Goal: Information Seeking & Learning: Learn about a topic

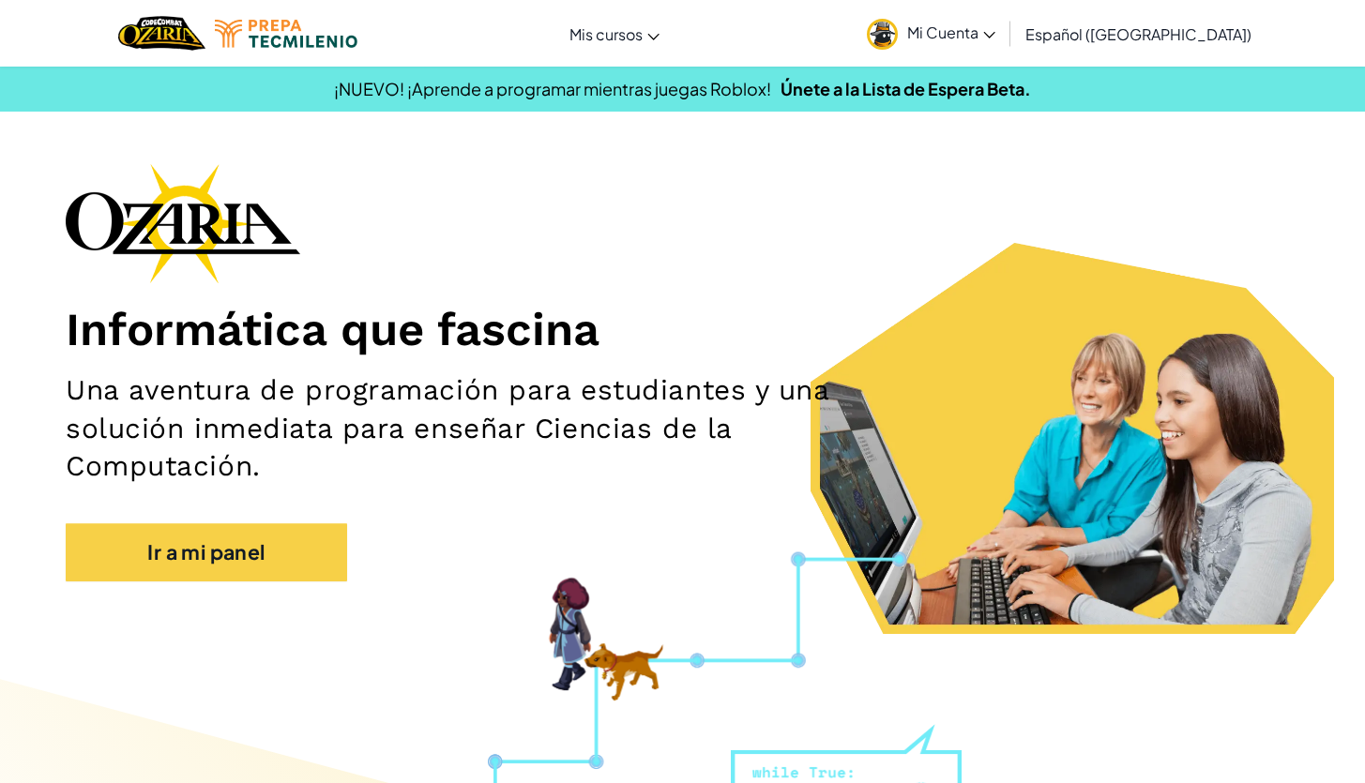
click at [995, 34] on span "Mi Cuenta" at bounding box center [951, 33] width 88 height 20
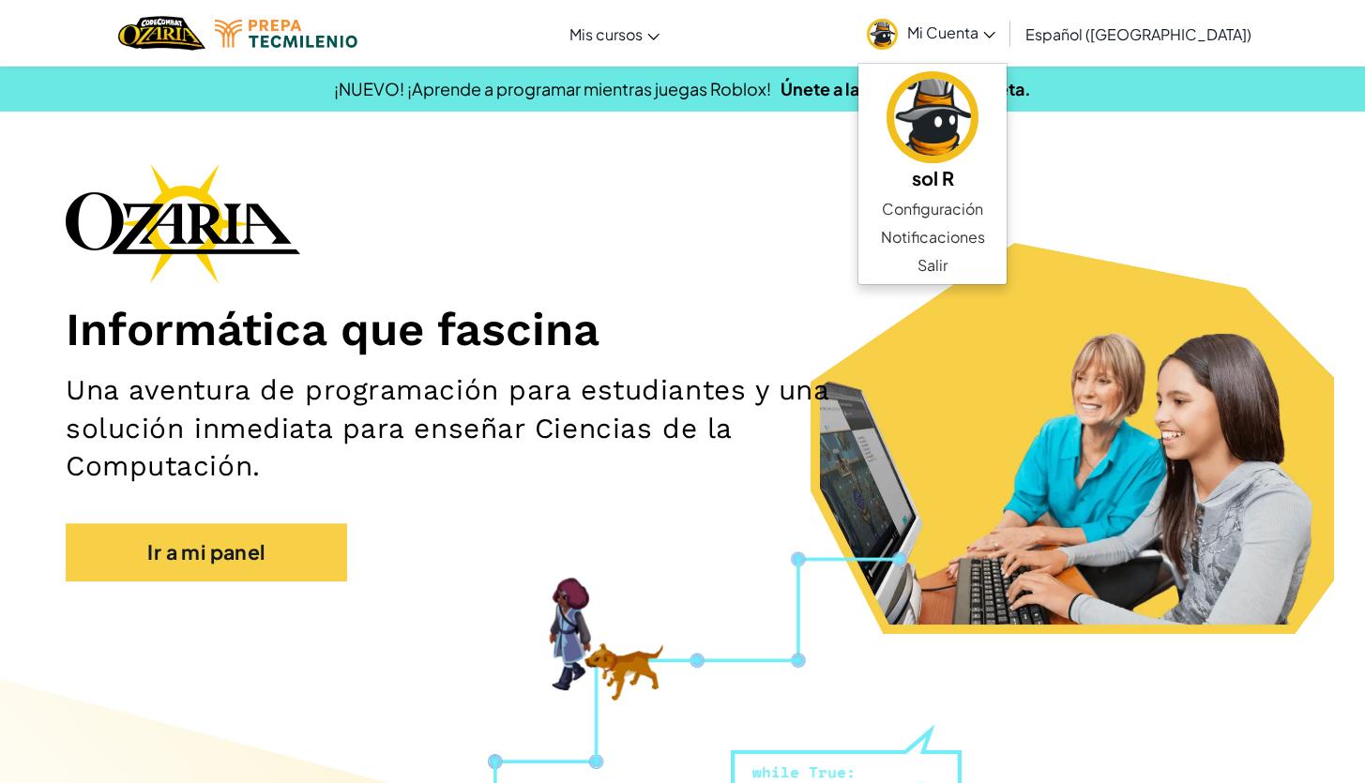
click at [1124, 272] on div "Informática que fascina Una aventura de programación para estudiantes y una sol…" at bounding box center [682, 381] width 1233 height 437
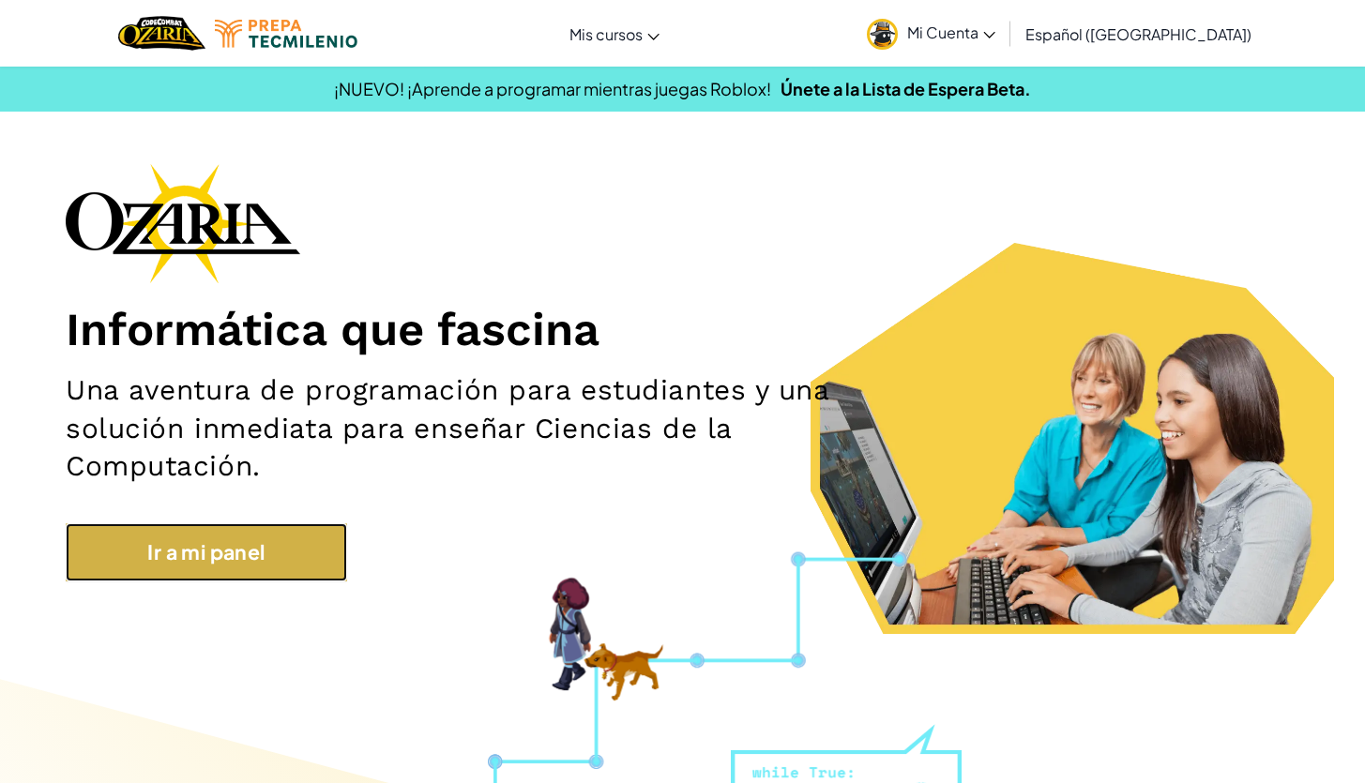
click at [240, 563] on link "Ir a mi panel" at bounding box center [206, 552] width 281 height 58
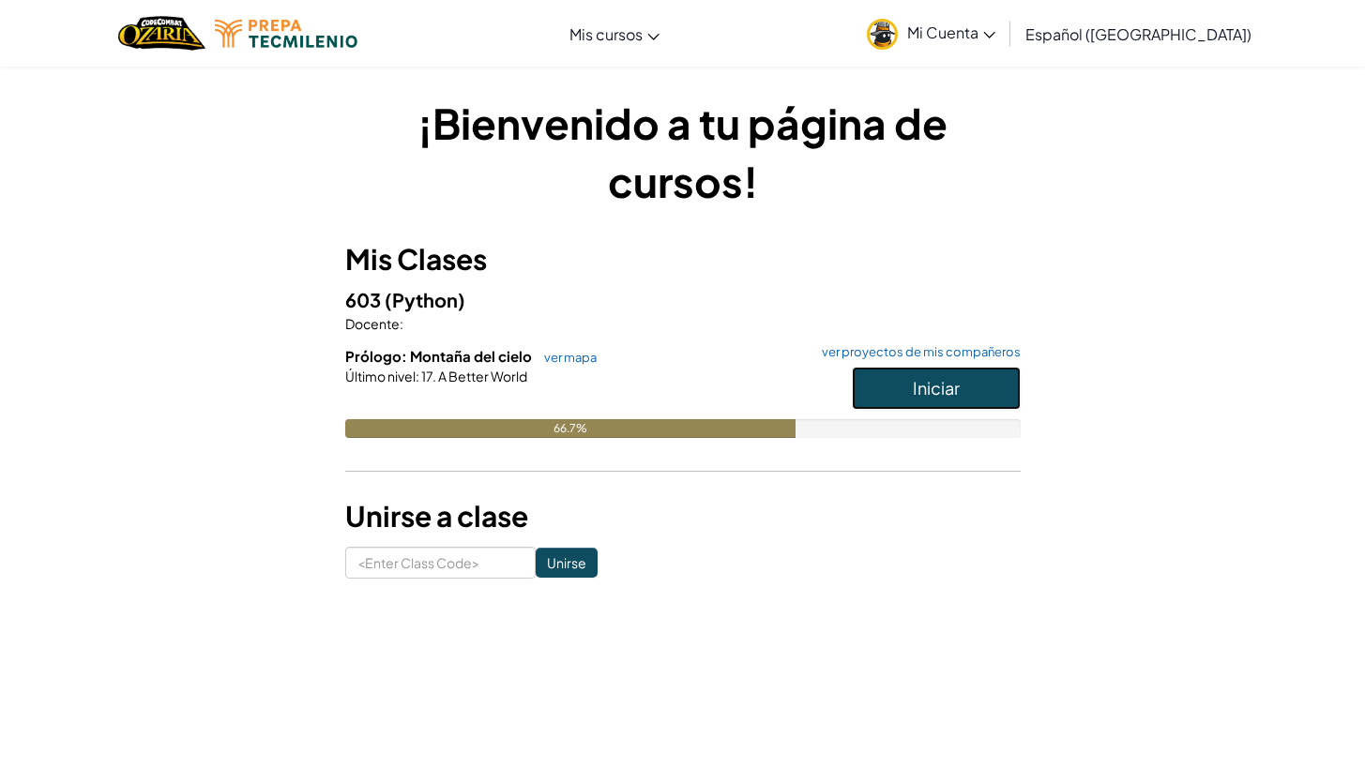
click at [909, 394] on button "Iniciar" at bounding box center [936, 388] width 169 height 43
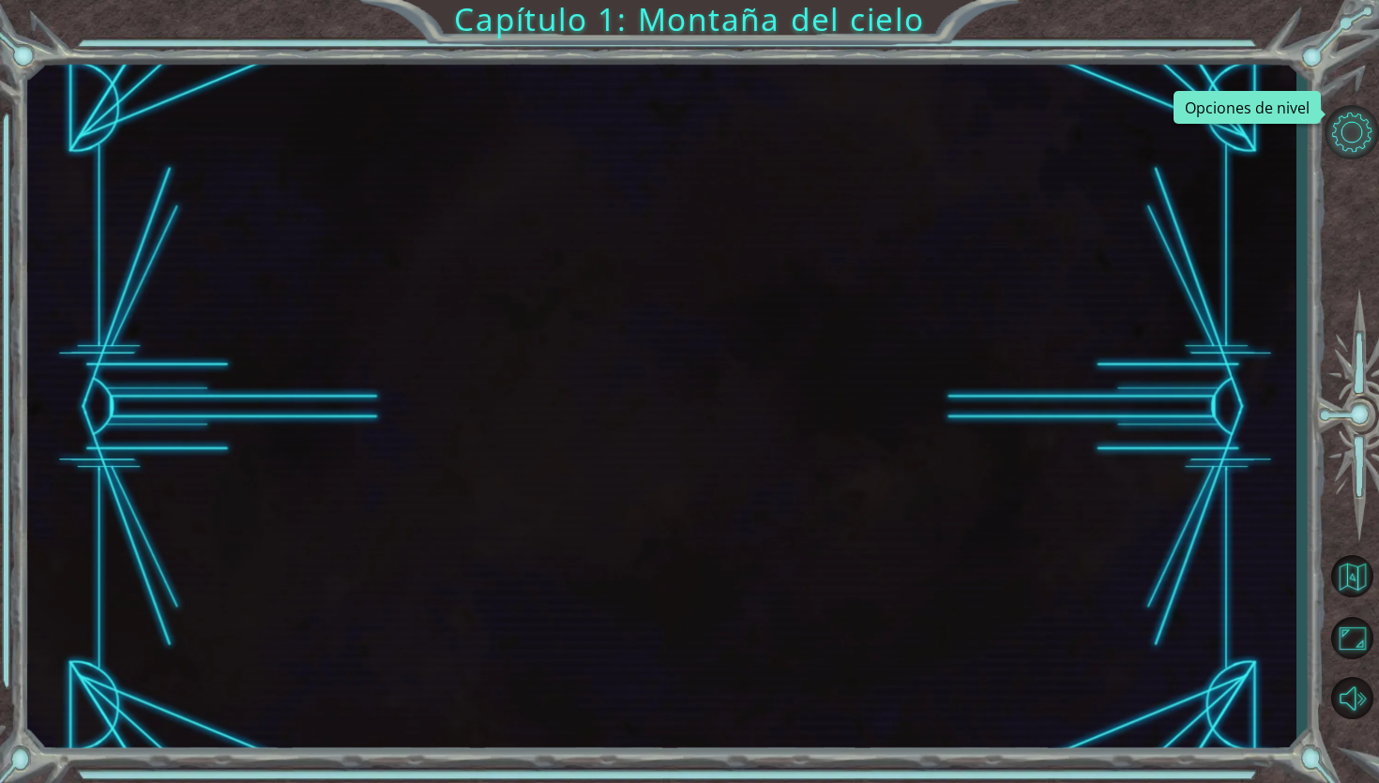
click at [1359, 142] on button "Opciones de nivel" at bounding box center [1351, 132] width 54 height 54
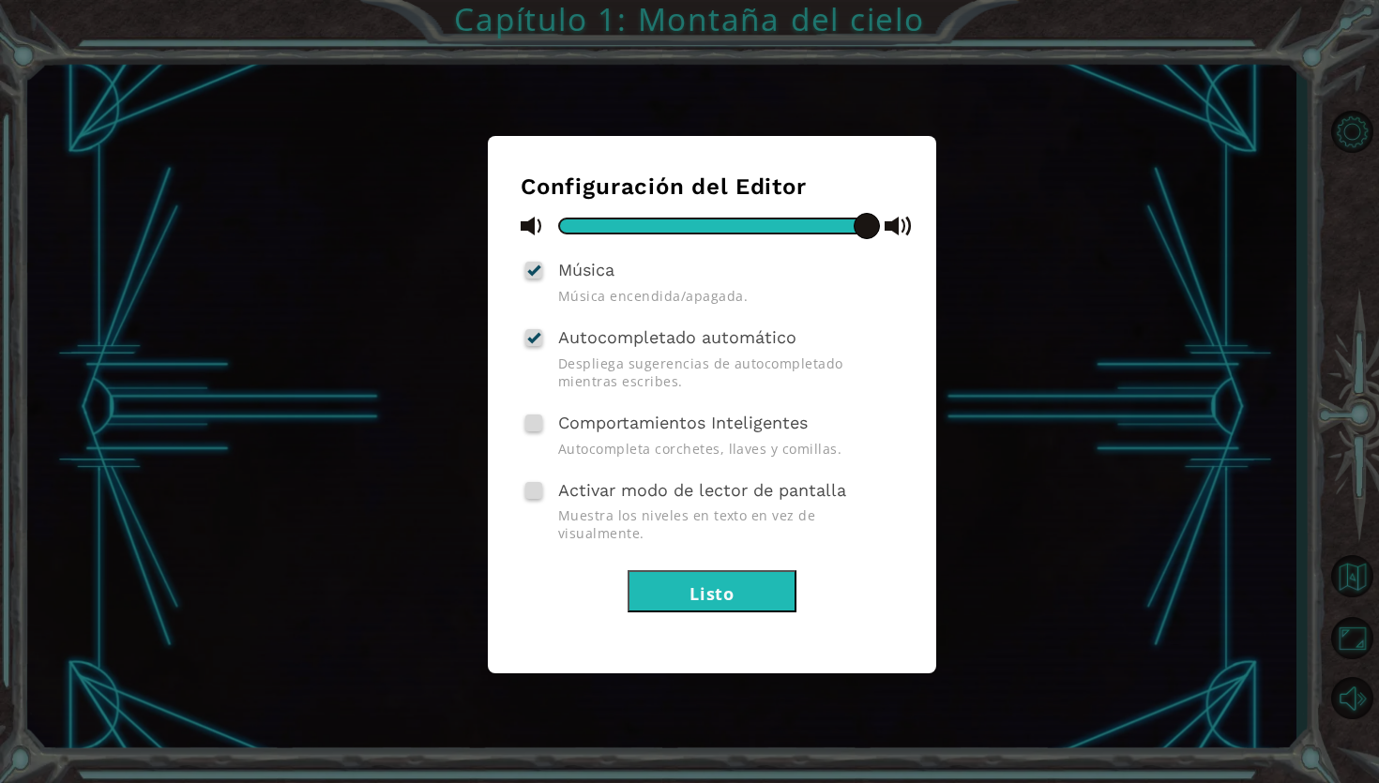
click at [718, 577] on button "Listo" at bounding box center [712, 591] width 169 height 42
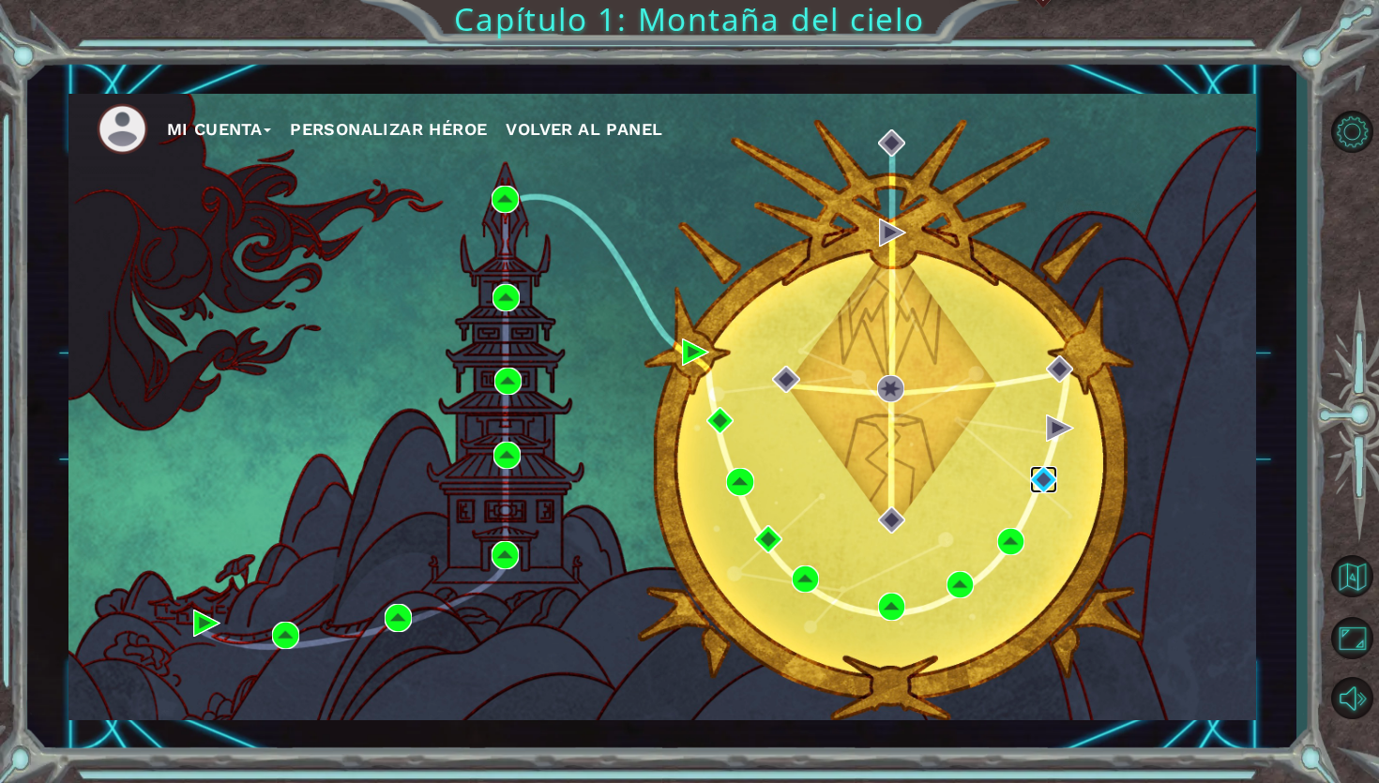
click at [1042, 482] on img at bounding box center [1043, 479] width 27 height 27
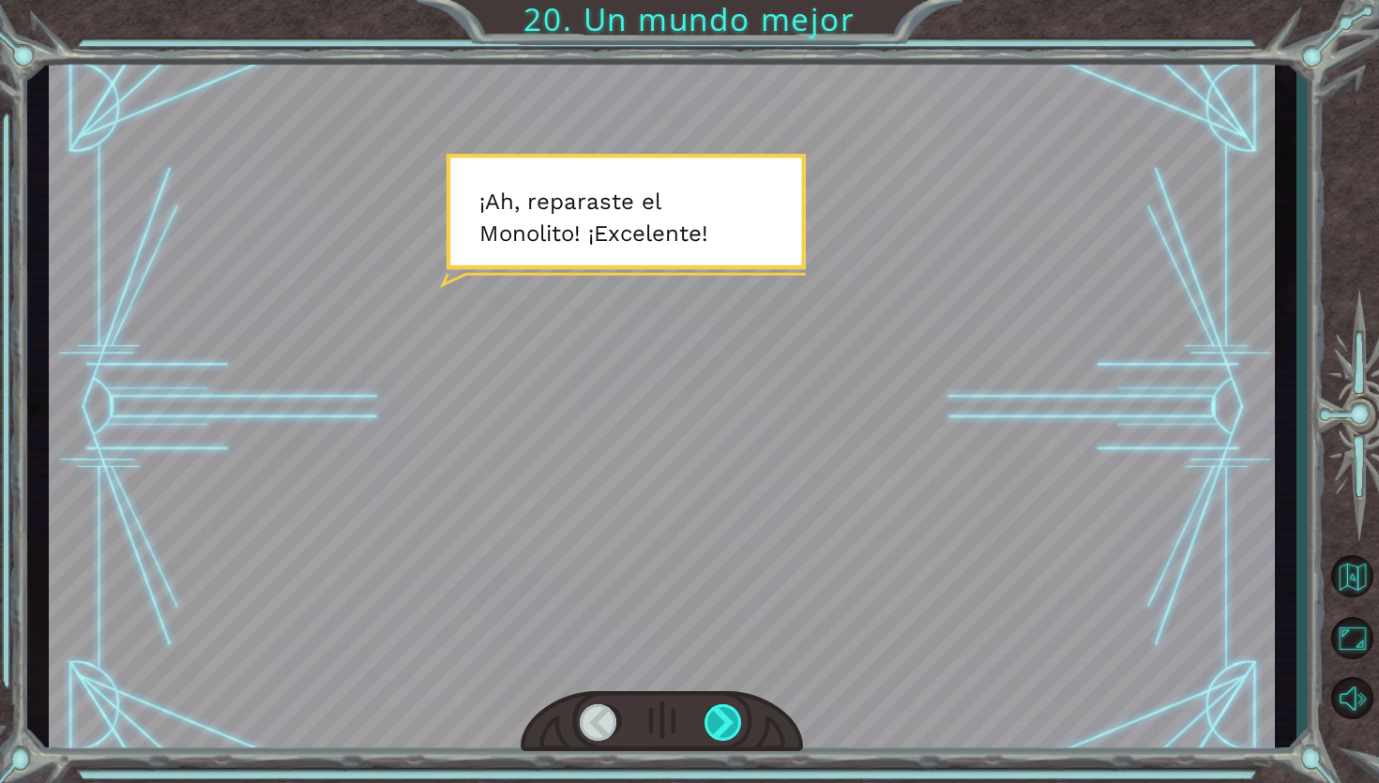
click at [715, 714] on div at bounding box center [723, 723] width 39 height 38
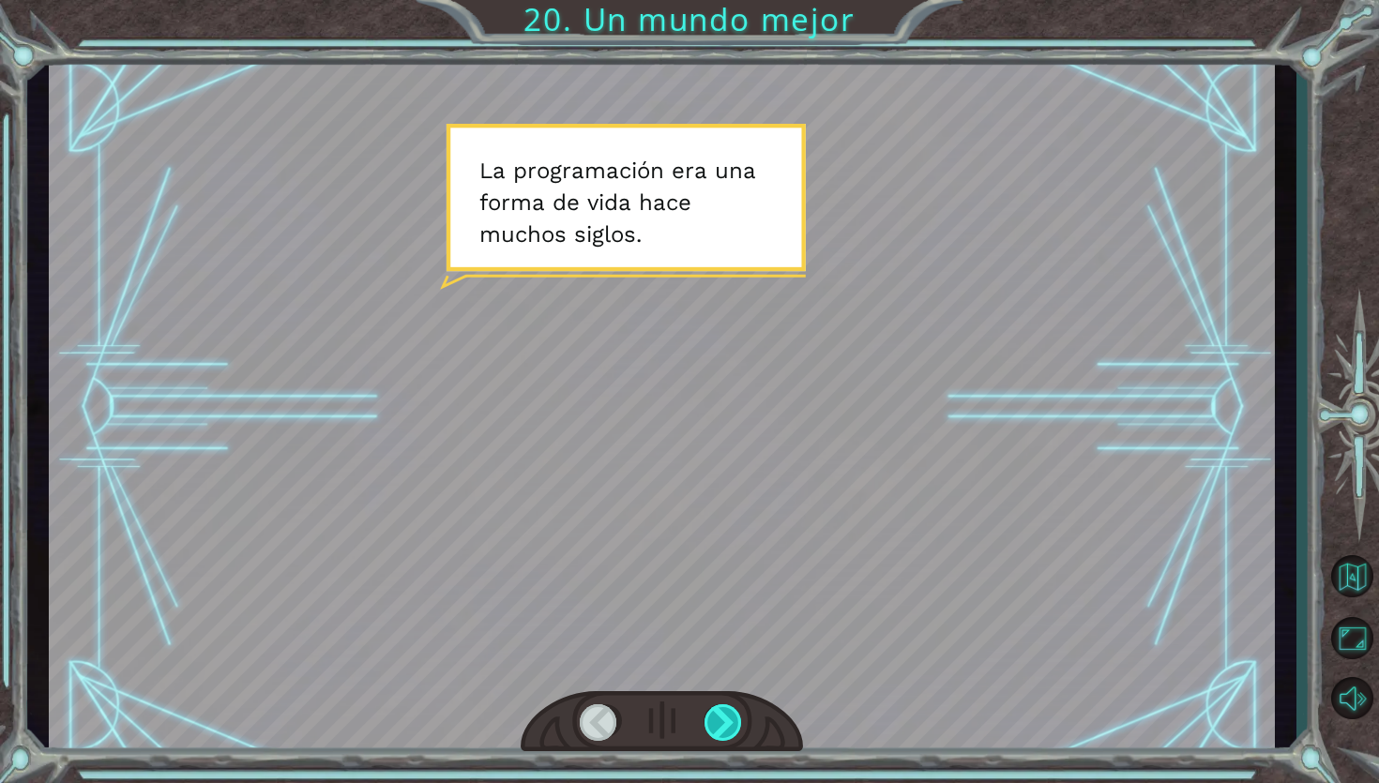
click at [715, 714] on div at bounding box center [723, 723] width 39 height 38
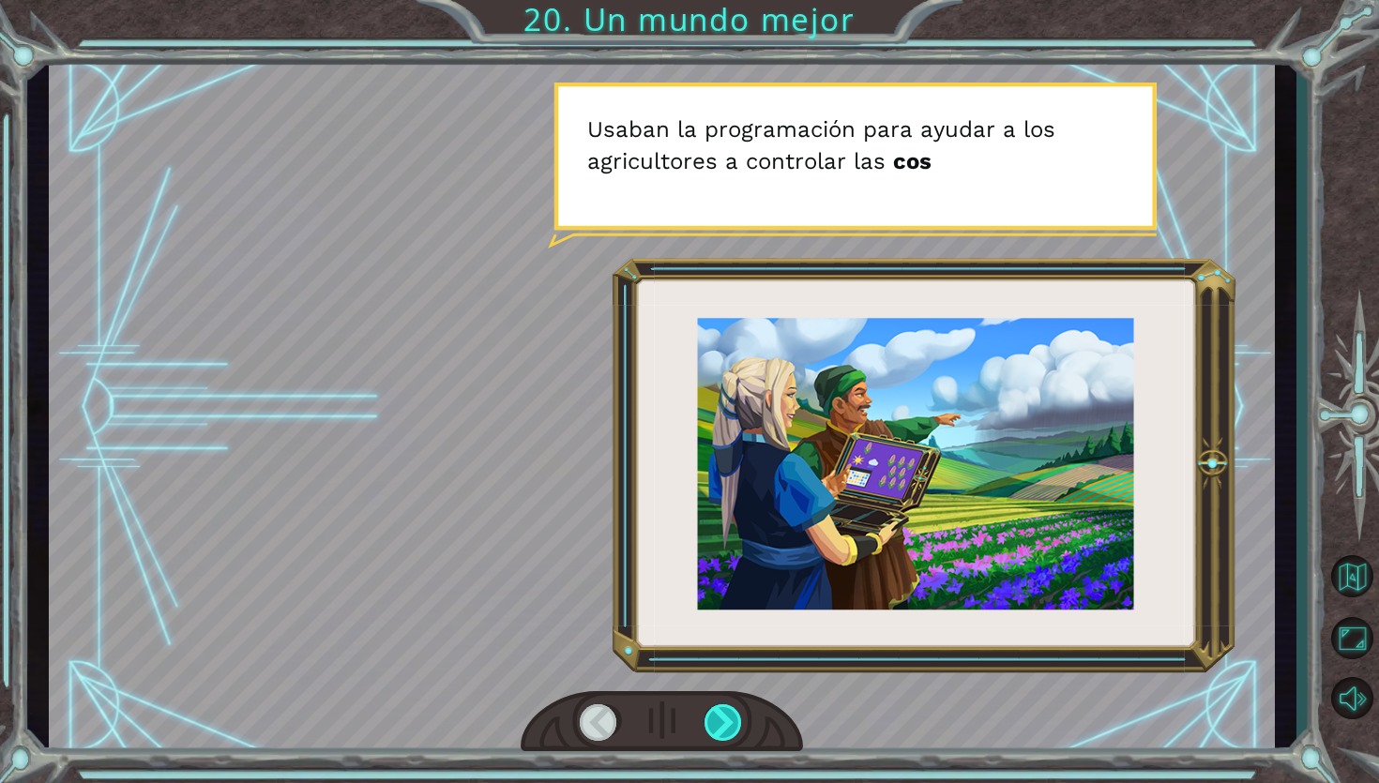
click at [715, 714] on div at bounding box center [723, 723] width 39 height 38
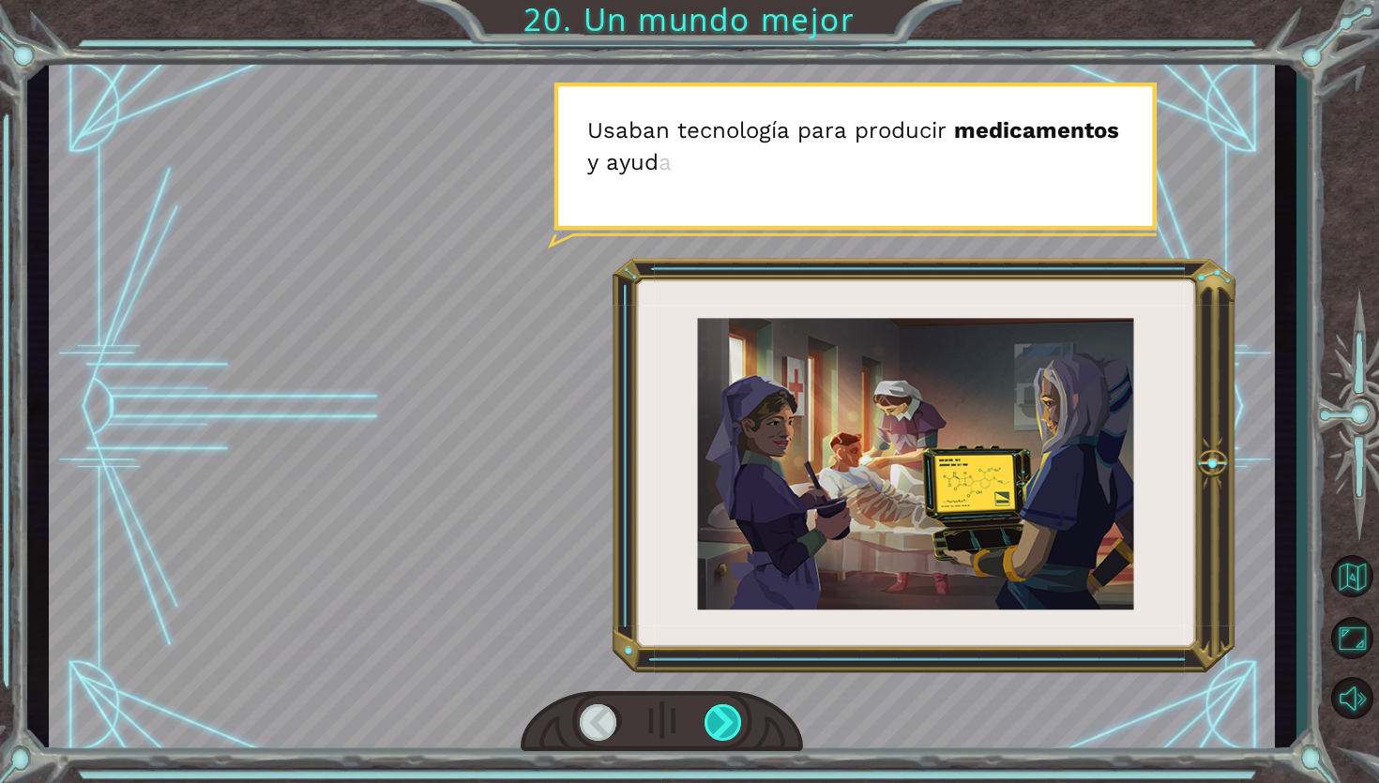
click at [715, 714] on div at bounding box center [723, 723] width 39 height 38
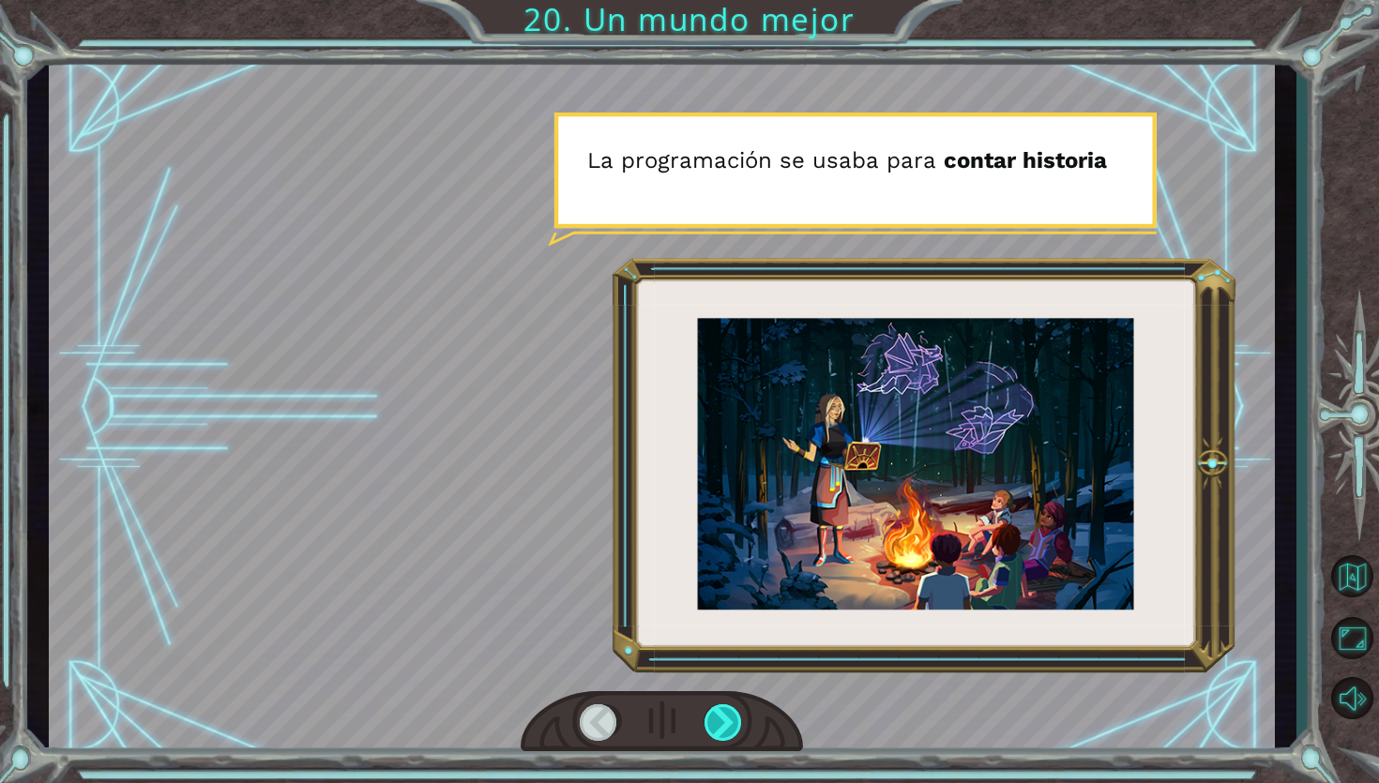
click at [715, 714] on div at bounding box center [723, 723] width 39 height 38
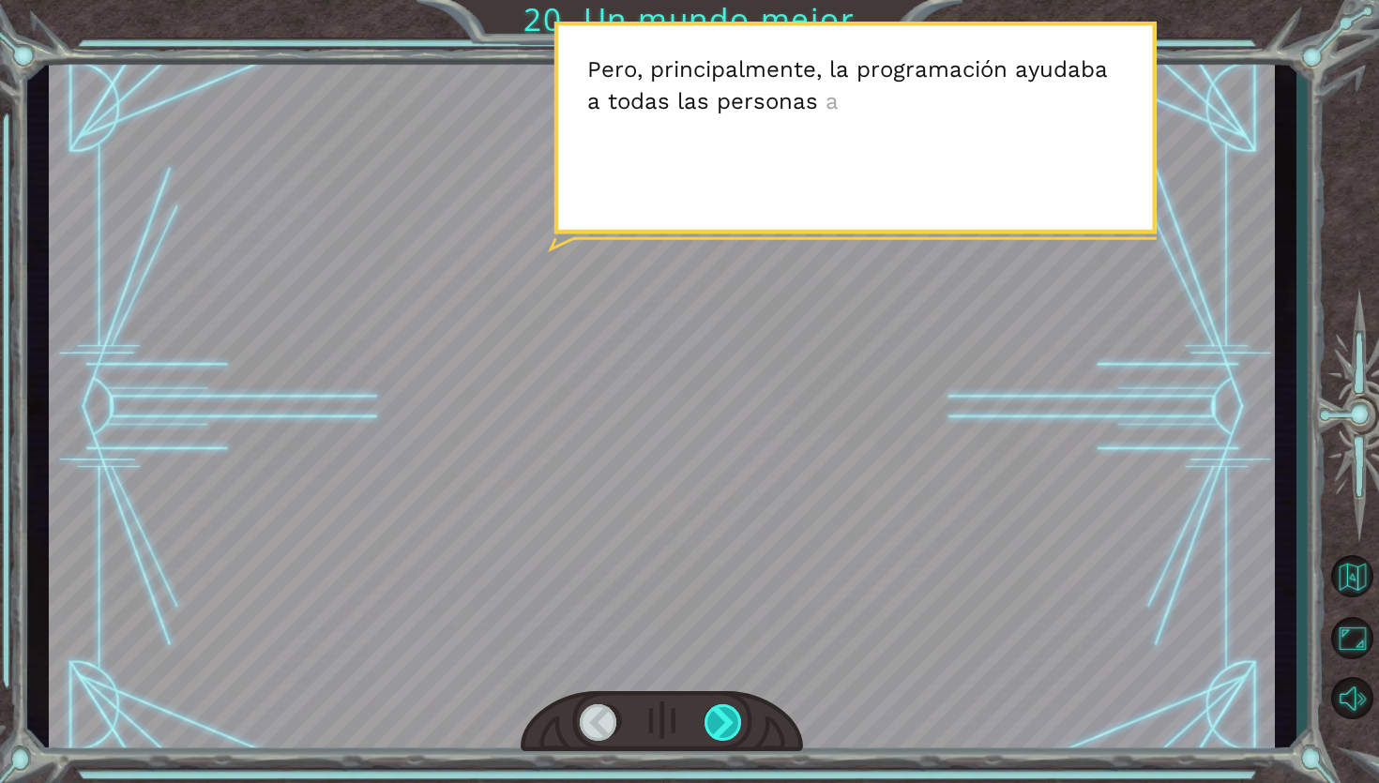
click at [715, 714] on div at bounding box center [723, 723] width 39 height 38
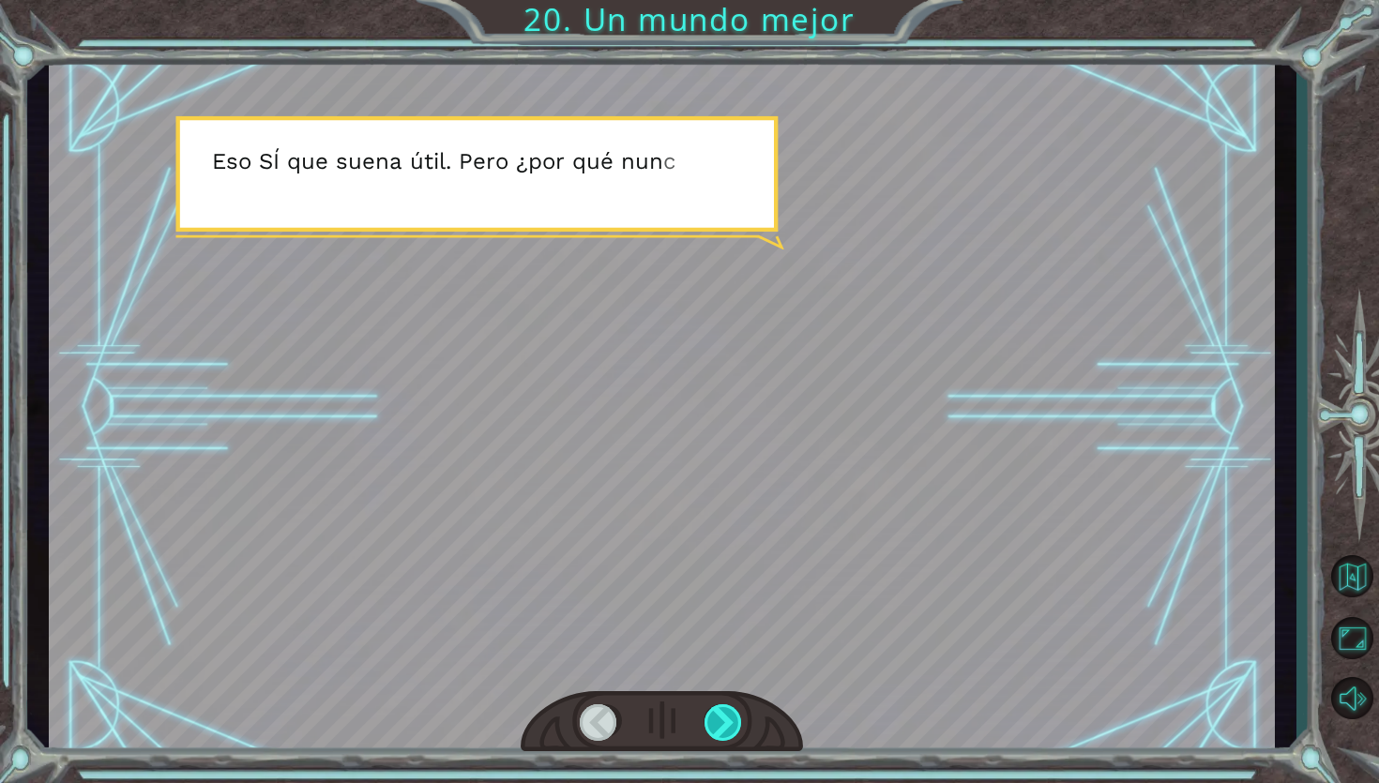
click at [715, 714] on div at bounding box center [723, 723] width 39 height 38
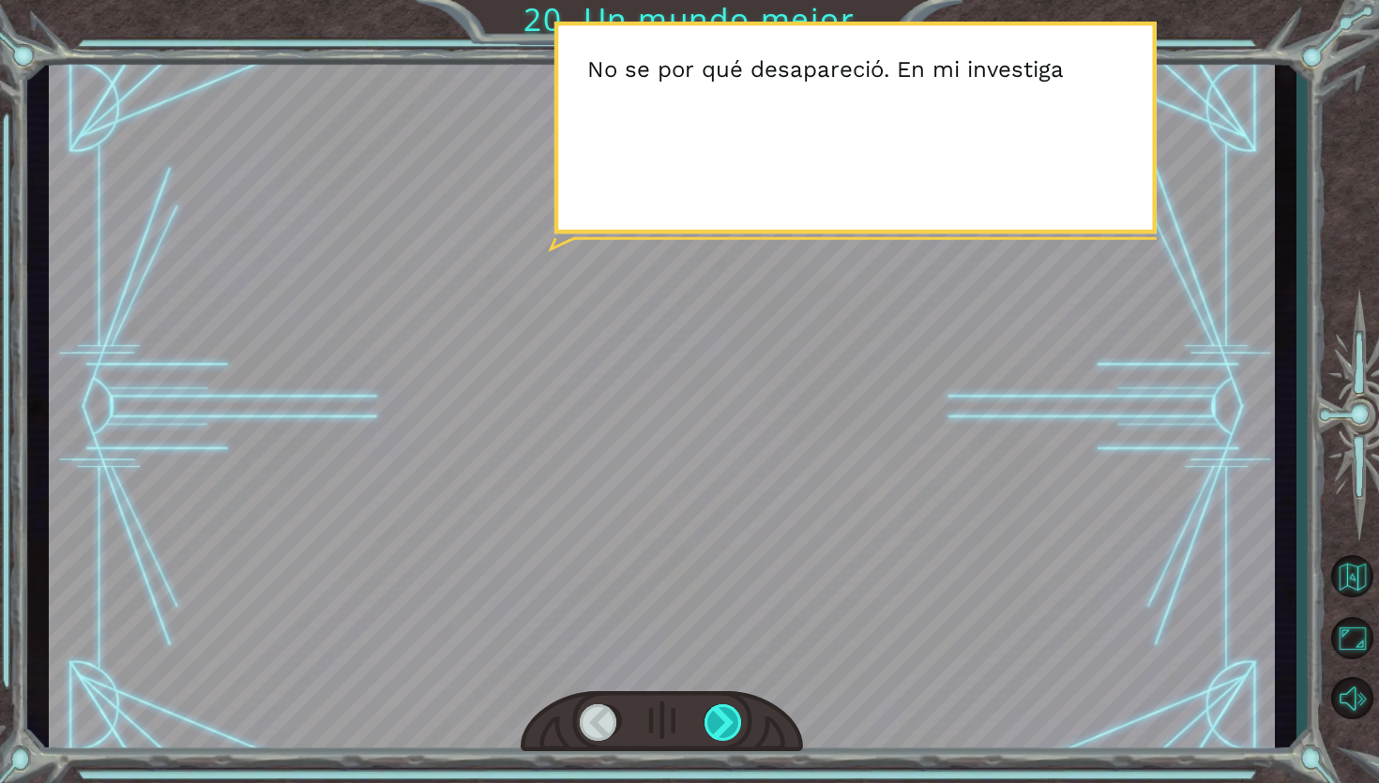
click at [715, 714] on div at bounding box center [723, 723] width 39 height 38
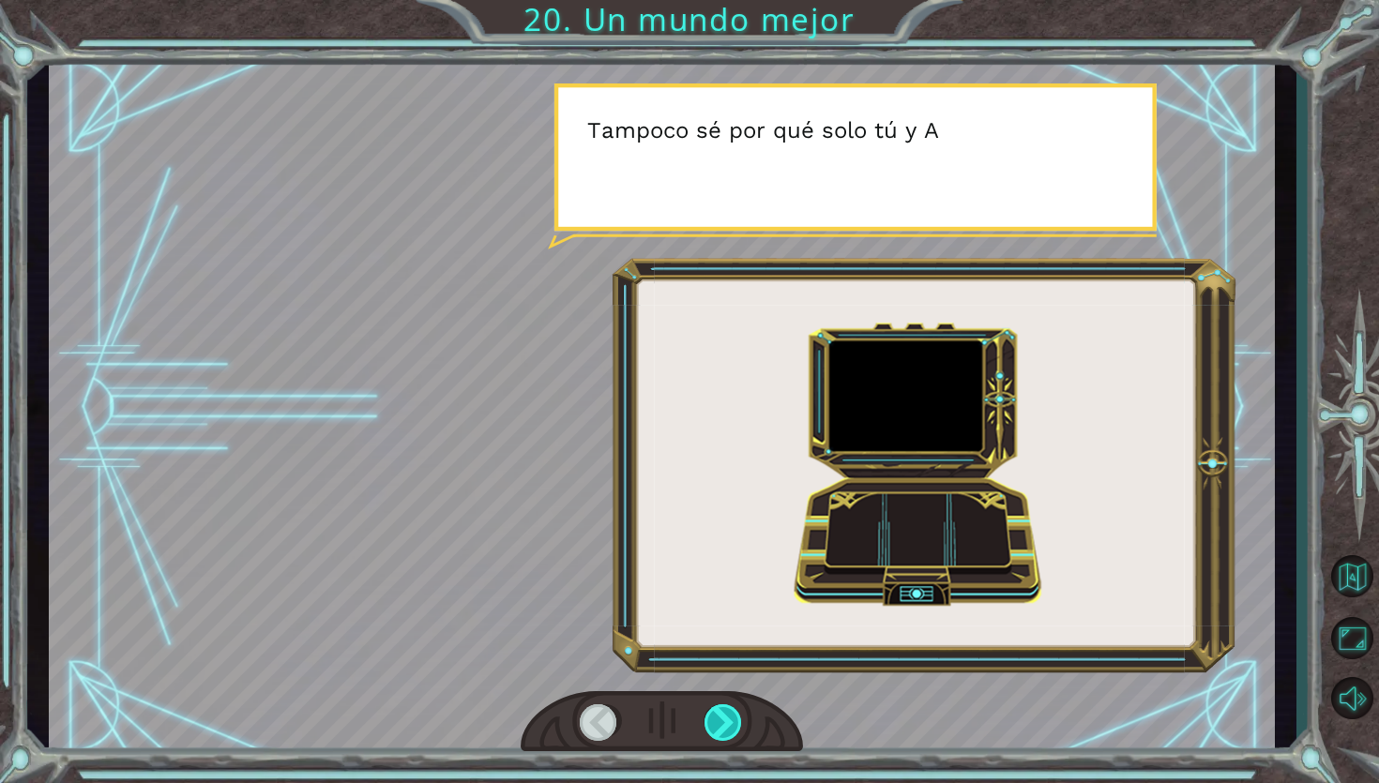
click at [716, 715] on div at bounding box center [723, 723] width 39 height 38
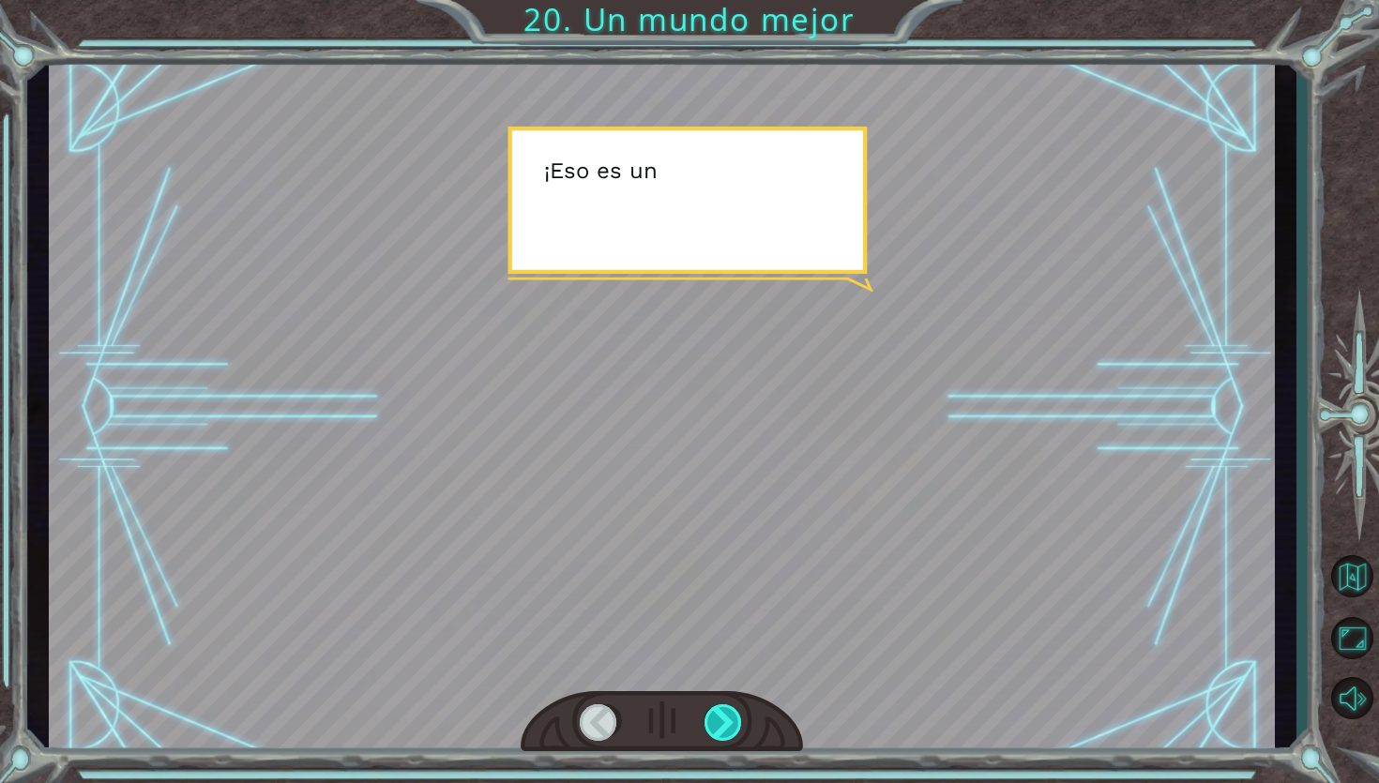
click at [716, 715] on div at bounding box center [723, 723] width 39 height 38
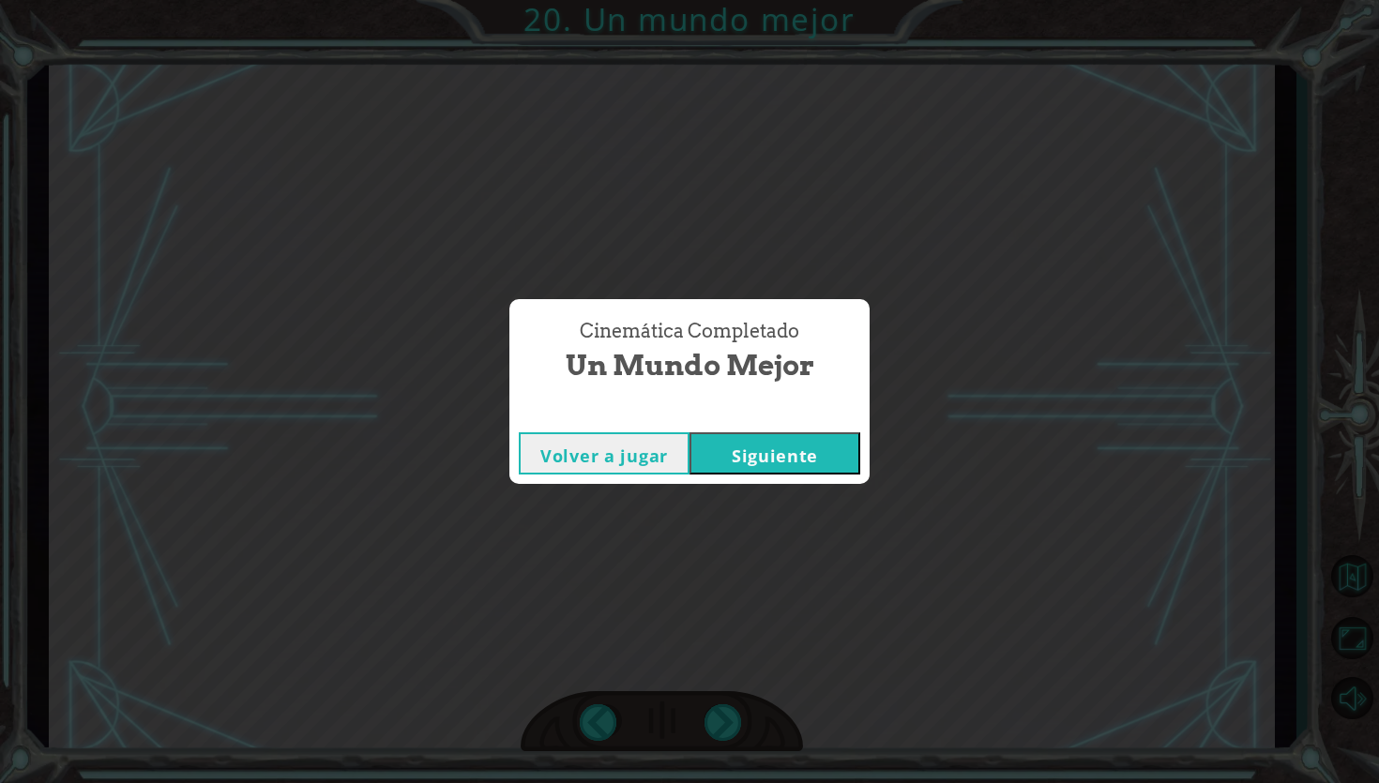
click at [756, 458] on button "Siguiente" at bounding box center [774, 453] width 171 height 42
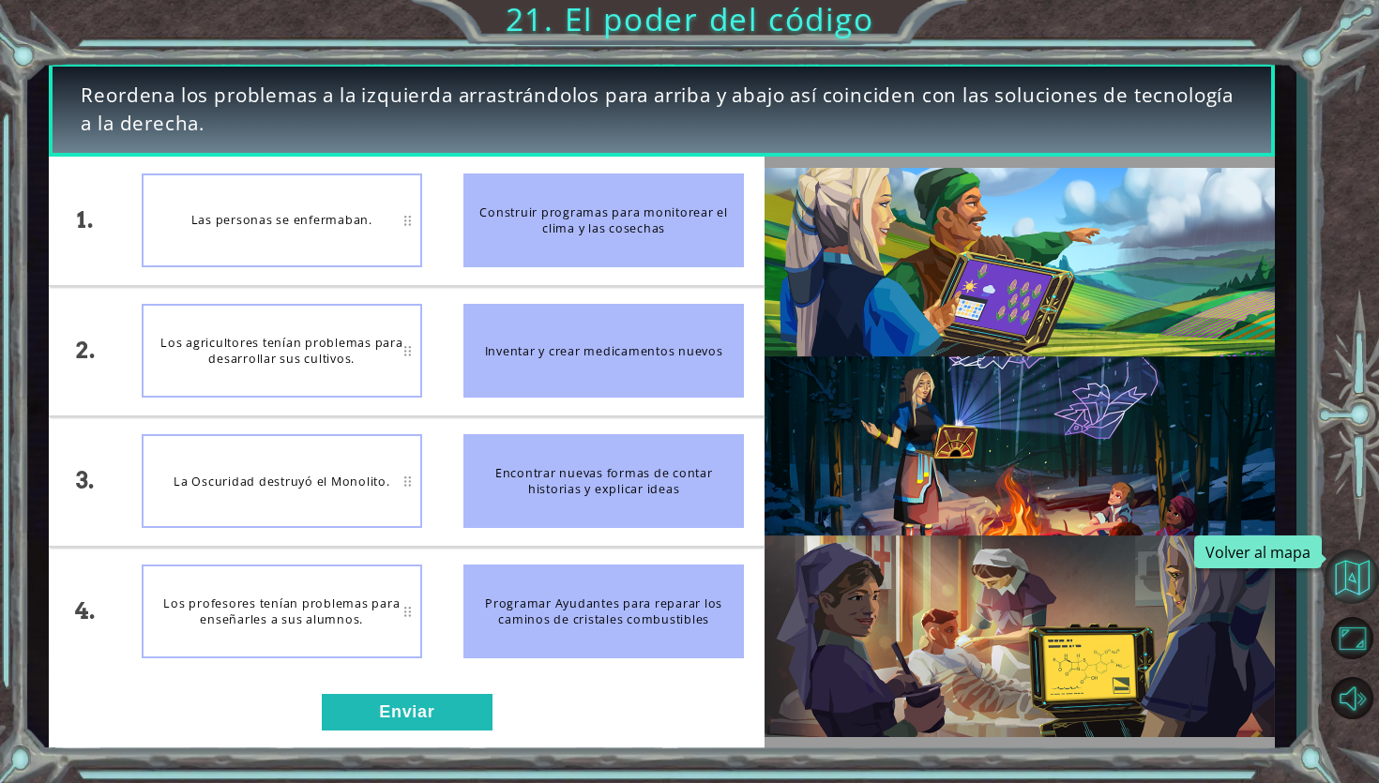
click at [1353, 567] on button "Volver al mapa" at bounding box center [1351, 577] width 54 height 54
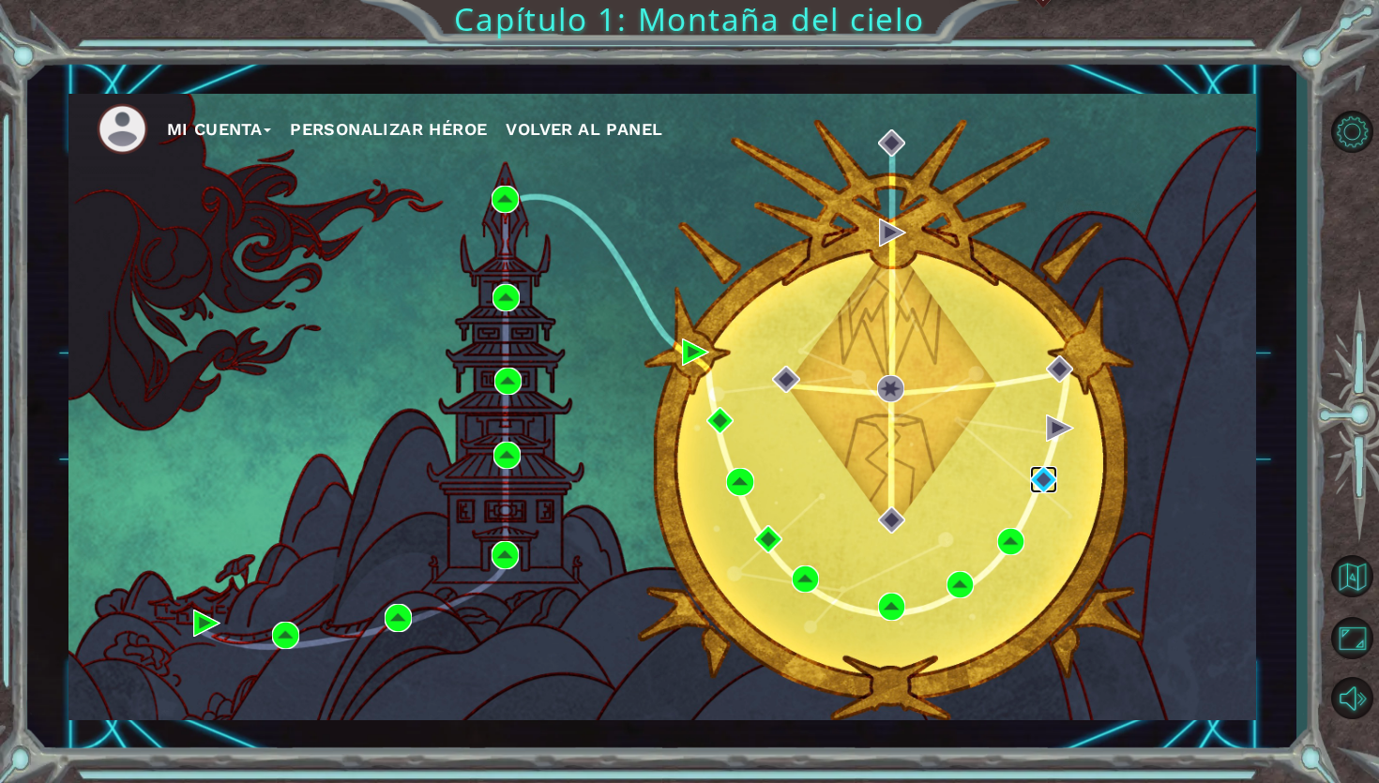
click at [1044, 476] on img at bounding box center [1043, 479] width 27 height 27
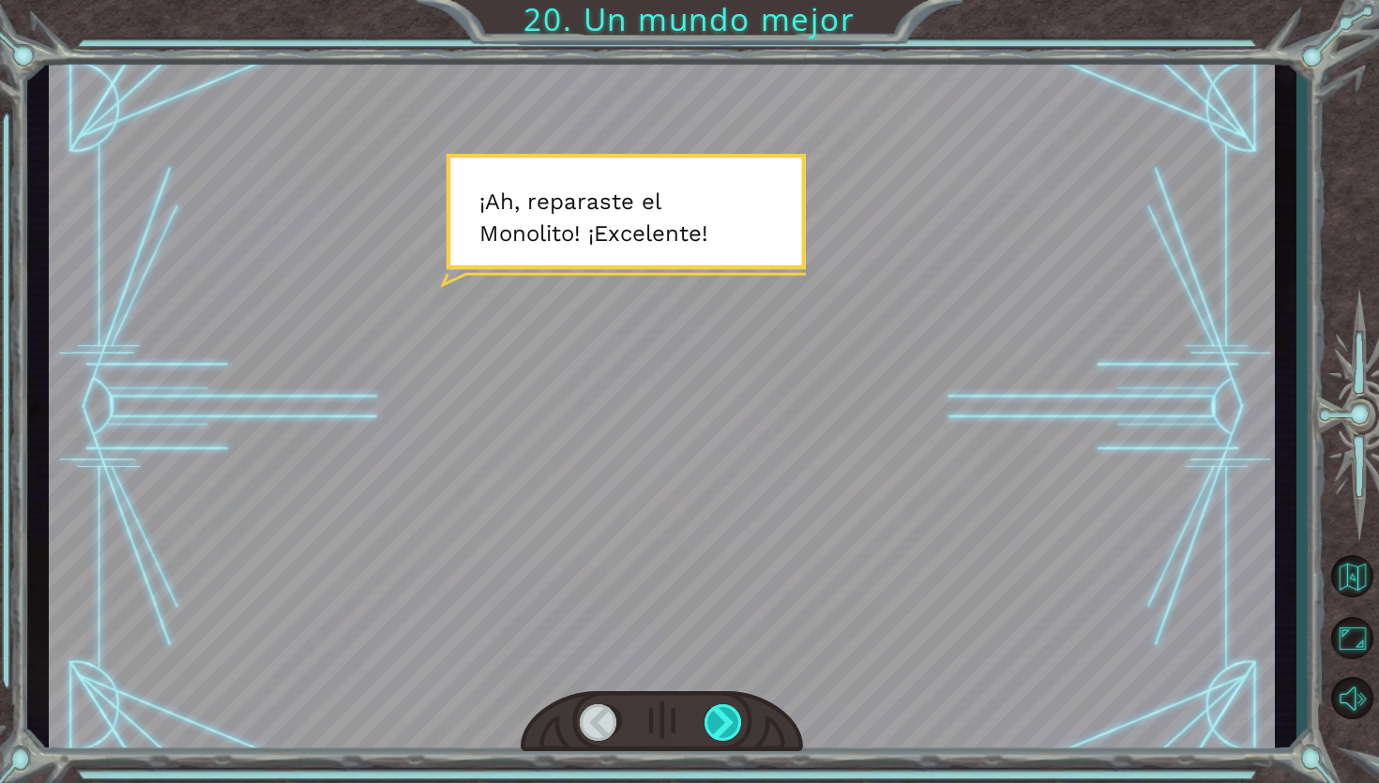
click at [720, 734] on div at bounding box center [723, 723] width 39 height 38
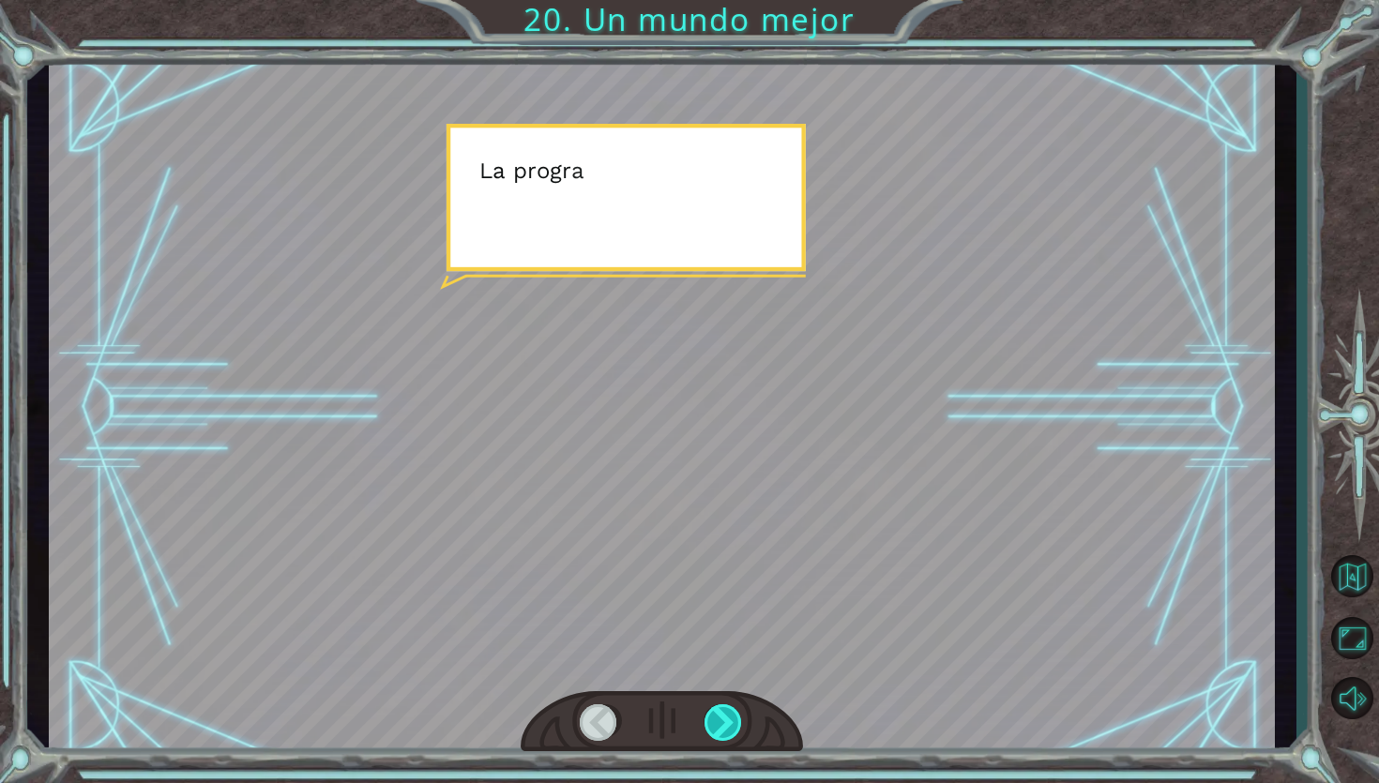
click at [720, 734] on div at bounding box center [723, 723] width 39 height 38
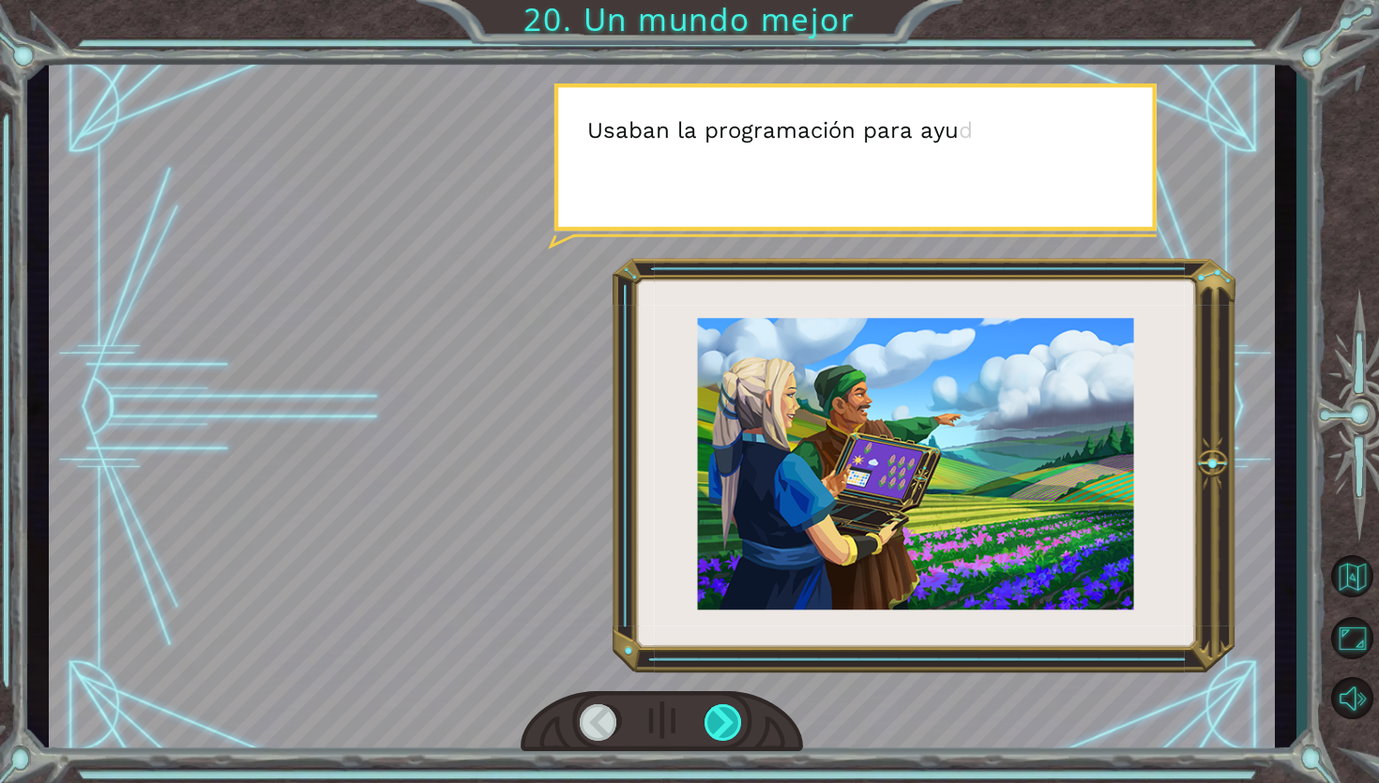
click at [721, 734] on div at bounding box center [723, 723] width 39 height 38
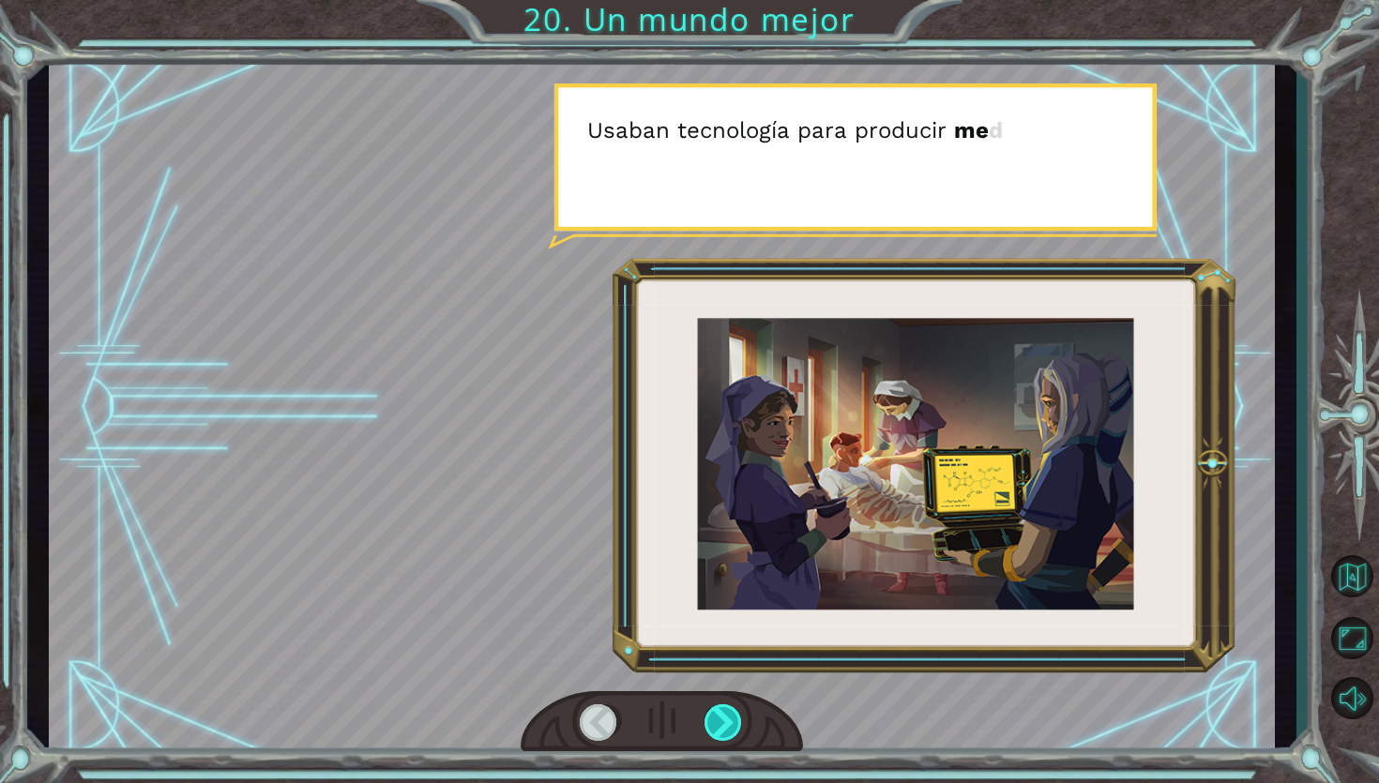
click at [721, 734] on div at bounding box center [723, 723] width 39 height 38
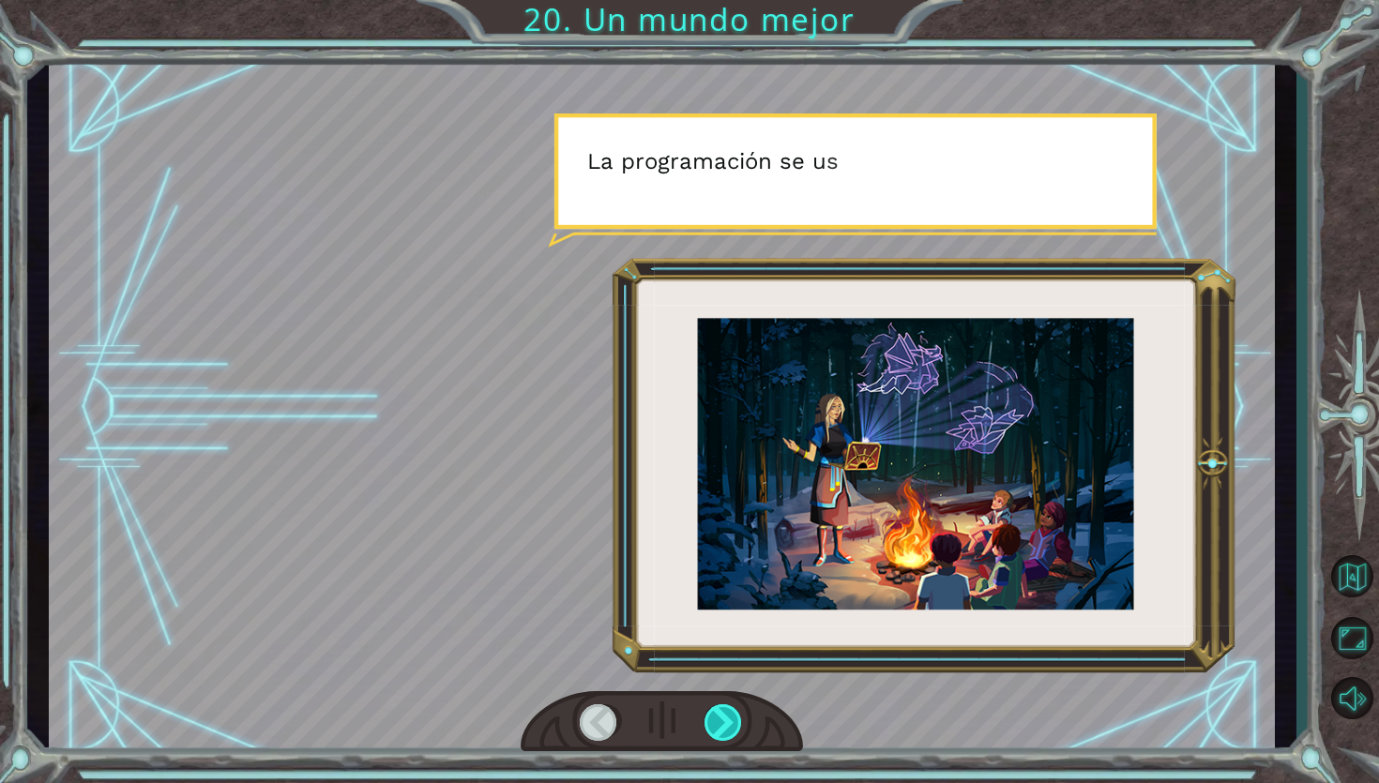
click at [721, 734] on div at bounding box center [723, 723] width 39 height 38
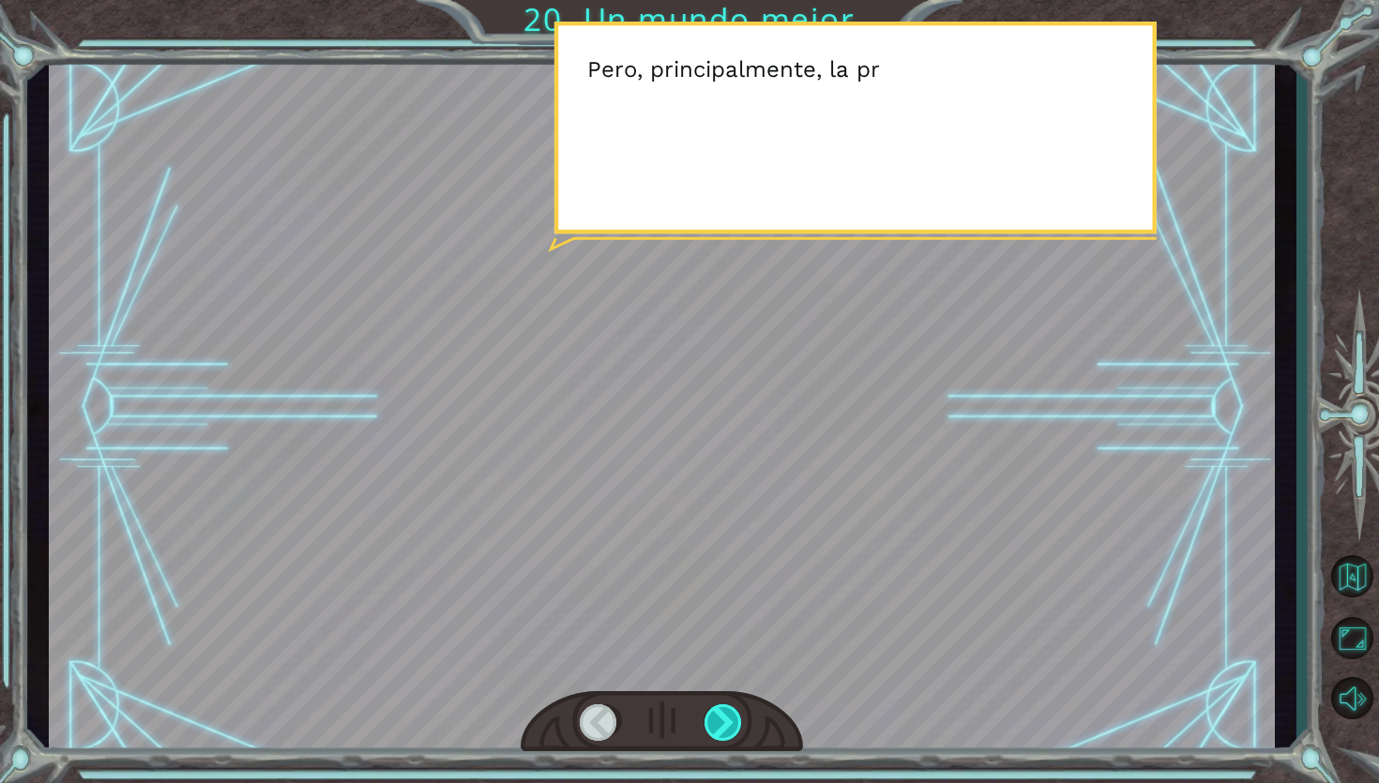
click at [721, 734] on div at bounding box center [723, 723] width 39 height 38
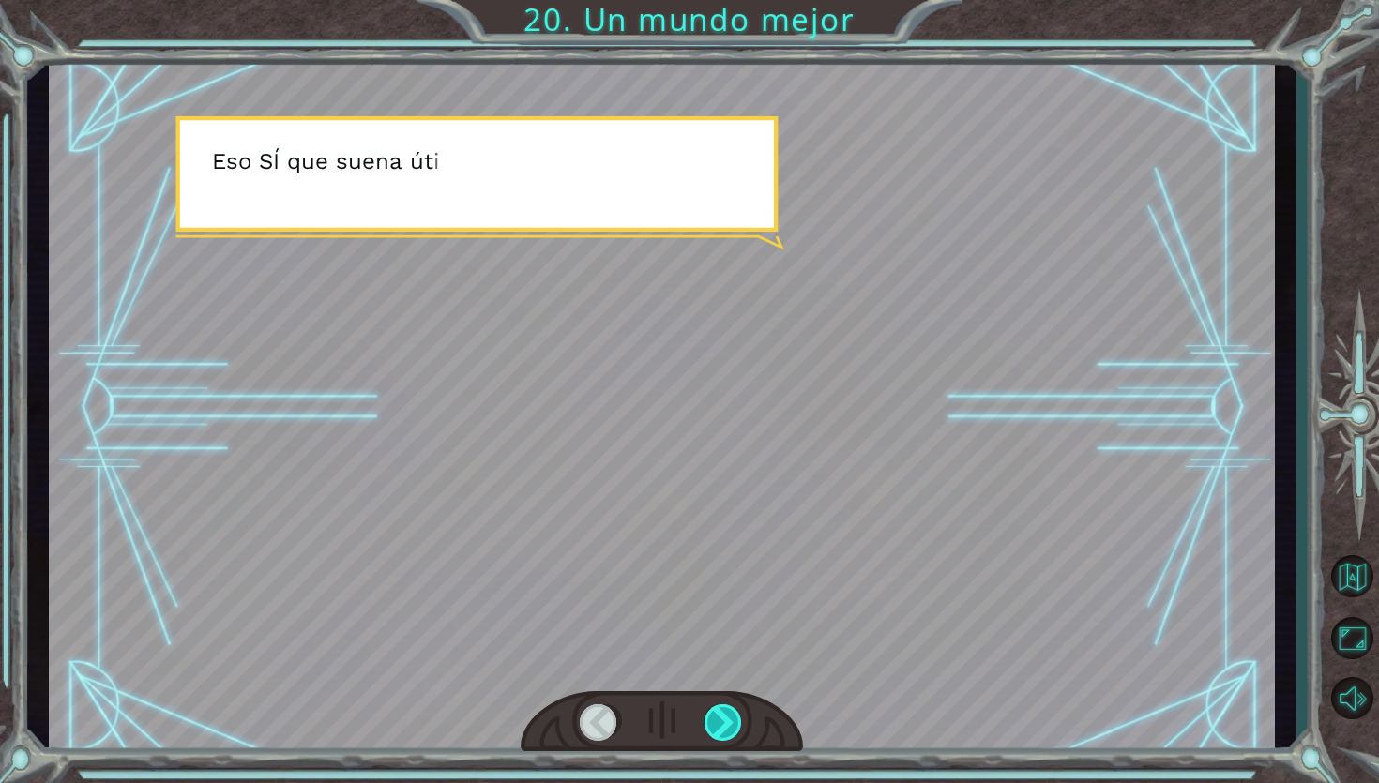
click at [721, 734] on div at bounding box center [723, 723] width 39 height 38
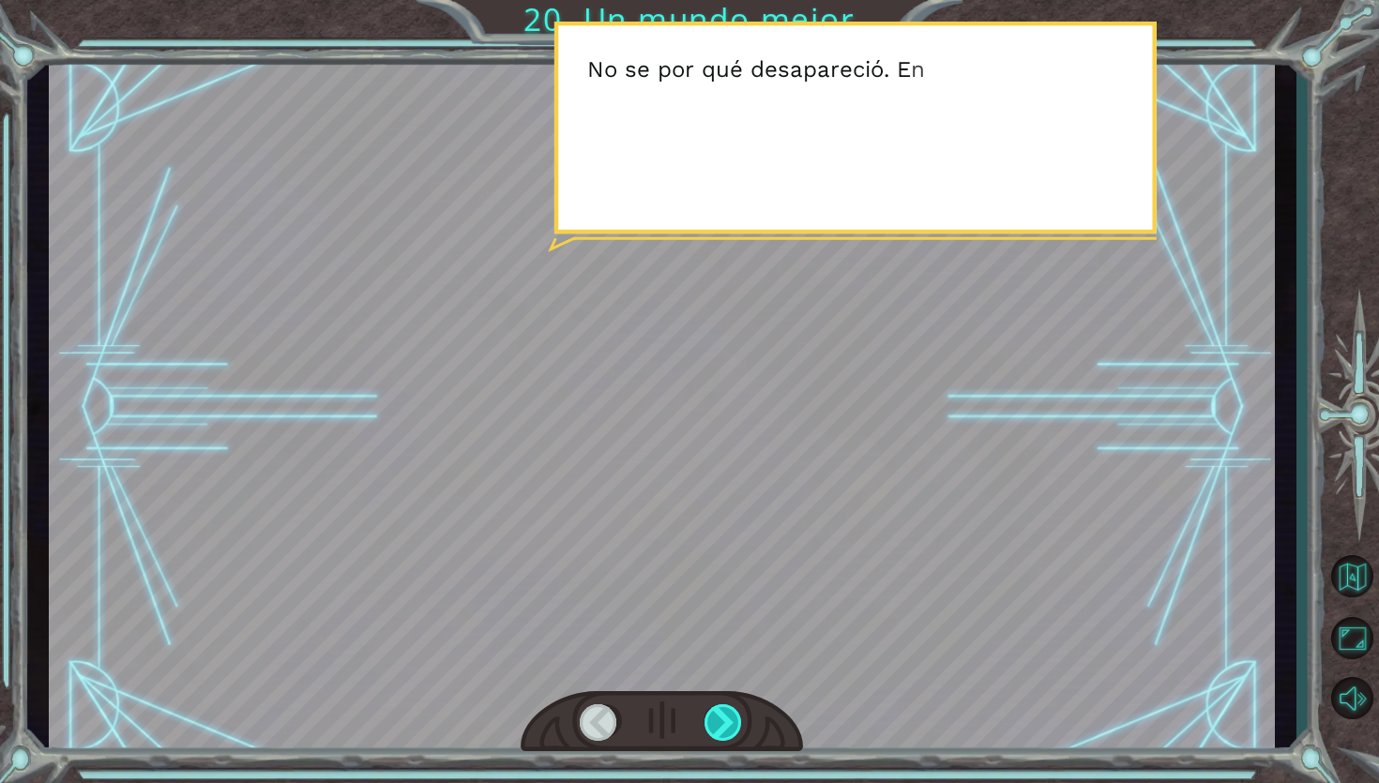
click at [721, 734] on div at bounding box center [723, 723] width 39 height 38
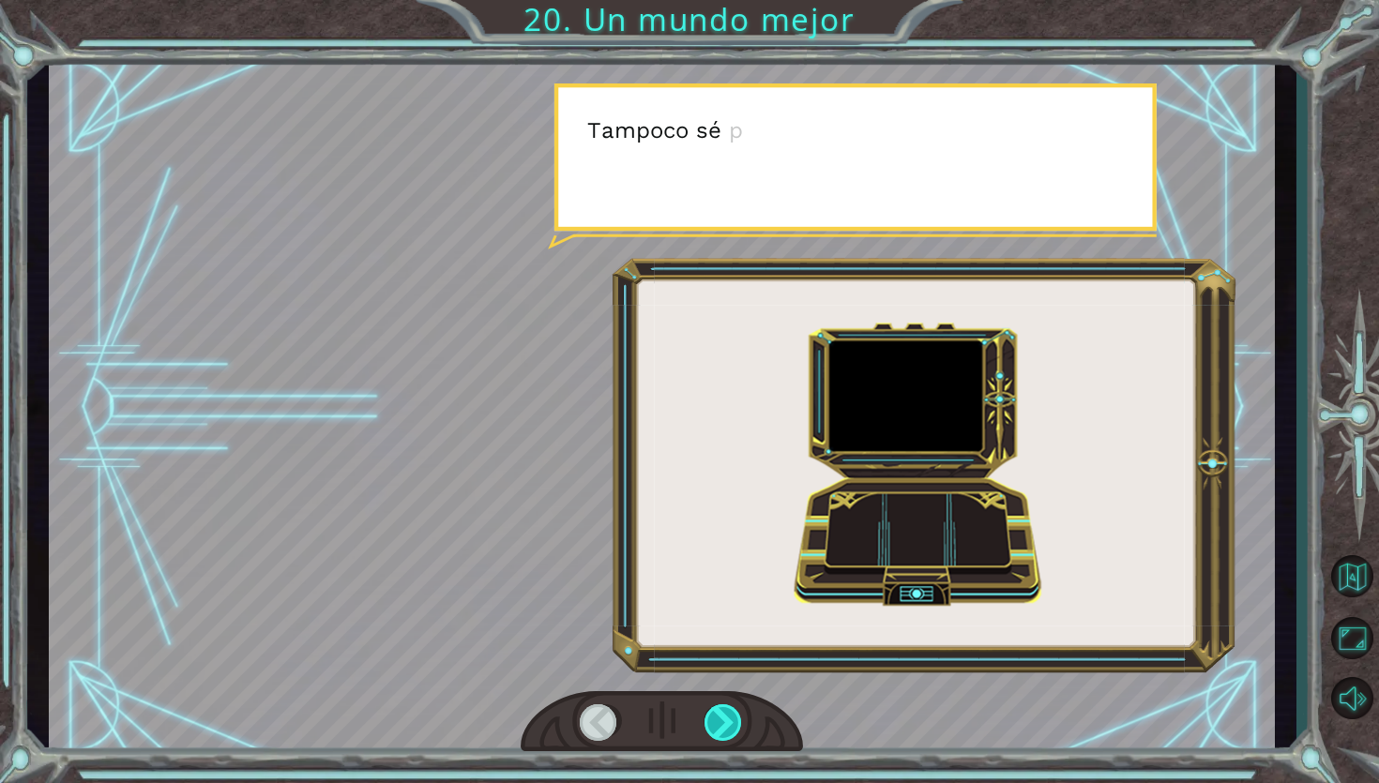
click at [721, 734] on div at bounding box center [723, 723] width 39 height 38
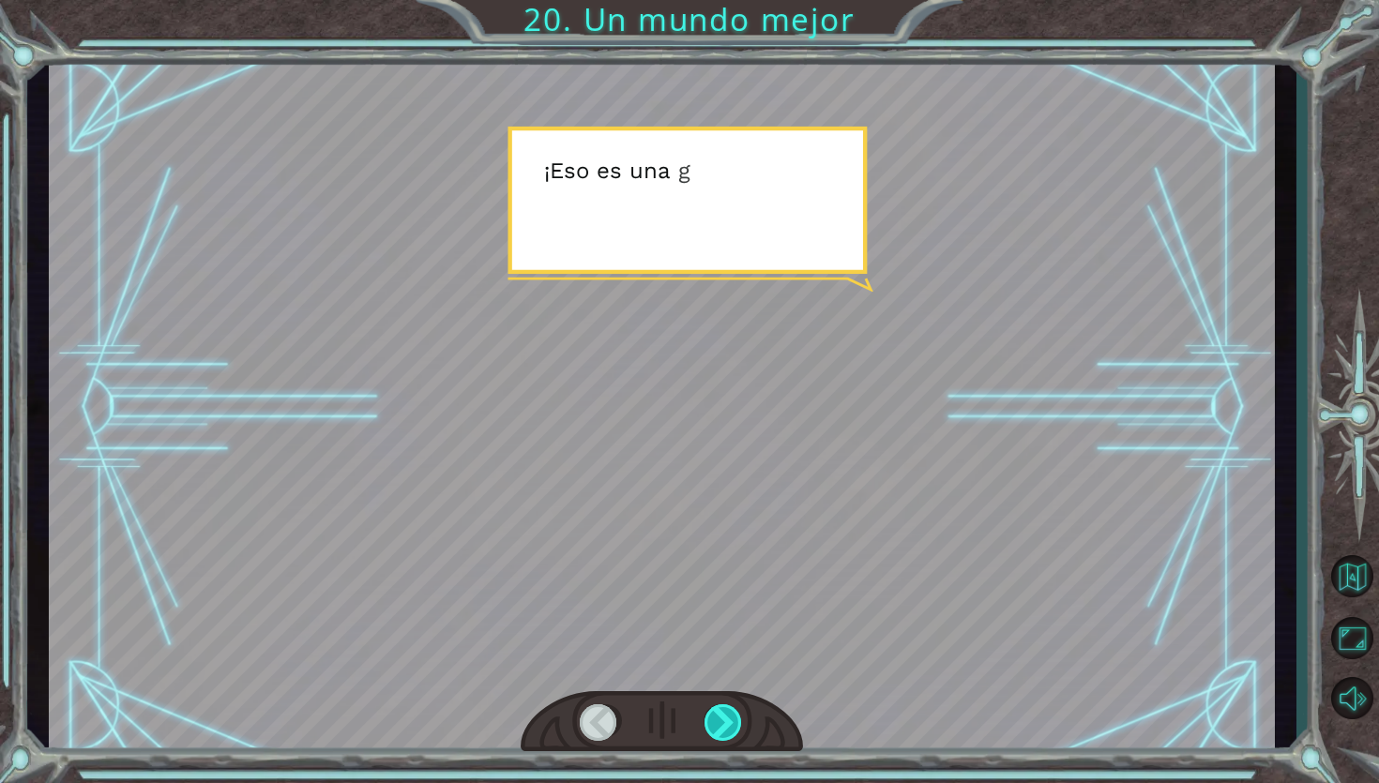
click at [721, 734] on div at bounding box center [723, 723] width 39 height 38
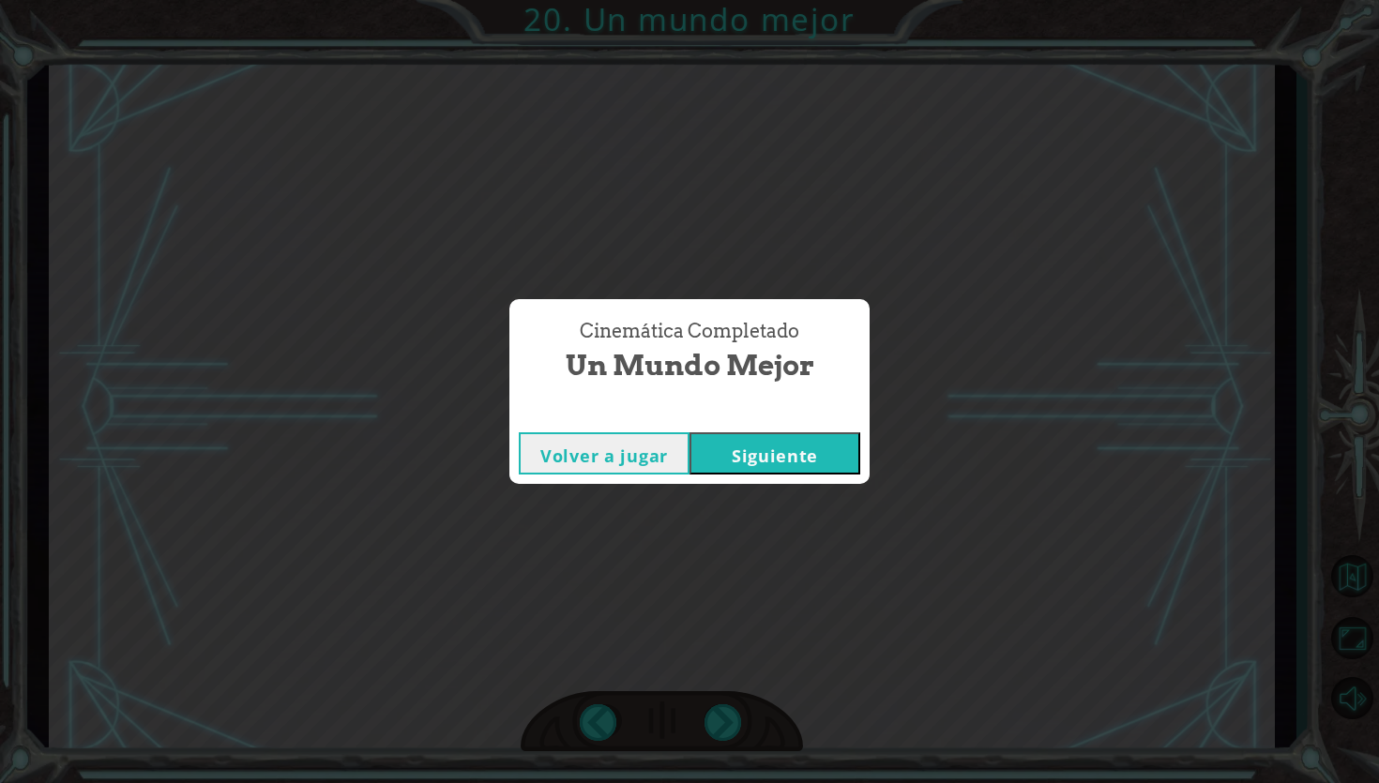
click at [756, 463] on button "Siguiente" at bounding box center [774, 453] width 171 height 42
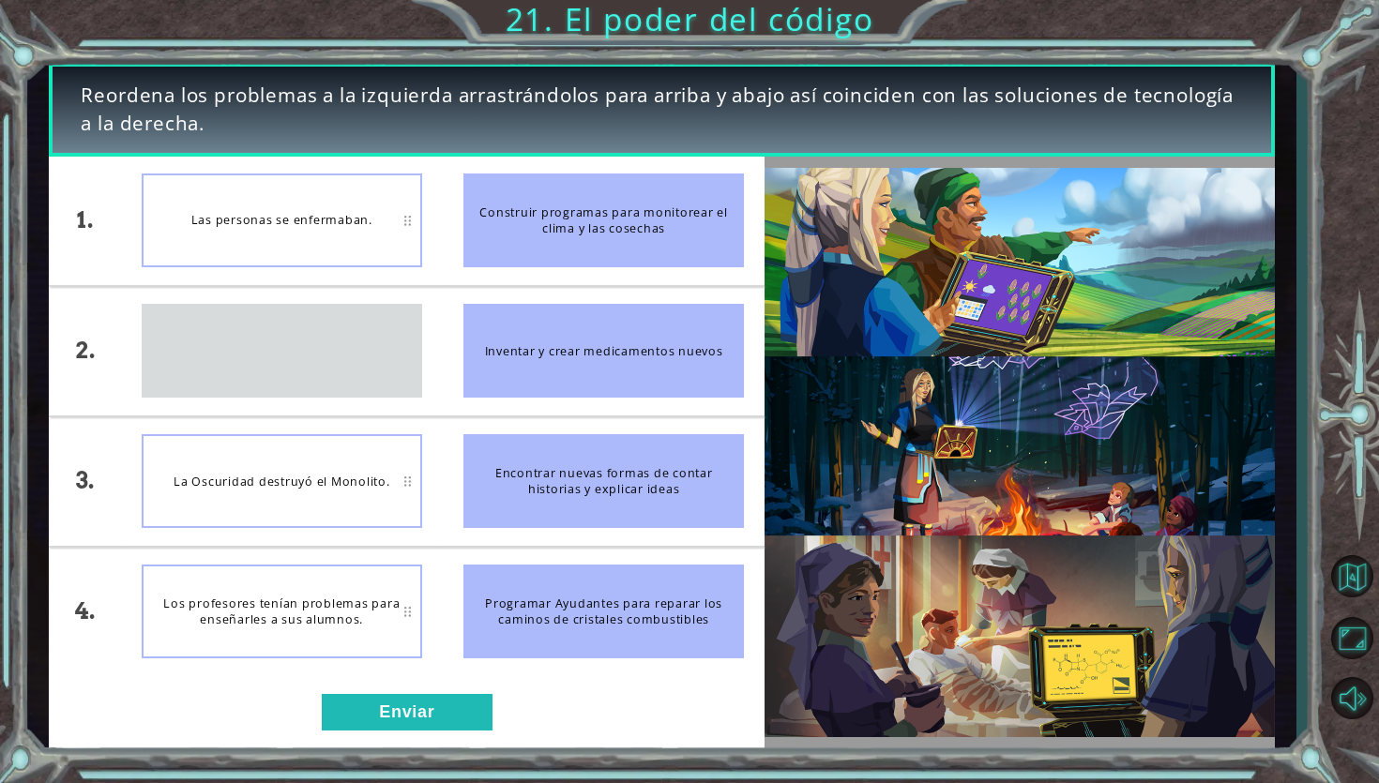
drag, startPoint x: 409, startPoint y: 353, endPoint x: 392, endPoint y: 353, distance: 16.9
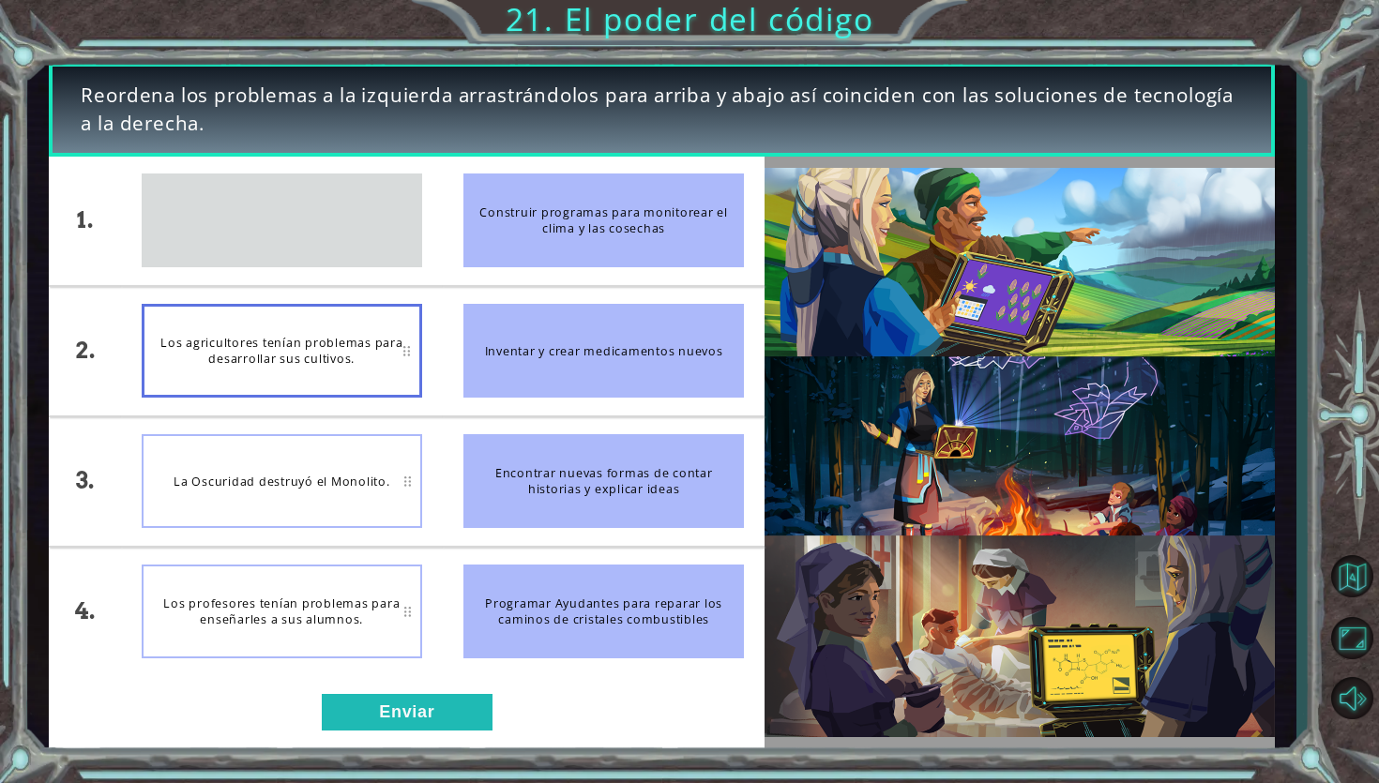
drag, startPoint x: 363, startPoint y: 241, endPoint x: 434, endPoint y: 224, distance: 73.3
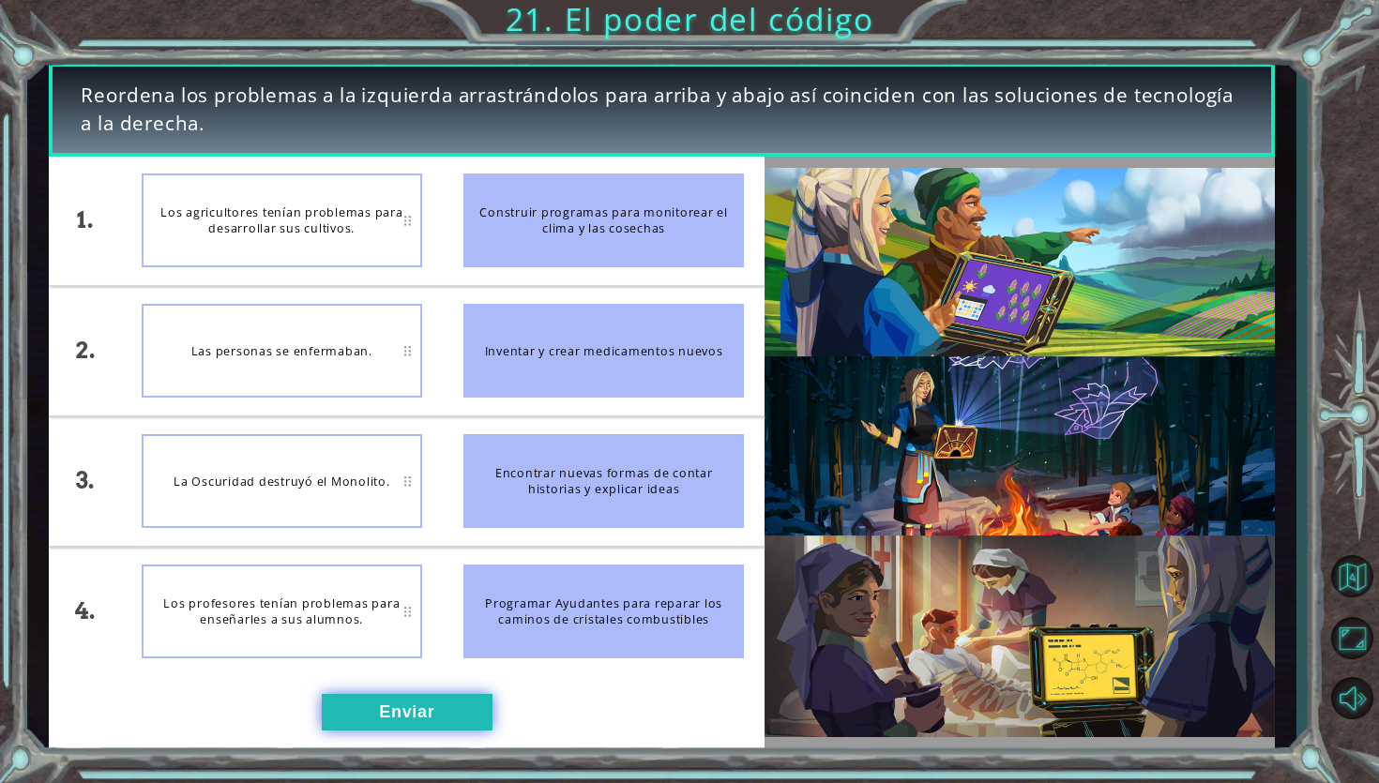
click at [418, 713] on button "Enviar" at bounding box center [407, 713] width 171 height 38
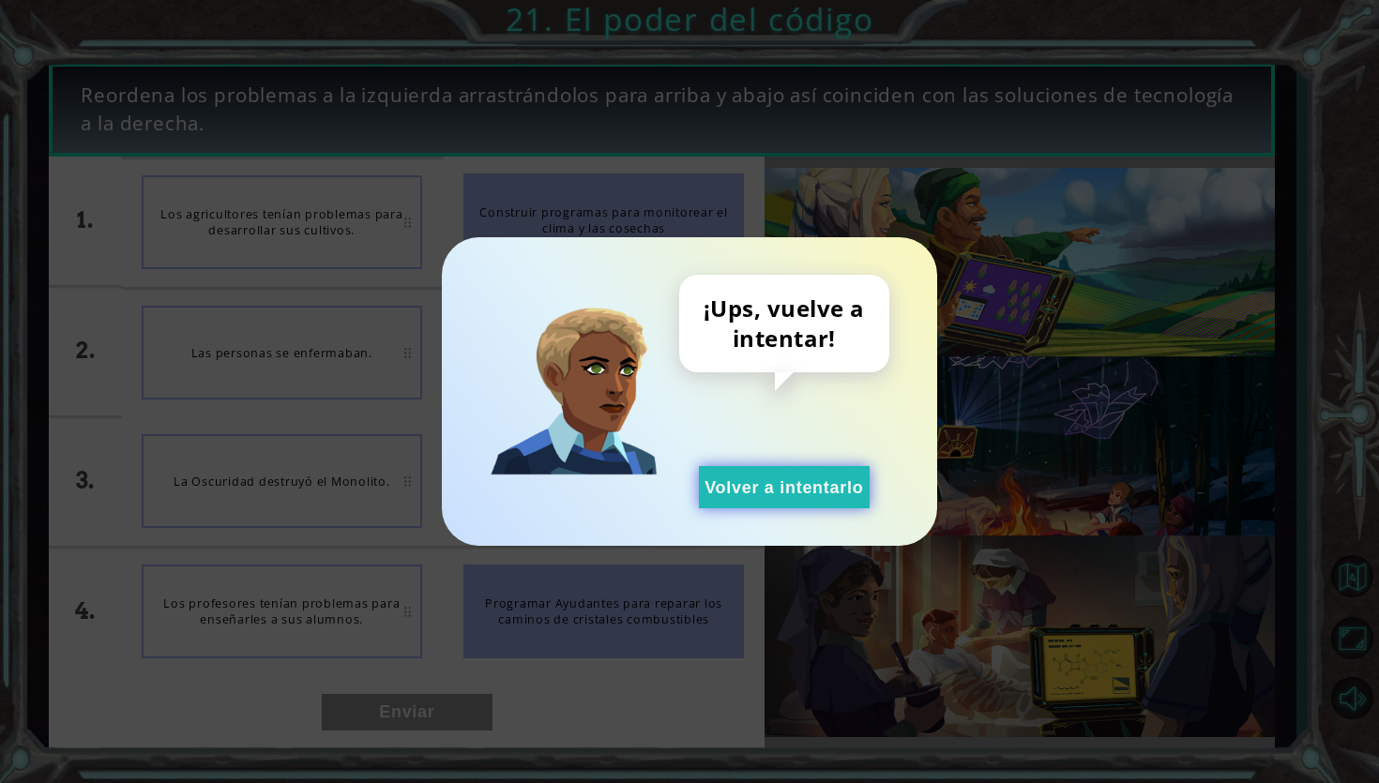
click at [751, 507] on button "Volver a intentarlo" at bounding box center [784, 487] width 171 height 42
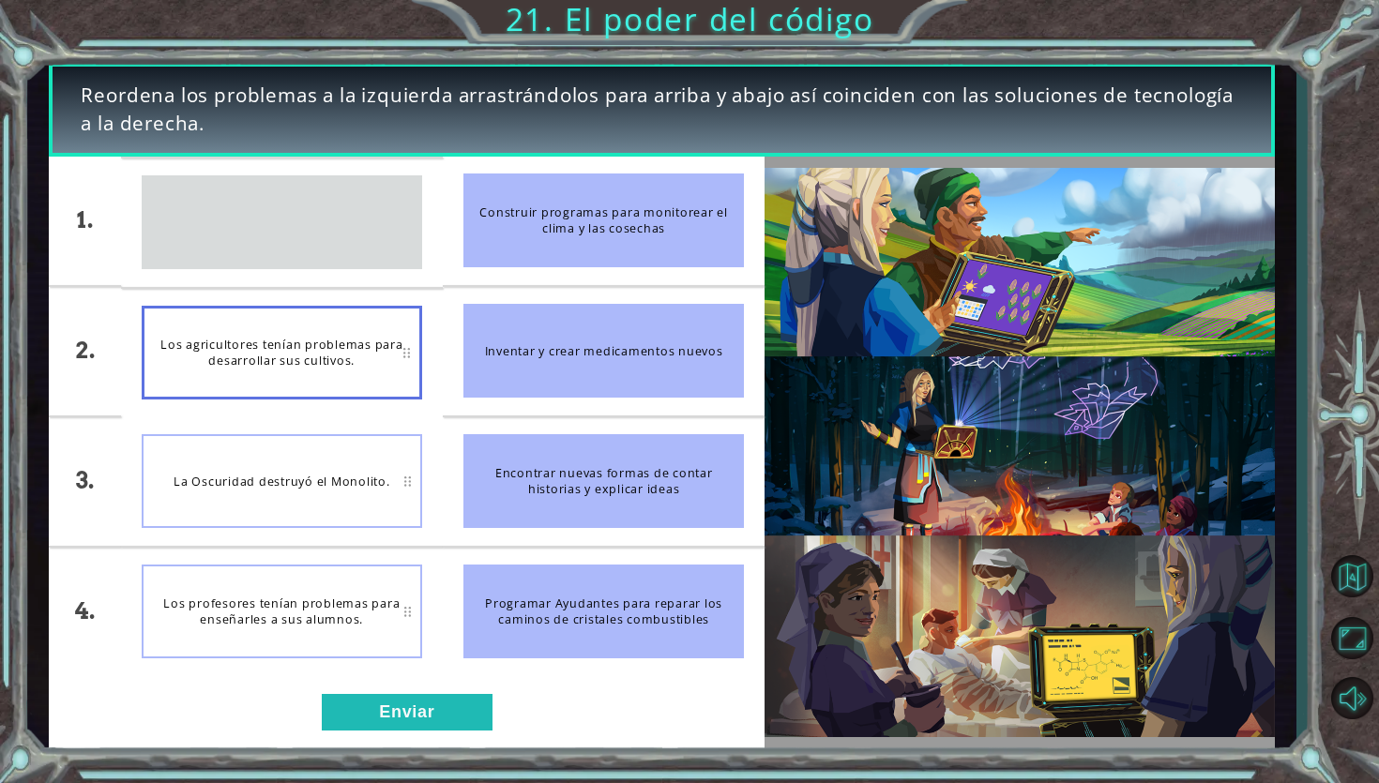
drag, startPoint x: 408, startPoint y: 228, endPoint x: 423, endPoint y: 353, distance: 125.7
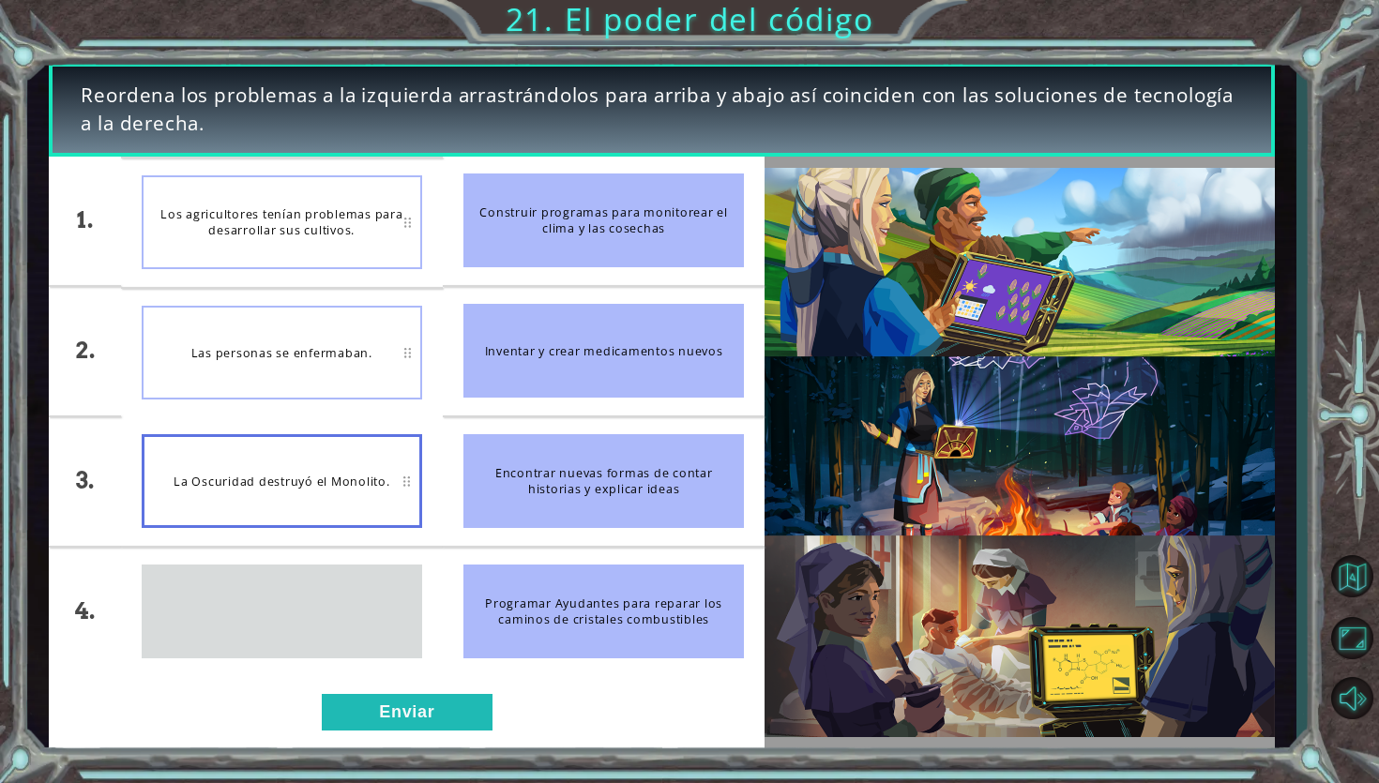
drag, startPoint x: 414, startPoint y: 611, endPoint x: 410, endPoint y: 505, distance: 106.1
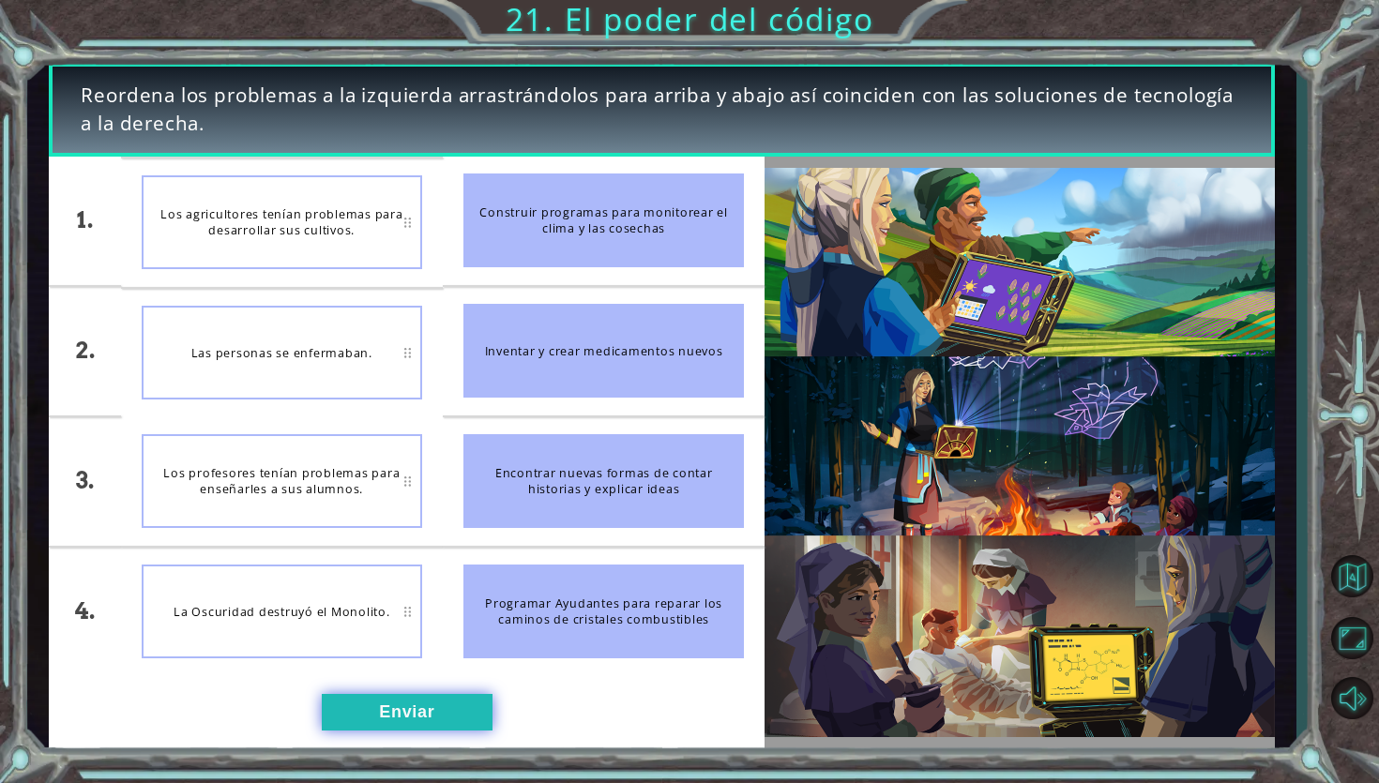
click at [395, 716] on button "Enviar" at bounding box center [407, 713] width 171 height 38
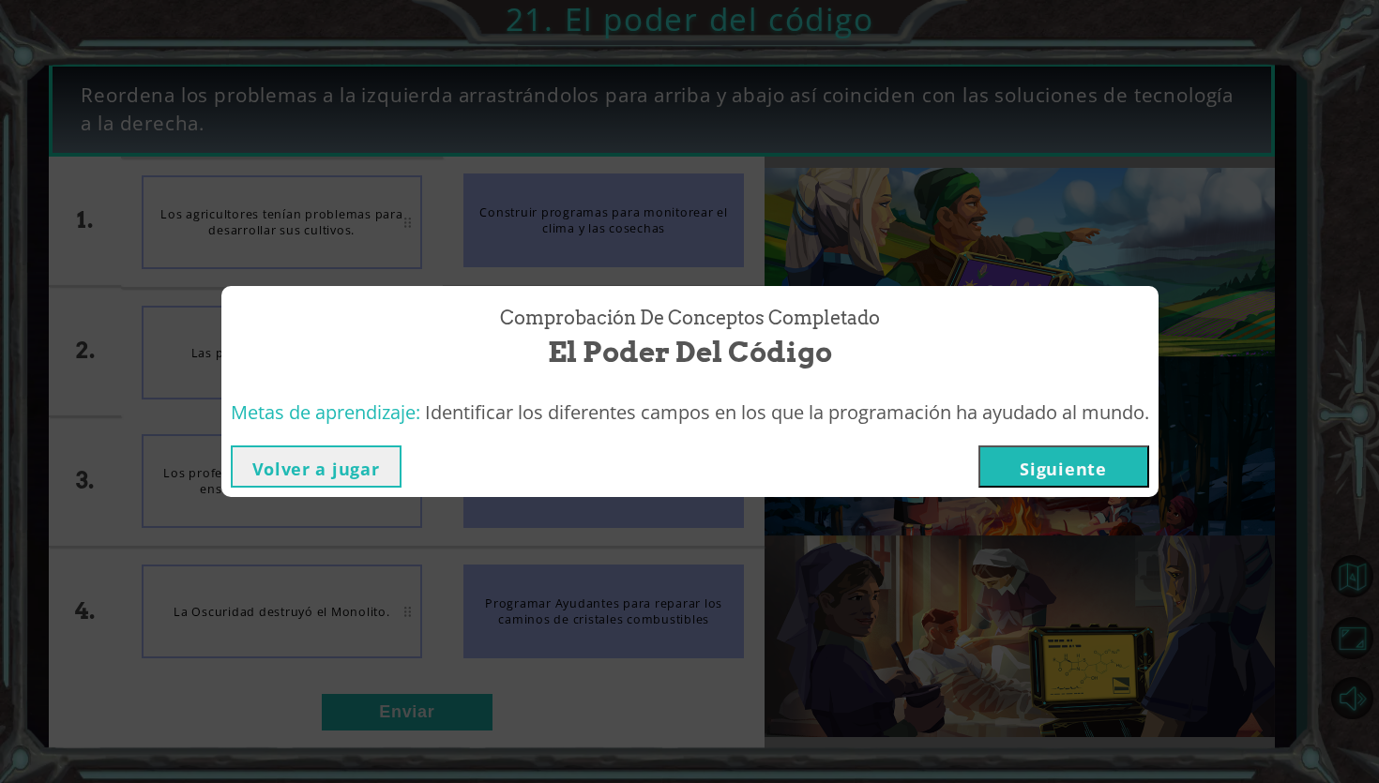
click at [1055, 472] on button "Siguiente" at bounding box center [1063, 467] width 171 height 42
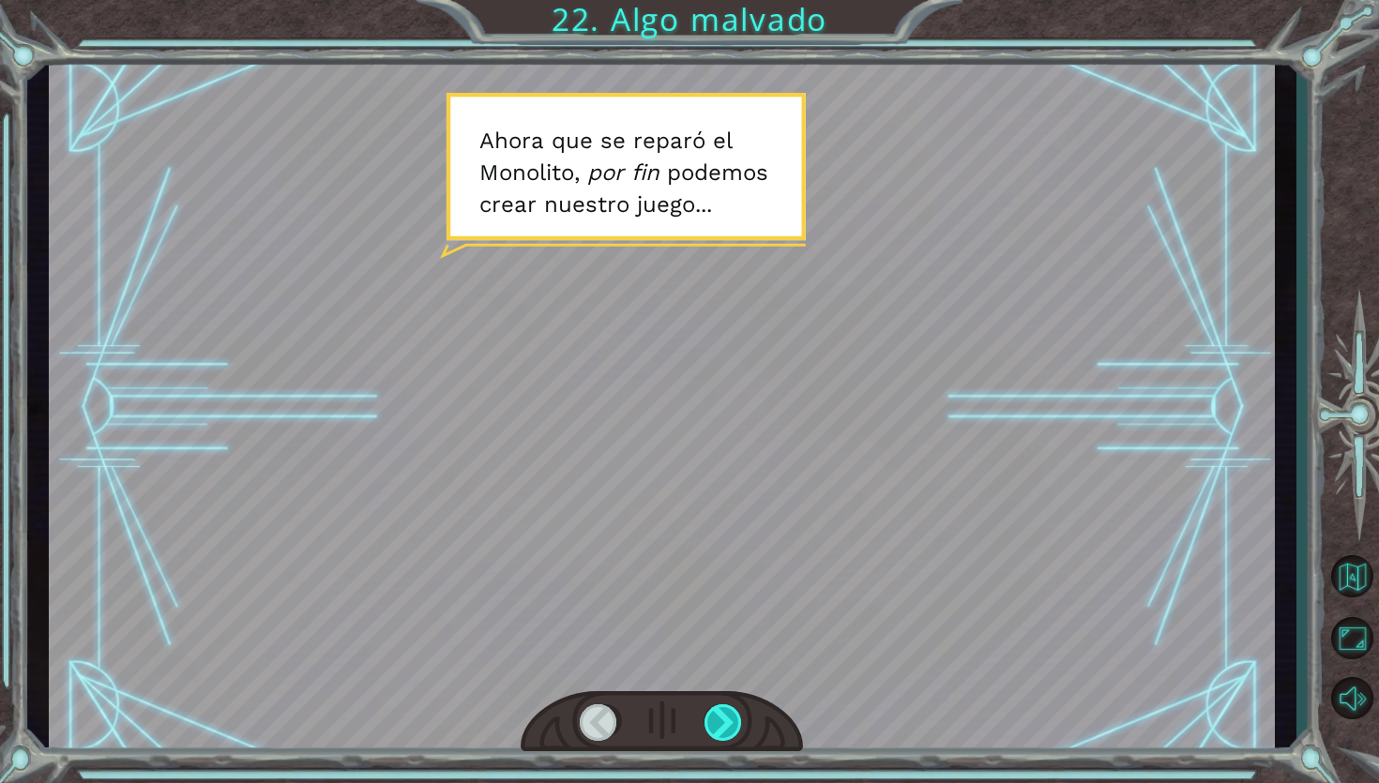
click at [720, 731] on div at bounding box center [723, 723] width 39 height 38
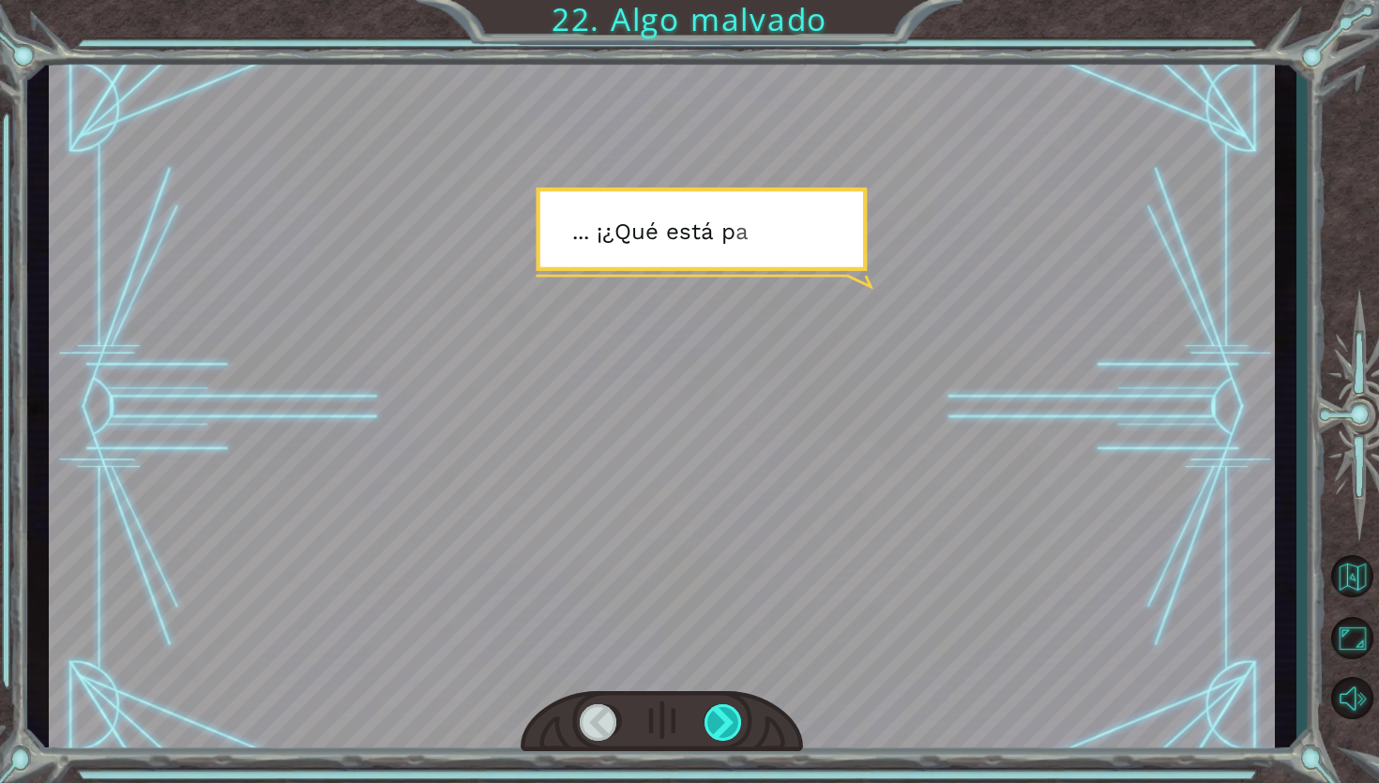
click at [720, 731] on div at bounding box center [723, 723] width 39 height 38
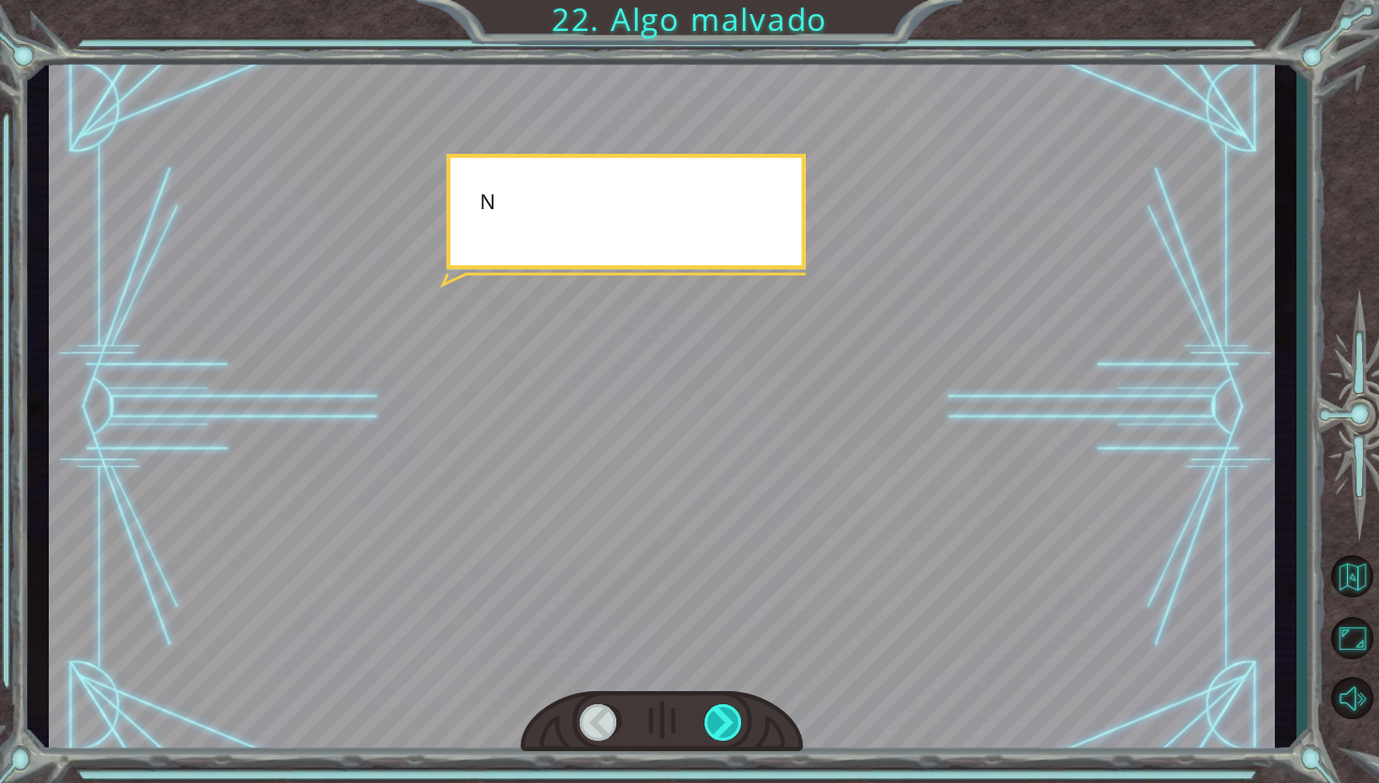
click at [720, 731] on div at bounding box center [723, 723] width 39 height 38
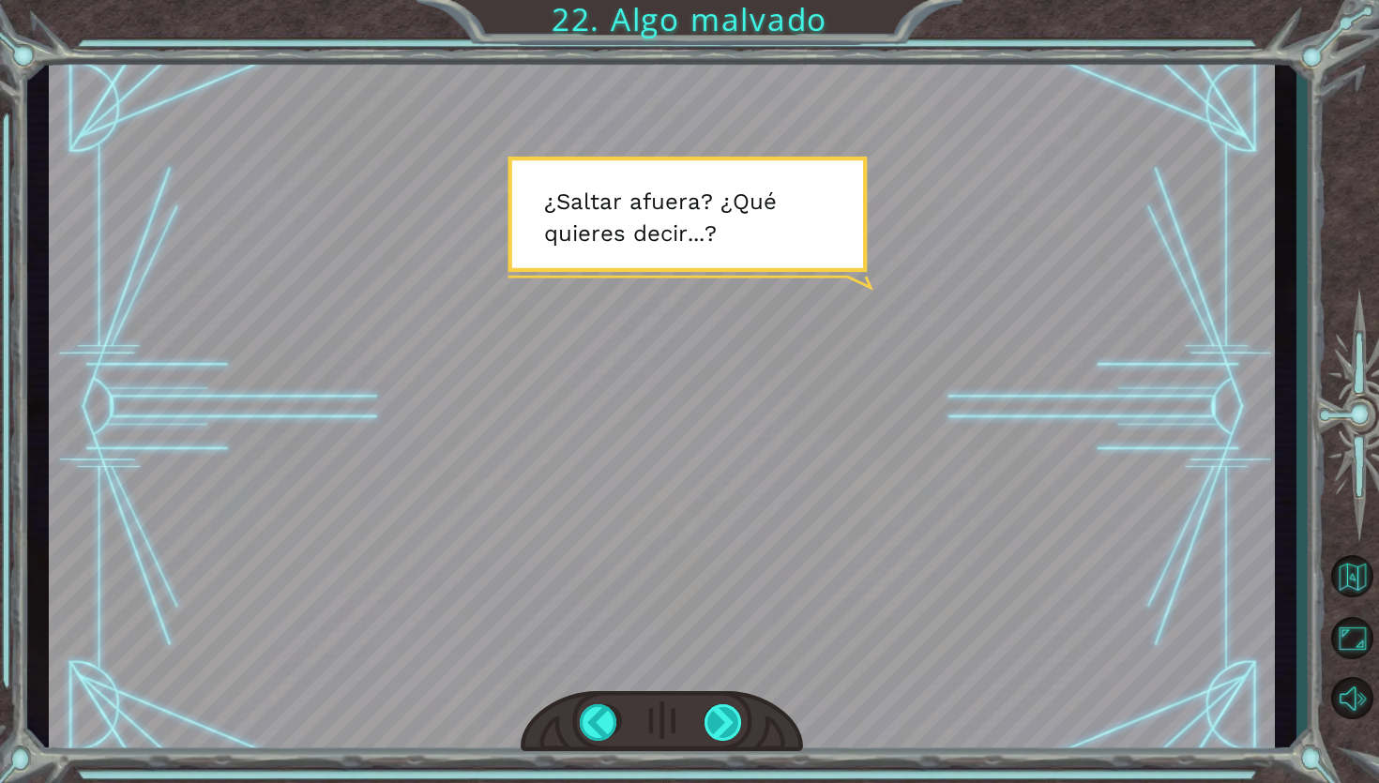
click at [720, 731] on div at bounding box center [723, 723] width 39 height 38
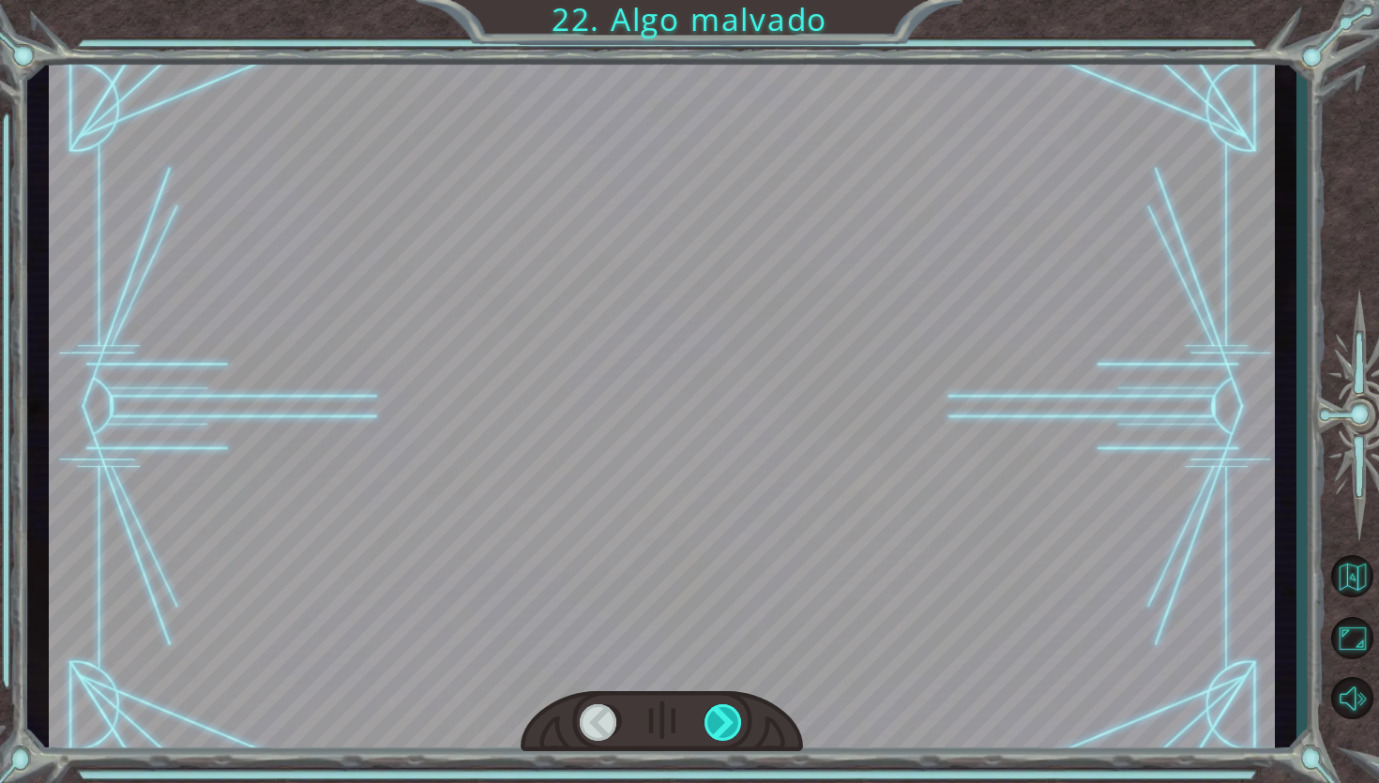
click at [720, 731] on div at bounding box center [723, 723] width 39 height 38
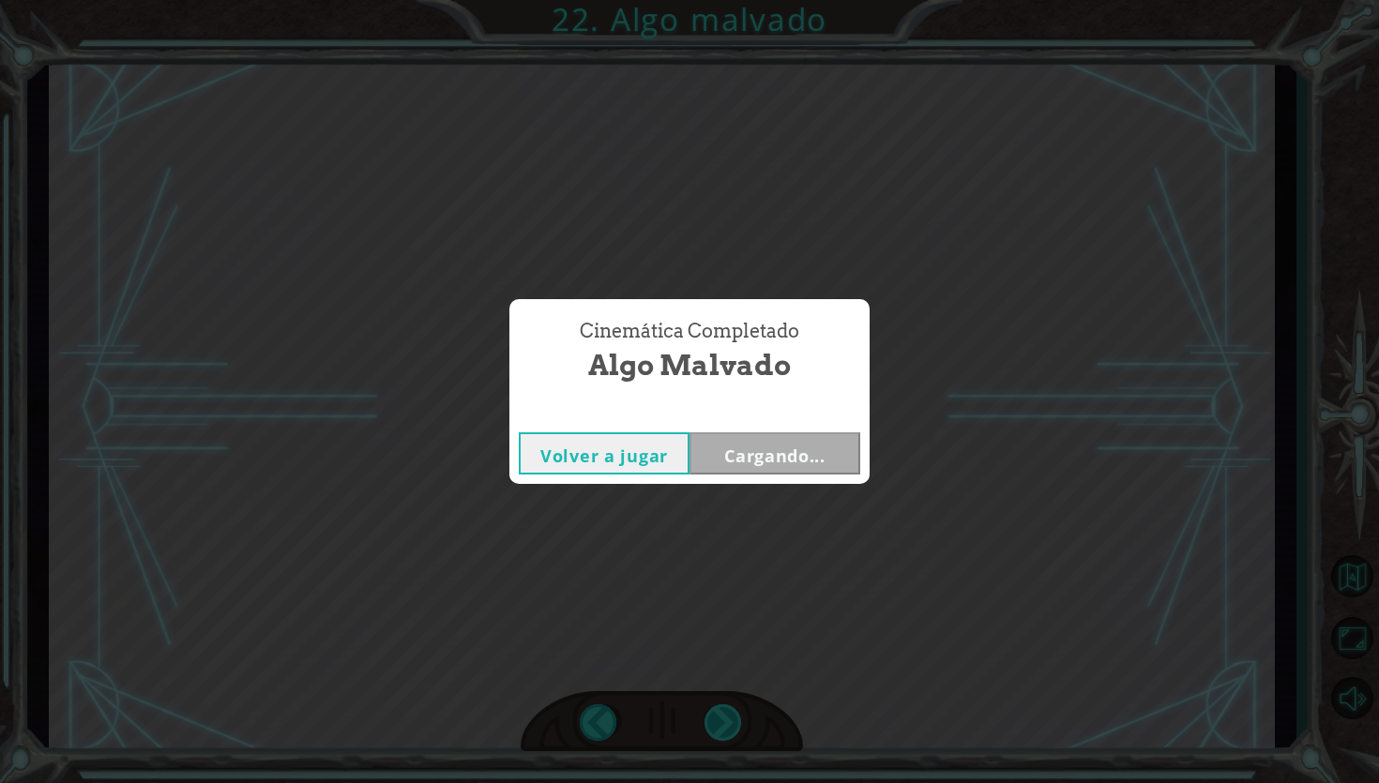
click at [720, 0] on div "Temporary Text A h o r a q u e s e r e p a r ó e l M o n o l i t o , p o r f i …" at bounding box center [689, 0] width 1379 height 0
click at [756, 453] on button "Siguiente" at bounding box center [774, 453] width 171 height 42
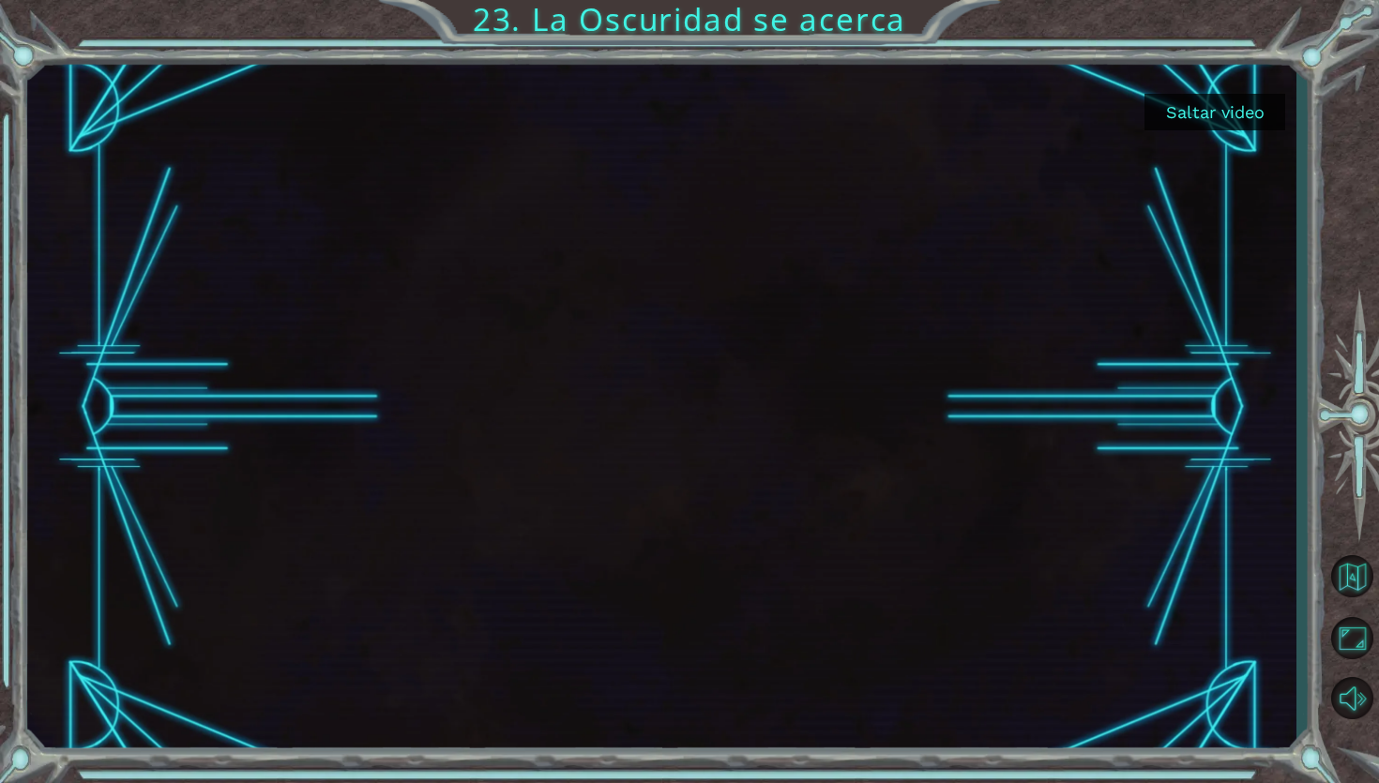
click at [1226, 109] on button "Saltar video" at bounding box center [1214, 112] width 141 height 37
click at [1218, 0] on div "Saltar video 23. La Oscuridad se acerca" at bounding box center [689, 0] width 1379 height 0
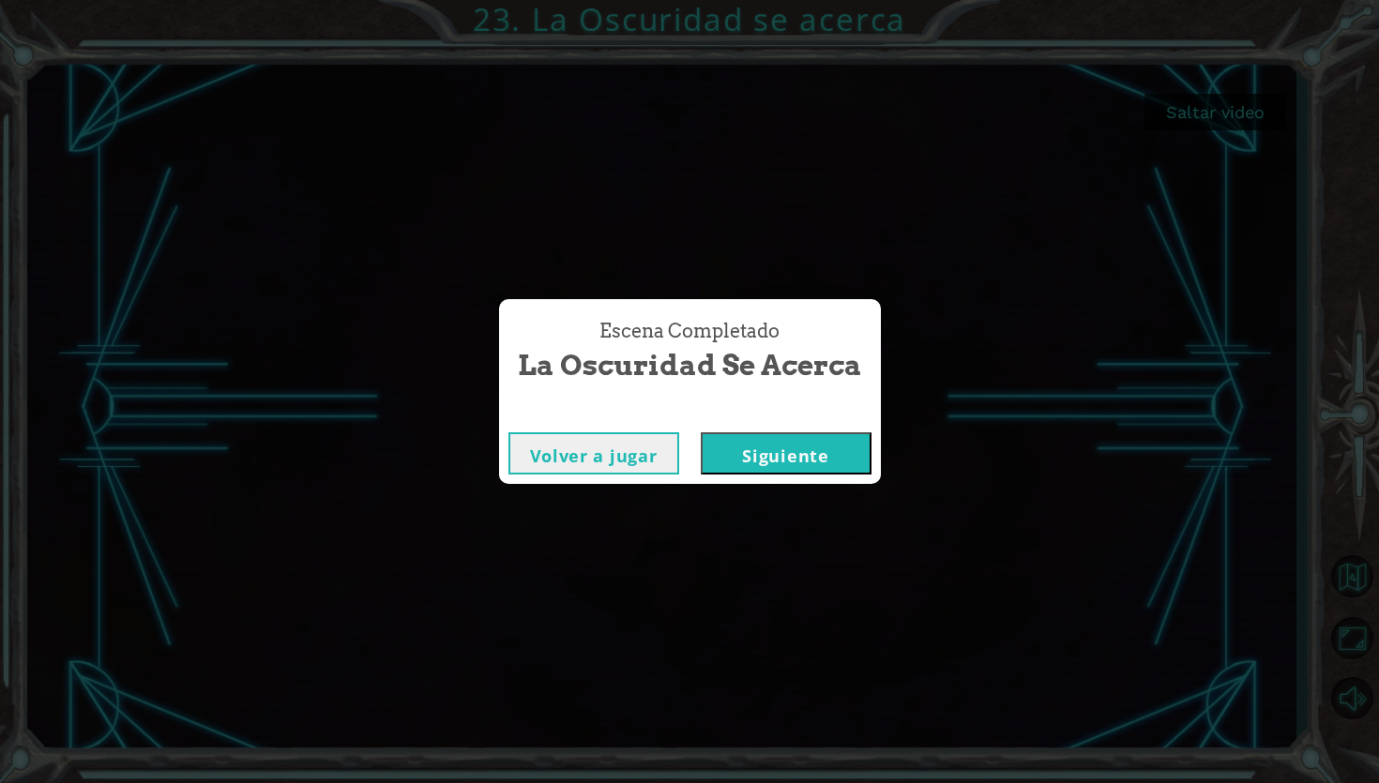
click at [725, 438] on button "Siguiente" at bounding box center [786, 453] width 171 height 42
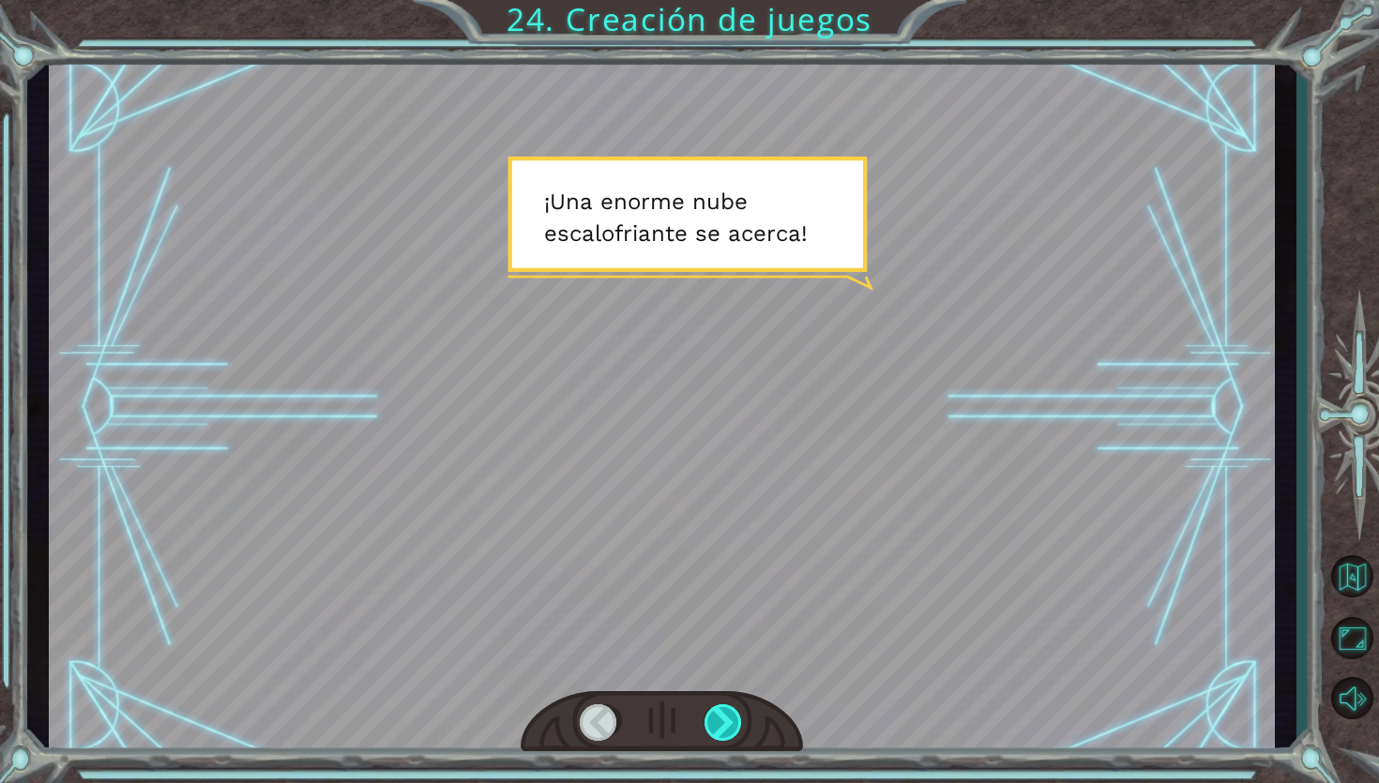
click at [729, 737] on div at bounding box center [723, 723] width 39 height 38
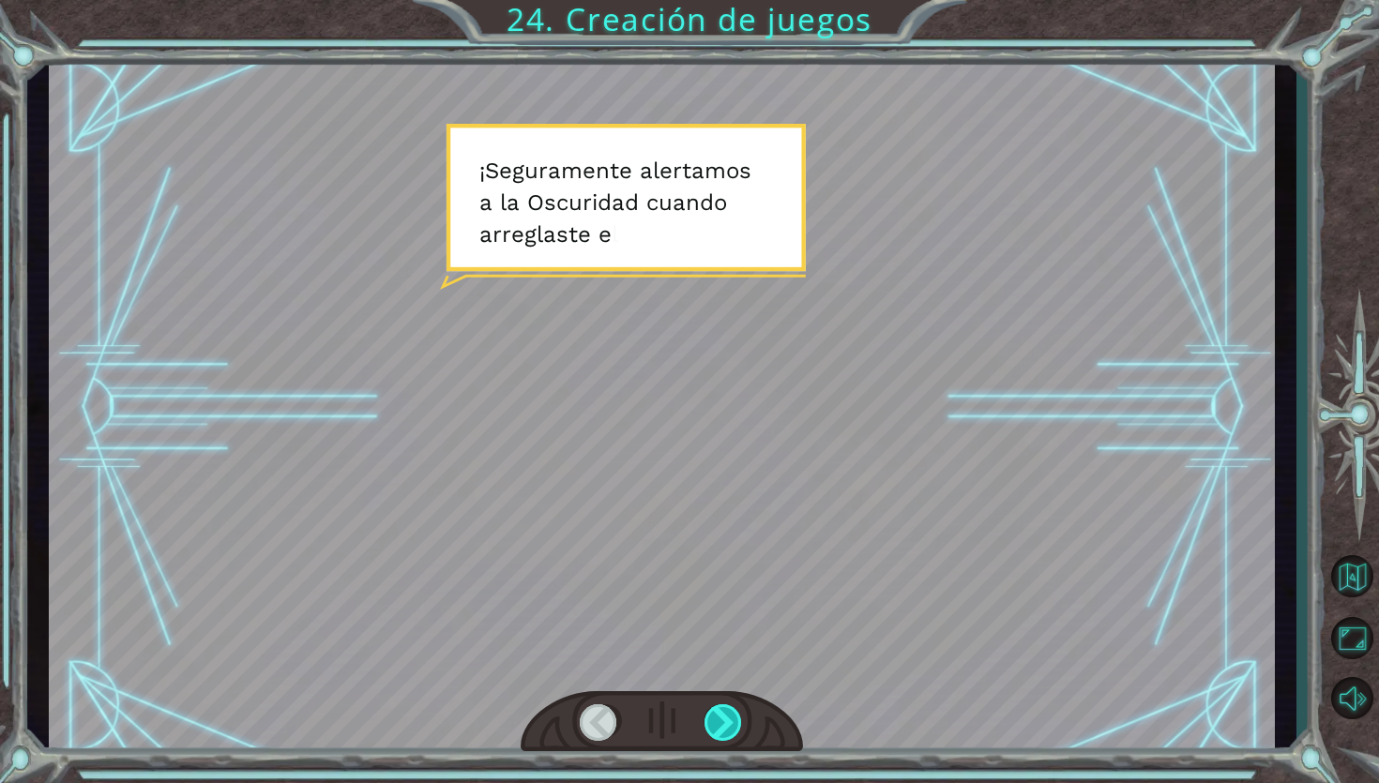
click at [721, 729] on div at bounding box center [723, 723] width 39 height 38
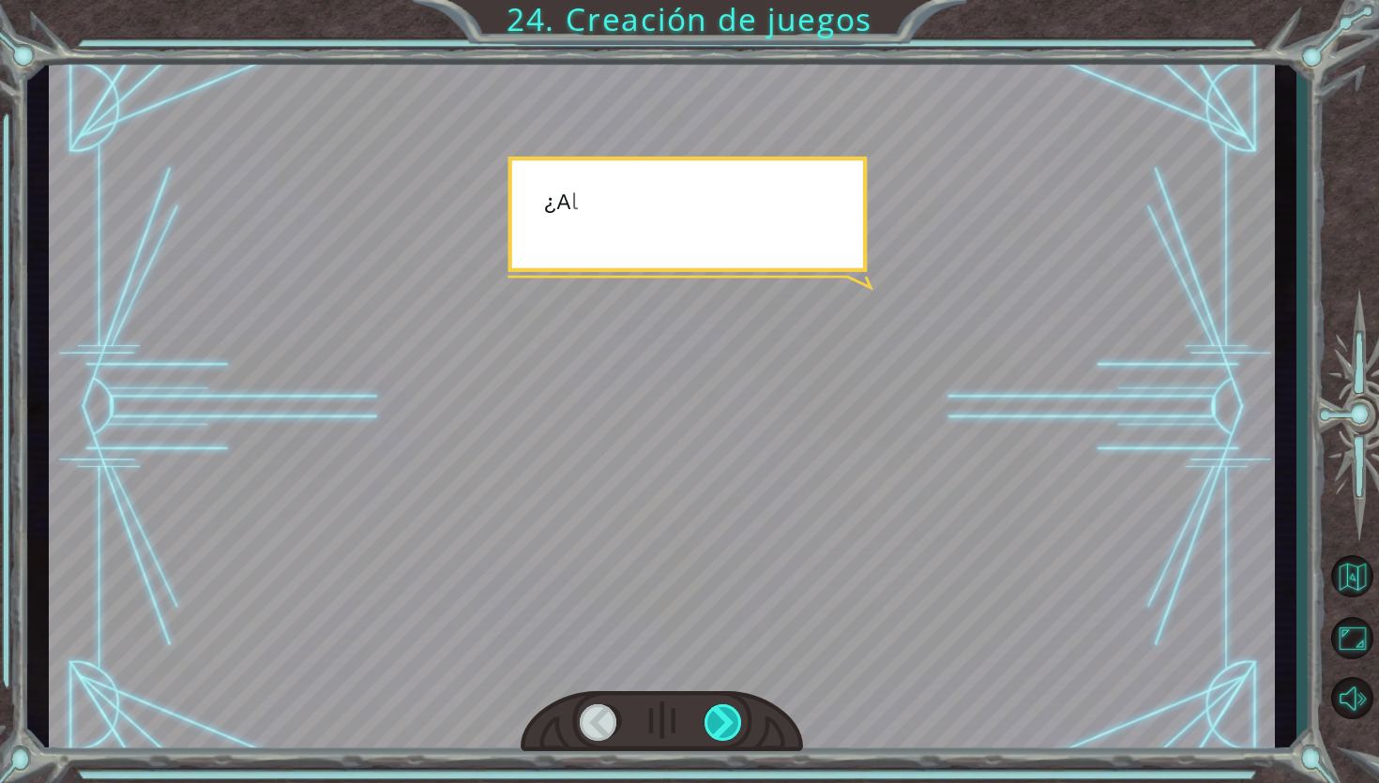
click at [721, 729] on div at bounding box center [723, 723] width 39 height 38
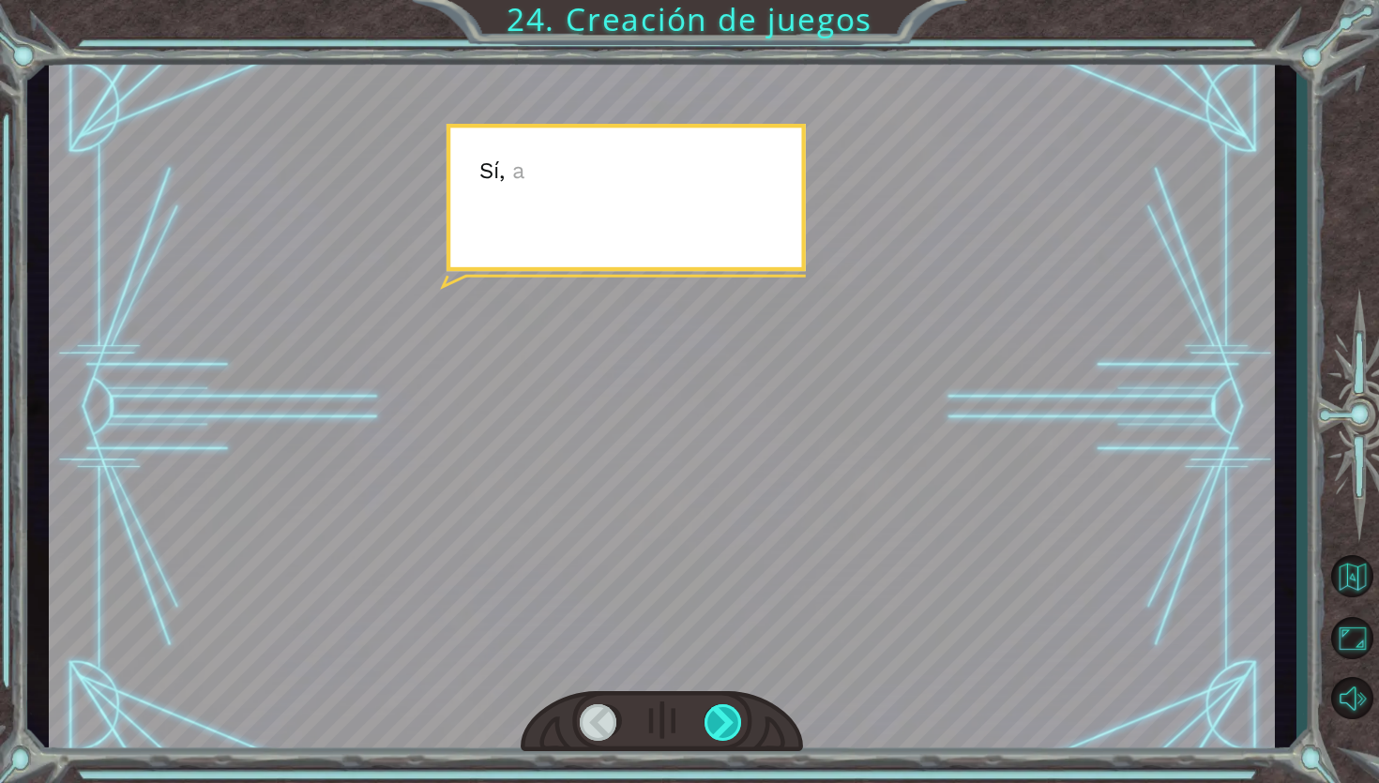
click at [721, 729] on div at bounding box center [723, 723] width 39 height 38
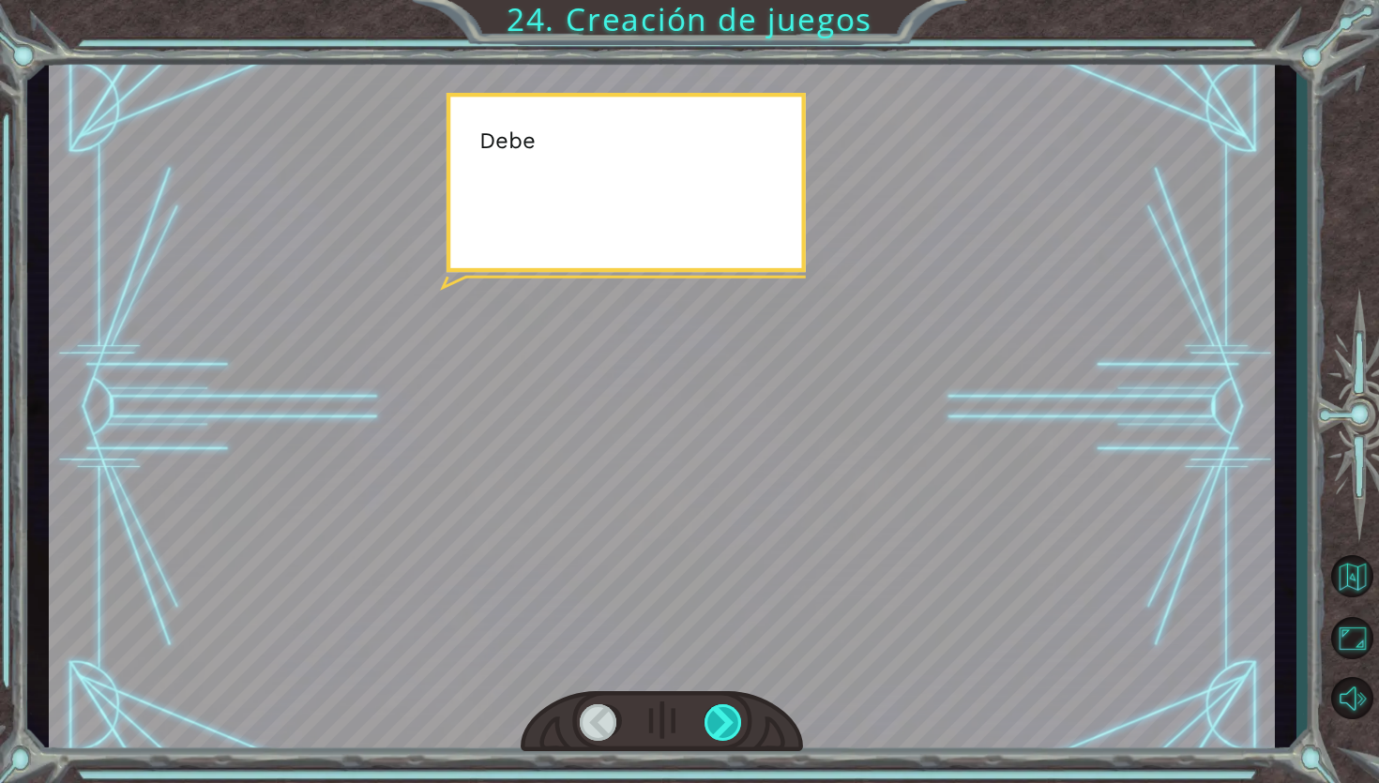
click at [721, 729] on div at bounding box center [723, 723] width 39 height 38
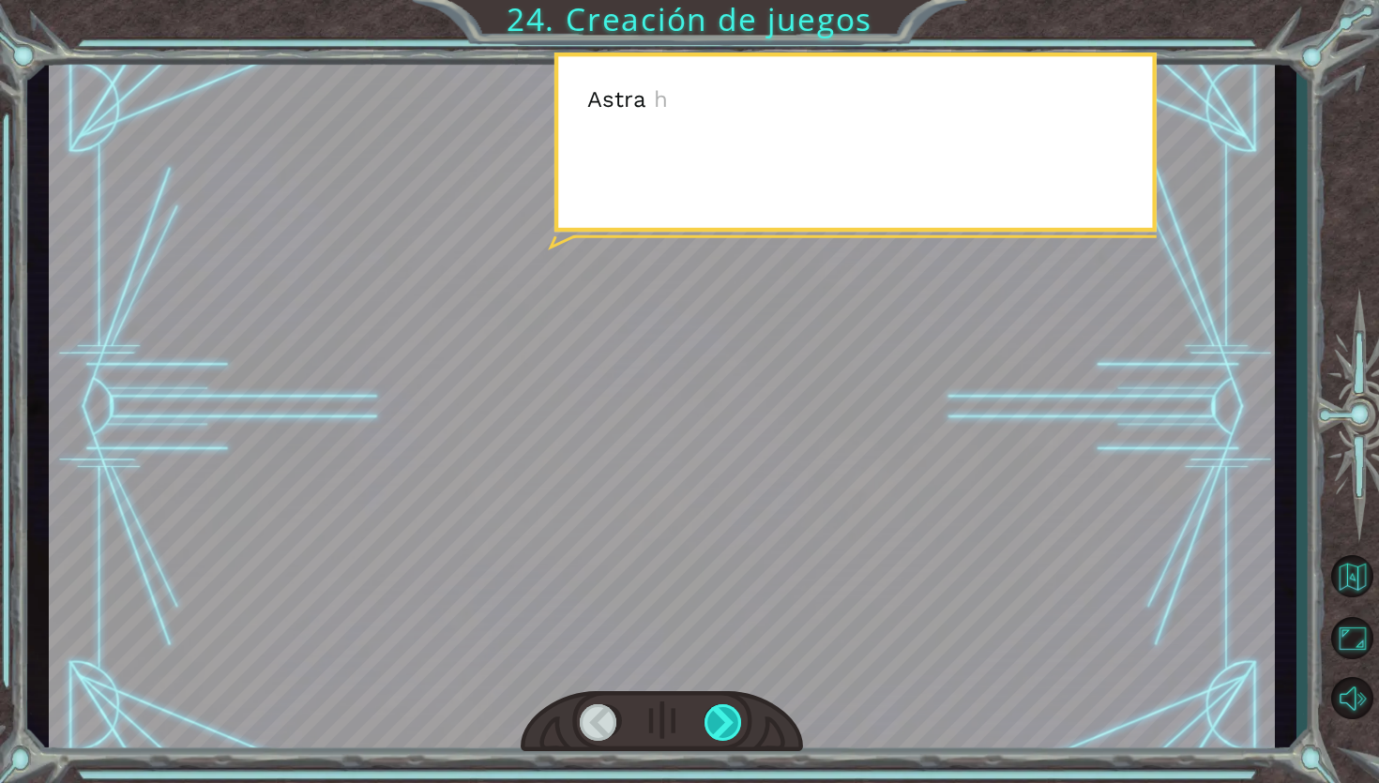
click at [721, 729] on div at bounding box center [723, 723] width 39 height 38
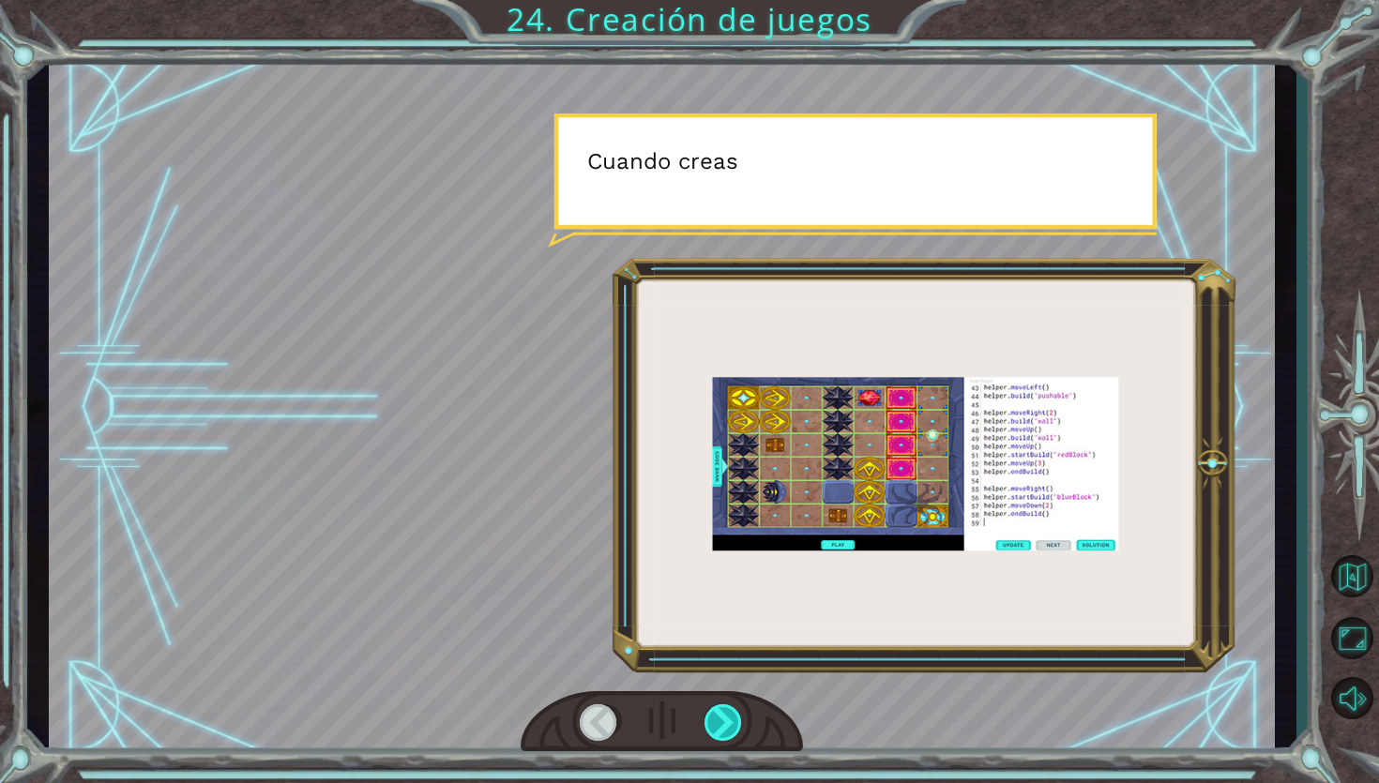
click at [721, 729] on div at bounding box center [723, 723] width 39 height 38
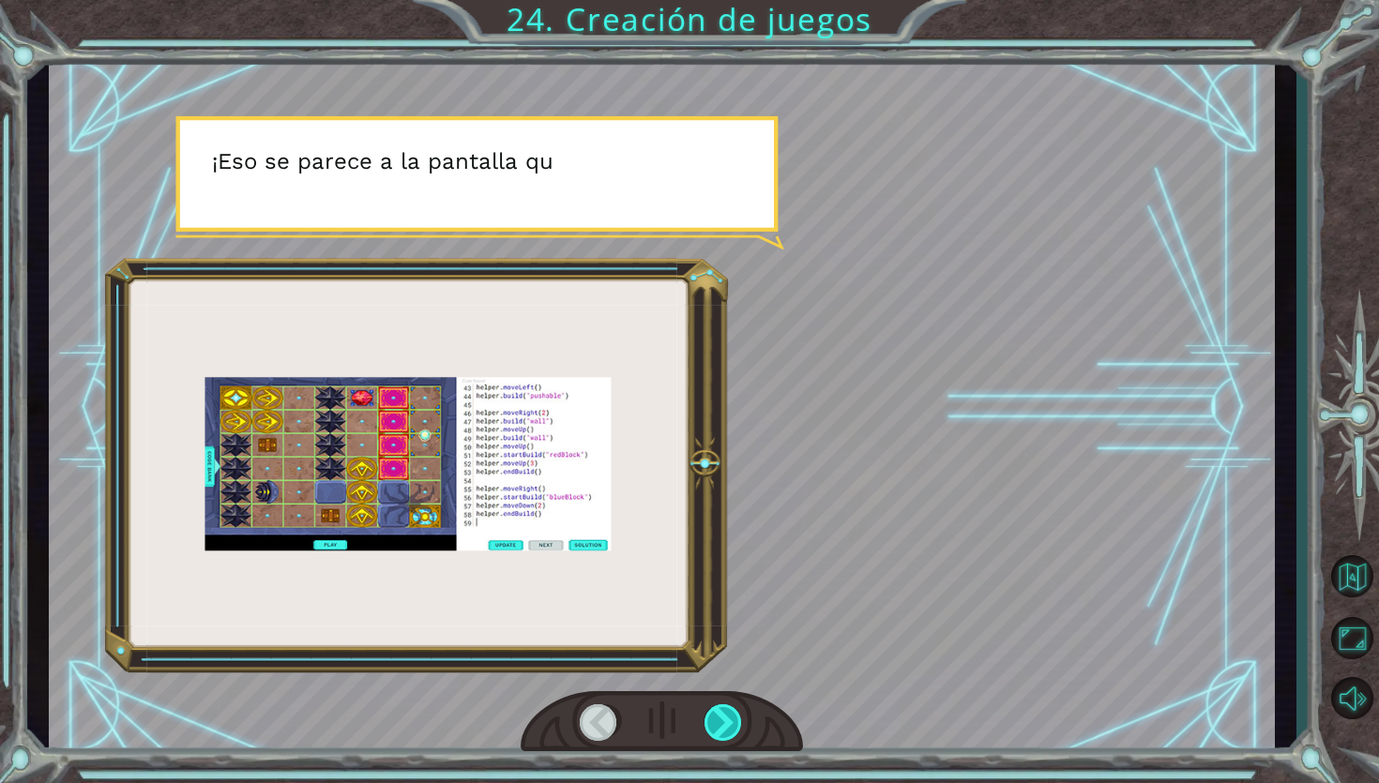
click at [721, 729] on div at bounding box center [723, 723] width 39 height 38
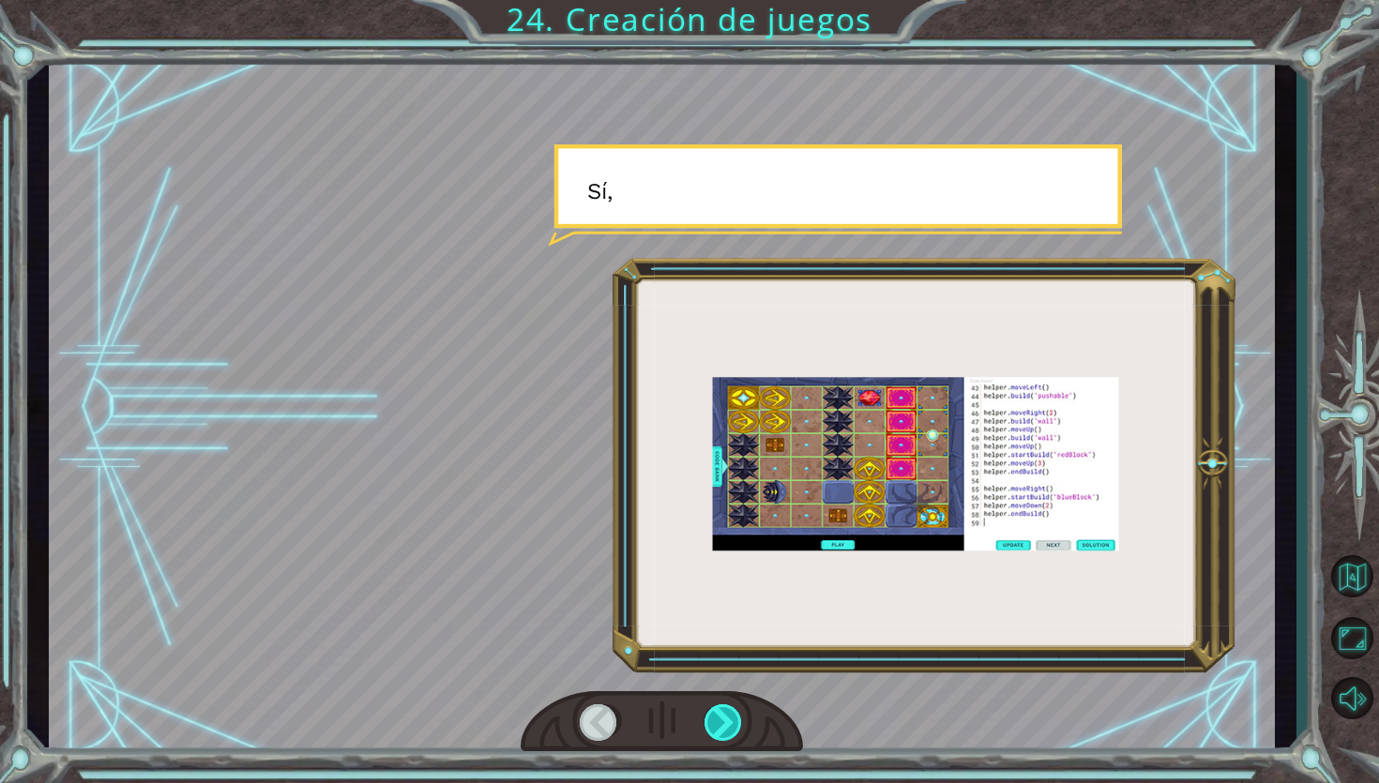
click at [721, 729] on div at bounding box center [723, 723] width 39 height 38
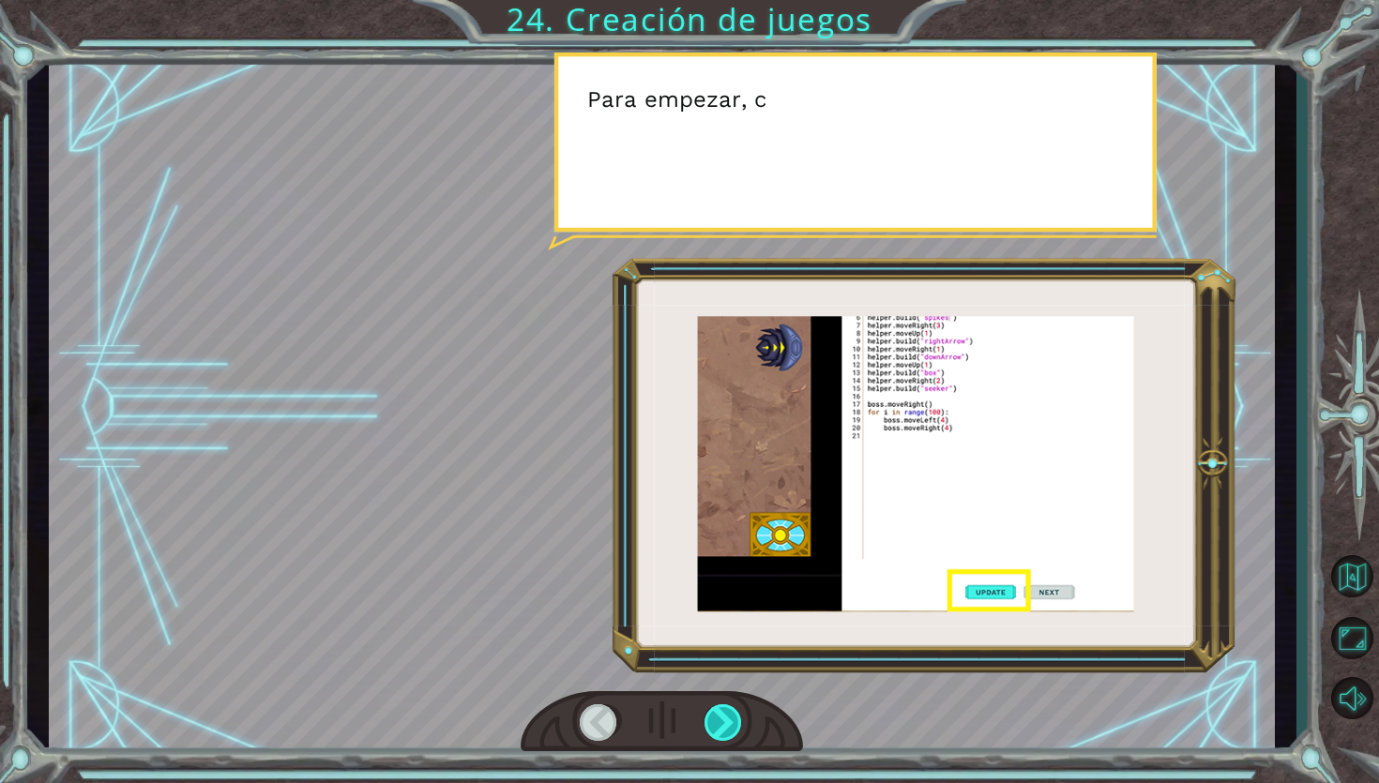
click at [721, 729] on div at bounding box center [723, 723] width 39 height 38
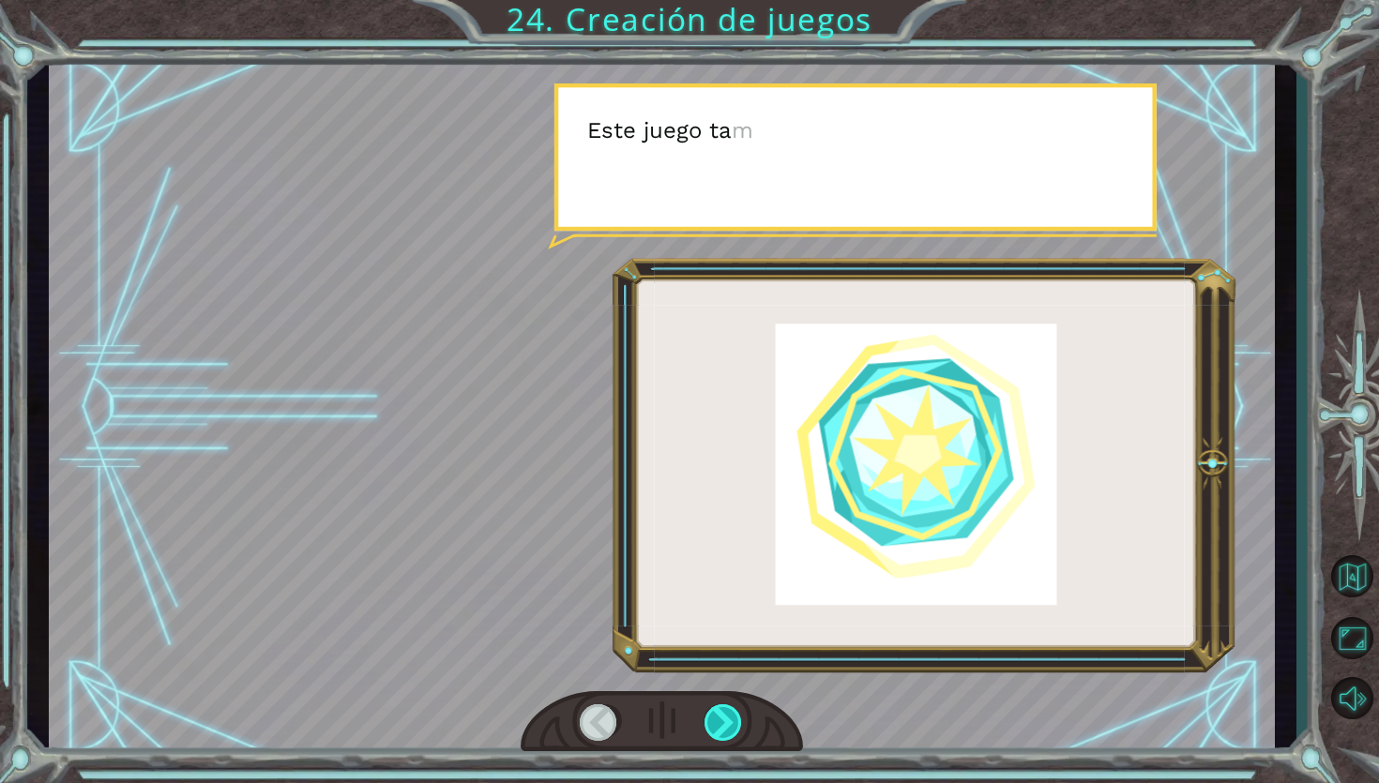
click at [721, 729] on div at bounding box center [723, 723] width 39 height 38
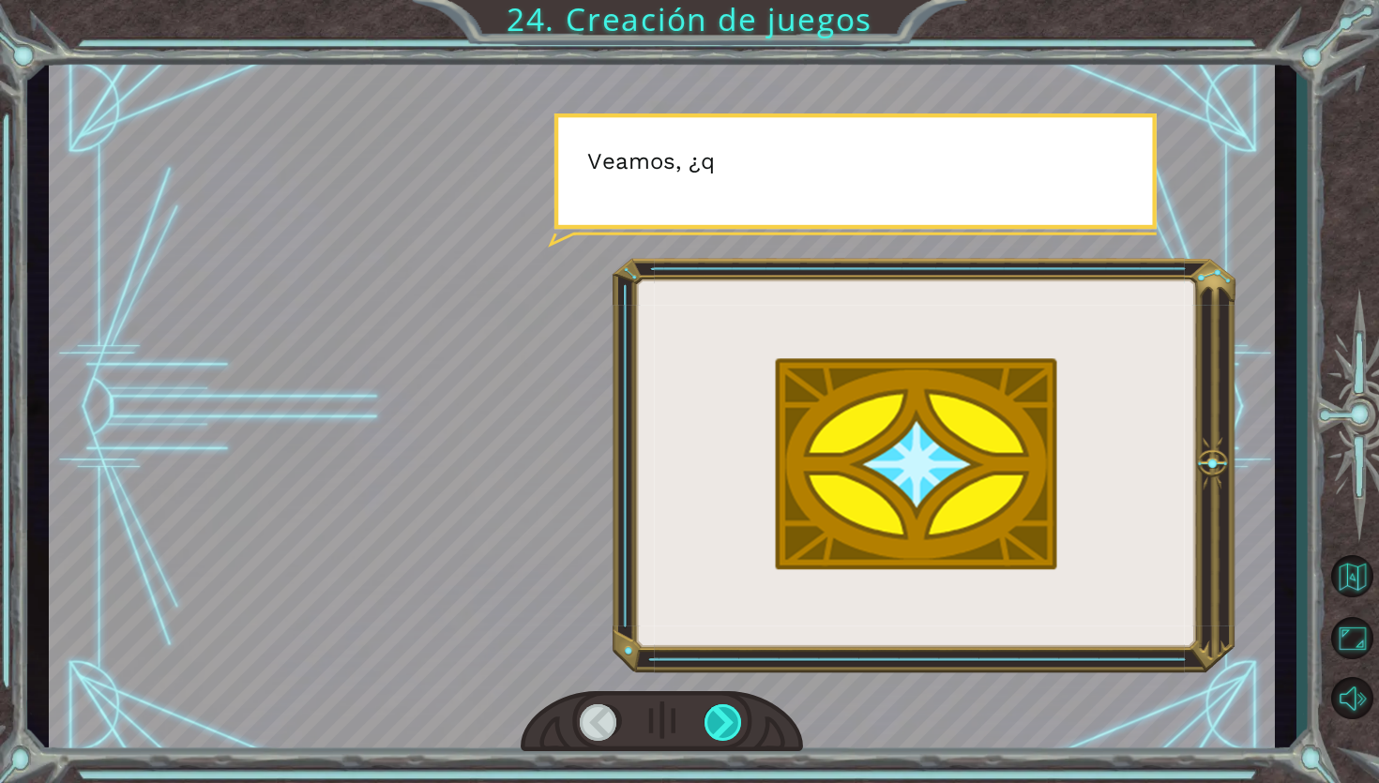
click at [721, 729] on div at bounding box center [723, 723] width 39 height 38
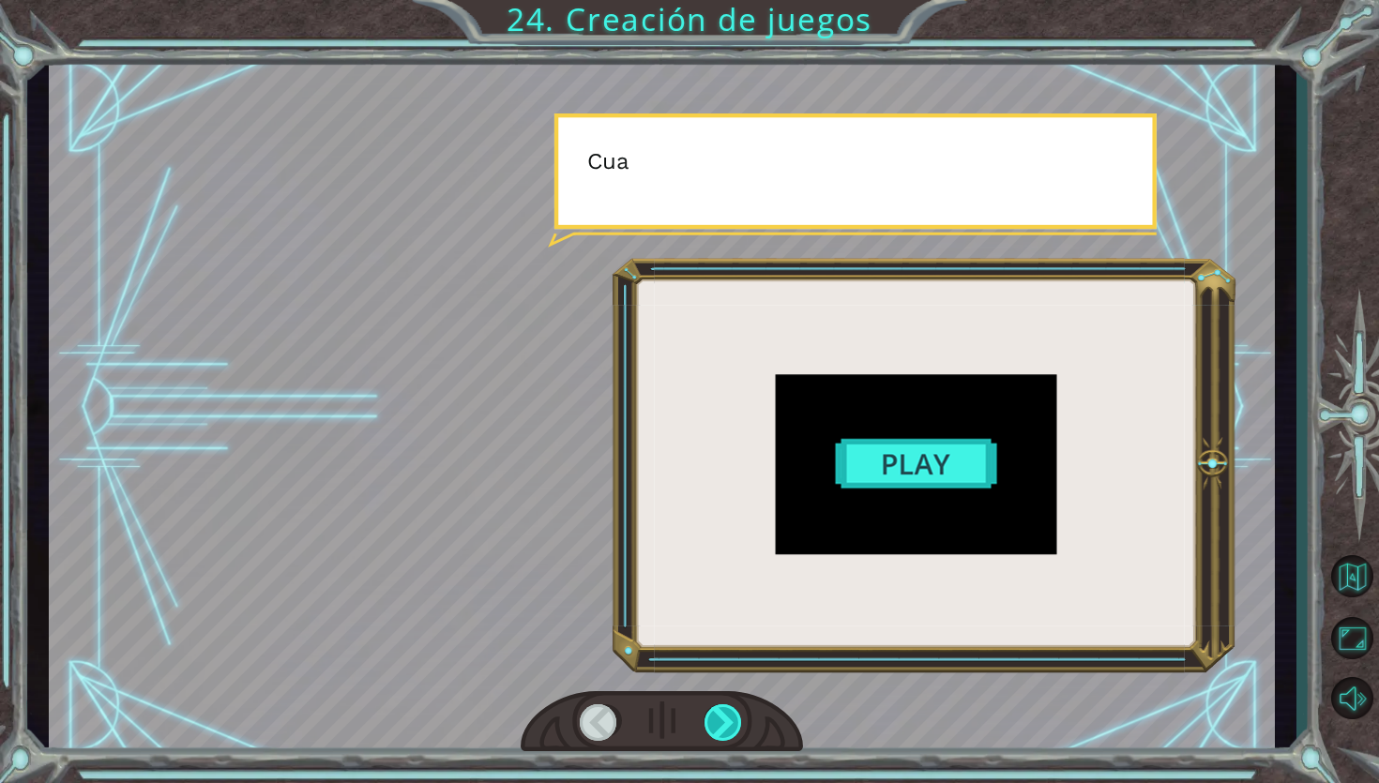
click at [721, 729] on div at bounding box center [723, 723] width 39 height 38
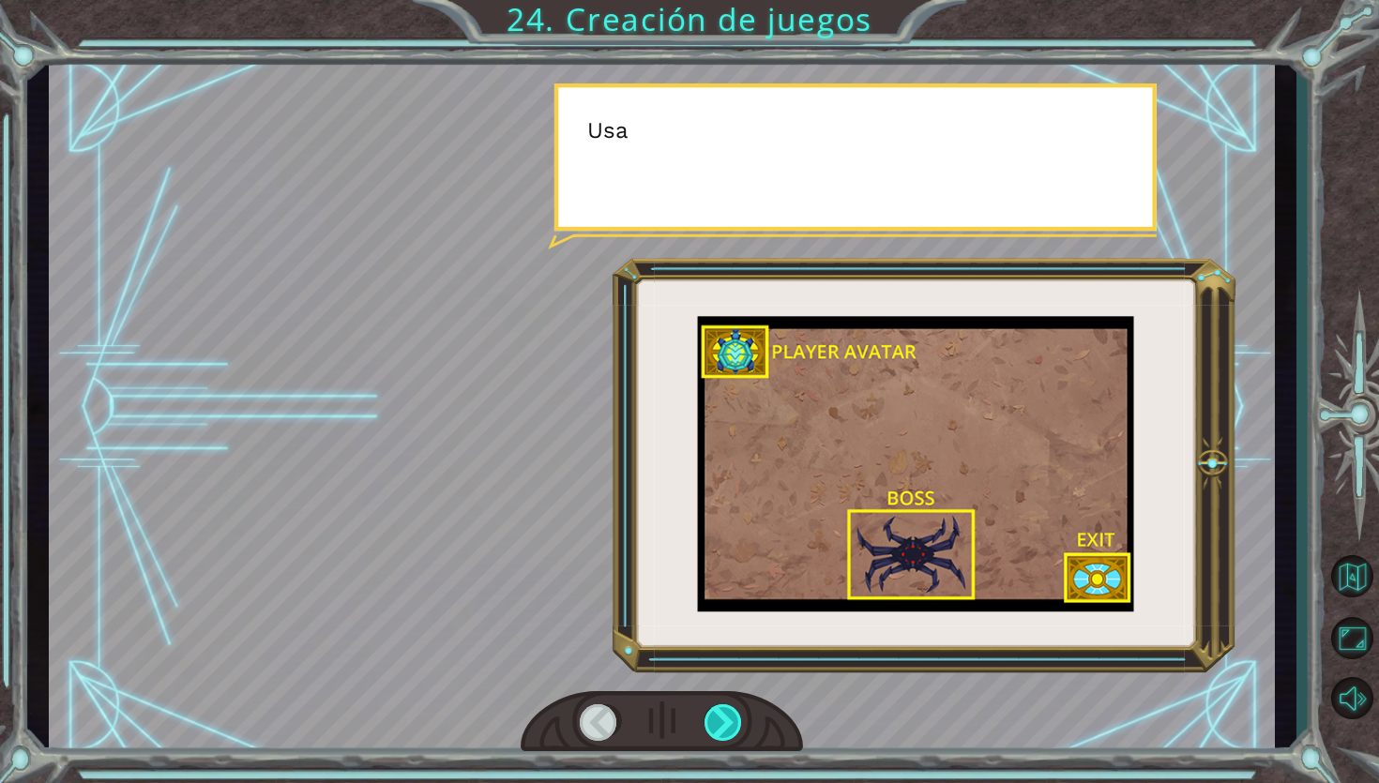
click at [721, 729] on div at bounding box center [723, 723] width 39 height 38
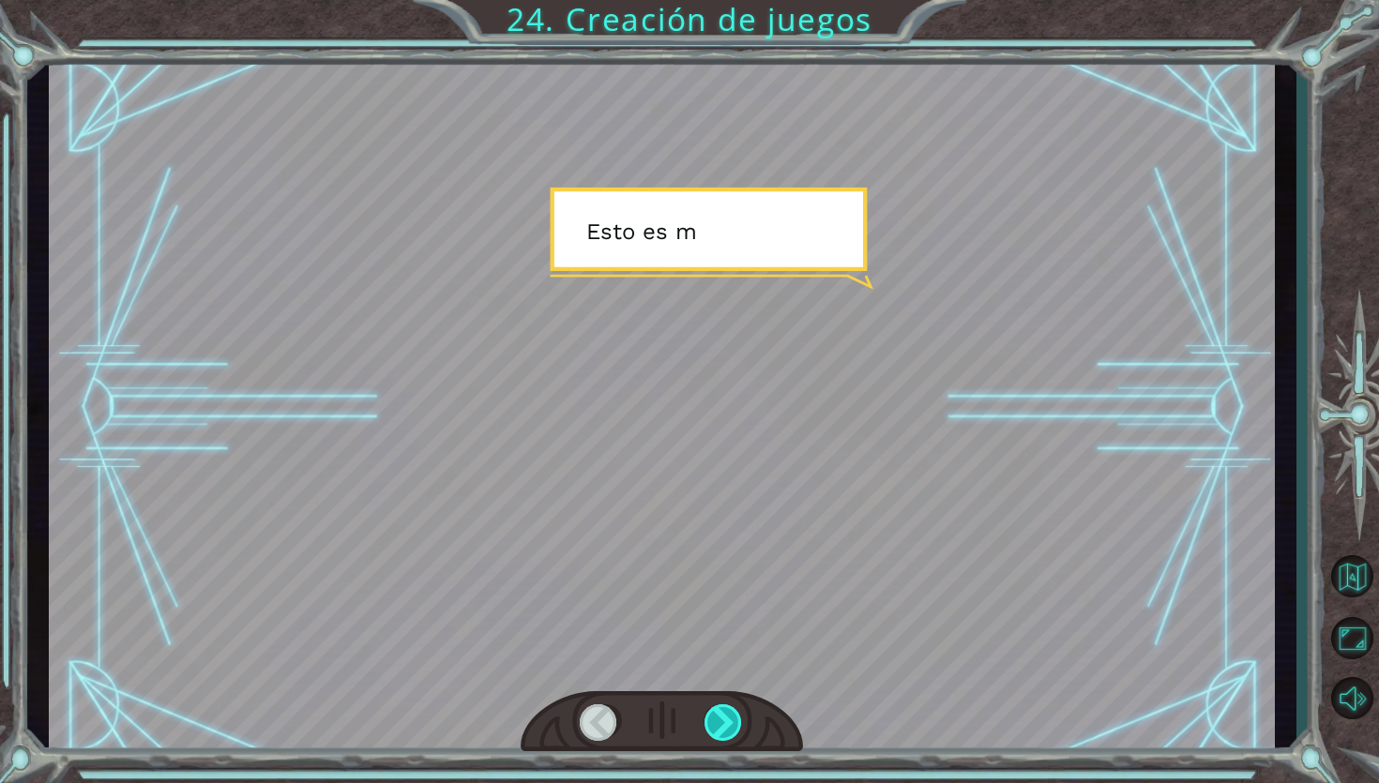
click at [721, 729] on div at bounding box center [723, 723] width 39 height 38
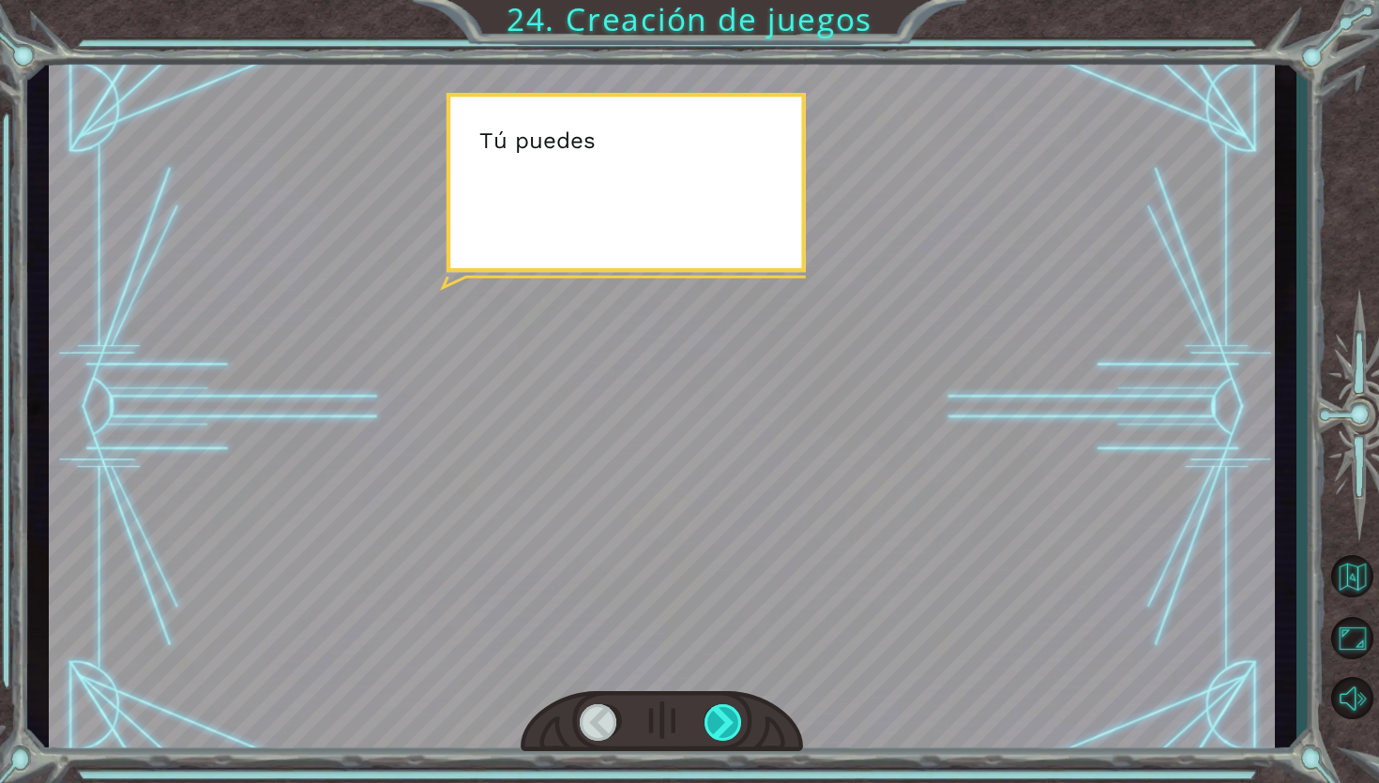
click at [721, 729] on div at bounding box center [723, 723] width 39 height 38
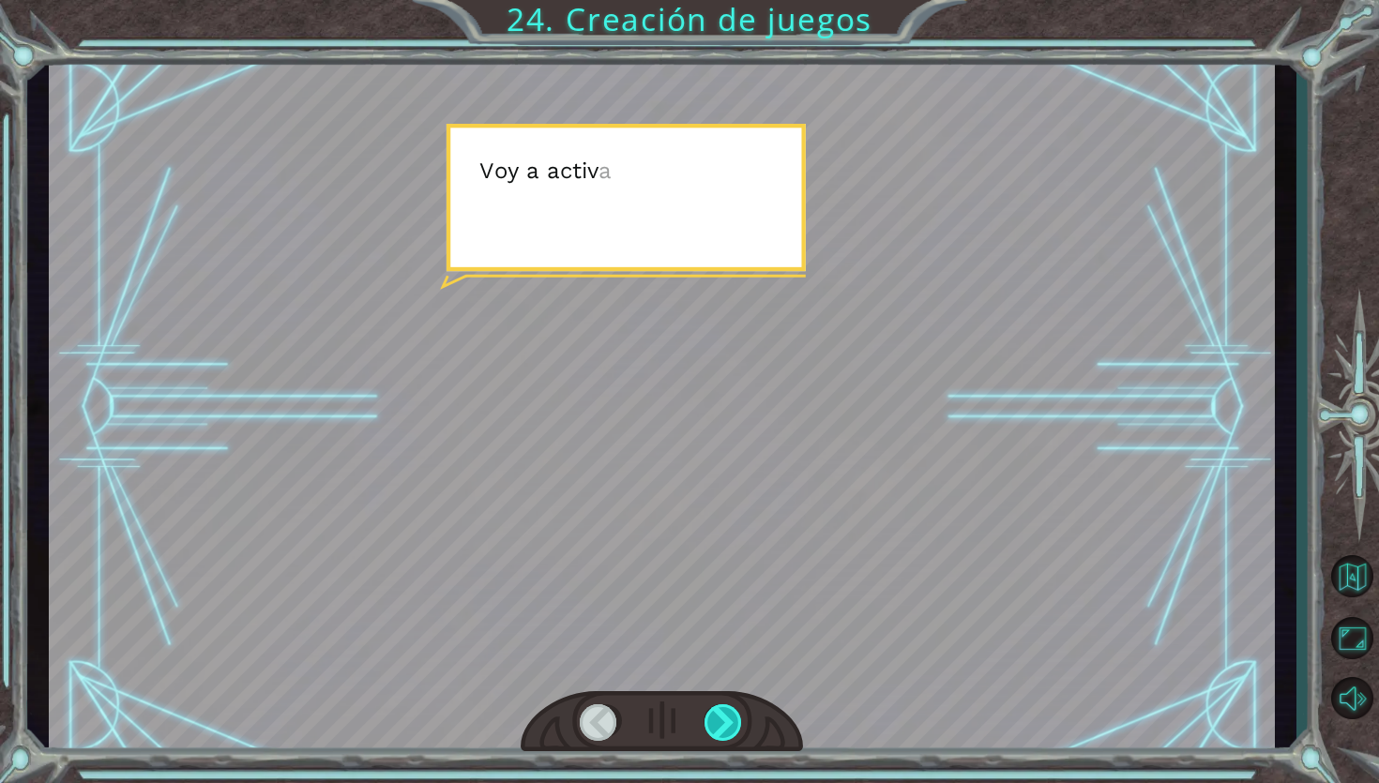
click at [721, 729] on div at bounding box center [723, 723] width 39 height 38
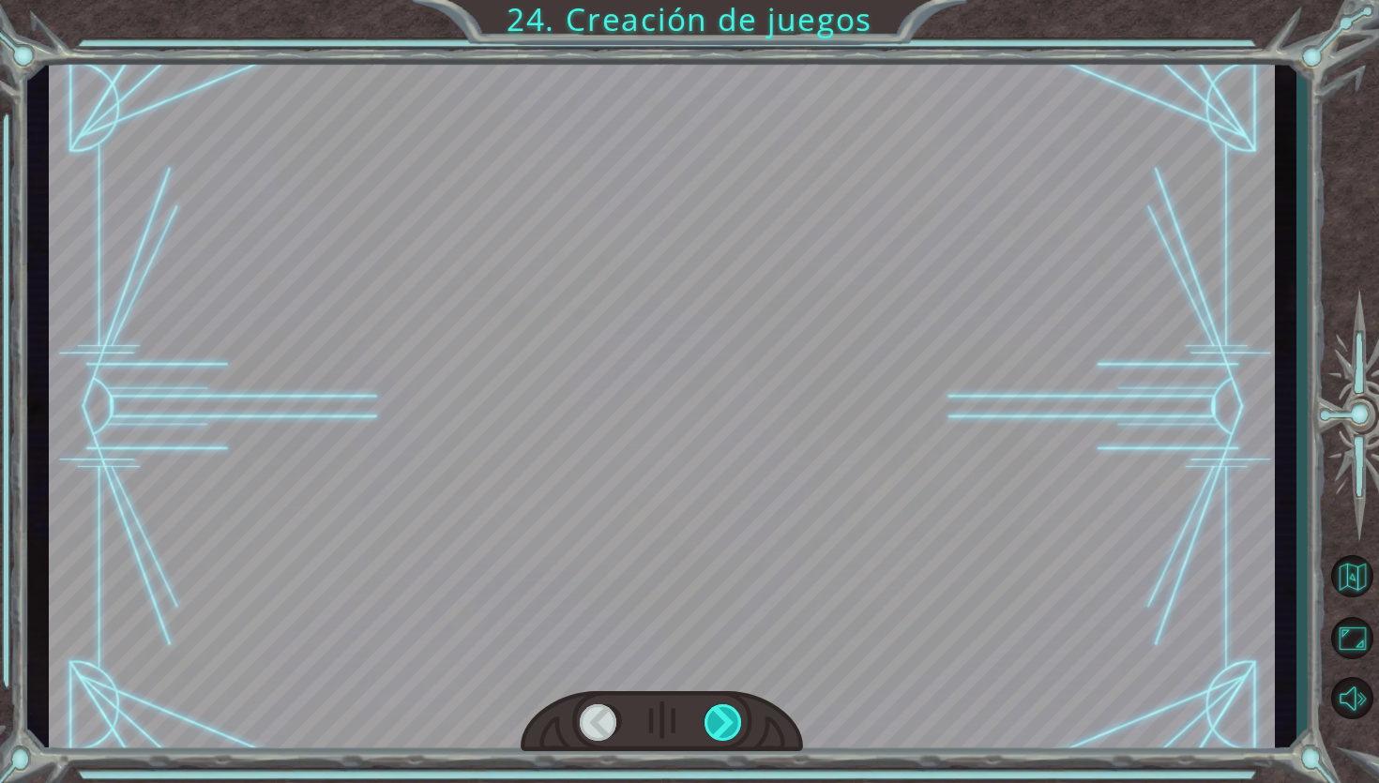
click at [721, 729] on div at bounding box center [723, 723] width 39 height 38
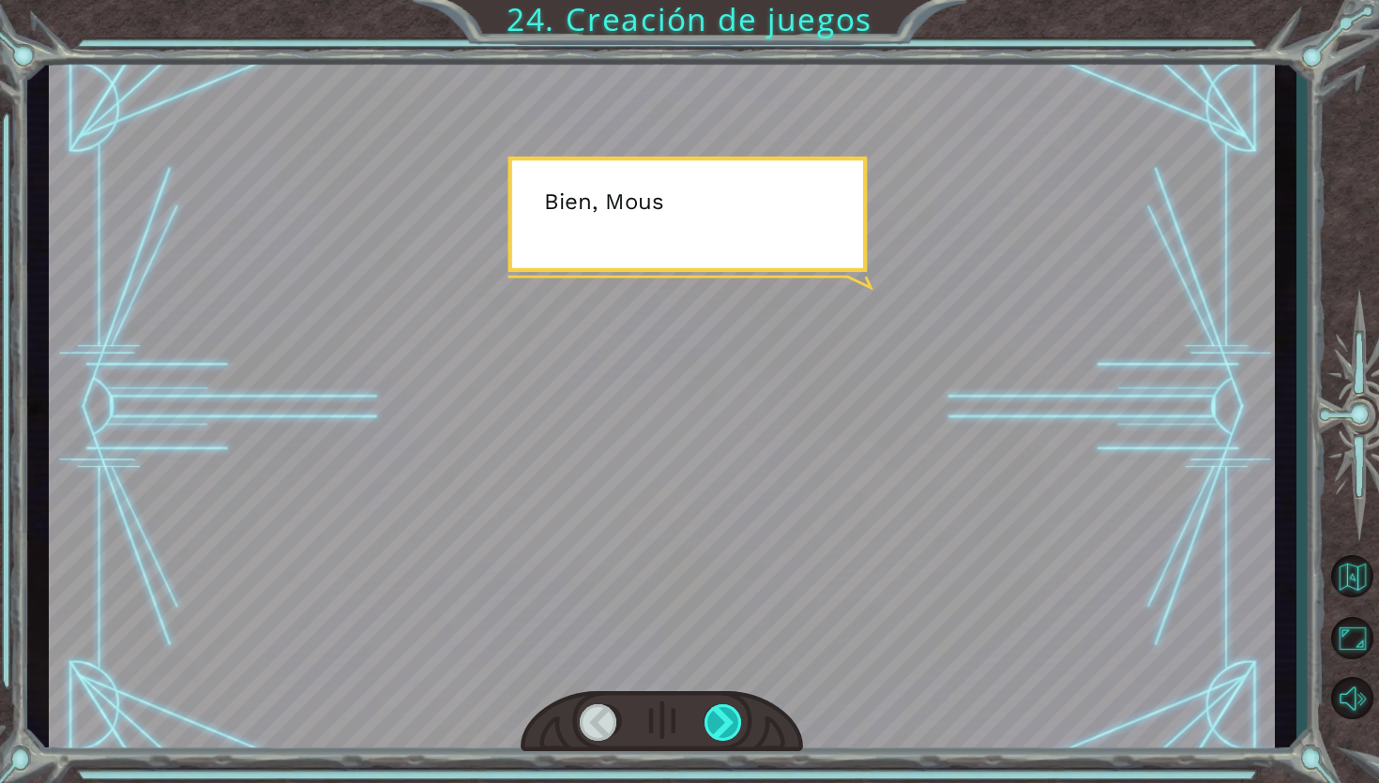
click at [721, 729] on div at bounding box center [723, 723] width 39 height 38
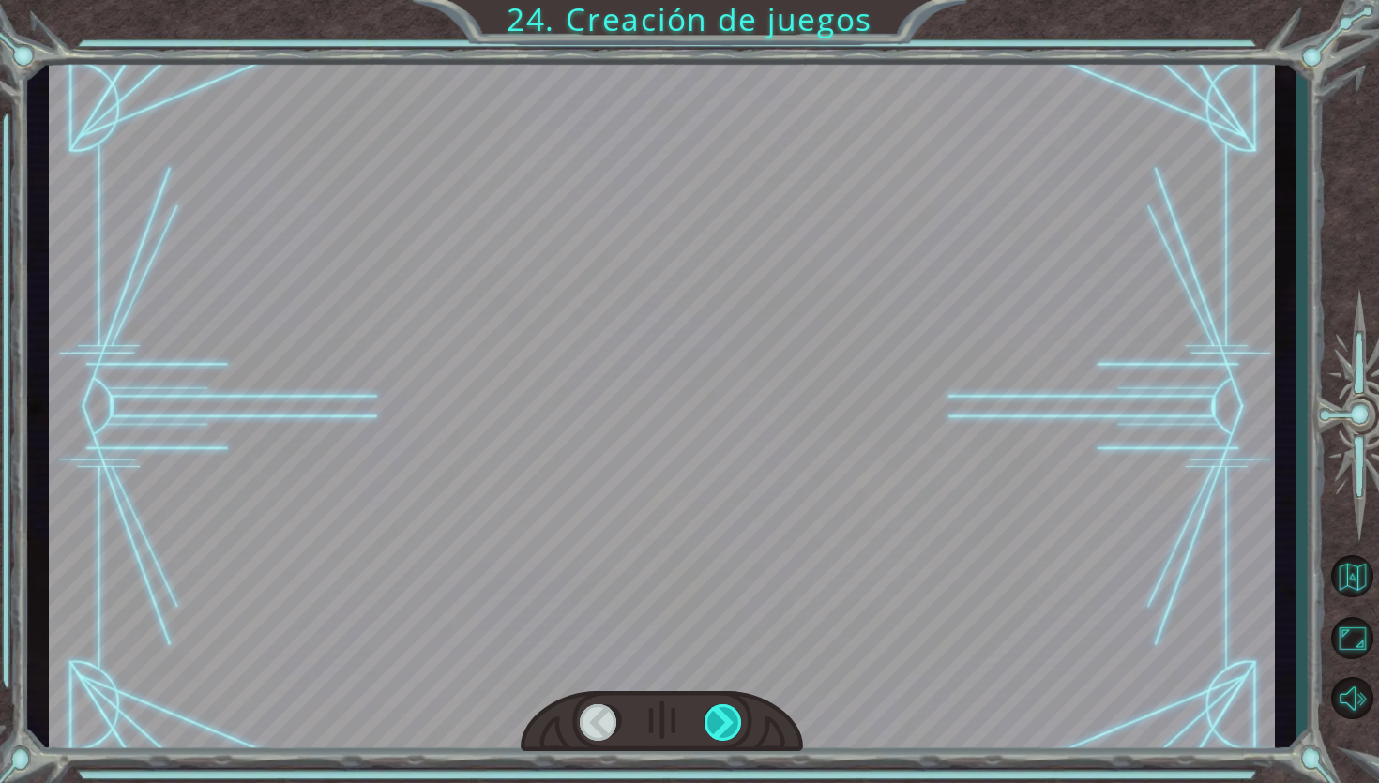
click at [721, 729] on div at bounding box center [723, 723] width 39 height 38
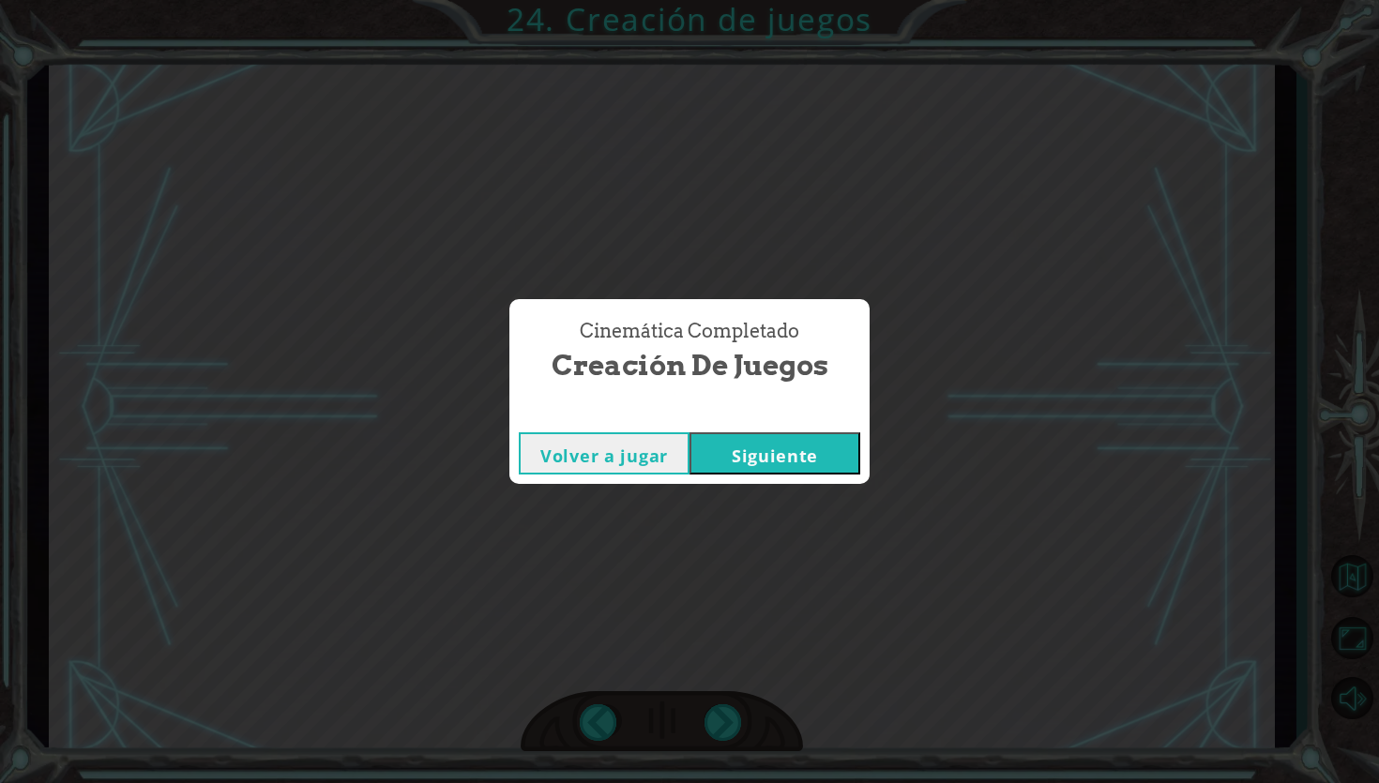
click at [777, 458] on button "Siguiente" at bounding box center [774, 453] width 171 height 42
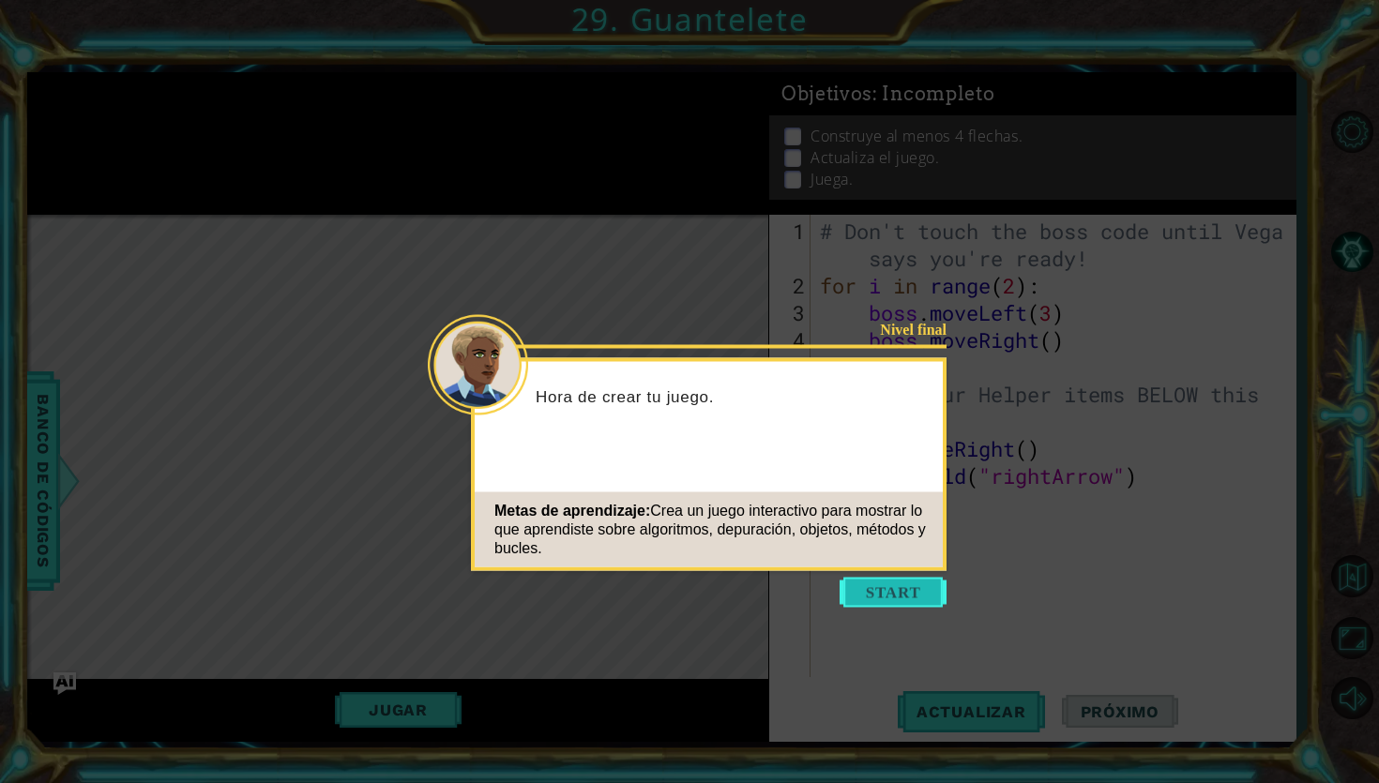
click at [866, 588] on button "Start" at bounding box center [893, 593] width 107 height 30
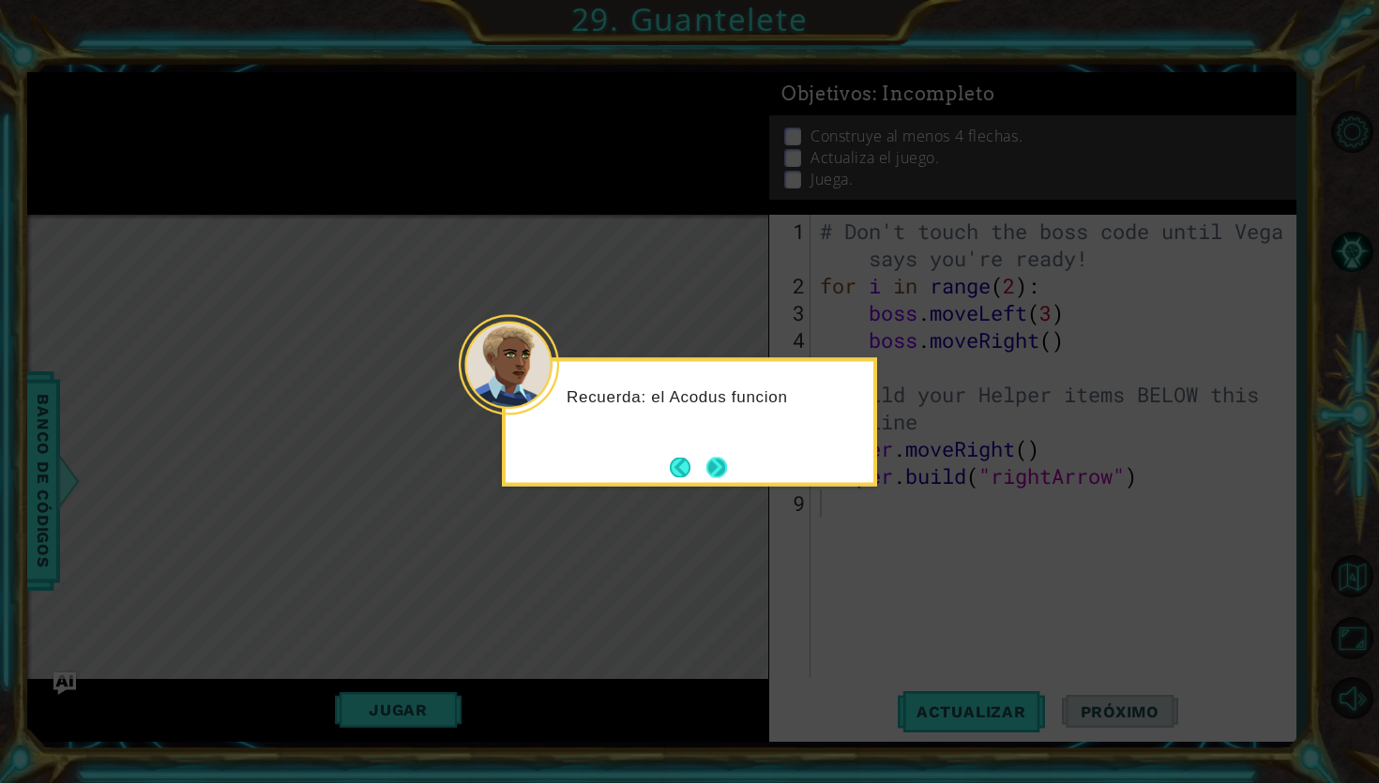
click at [730, 467] on button "Next" at bounding box center [716, 467] width 25 height 25
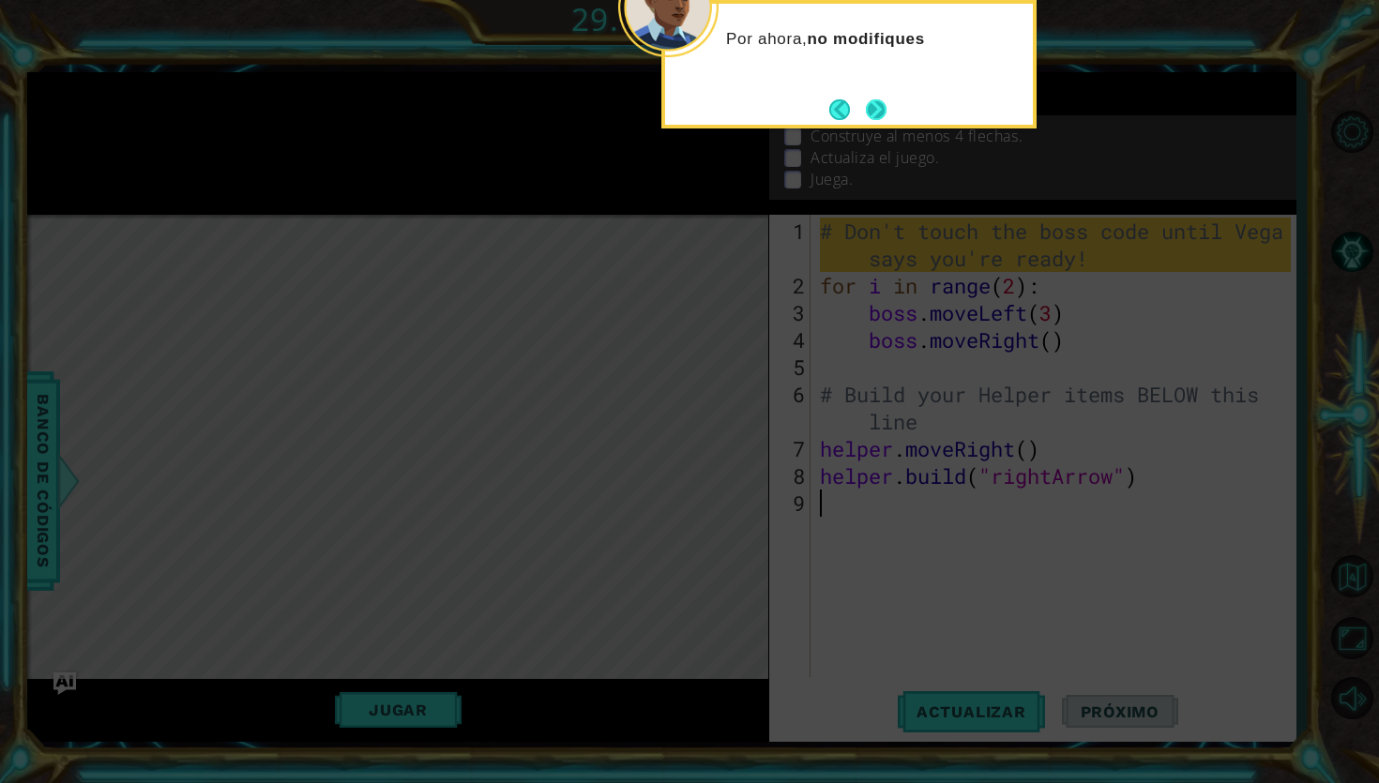
click at [869, 104] on button "Next" at bounding box center [876, 110] width 32 height 32
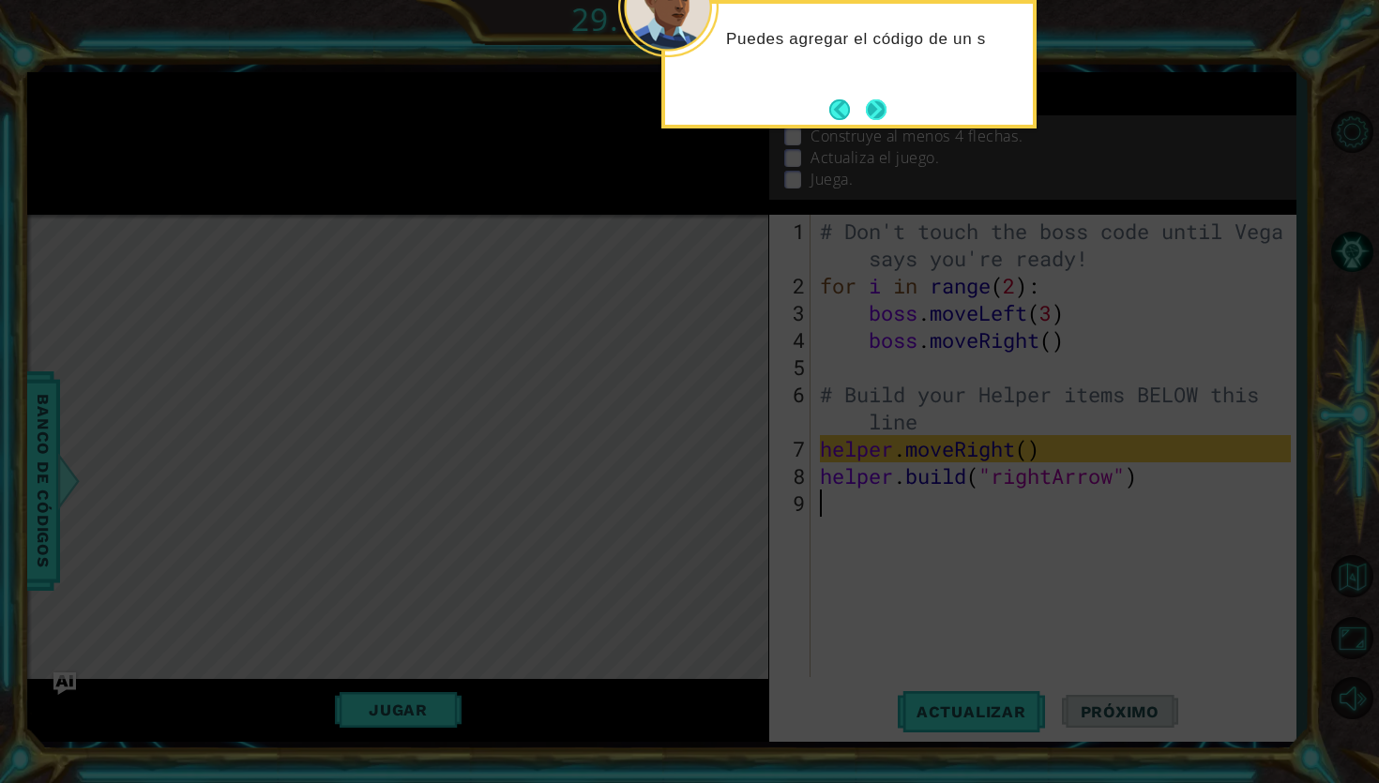
click at [880, 99] on button "Next" at bounding box center [876, 109] width 21 height 21
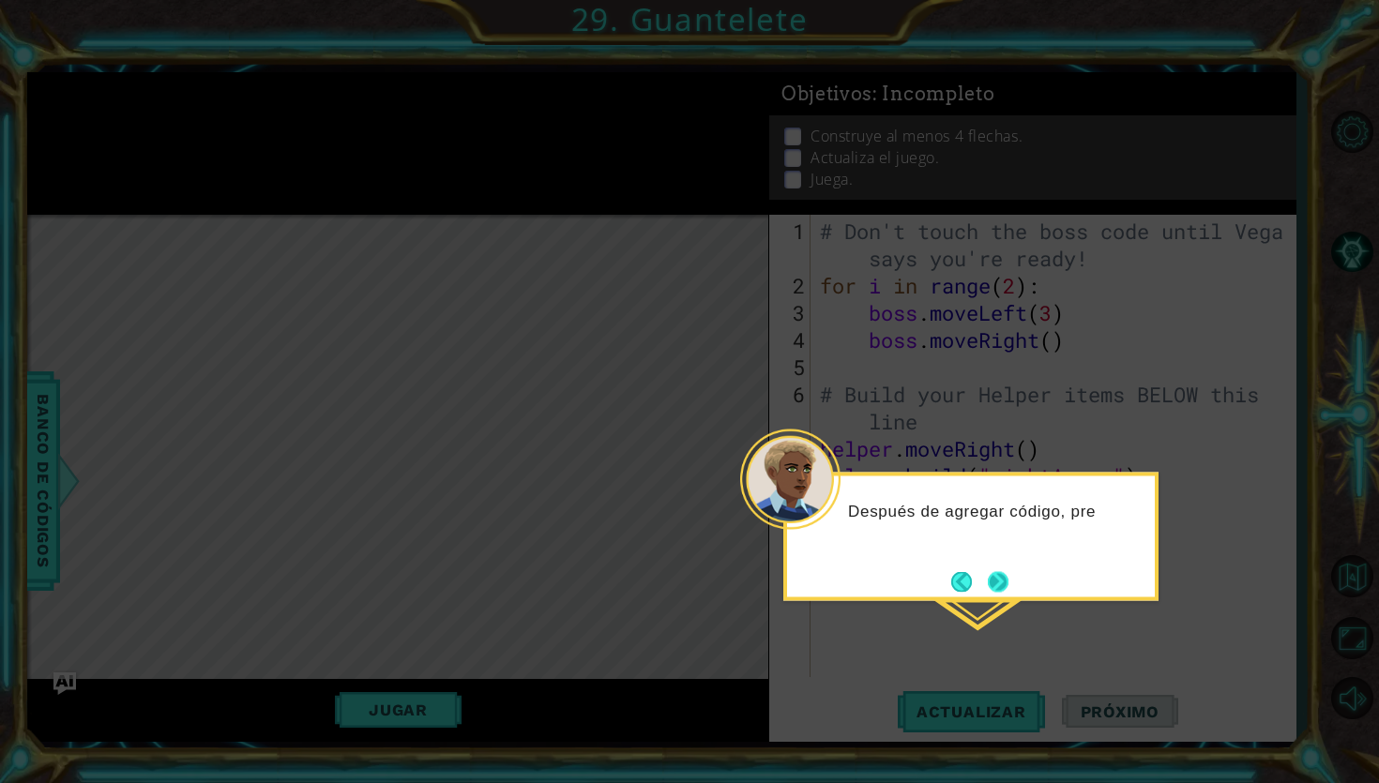
click at [1006, 588] on button "Next" at bounding box center [998, 581] width 21 height 21
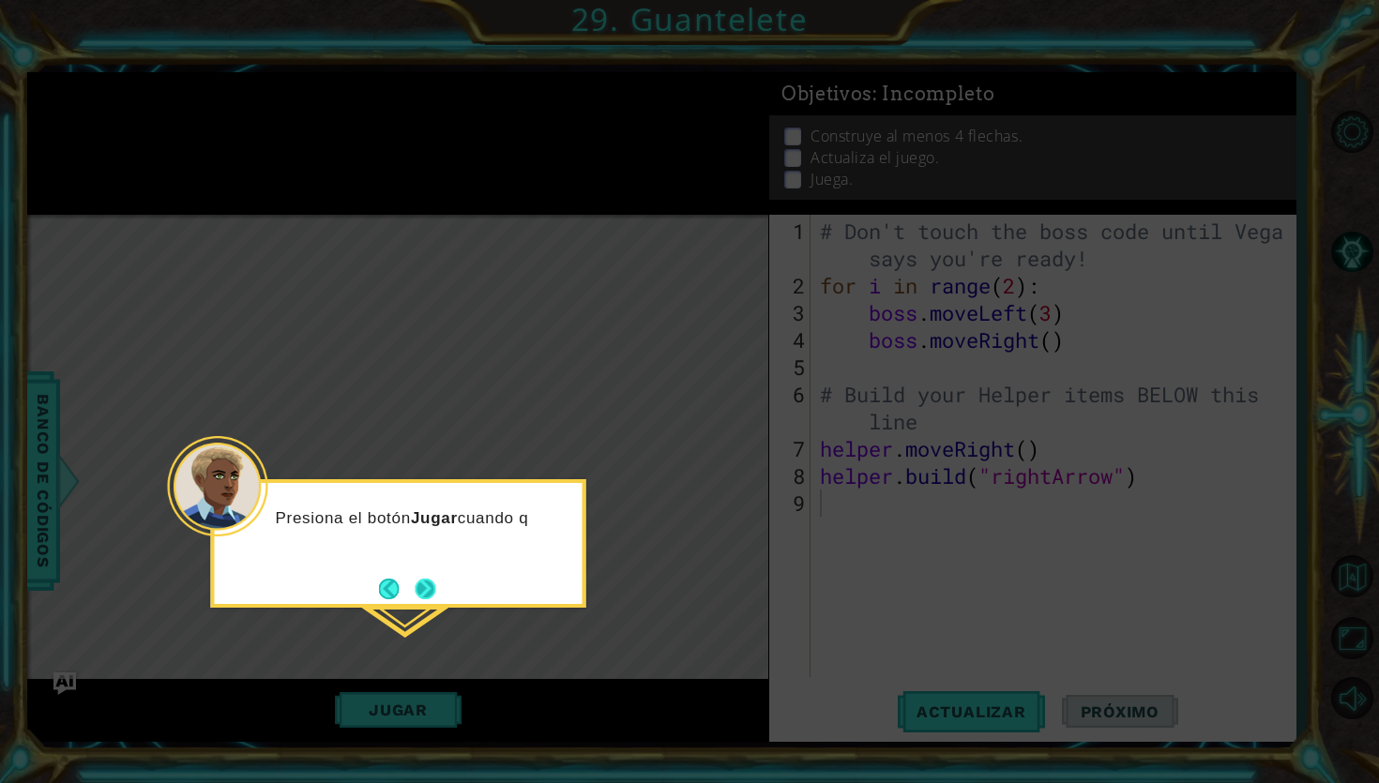
click at [425, 593] on button "Next" at bounding box center [425, 588] width 21 height 21
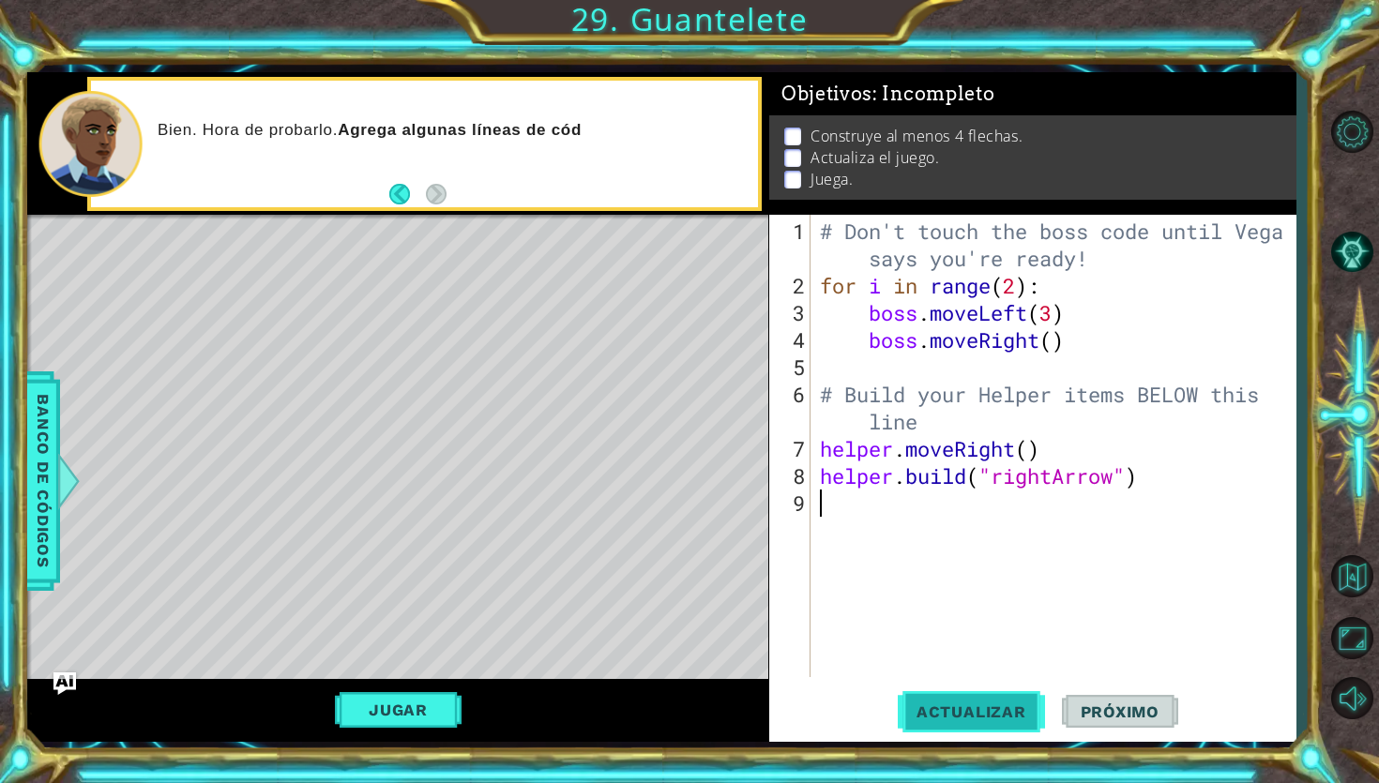
click at [975, 713] on span "Actualizar" at bounding box center [971, 712] width 147 height 19
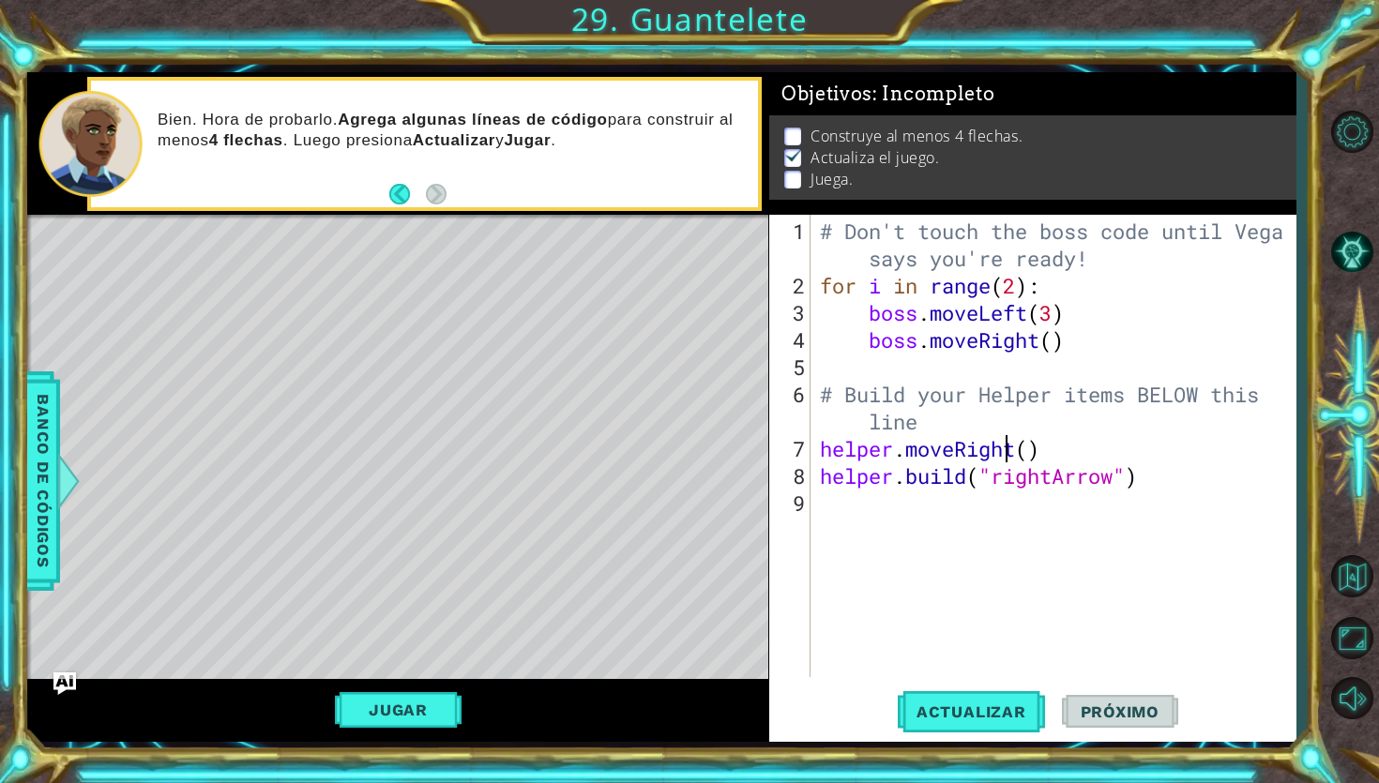
click at [1010, 437] on div "# Don't touch the boss code until [PERSON_NAME] says you're ready! for i in ran…" at bounding box center [1058, 490] width 484 height 544
click at [1025, 433] on div "# Don't touch the boss code until [PERSON_NAME] says you're ready! for i in ran…" at bounding box center [1058, 490] width 484 height 544
click at [1022, 416] on div "# Don't touch the boss code until [PERSON_NAME] says you're ready! for i in ran…" at bounding box center [1058, 490] width 484 height 544
type textarea "# Build your Helper items BELOW this line"
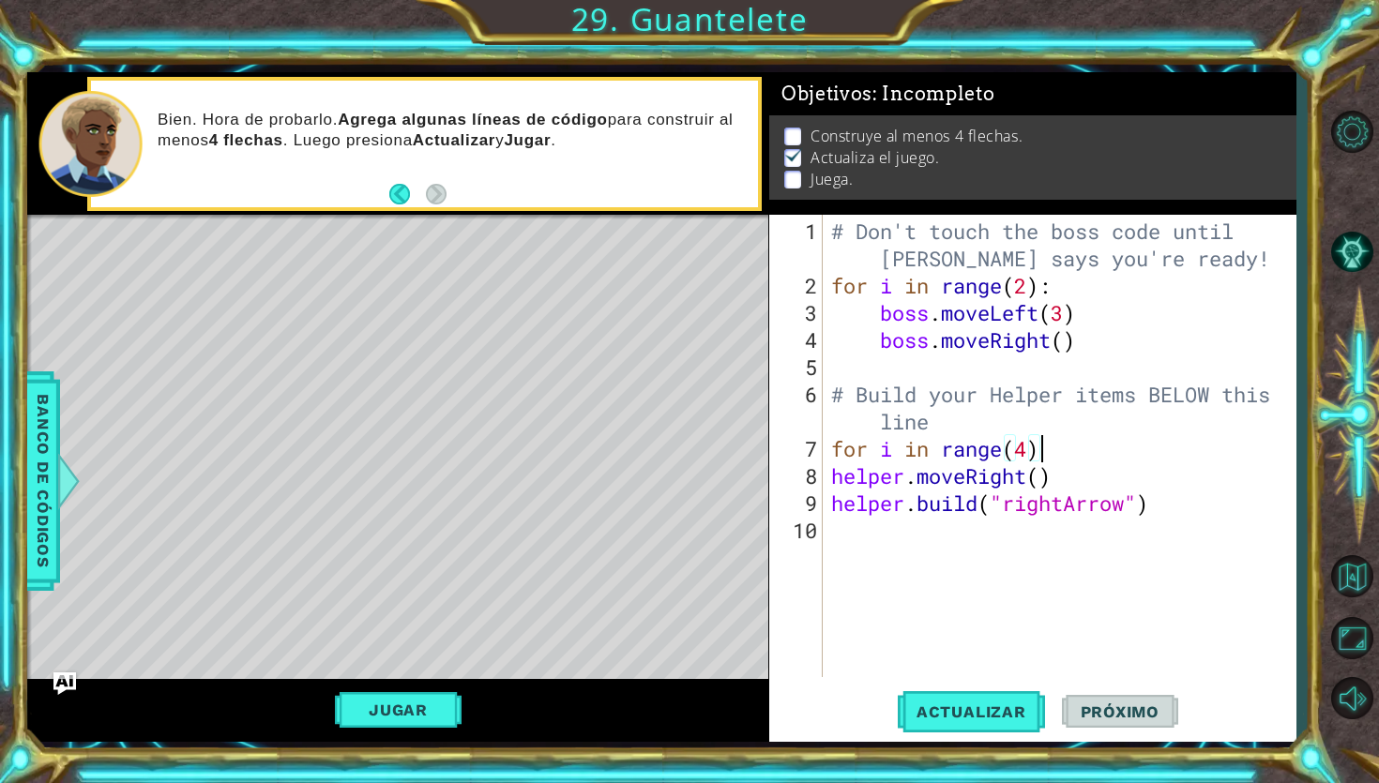
scroll to position [0, 8]
click at [984, 718] on span "Actualizar" at bounding box center [971, 712] width 147 height 19
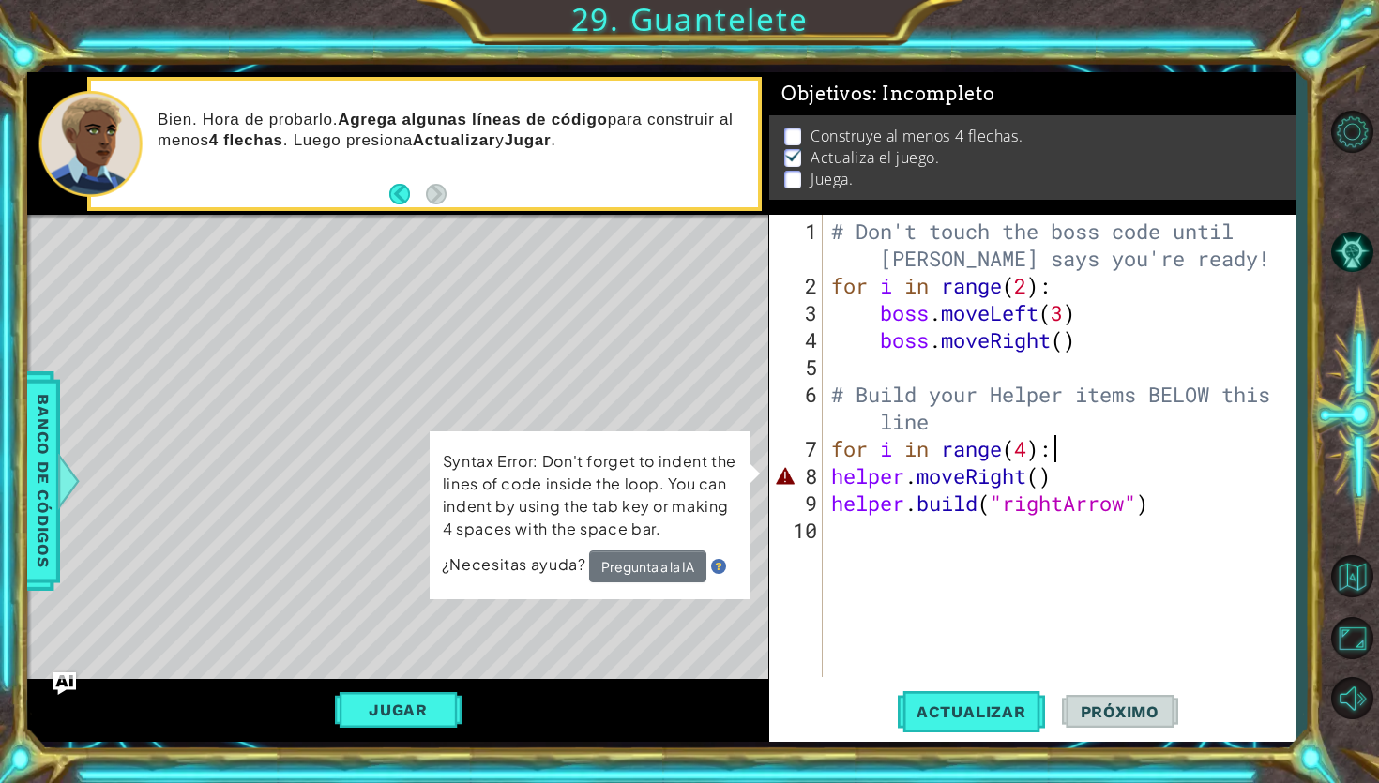
click at [840, 479] on div "# Don't touch the boss code until [PERSON_NAME] says you're ready! for i in ran…" at bounding box center [1063, 490] width 473 height 544
click at [828, 479] on div "# Don't touch the boss code until [PERSON_NAME] says you're ready! for i in ran…" at bounding box center [1063, 490] width 473 height 544
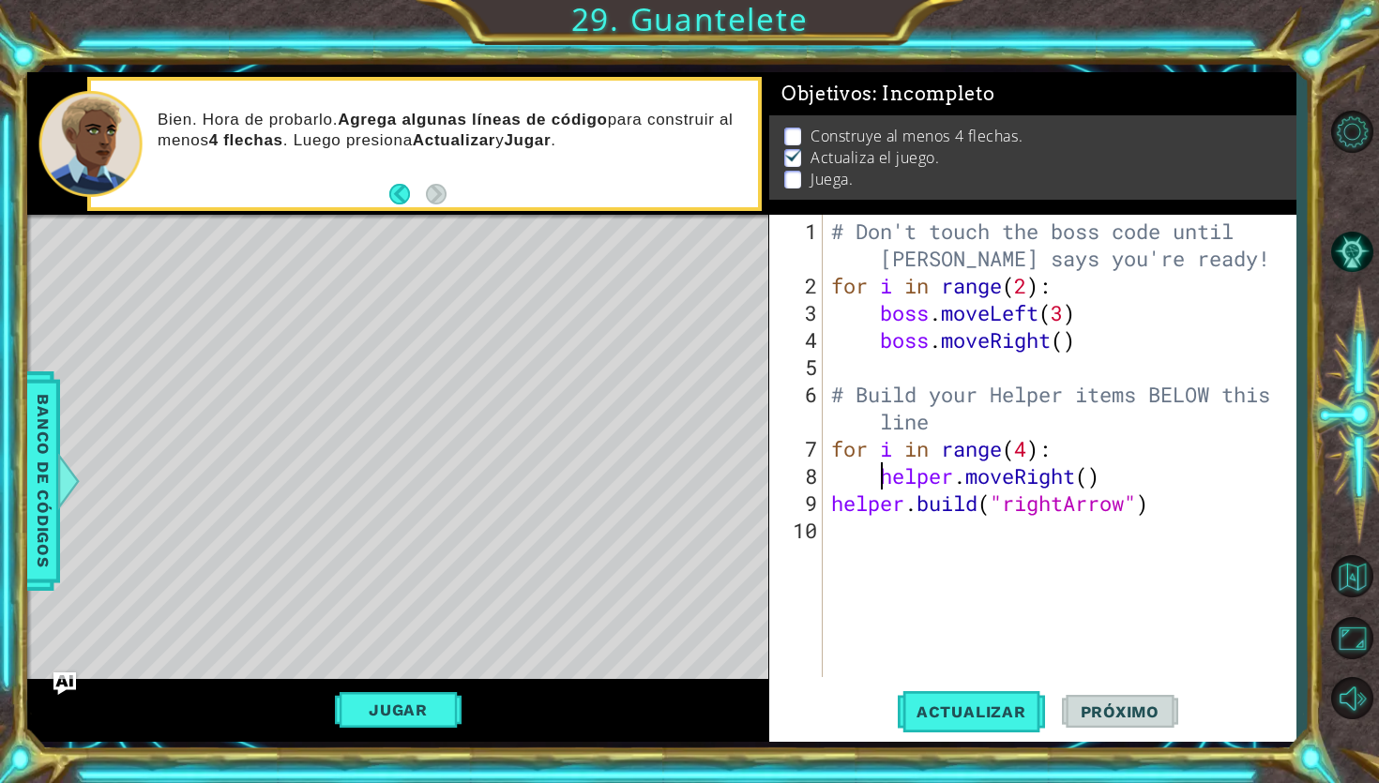
click at [832, 503] on div "# Don't touch the boss code until [PERSON_NAME] says you're ready! for i in ran…" at bounding box center [1063, 490] width 473 height 544
type textarea "[DOMAIN_NAME]("rightArrow")"
click at [961, 698] on button "Actualizar" at bounding box center [971, 712] width 147 height 53
click at [966, 542] on div "# Don't touch the boss code until [PERSON_NAME] says you're ready! for i in ran…" at bounding box center [1063, 490] width 473 height 544
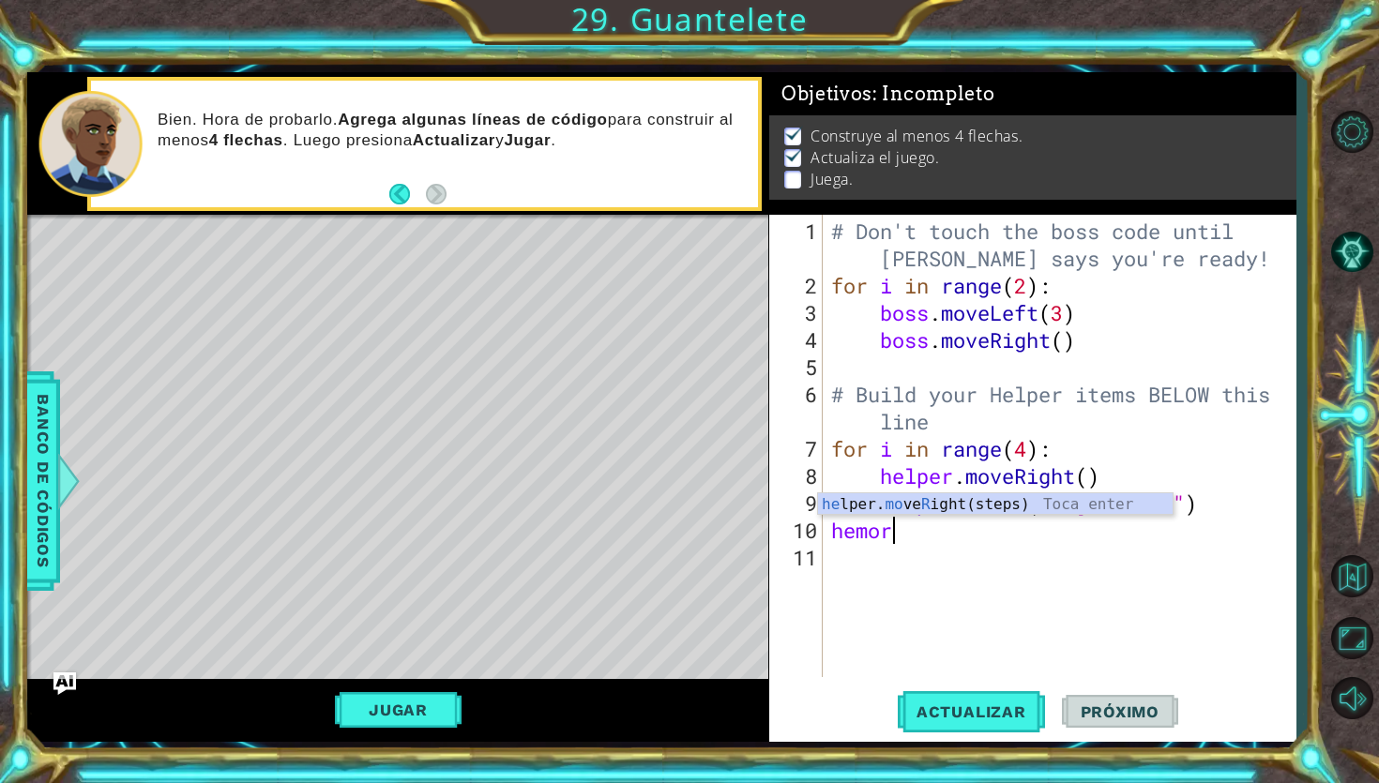
scroll to position [0, 2]
type textarea "hemori"
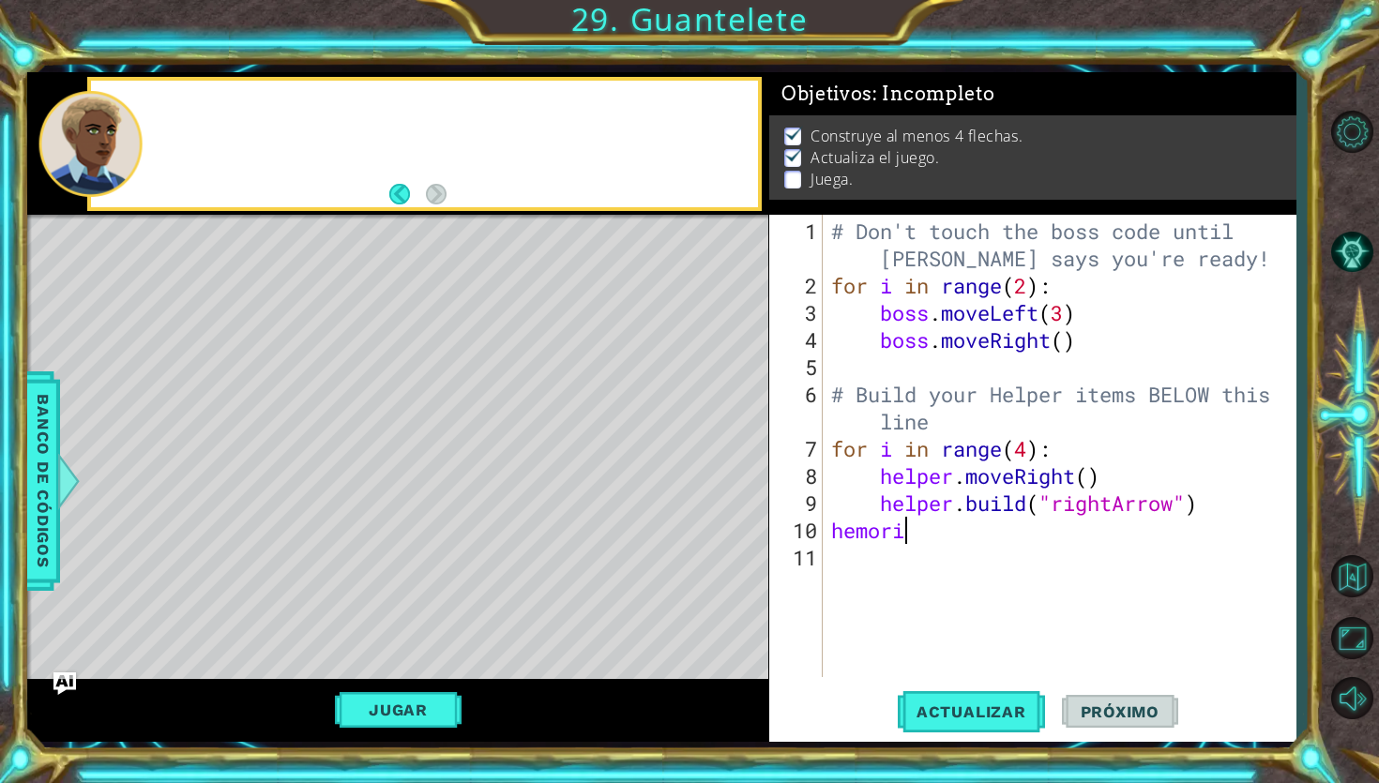
scroll to position [0, 0]
type textarea "hemori"
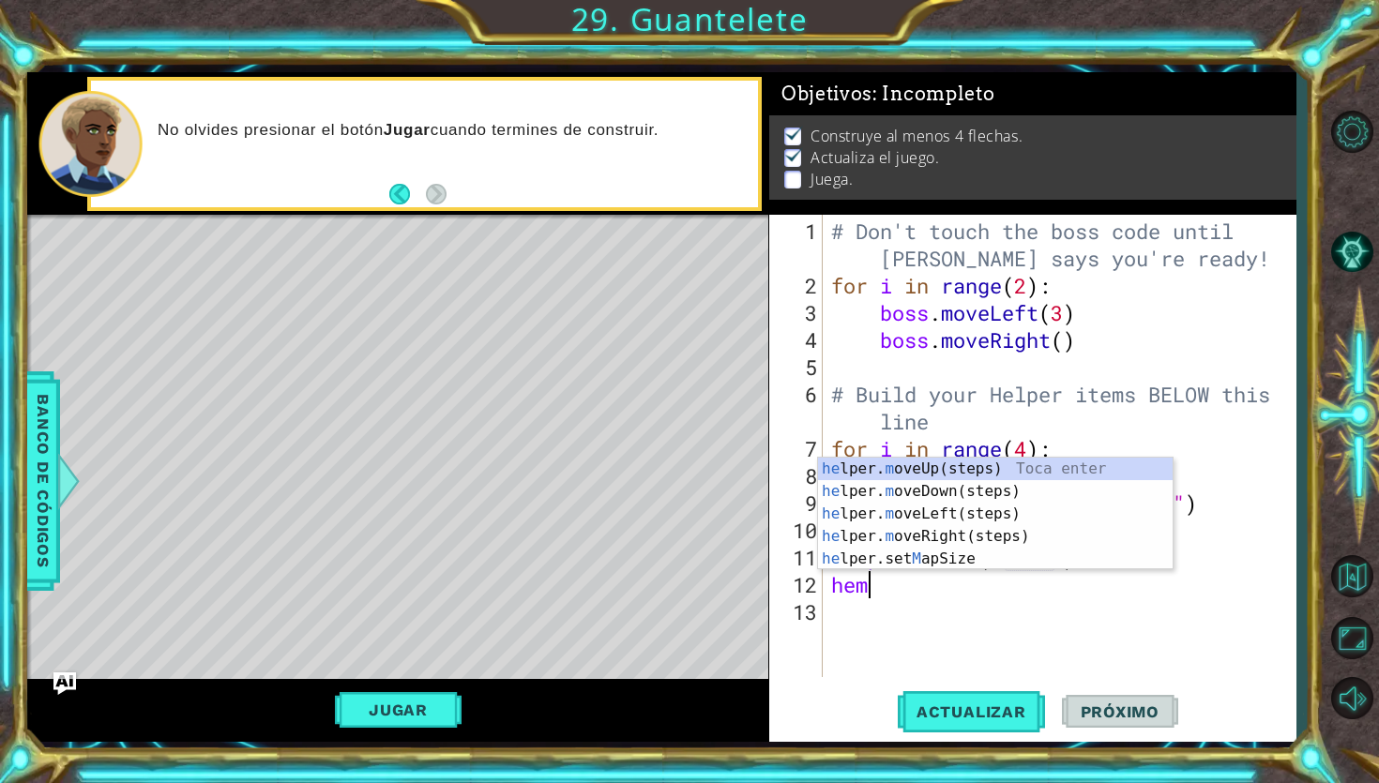
scroll to position [0, 12]
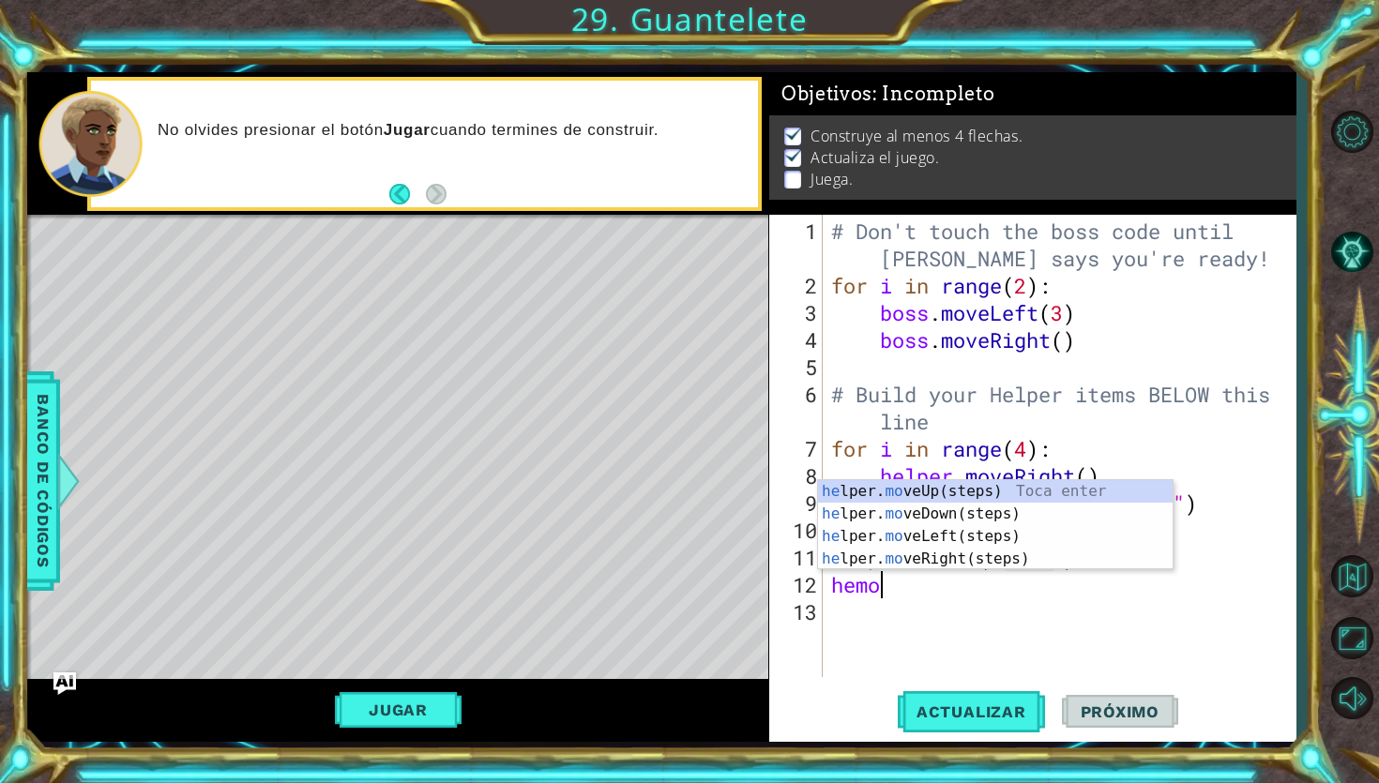
type textarea "[DOMAIN_NAME]("wall")hemor"
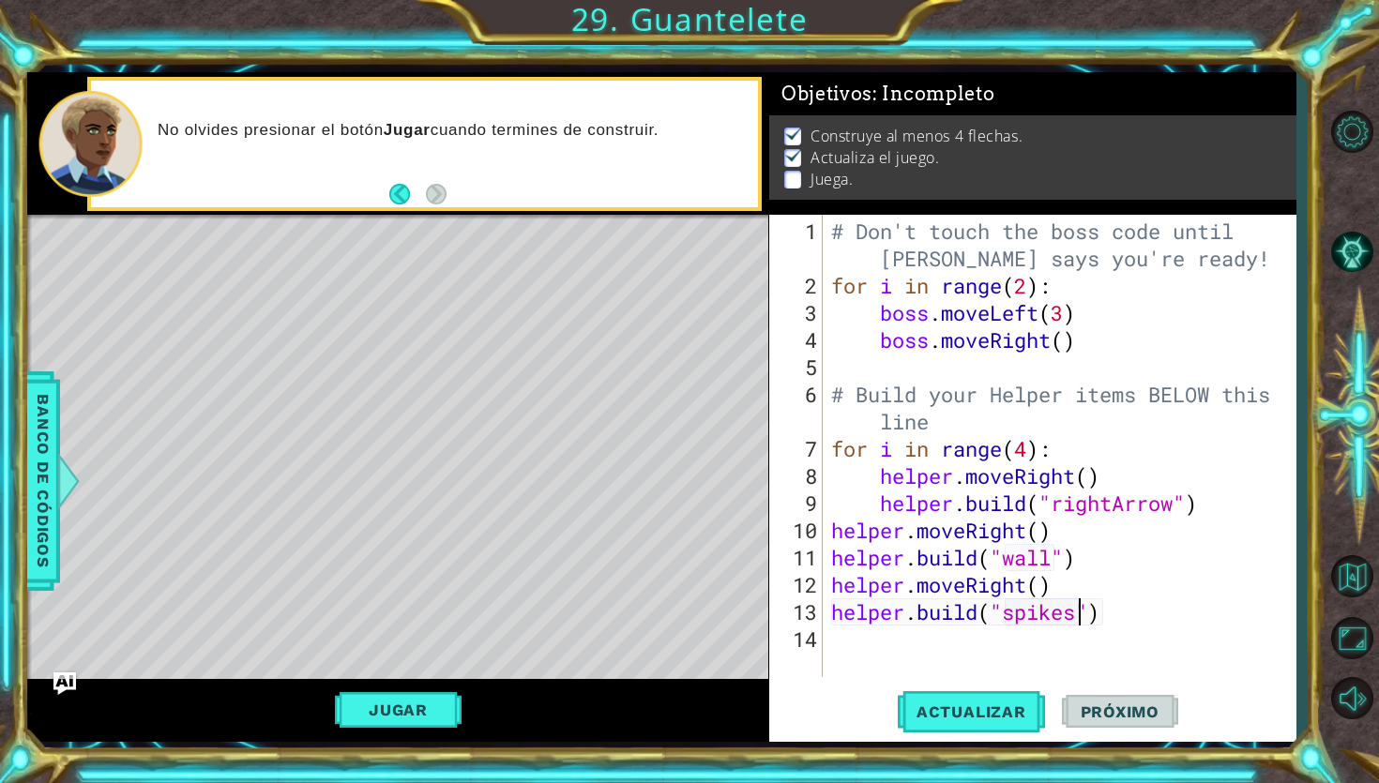
scroll to position [0, 10]
type textarea "[DOMAIN_NAME]("spikes")"
click at [976, 716] on span "Actualizar" at bounding box center [971, 712] width 147 height 19
click at [371, 715] on button "Jugar" at bounding box center [398, 710] width 127 height 36
click at [1090, 699] on button "Próximo" at bounding box center [1120, 712] width 116 height 53
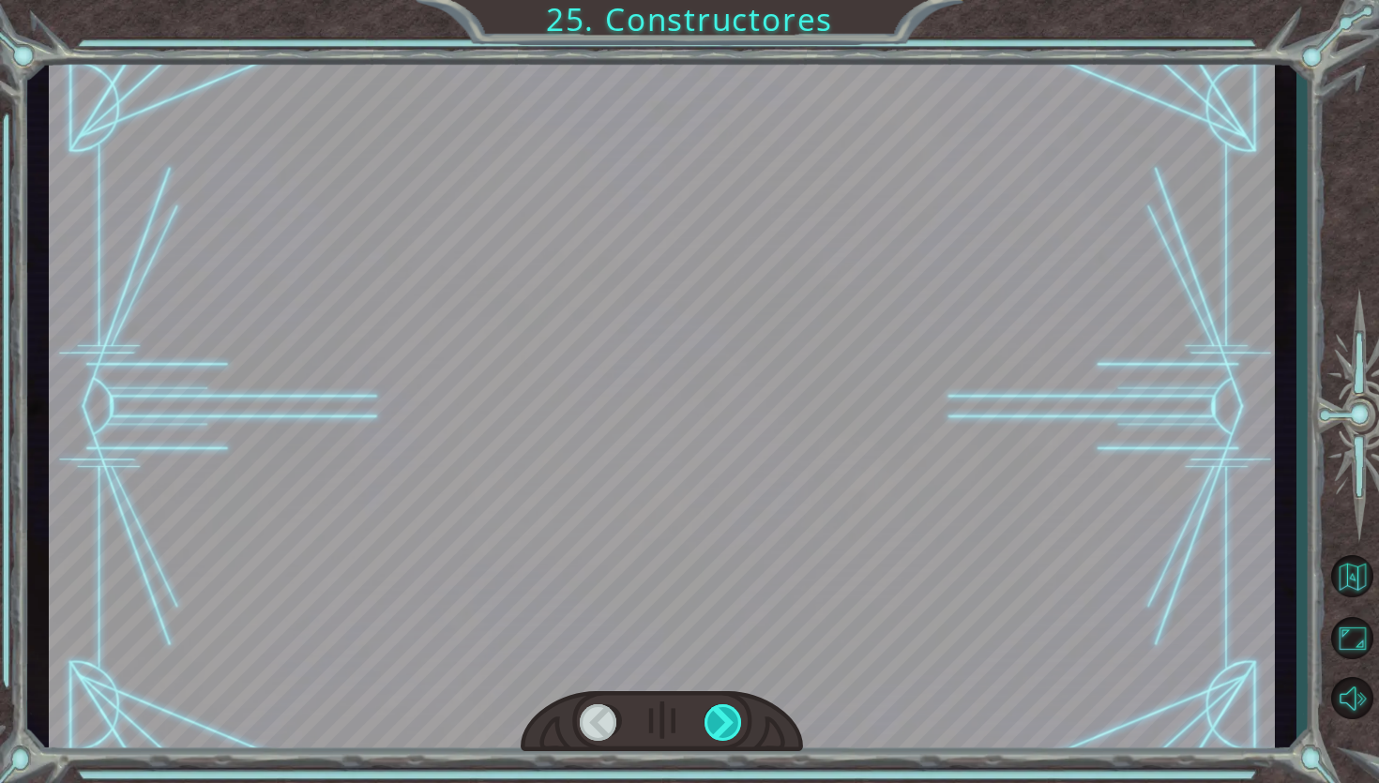
click at [736, 710] on div at bounding box center [723, 723] width 39 height 38
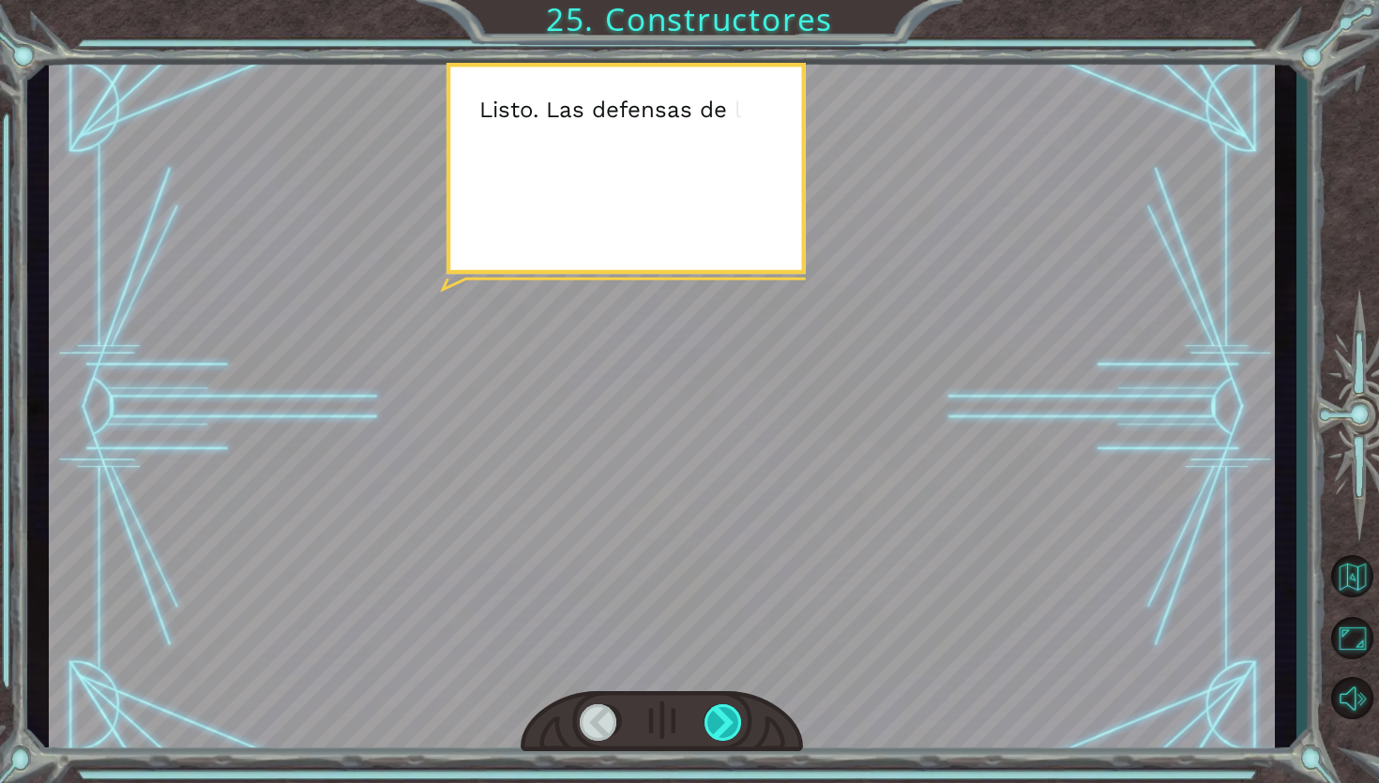
click at [736, 710] on div at bounding box center [723, 723] width 39 height 38
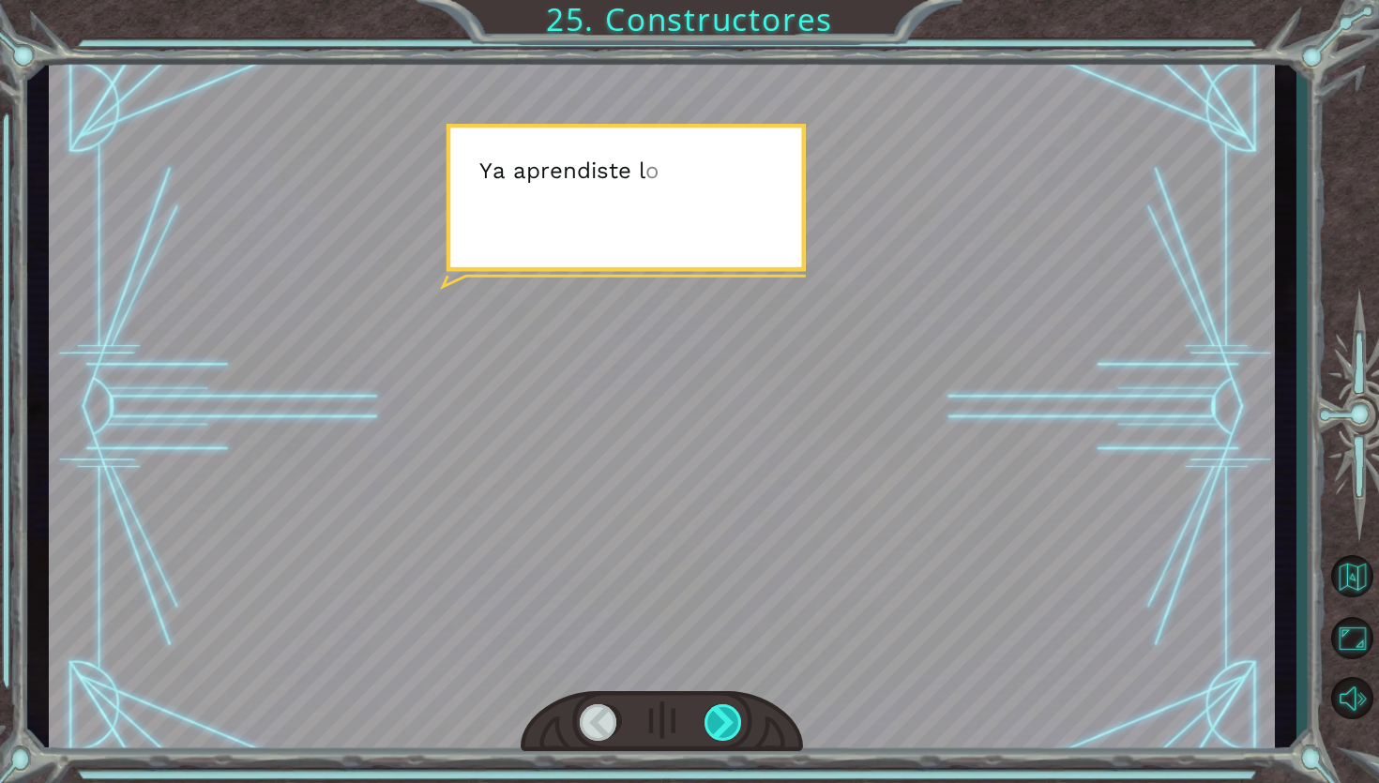
click at [729, 715] on div at bounding box center [723, 723] width 39 height 38
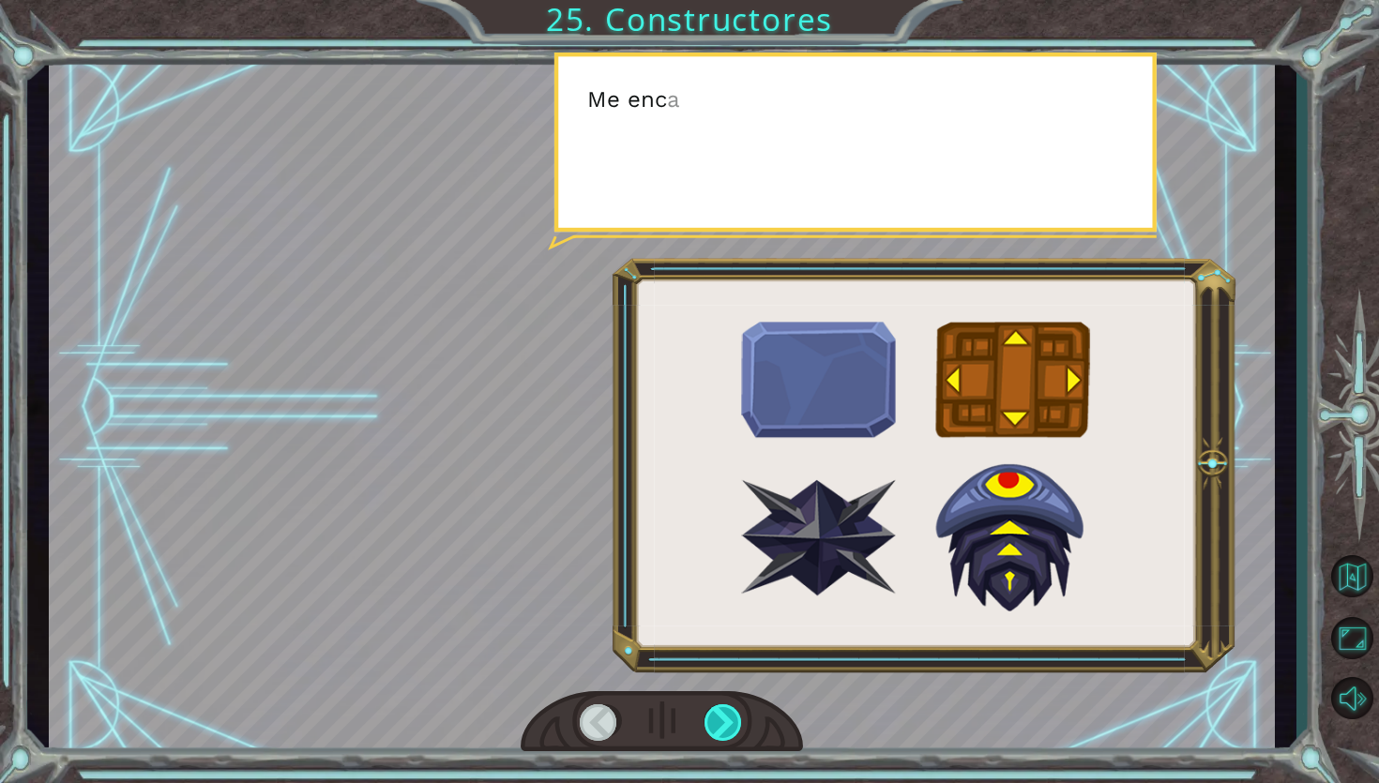
click at [729, 715] on div at bounding box center [723, 723] width 39 height 38
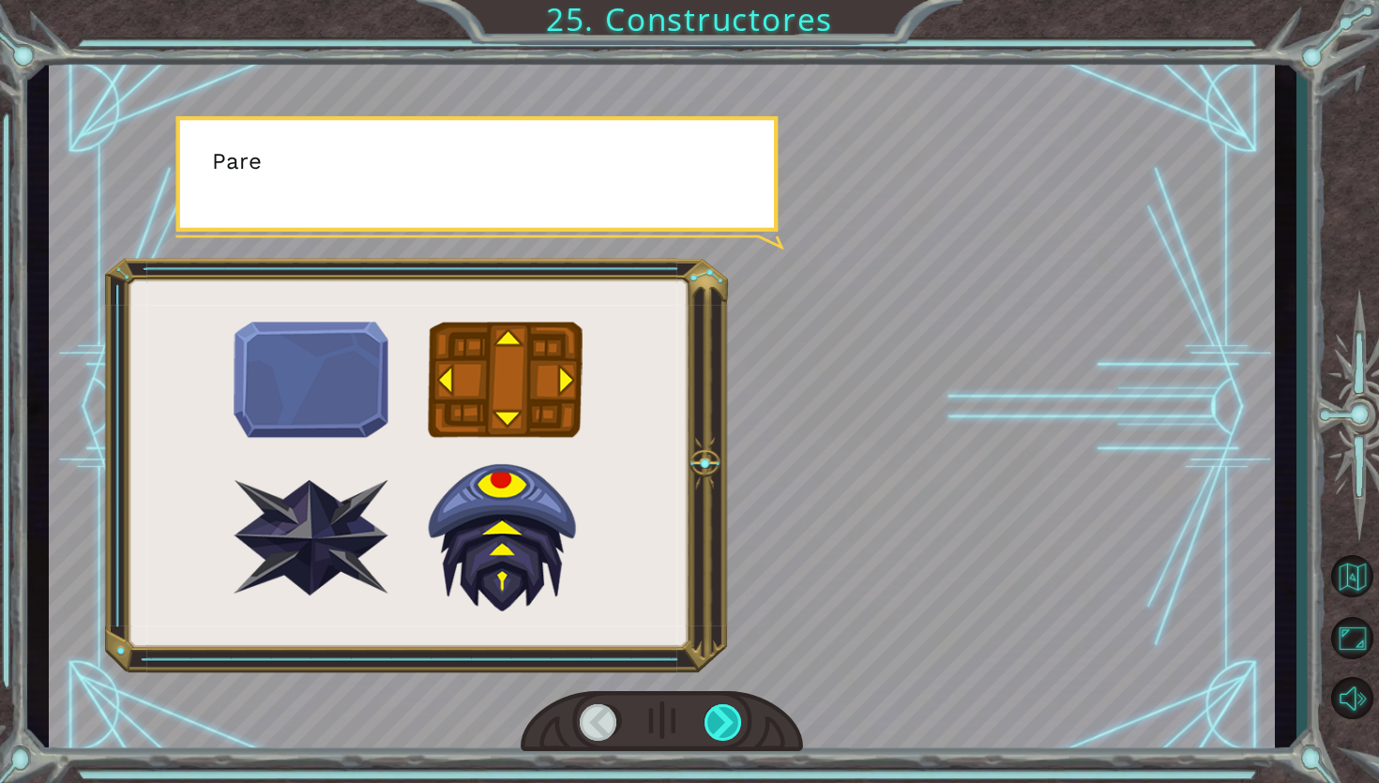
click at [729, 715] on div at bounding box center [723, 723] width 39 height 38
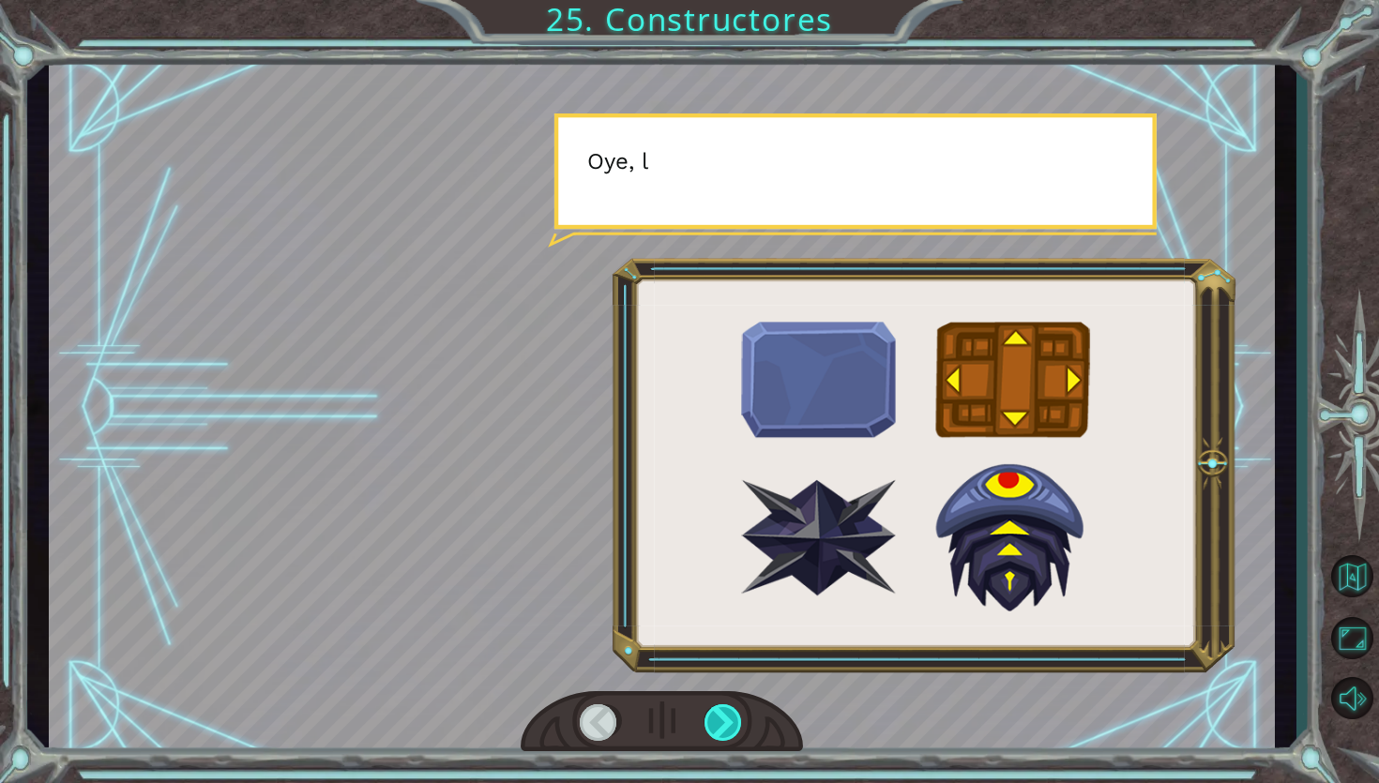
click at [729, 715] on div at bounding box center [723, 723] width 39 height 38
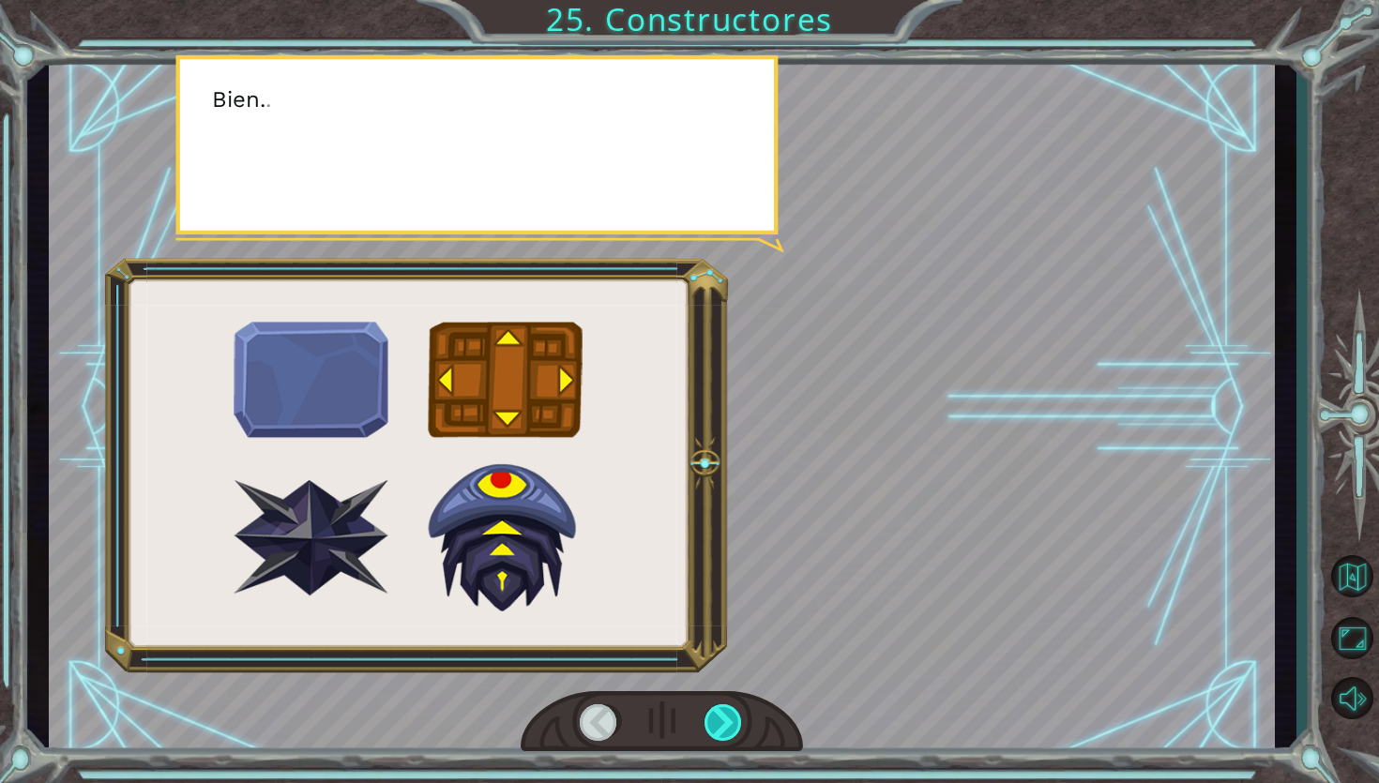
click at [729, 715] on div at bounding box center [723, 723] width 39 height 38
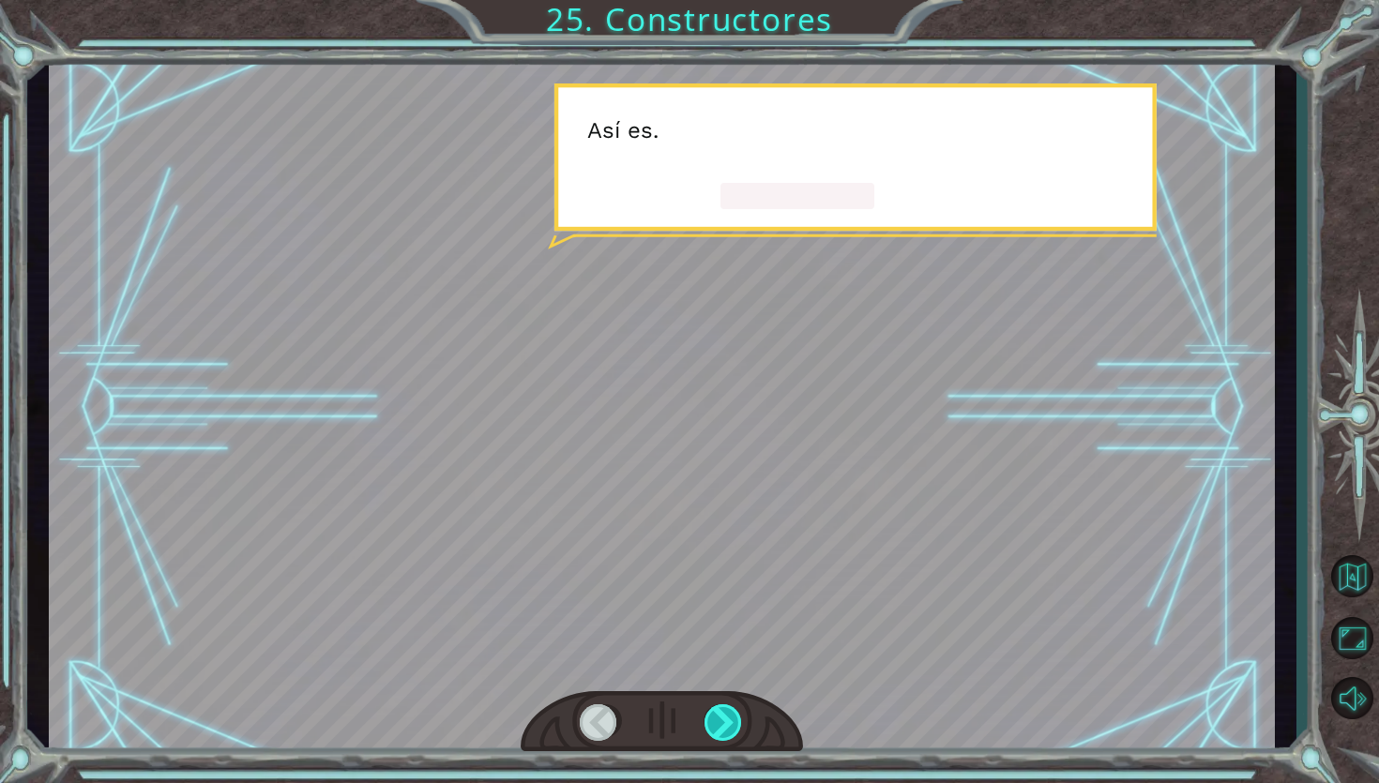
click at [729, 715] on div at bounding box center [723, 723] width 39 height 38
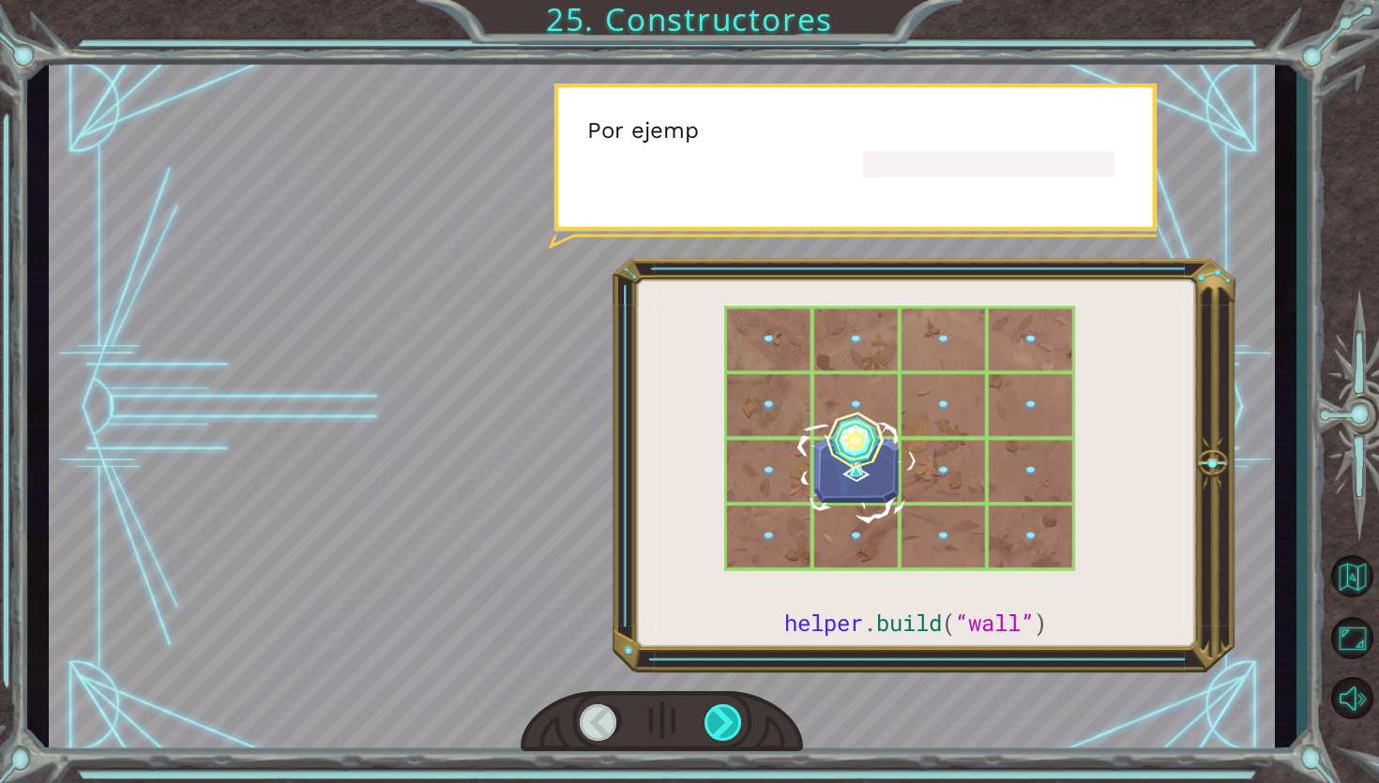
click at [729, 715] on div at bounding box center [723, 723] width 39 height 38
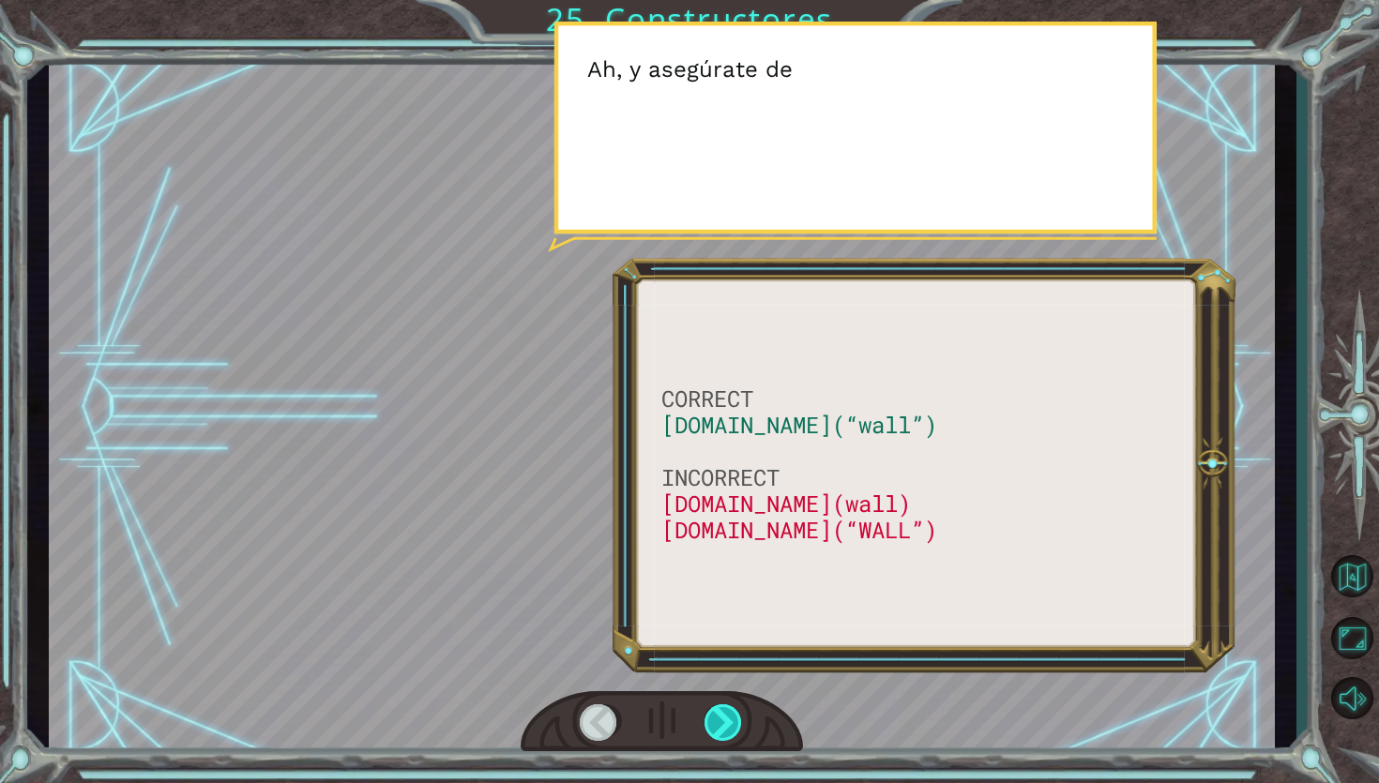
click at [729, 715] on div at bounding box center [723, 723] width 39 height 38
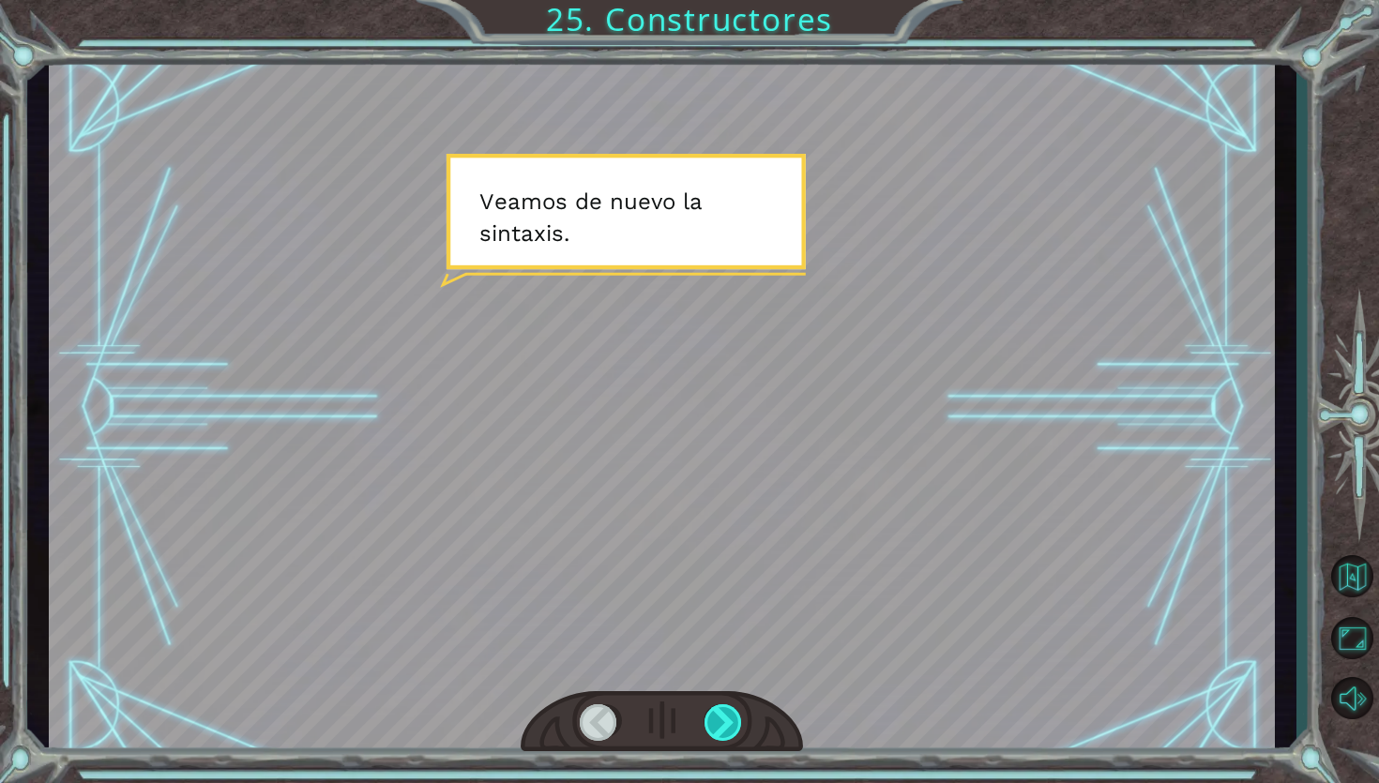
click at [726, 706] on div at bounding box center [723, 723] width 39 height 38
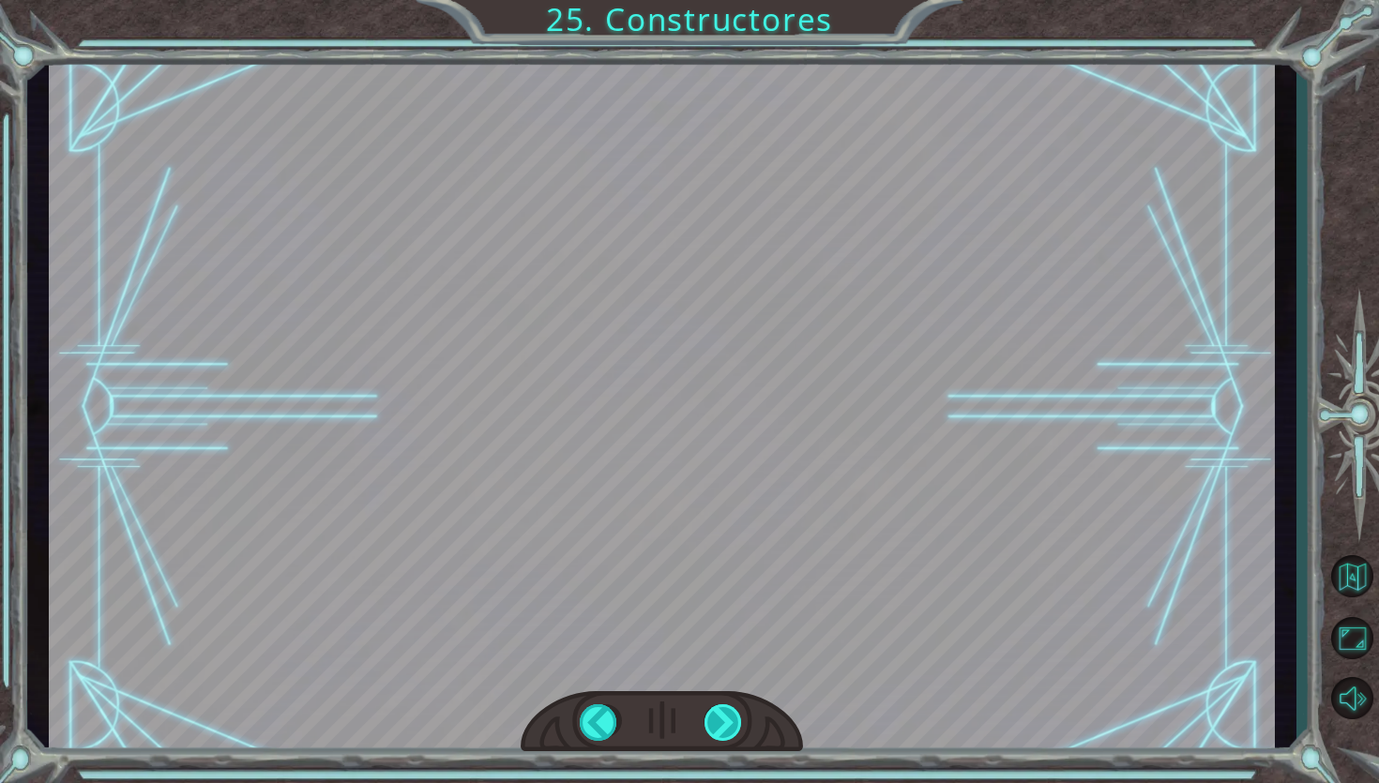
click at [726, 706] on div at bounding box center [723, 723] width 39 height 38
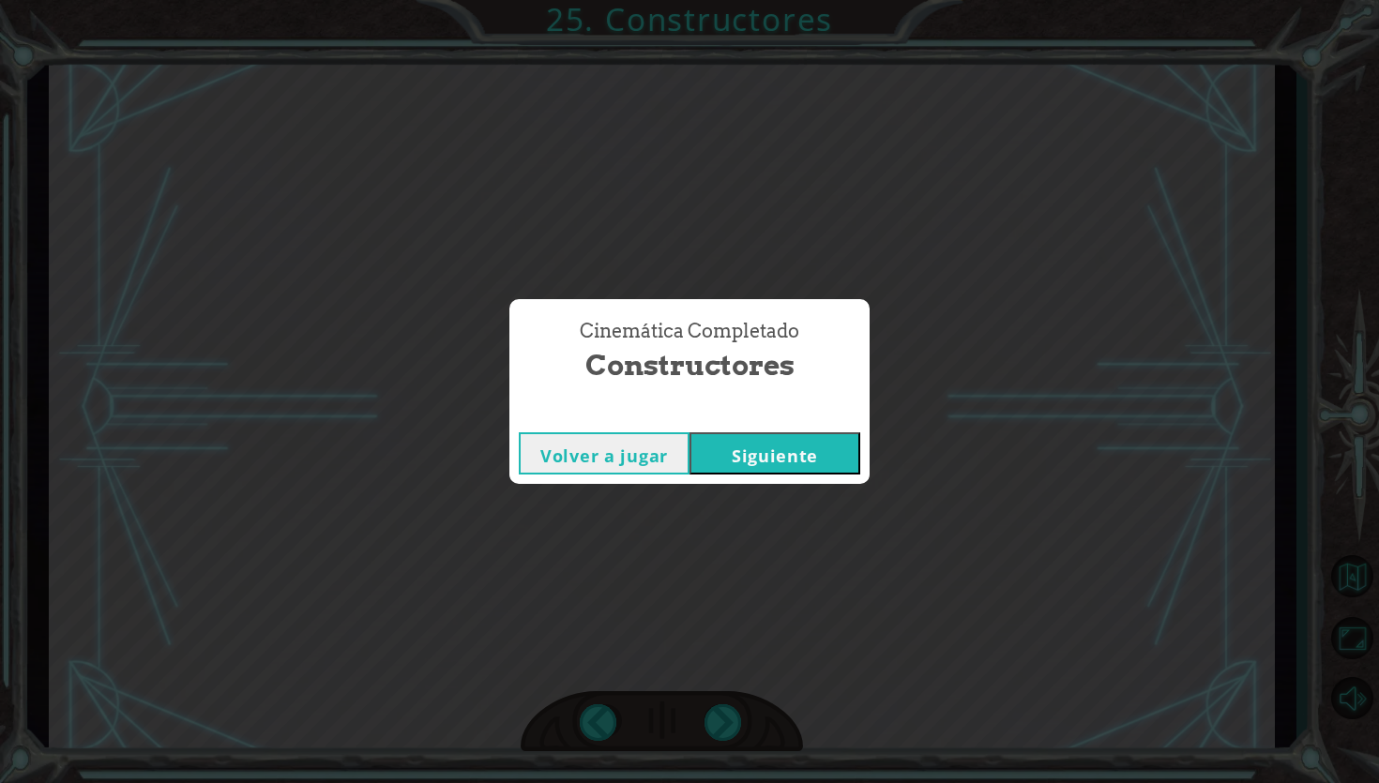
click at [785, 472] on button "Siguiente" at bounding box center [774, 453] width 171 height 42
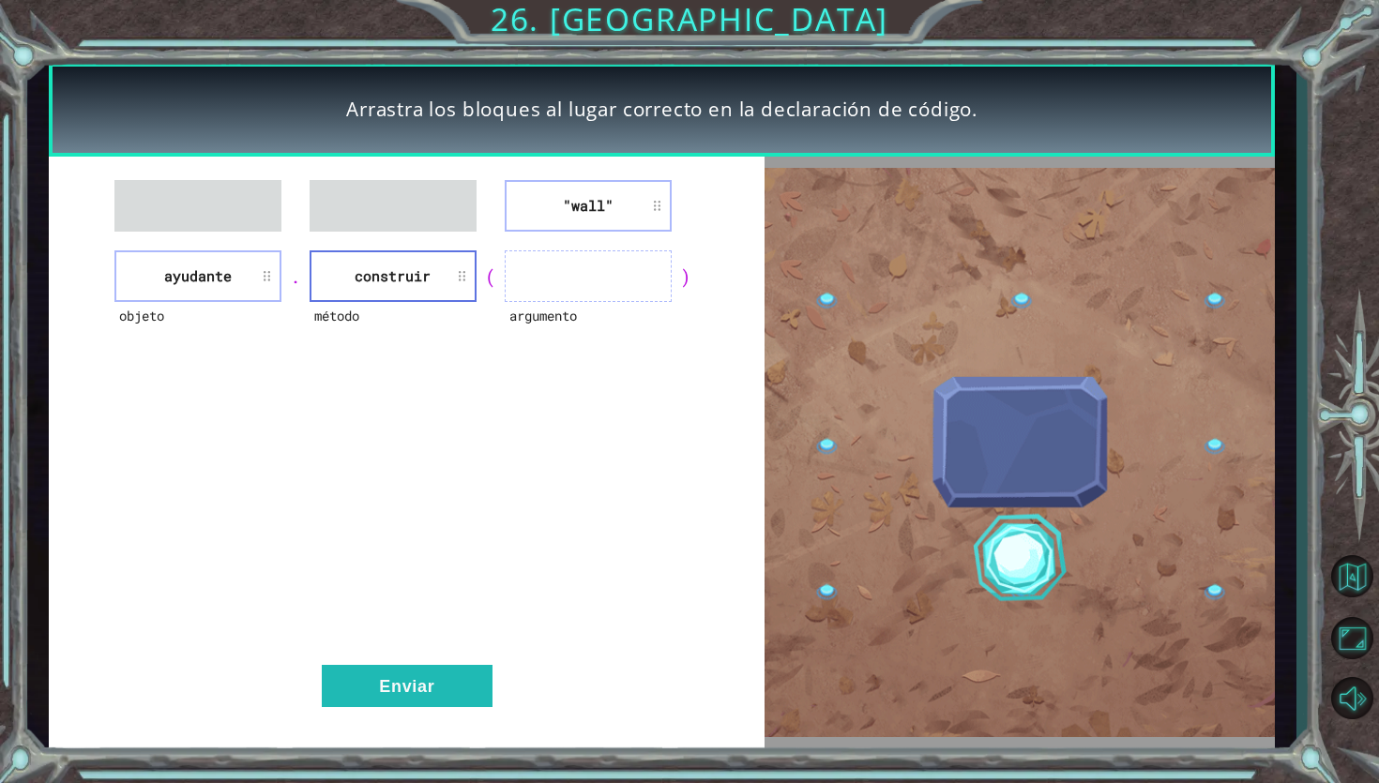
drag, startPoint x: 463, startPoint y: 214, endPoint x: 441, endPoint y: 251, distance: 43.8
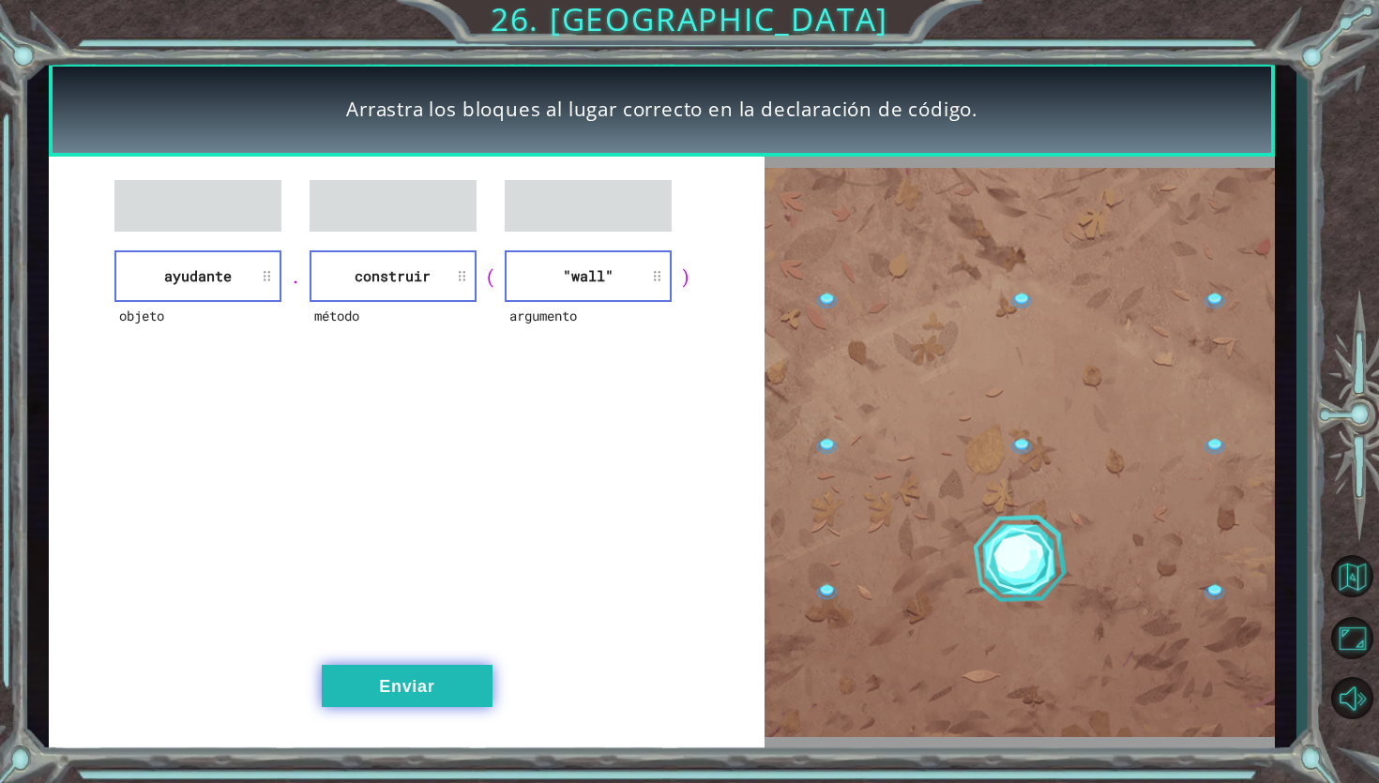
click at [444, 673] on button "Enviar" at bounding box center [407, 686] width 171 height 42
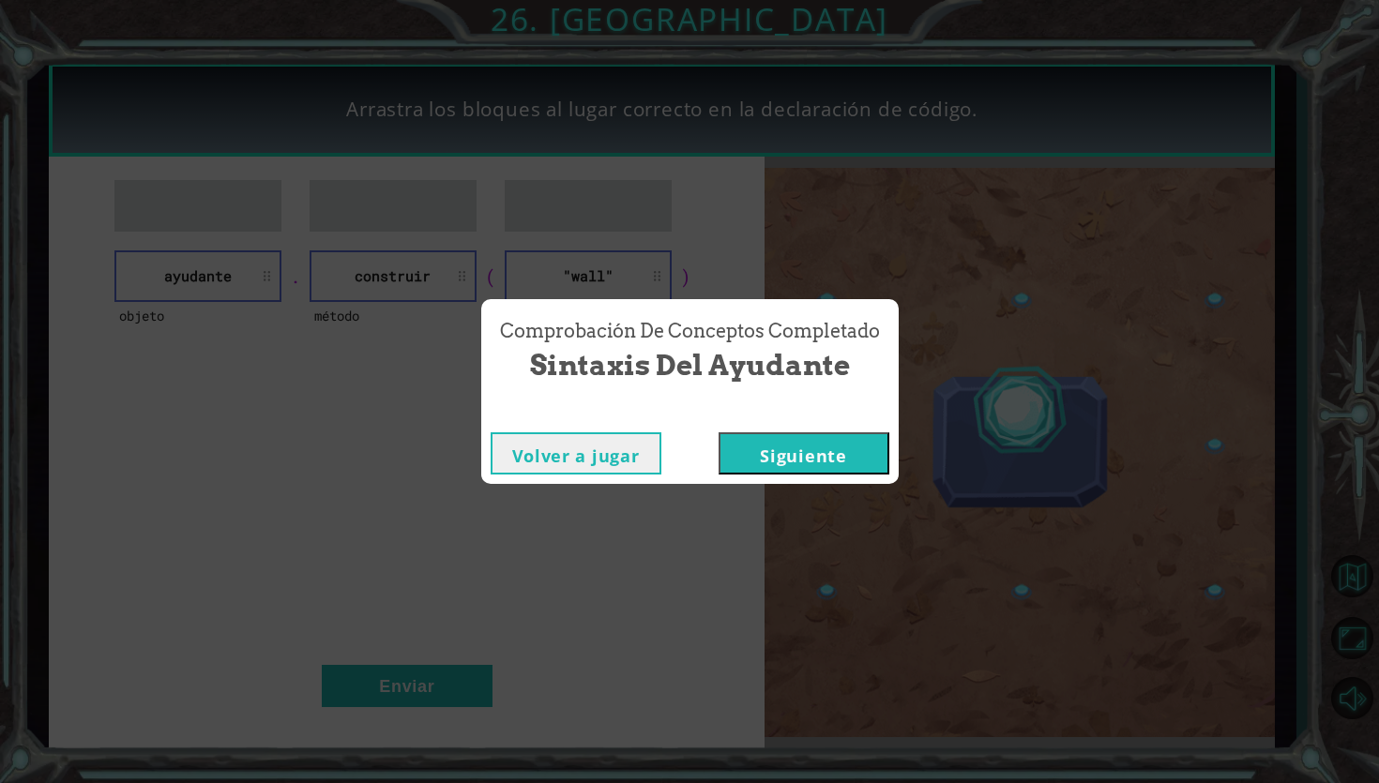
click at [799, 450] on button "Siguiente" at bounding box center [804, 453] width 171 height 42
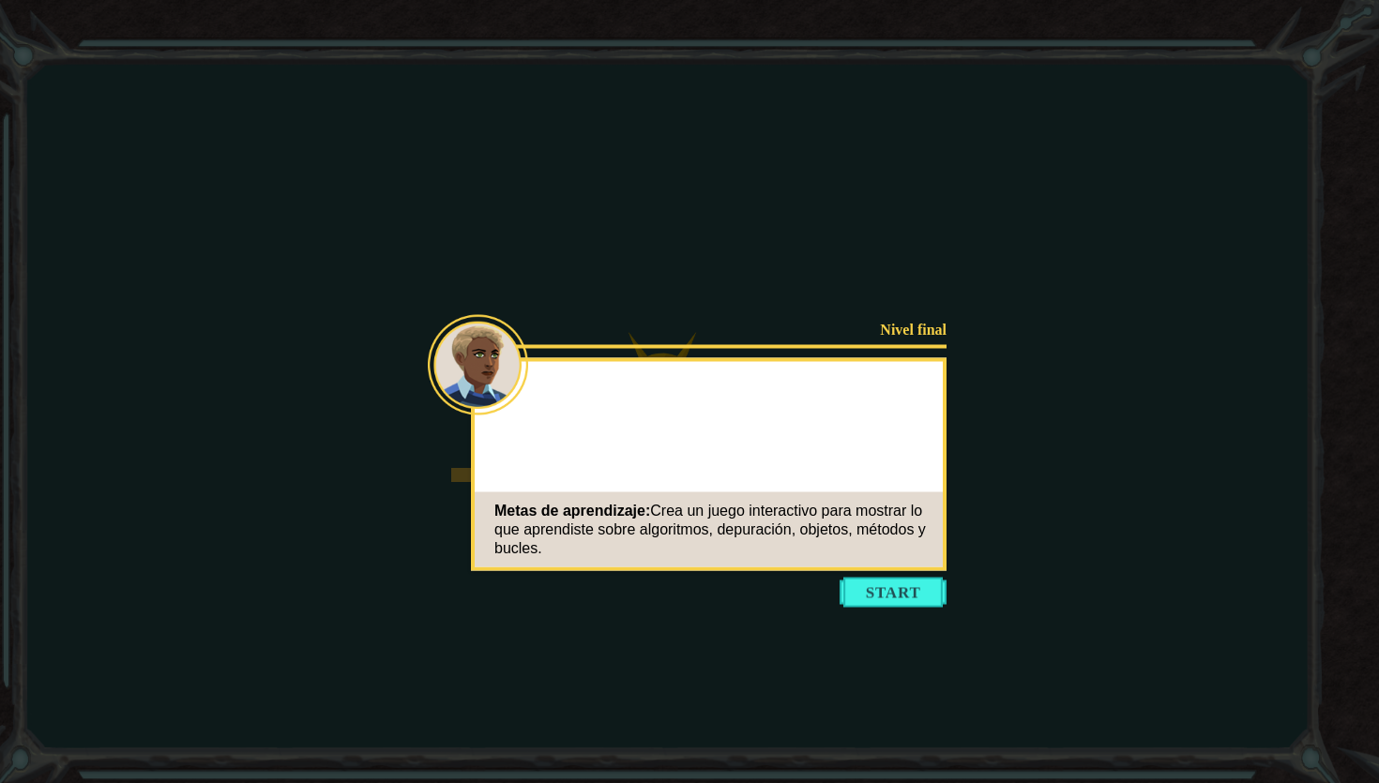
click at [890, 595] on button "Start" at bounding box center [893, 593] width 107 height 30
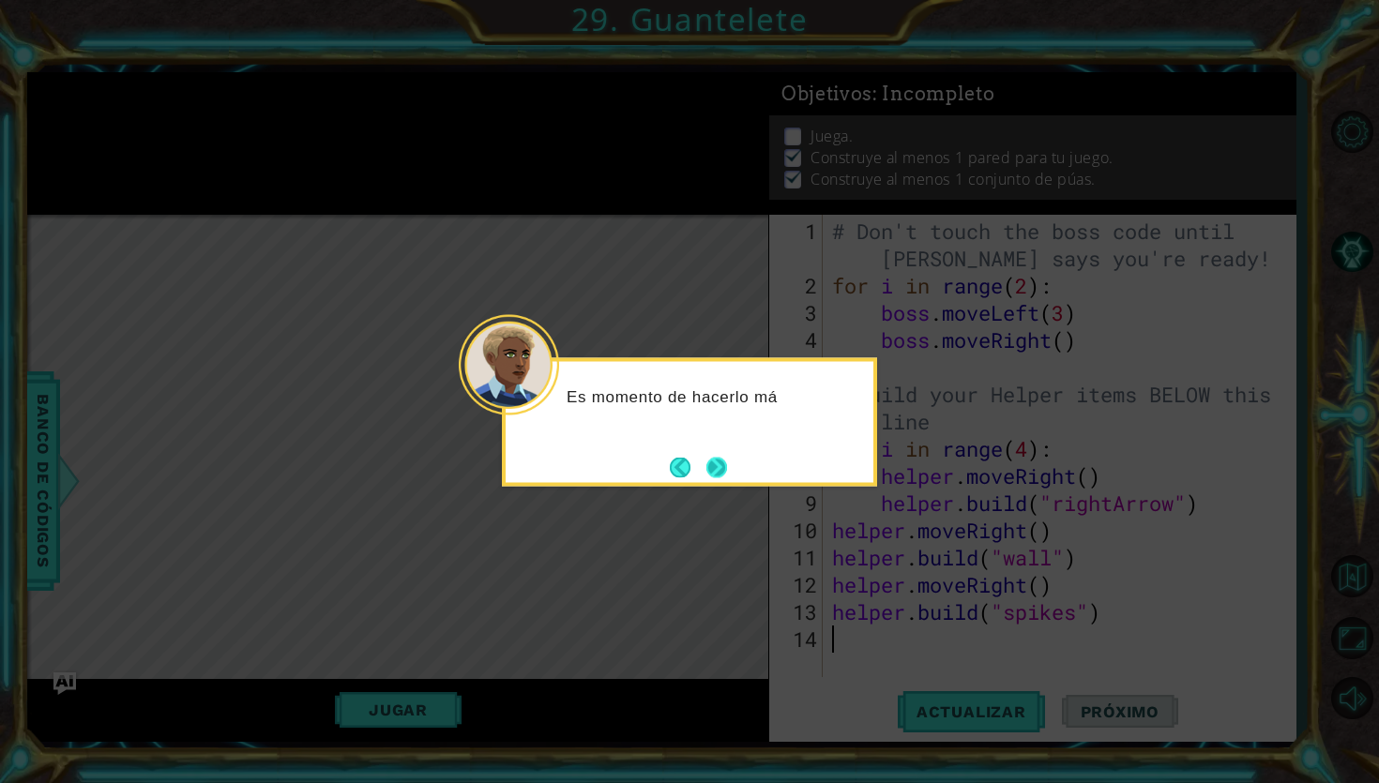
click at [733, 469] on div "Es momento de hacerlo má" at bounding box center [689, 422] width 375 height 129
click at [733, 469] on div "Es momento de hacerlo más interesante. Los ay" at bounding box center [689, 422] width 375 height 129
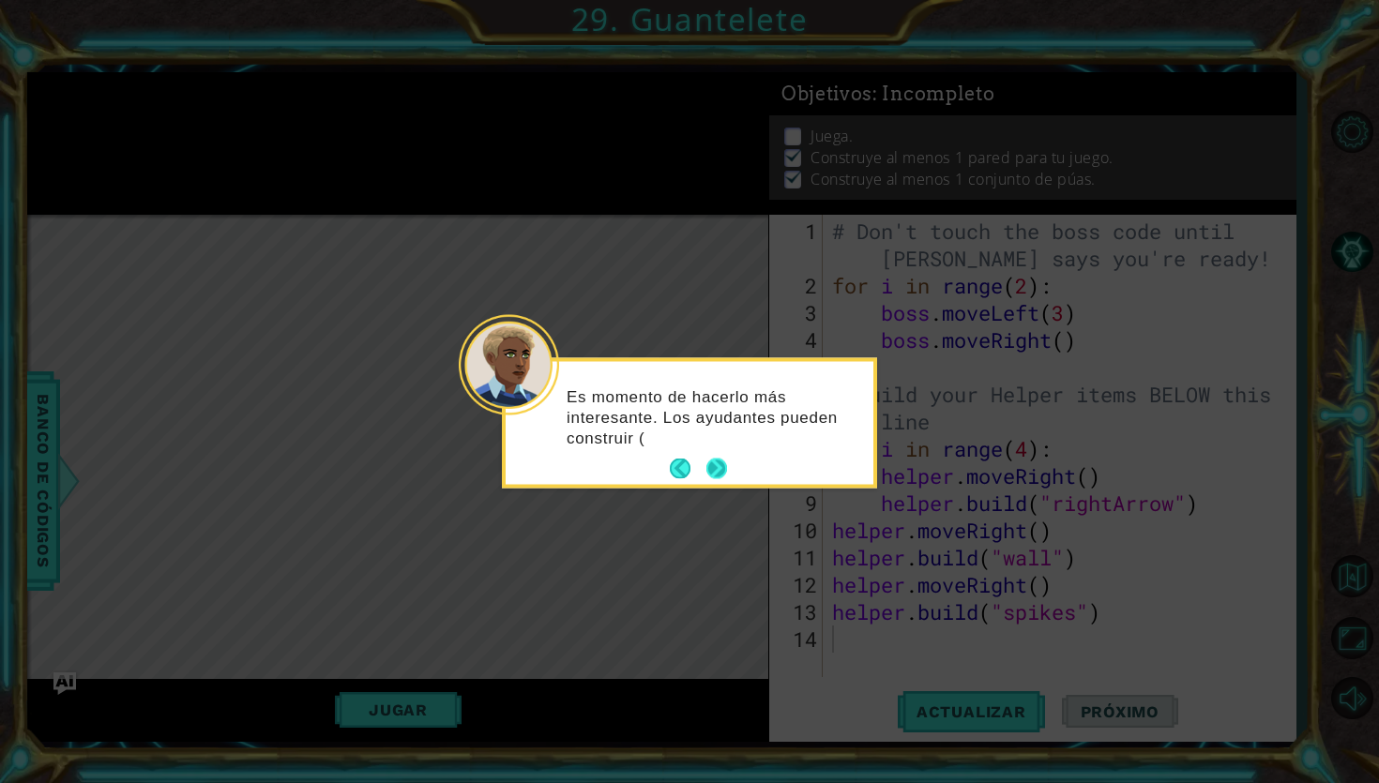
click at [721, 467] on button "Next" at bounding box center [715, 468] width 23 height 23
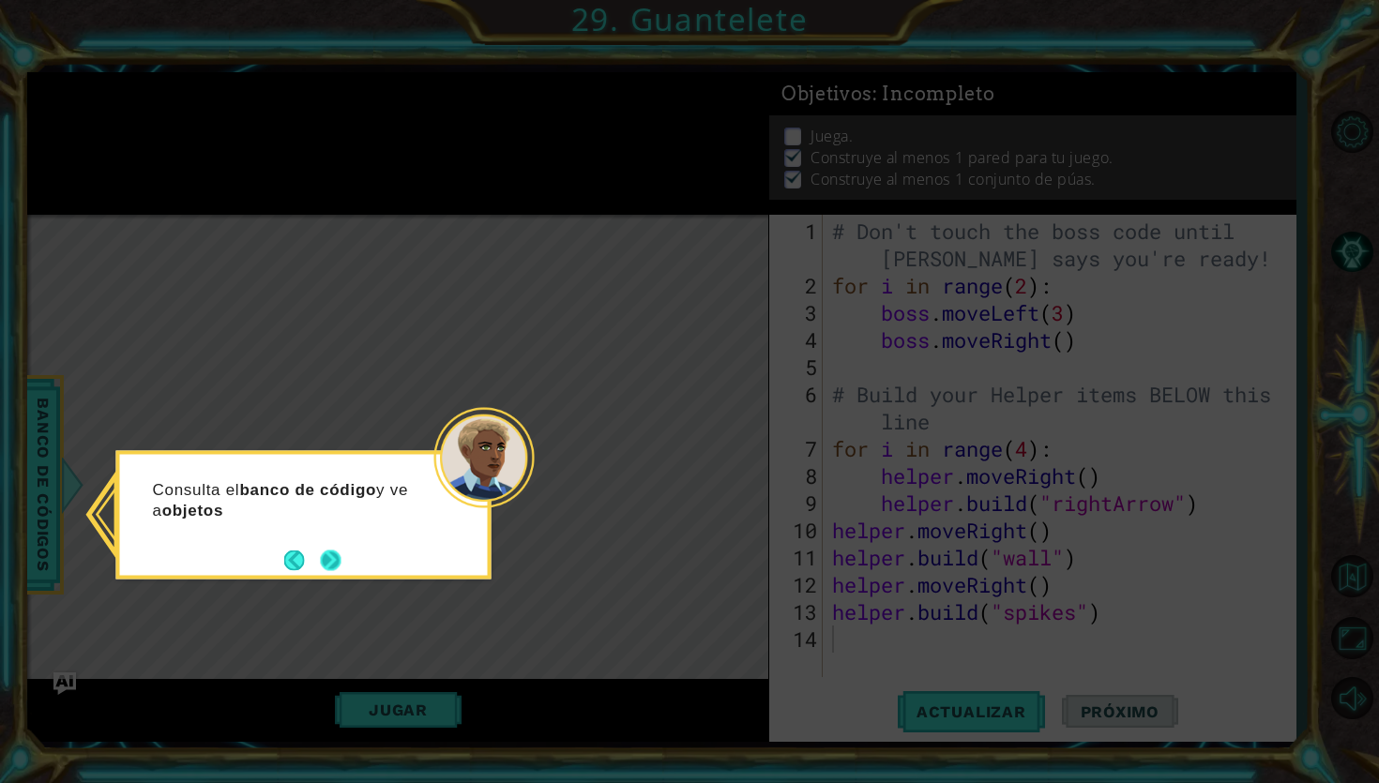
click at [347, 550] on div "Consulta el banco de código y ve a objetos" at bounding box center [304, 508] width 368 height 95
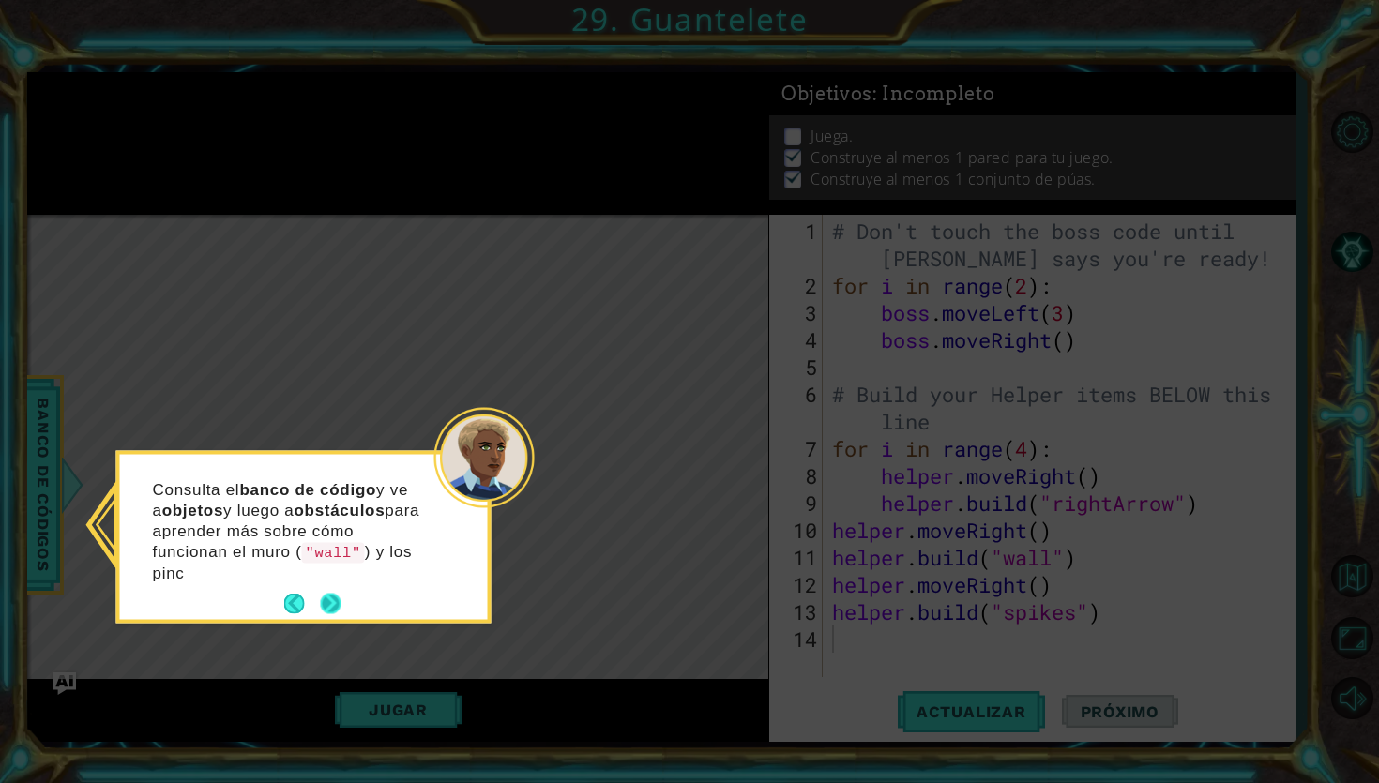
click at [330, 583] on div "Consulta el banco de código y ve a objetos y luego a obstáculos para aprender m…" at bounding box center [304, 540] width 368 height 158
click at [330, 601] on button "Next" at bounding box center [330, 604] width 35 height 35
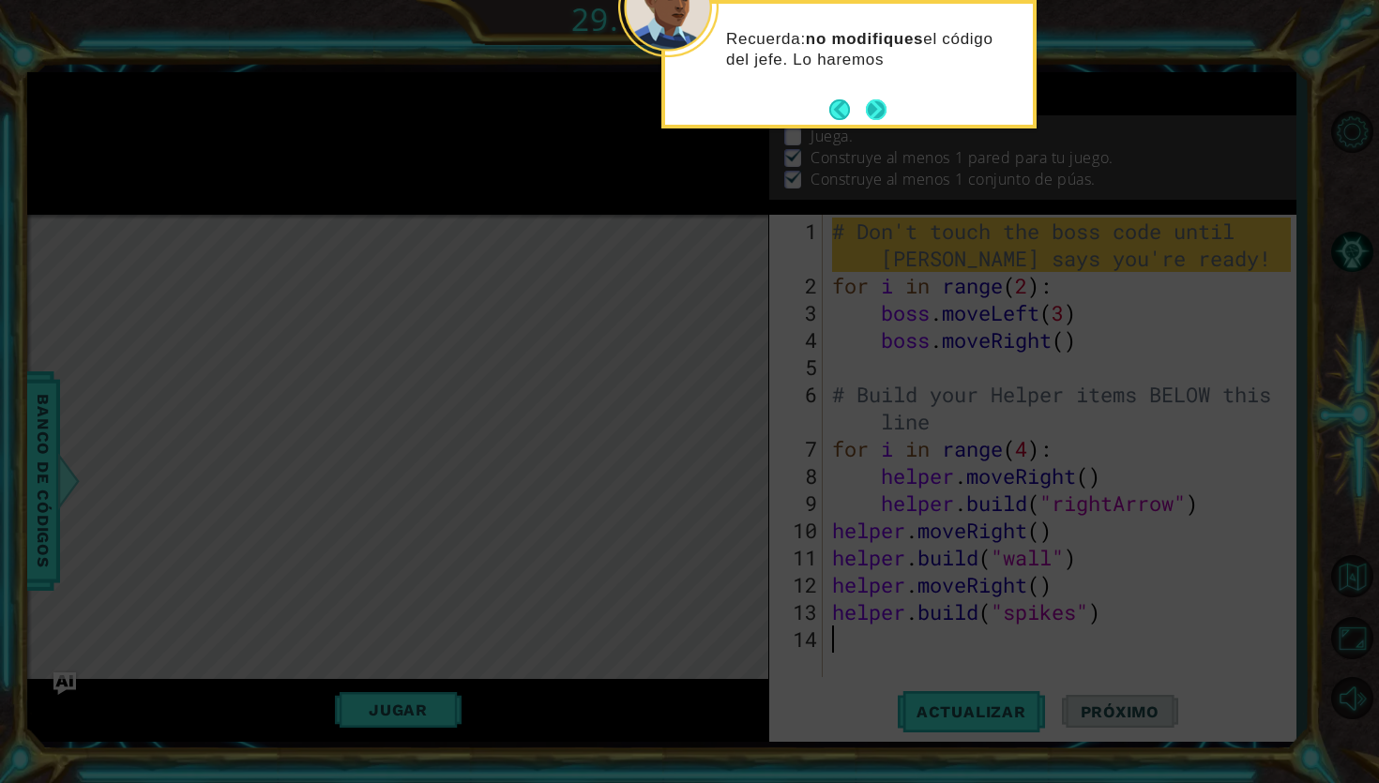
click at [881, 102] on button "Next" at bounding box center [876, 109] width 23 height 23
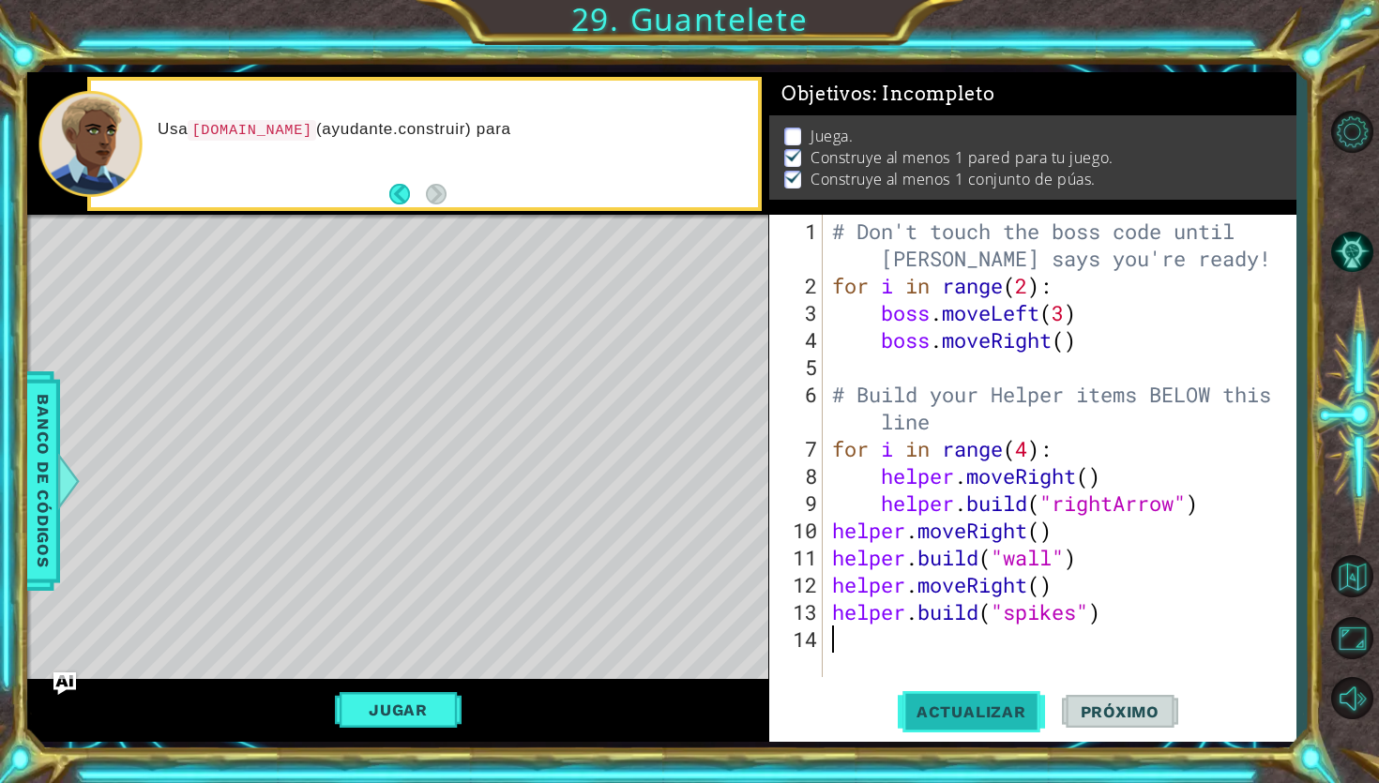
click at [958, 726] on button "Actualizar" at bounding box center [971, 712] width 147 height 53
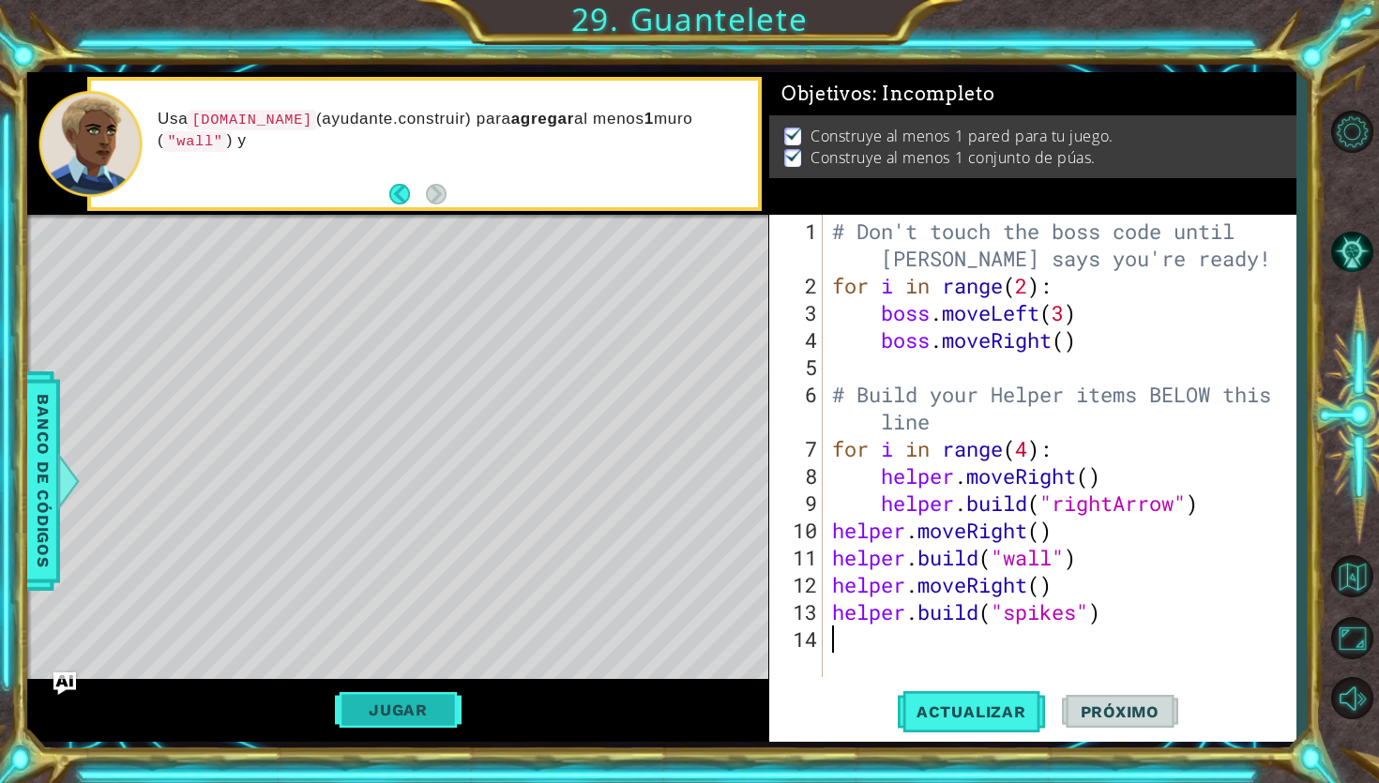
click at [405, 701] on button "Jugar" at bounding box center [398, 710] width 127 height 36
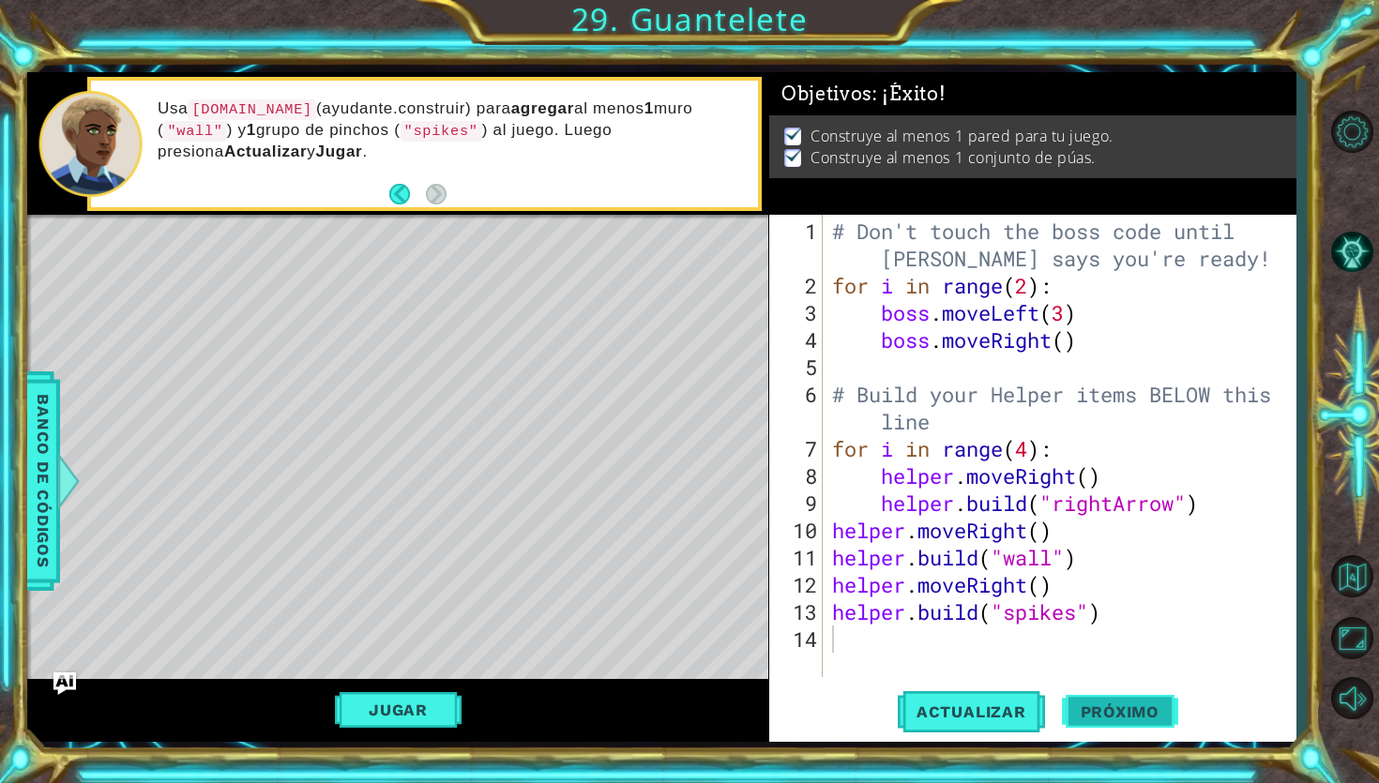
click at [1118, 713] on span "Próximo" at bounding box center [1120, 714] width 116 height 19
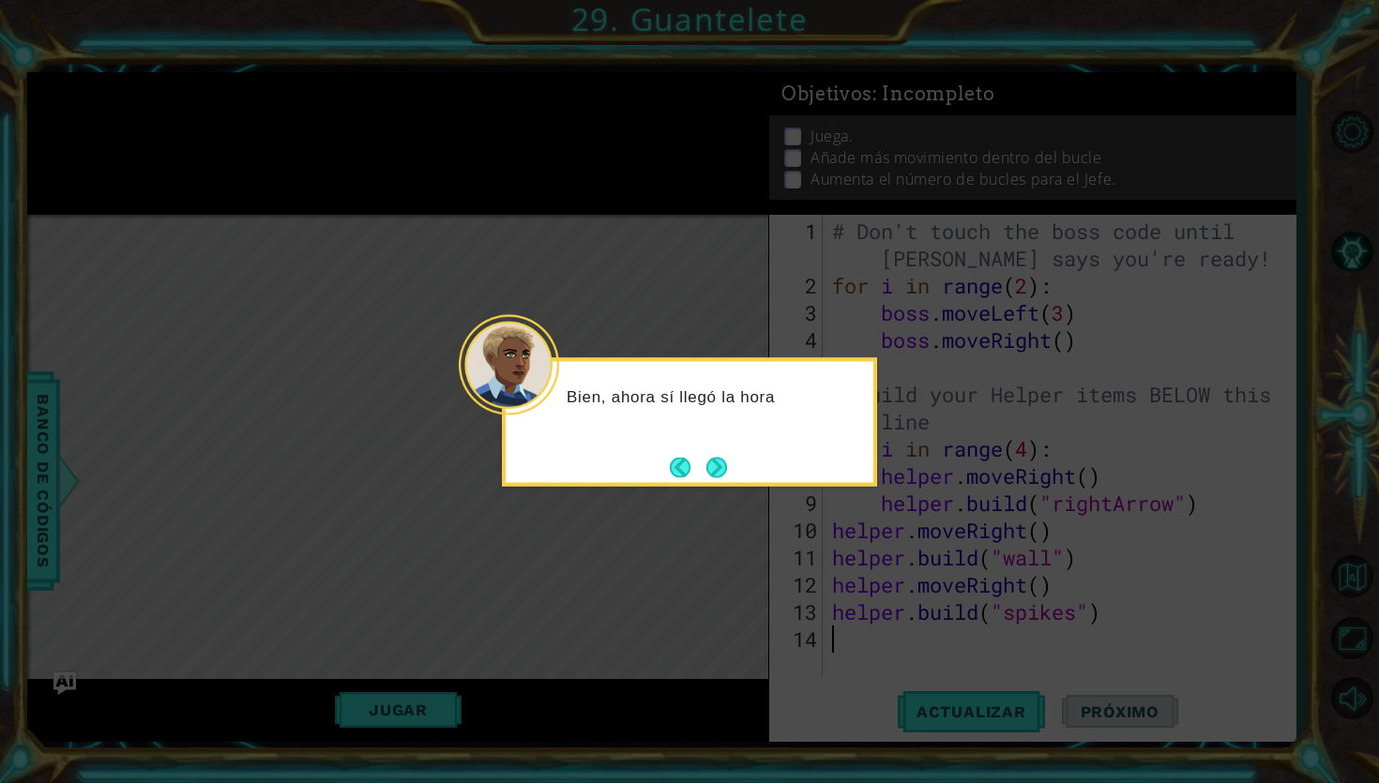
click at [735, 465] on div "Bien, ahora sí llegó la hora" at bounding box center [689, 422] width 375 height 129
click at [728, 464] on button "Next" at bounding box center [716, 467] width 33 height 33
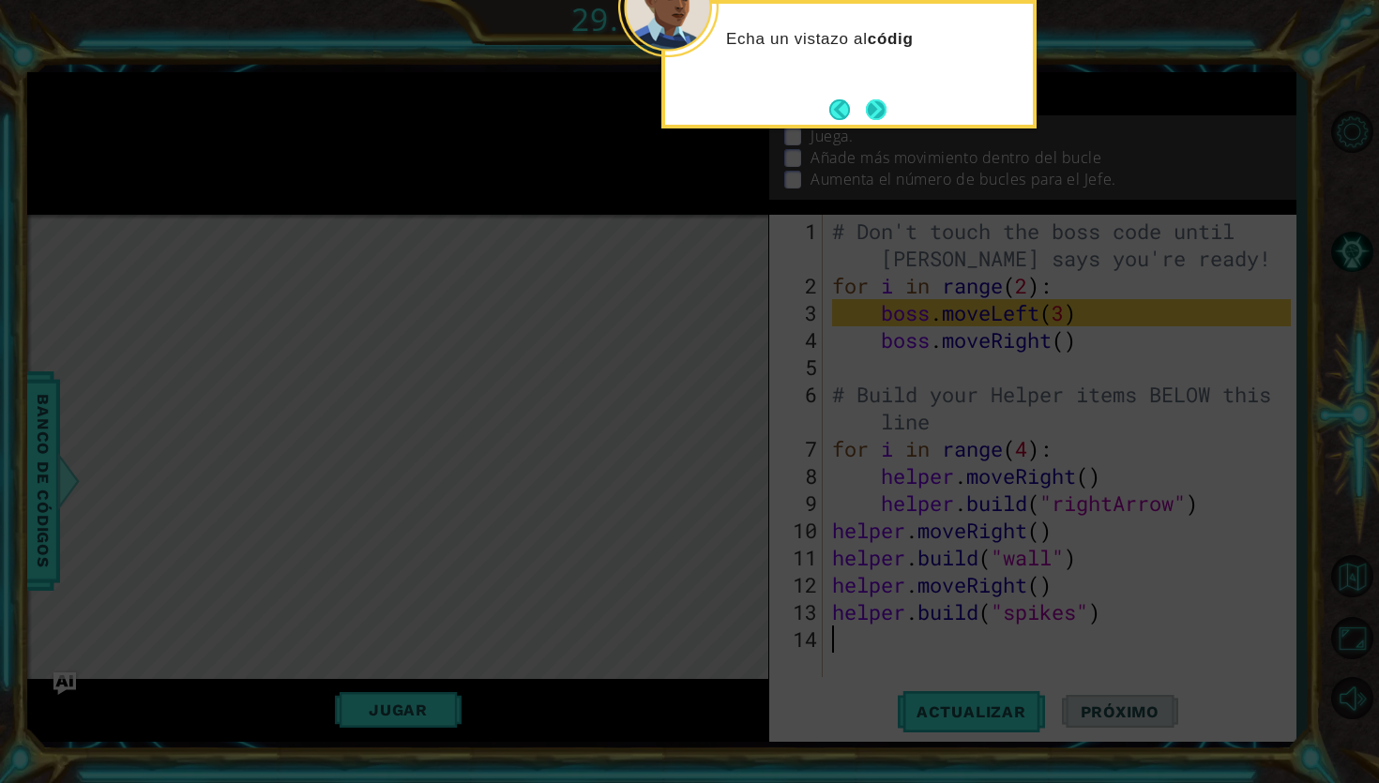
click at [886, 120] on button "Next" at bounding box center [876, 109] width 21 height 21
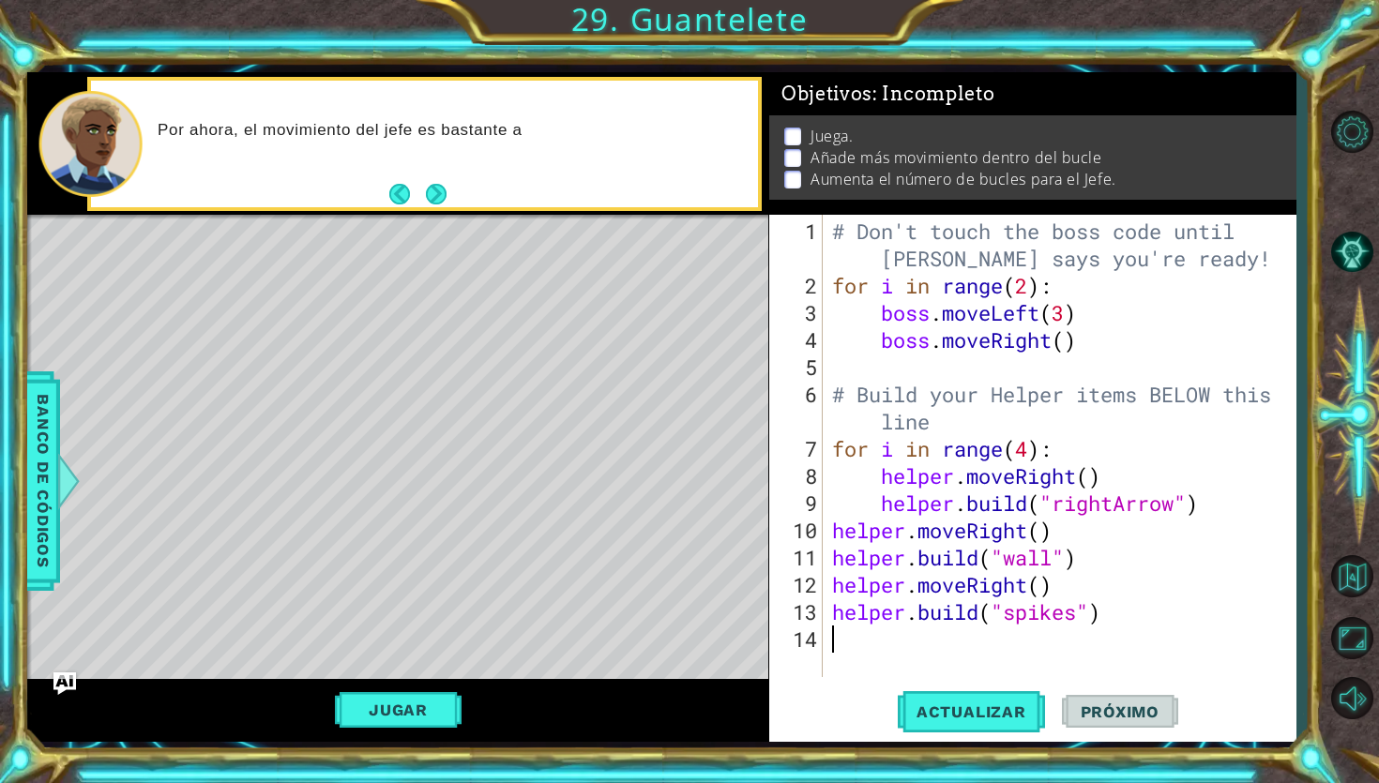
click at [451, 203] on div "Por ahora, el movimiento del jefe es bastante a" at bounding box center [424, 144] width 667 height 127
click at [1069, 345] on div "# Don't touch the boss code until [PERSON_NAME] says you're ready! for i in ran…" at bounding box center [1064, 490] width 472 height 544
click at [1031, 294] on div "# Don't touch the boss code until [PERSON_NAME] says you're ready! for i in ran…" at bounding box center [1064, 490] width 472 height 544
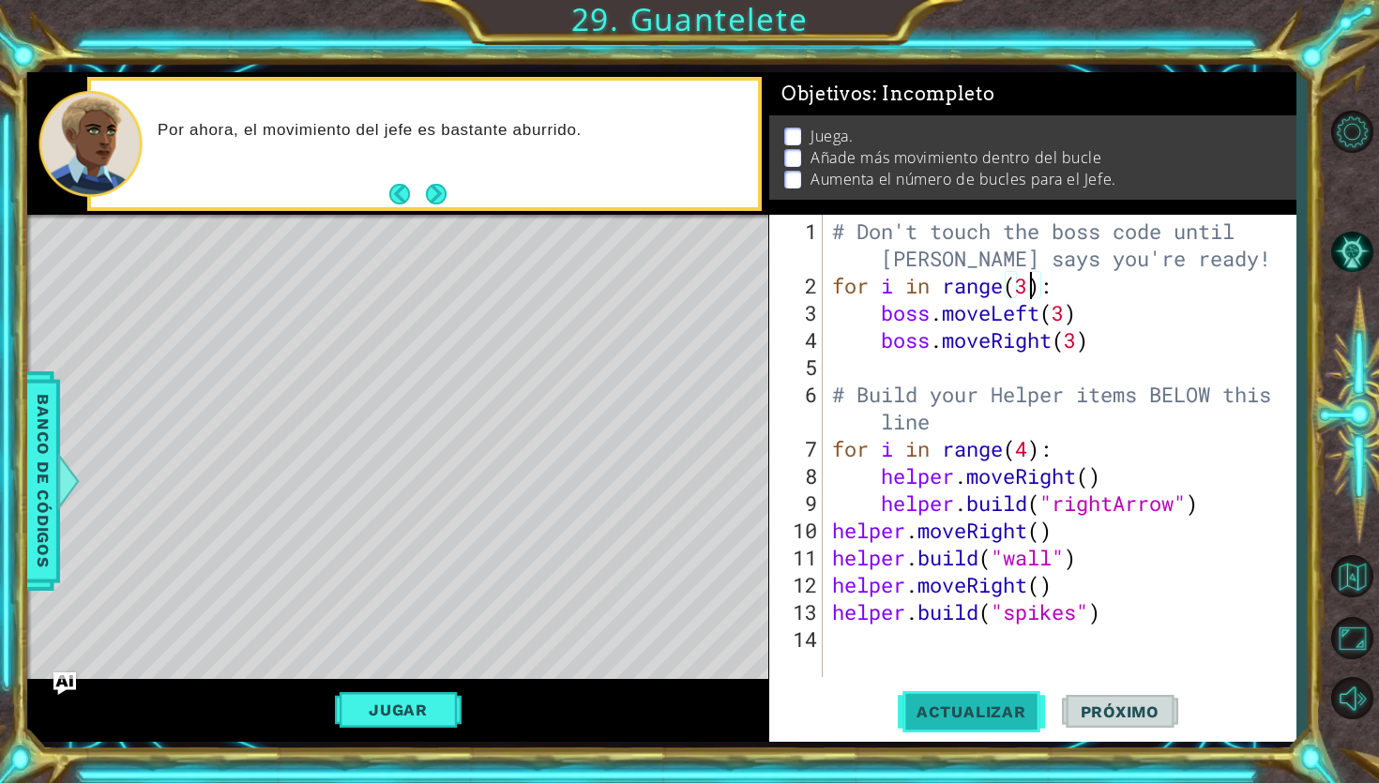
type textarea "for i in range(3):"
click at [976, 711] on span "Actualizar" at bounding box center [971, 712] width 147 height 19
click at [453, 706] on button "Jugar" at bounding box center [398, 710] width 127 height 36
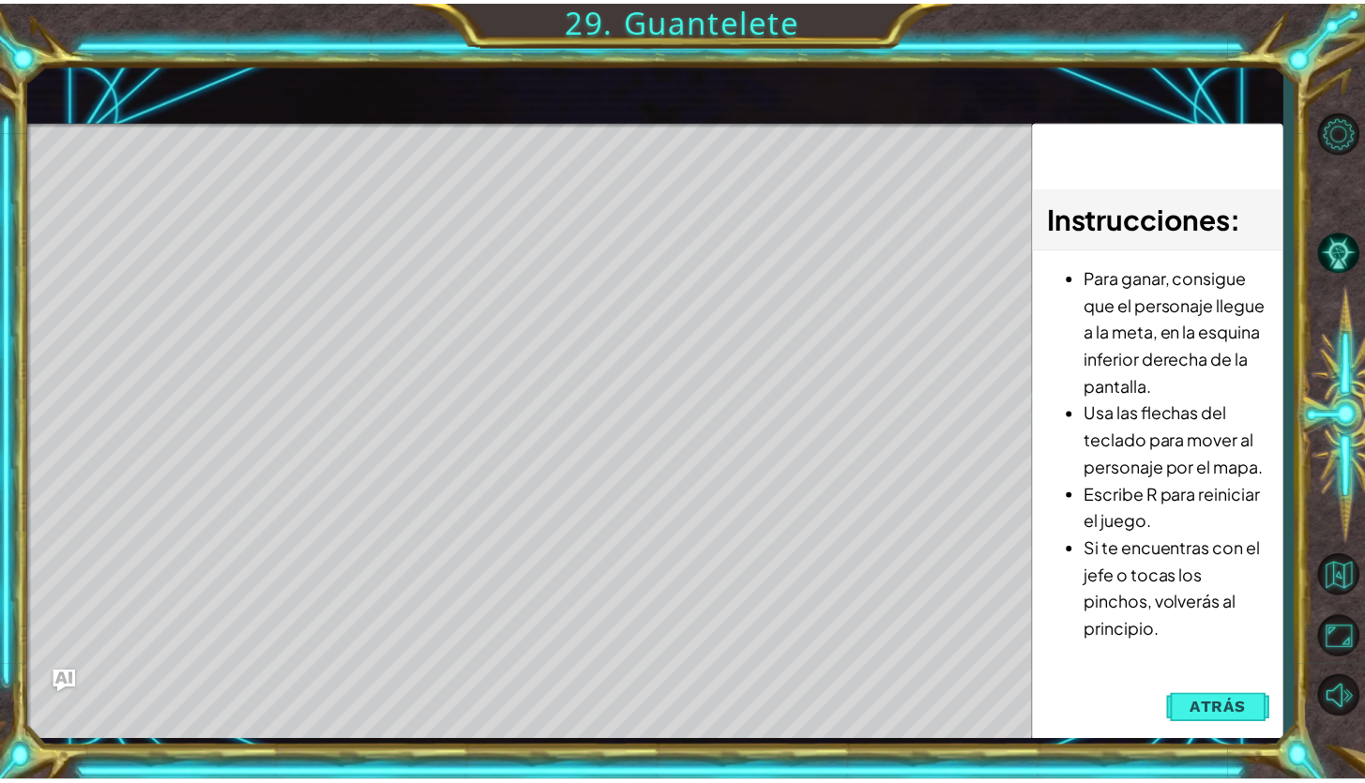
scroll to position [0, 0]
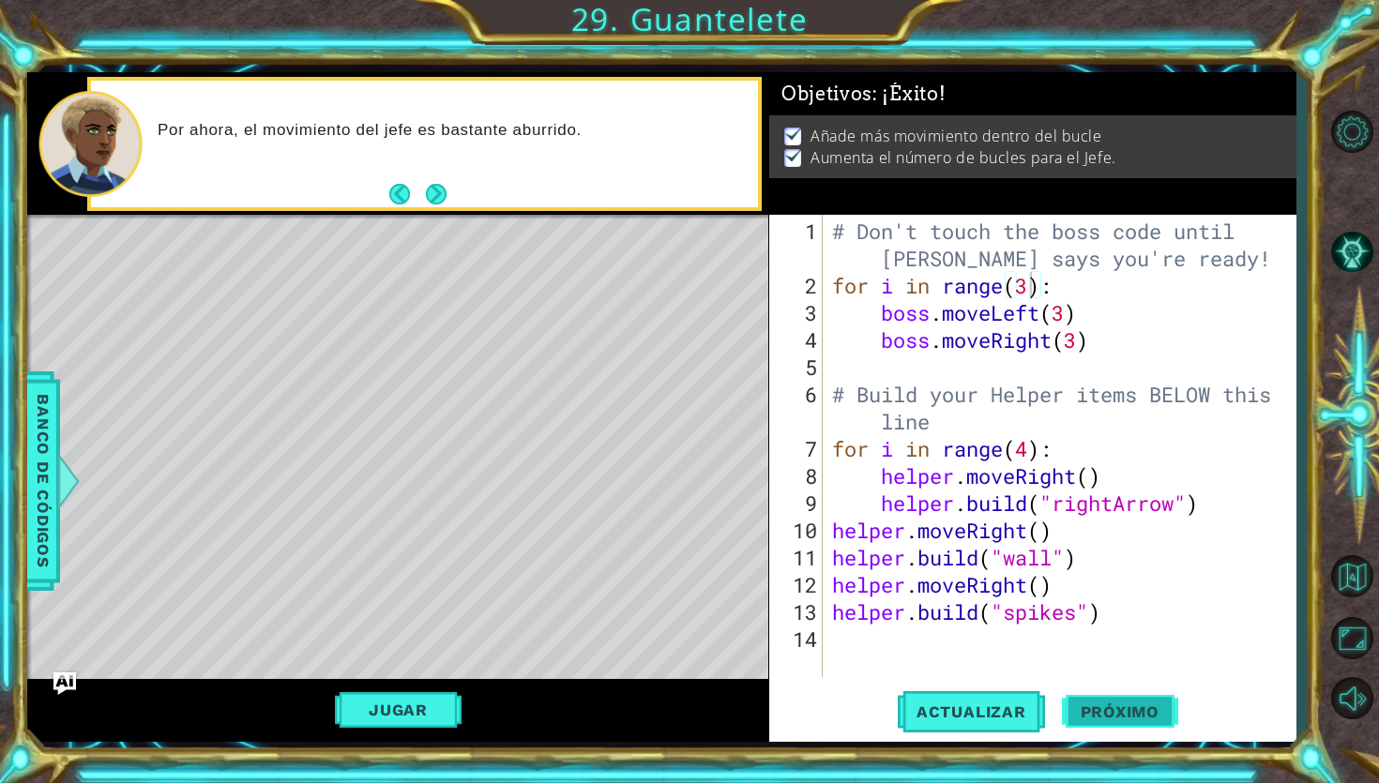
click at [1087, 710] on span "Próximo" at bounding box center [1120, 712] width 116 height 19
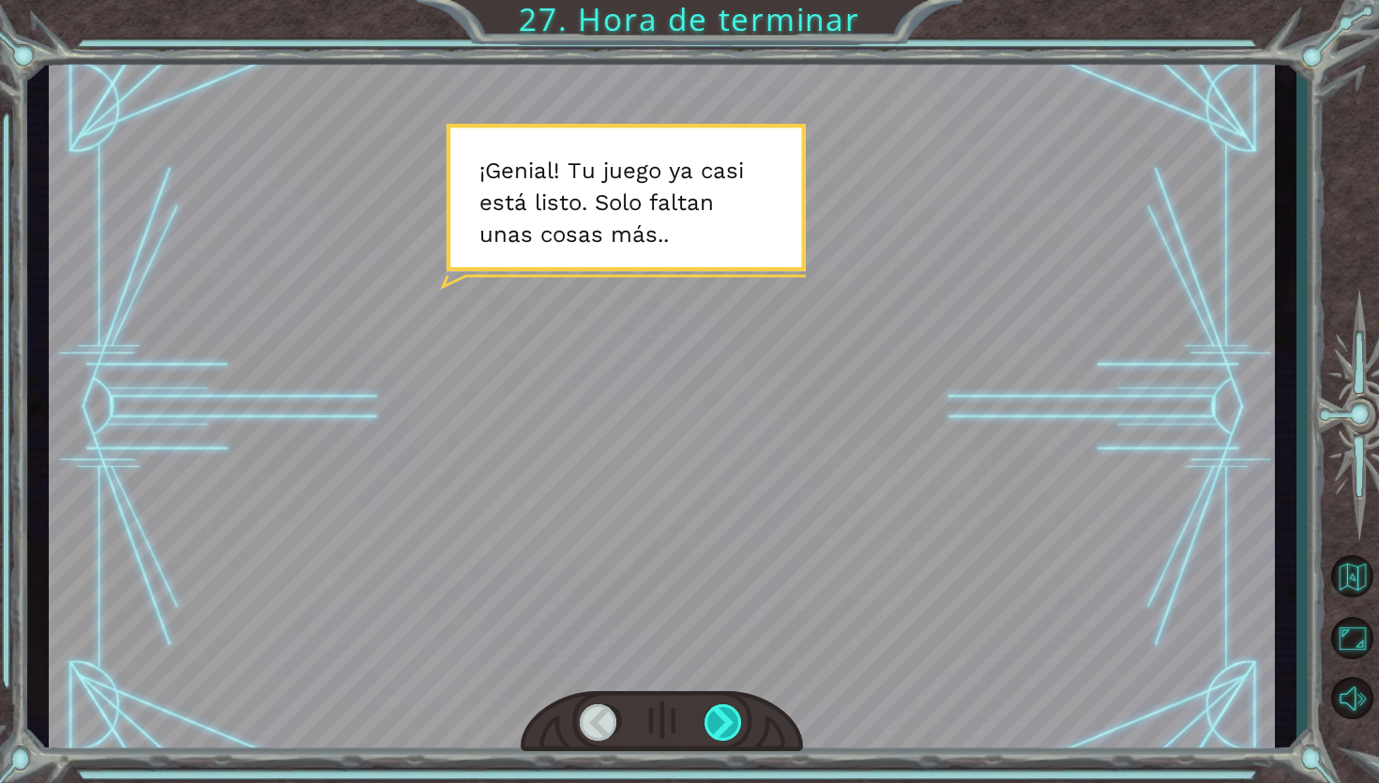
click at [712, 711] on div at bounding box center [723, 723] width 39 height 38
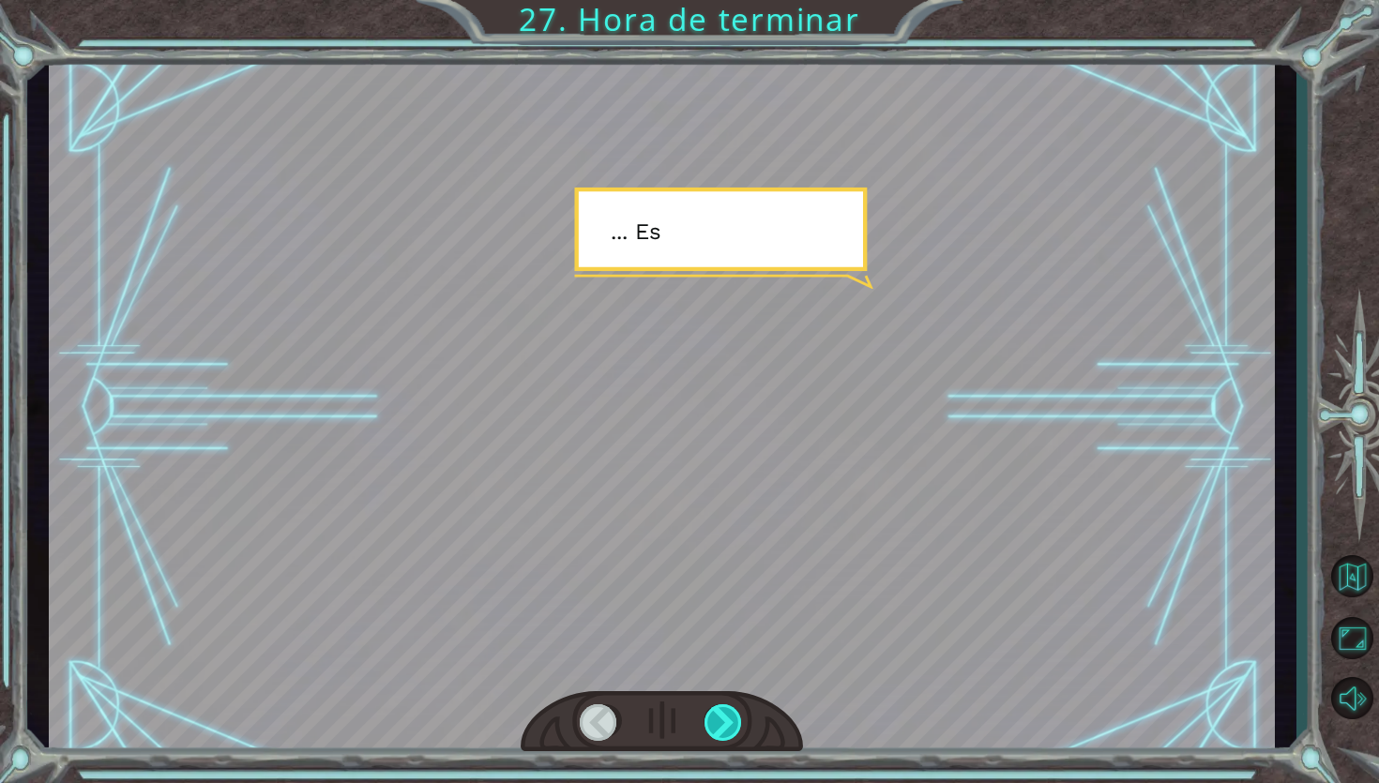
click at [712, 711] on div at bounding box center [723, 723] width 39 height 38
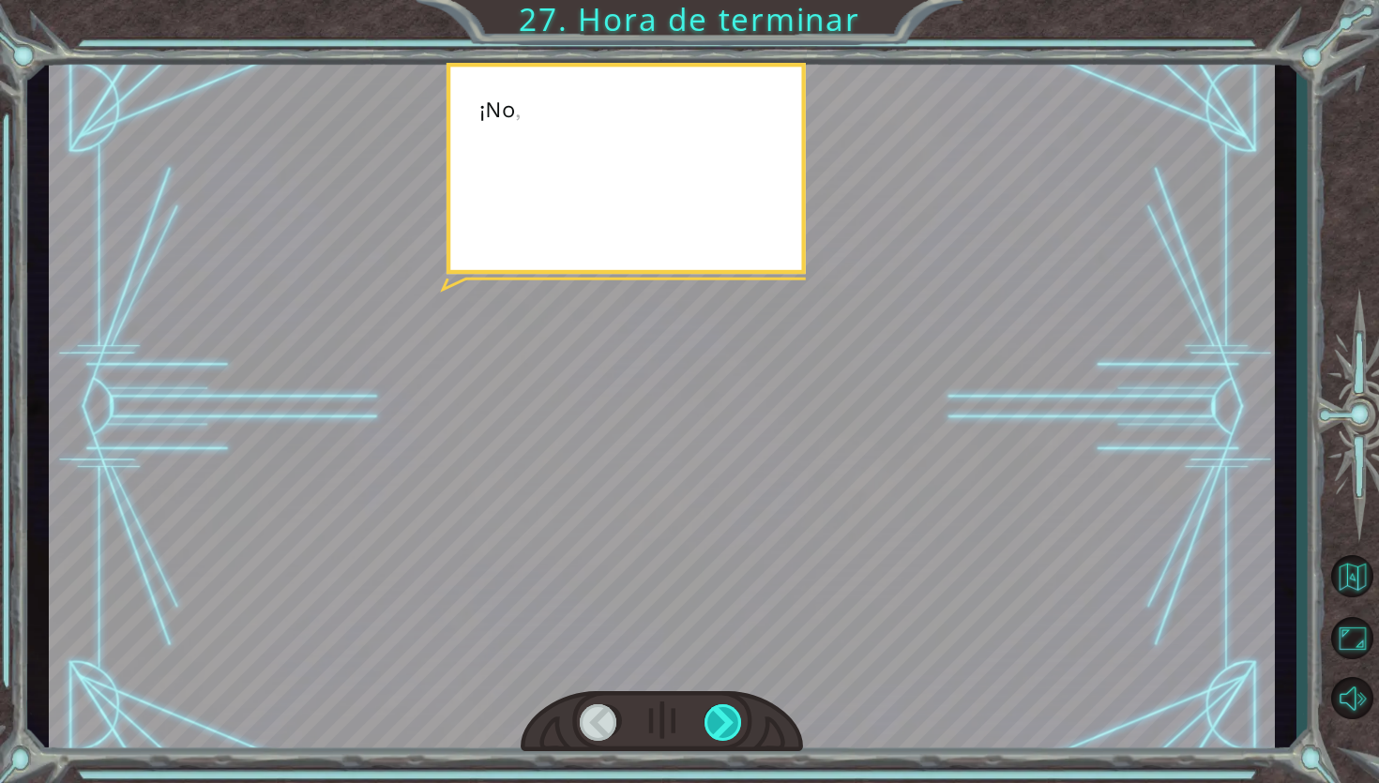
click at [712, 711] on div at bounding box center [723, 723] width 39 height 38
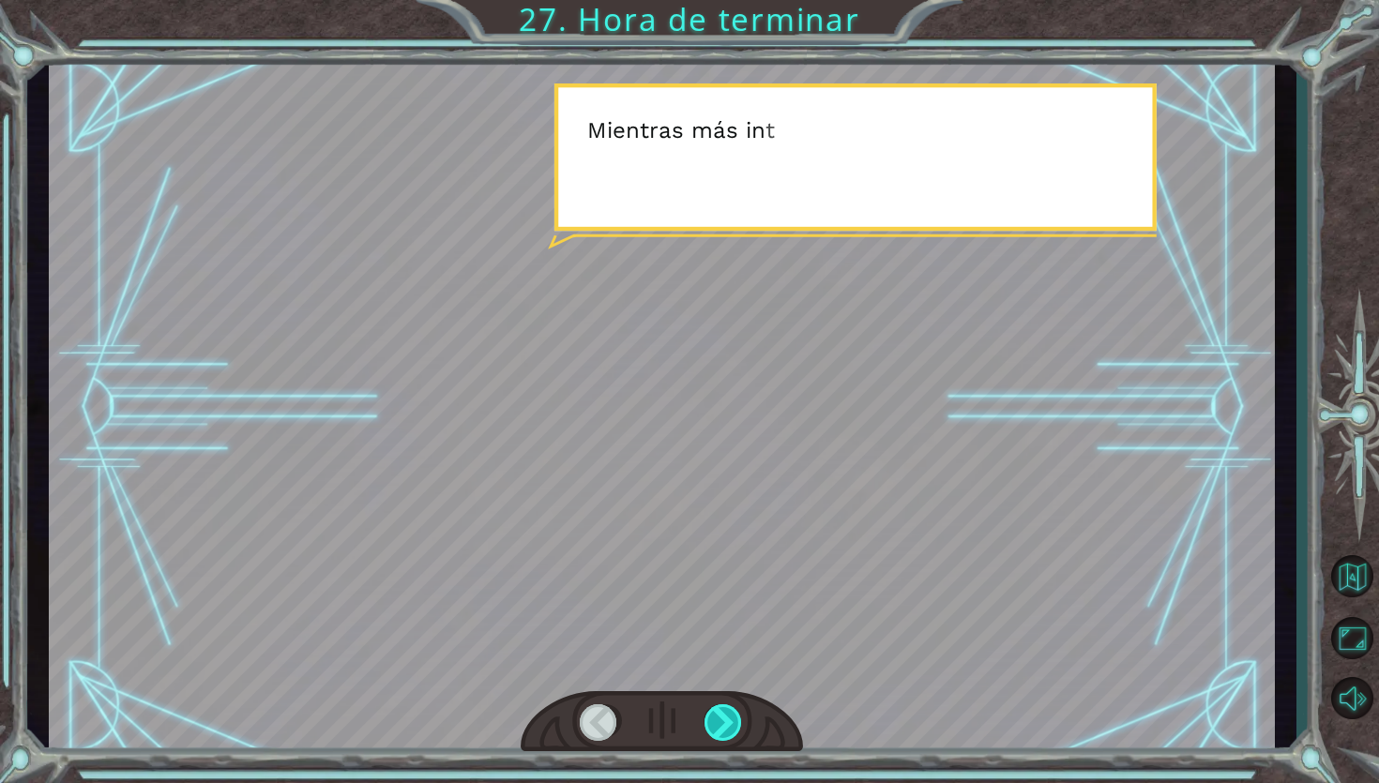
click at [712, 711] on div at bounding box center [723, 723] width 39 height 38
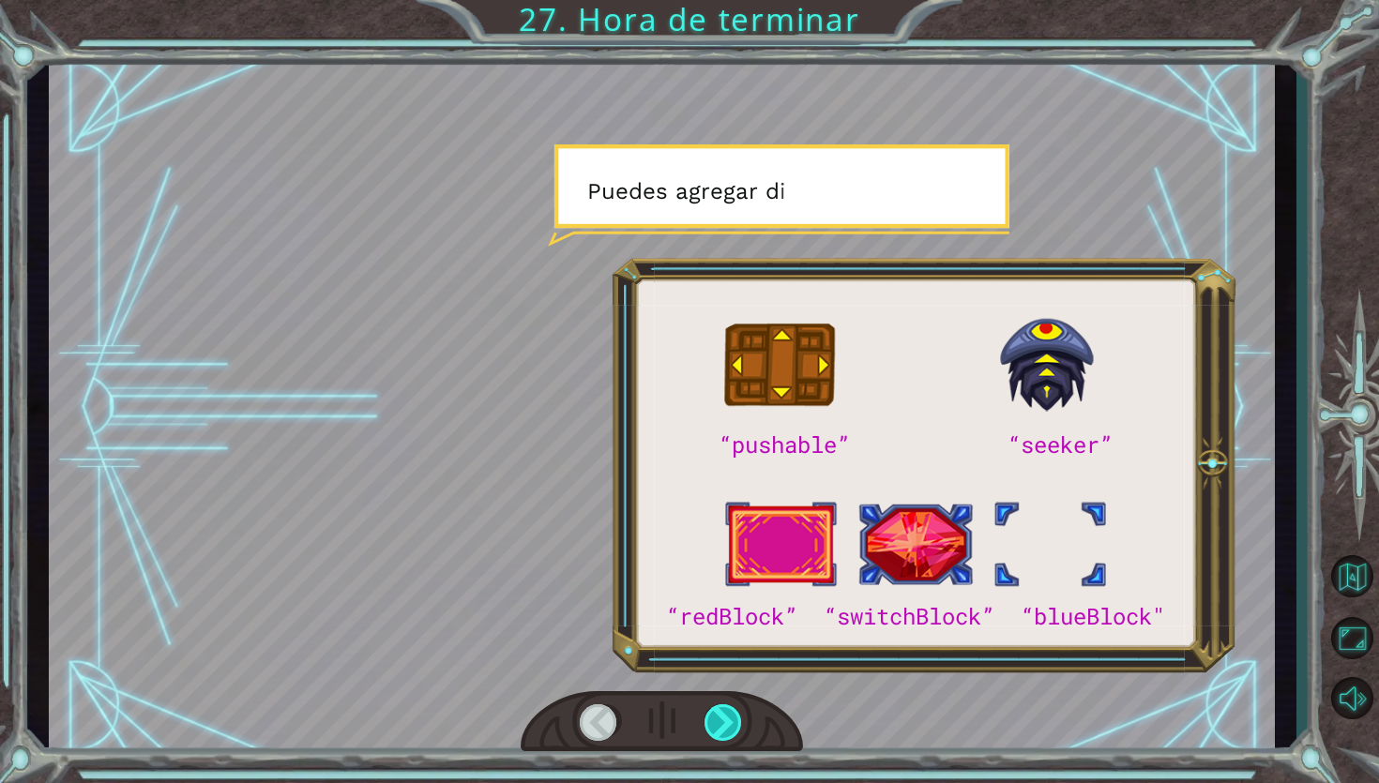
click at [712, 711] on div at bounding box center [723, 723] width 39 height 38
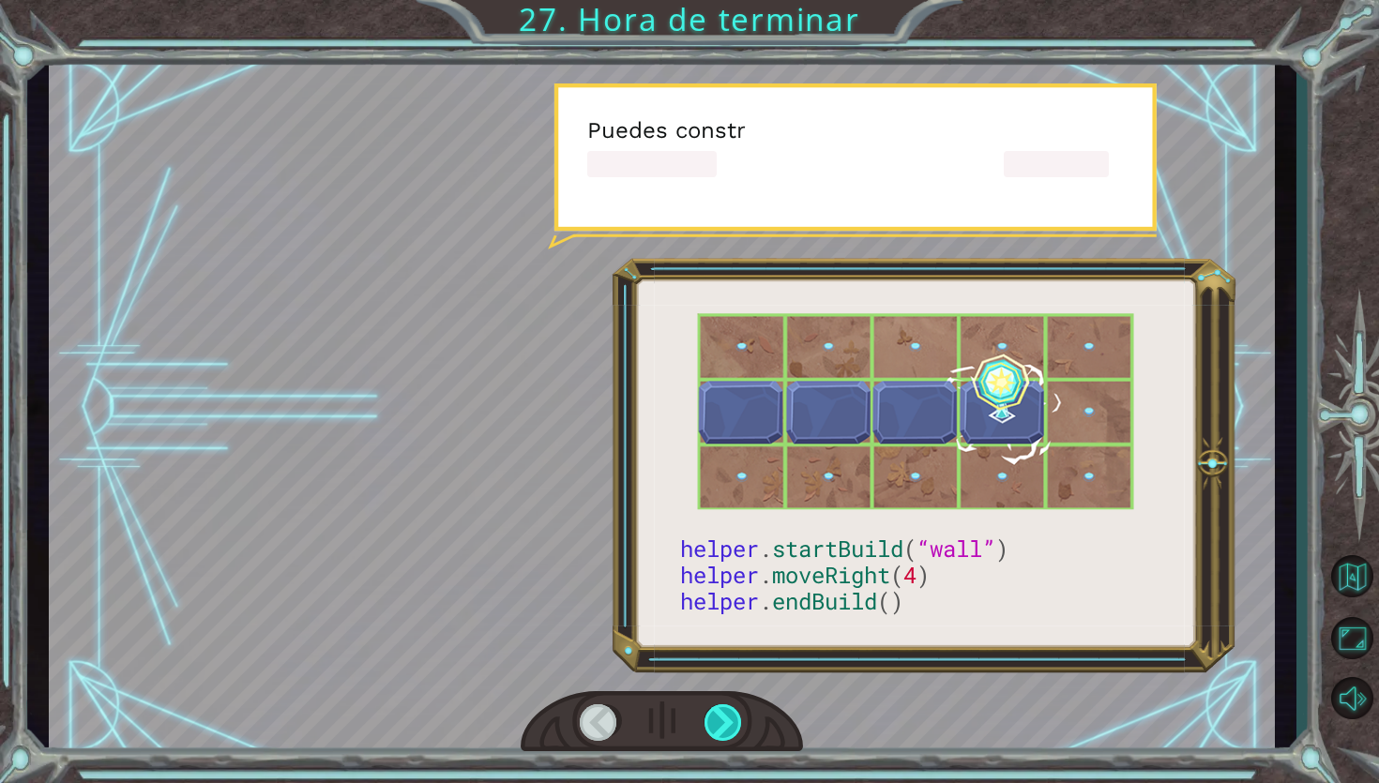
click at [712, 711] on div at bounding box center [723, 723] width 39 height 38
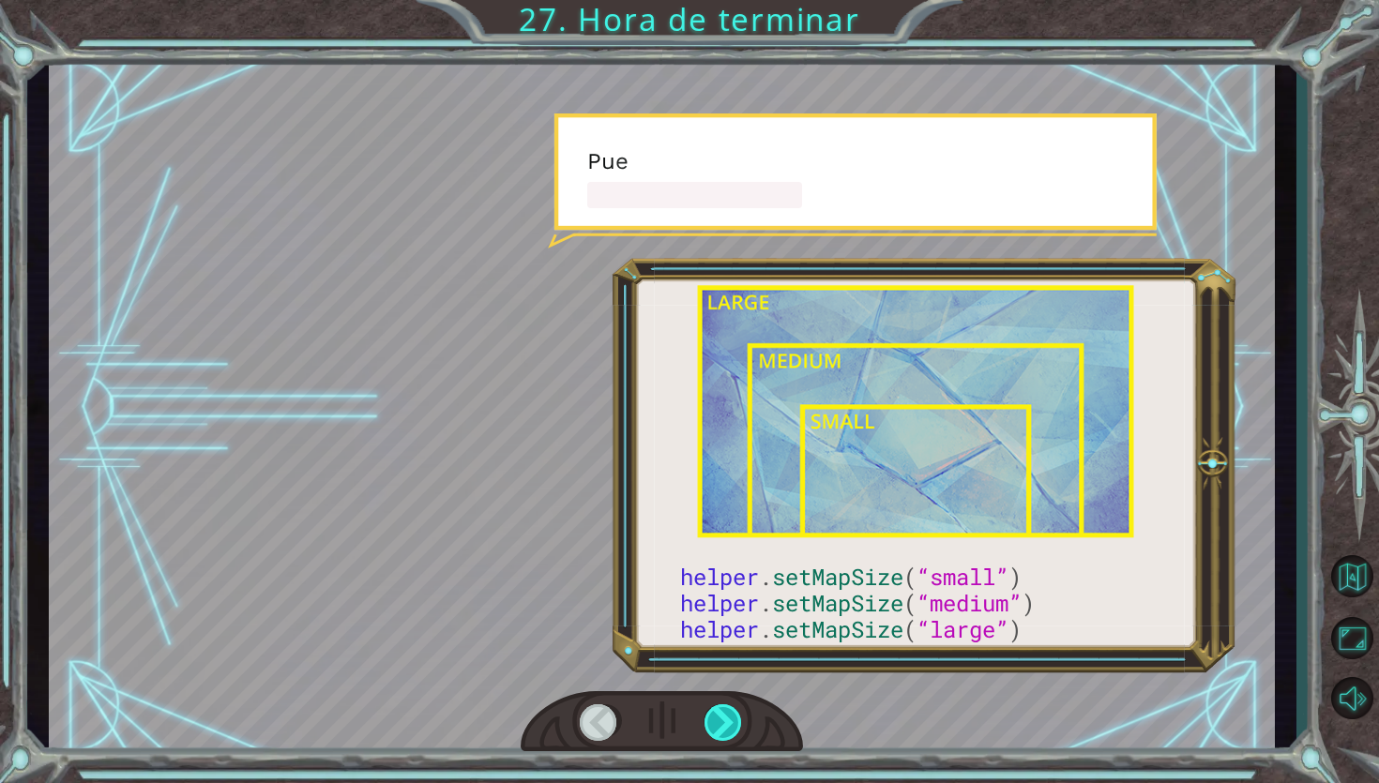
click at [712, 711] on div at bounding box center [723, 723] width 39 height 38
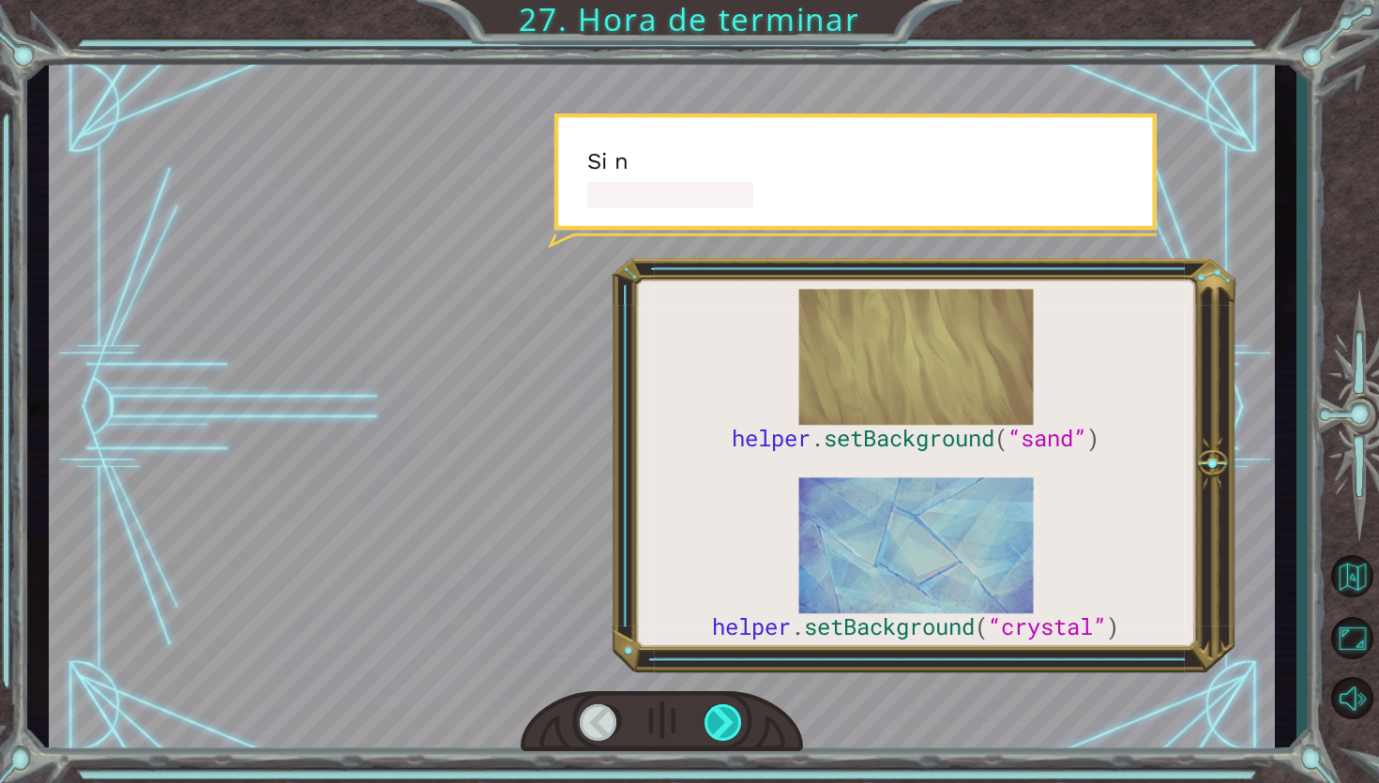
click at [712, 711] on div at bounding box center [723, 723] width 39 height 38
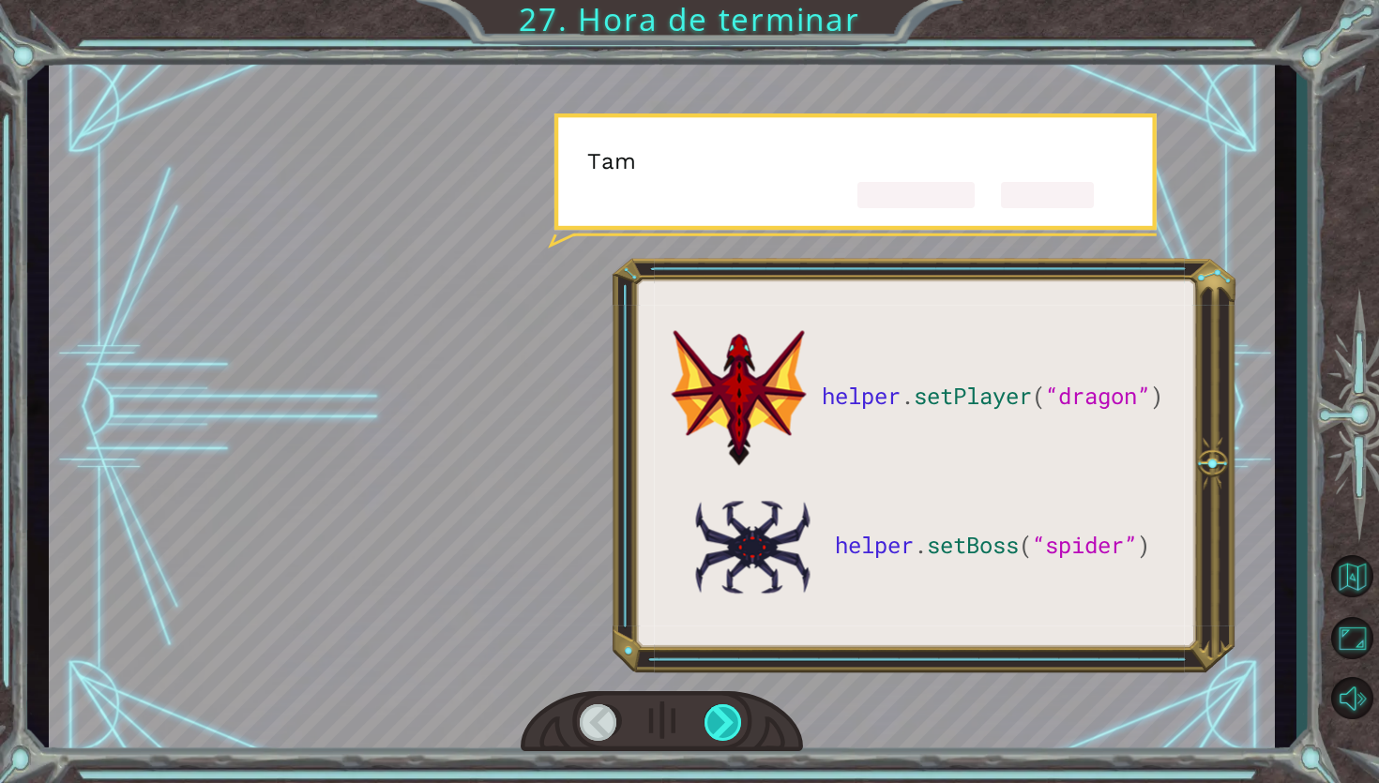
click at [712, 711] on div at bounding box center [723, 723] width 39 height 38
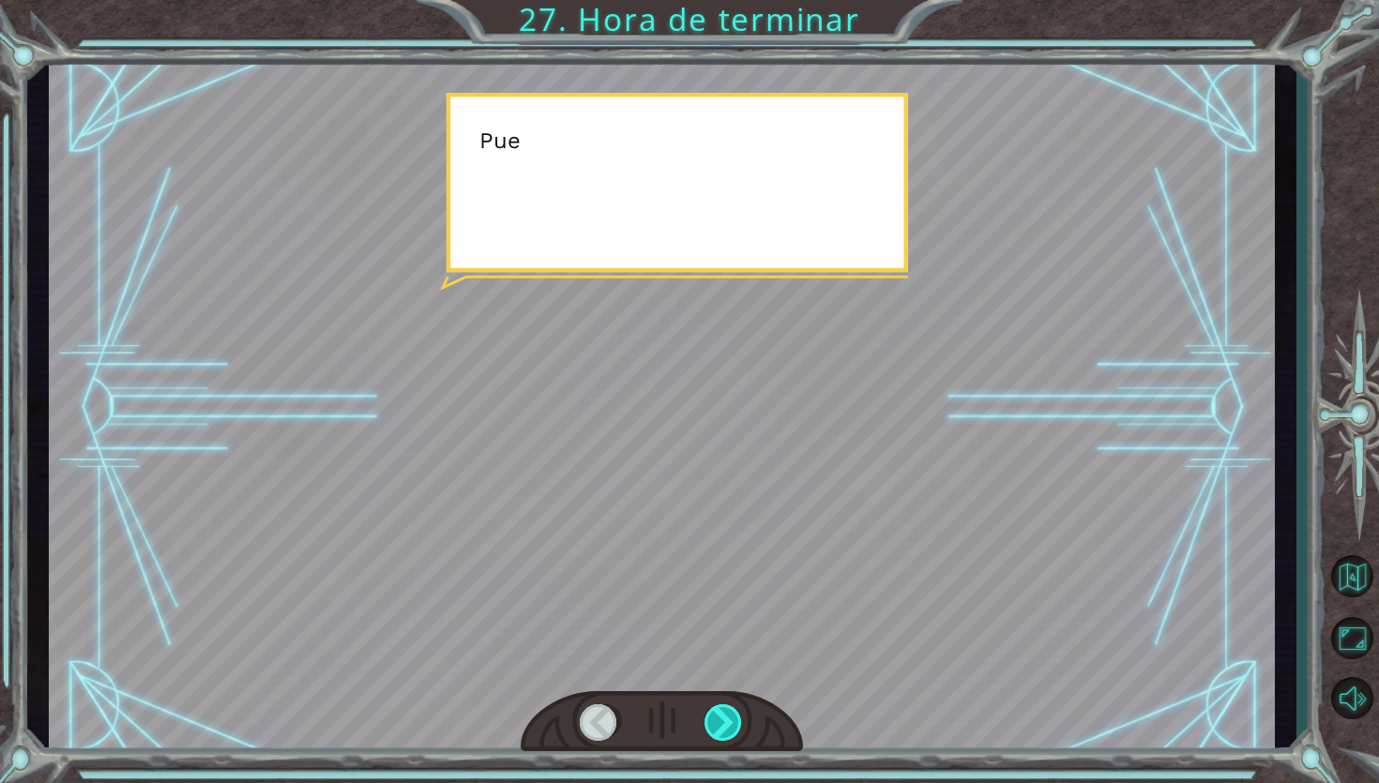
click at [712, 711] on div at bounding box center [723, 723] width 39 height 38
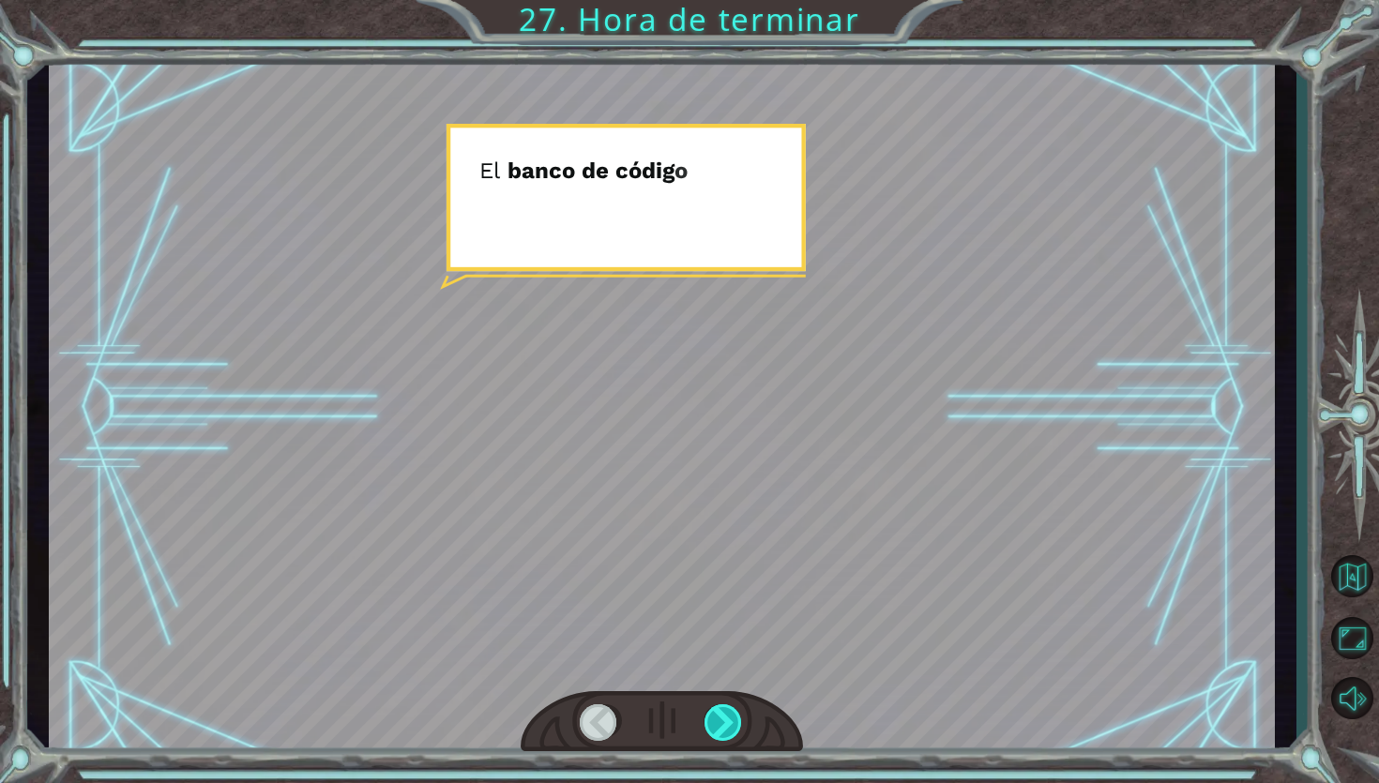
click at [712, 711] on div at bounding box center [723, 723] width 39 height 38
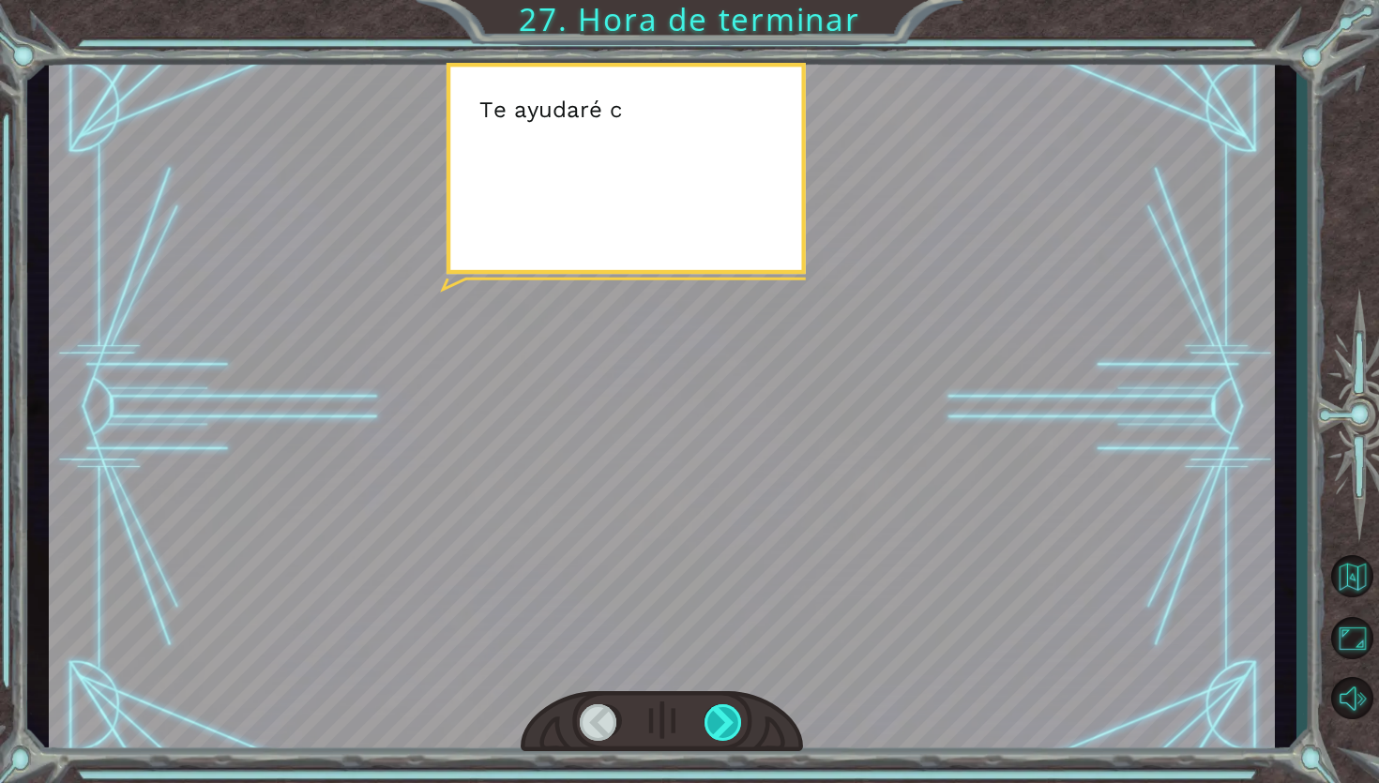
click at [712, 711] on div at bounding box center [723, 723] width 39 height 38
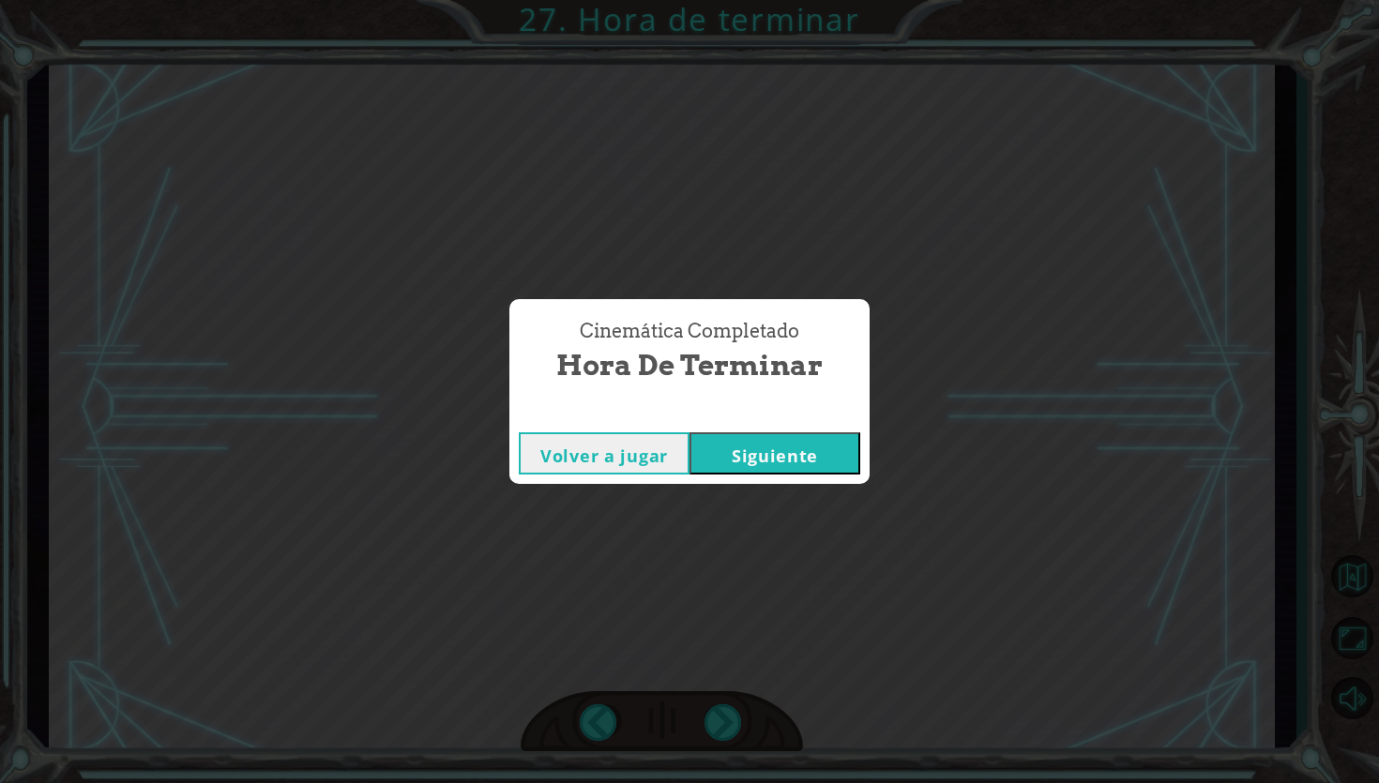
click at [783, 450] on button "Siguiente" at bounding box center [774, 453] width 171 height 42
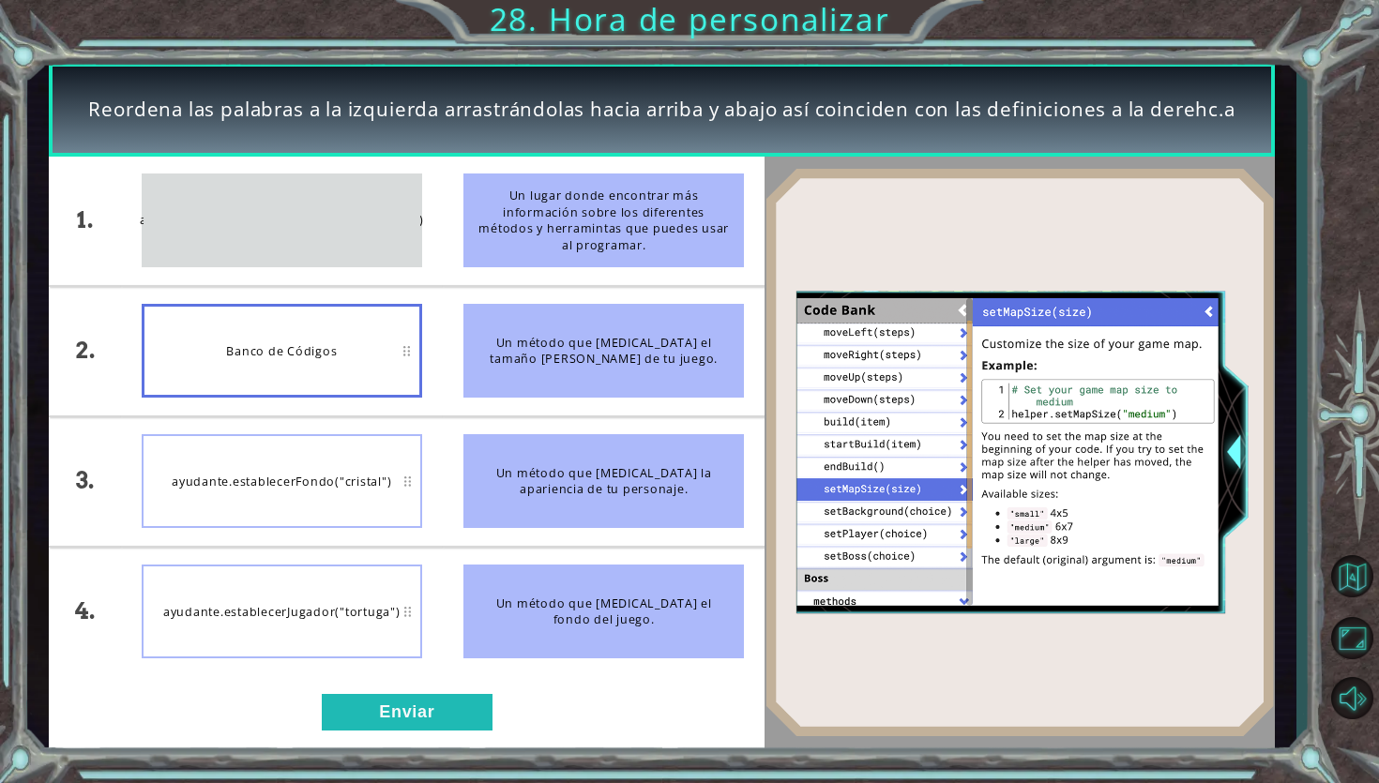
drag, startPoint x: 409, startPoint y: 221, endPoint x: 411, endPoint y: 319, distance: 97.6
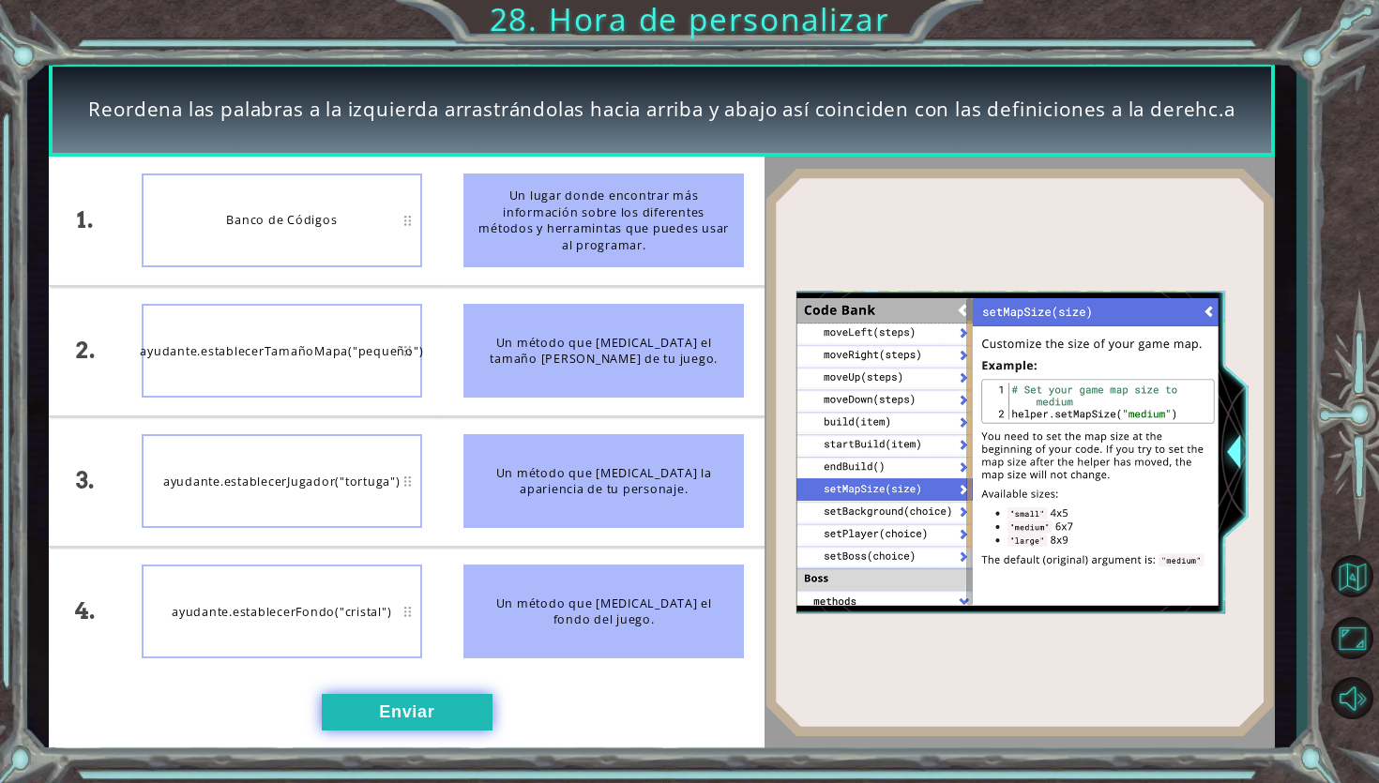
click at [427, 711] on button "Enviar" at bounding box center [407, 713] width 171 height 38
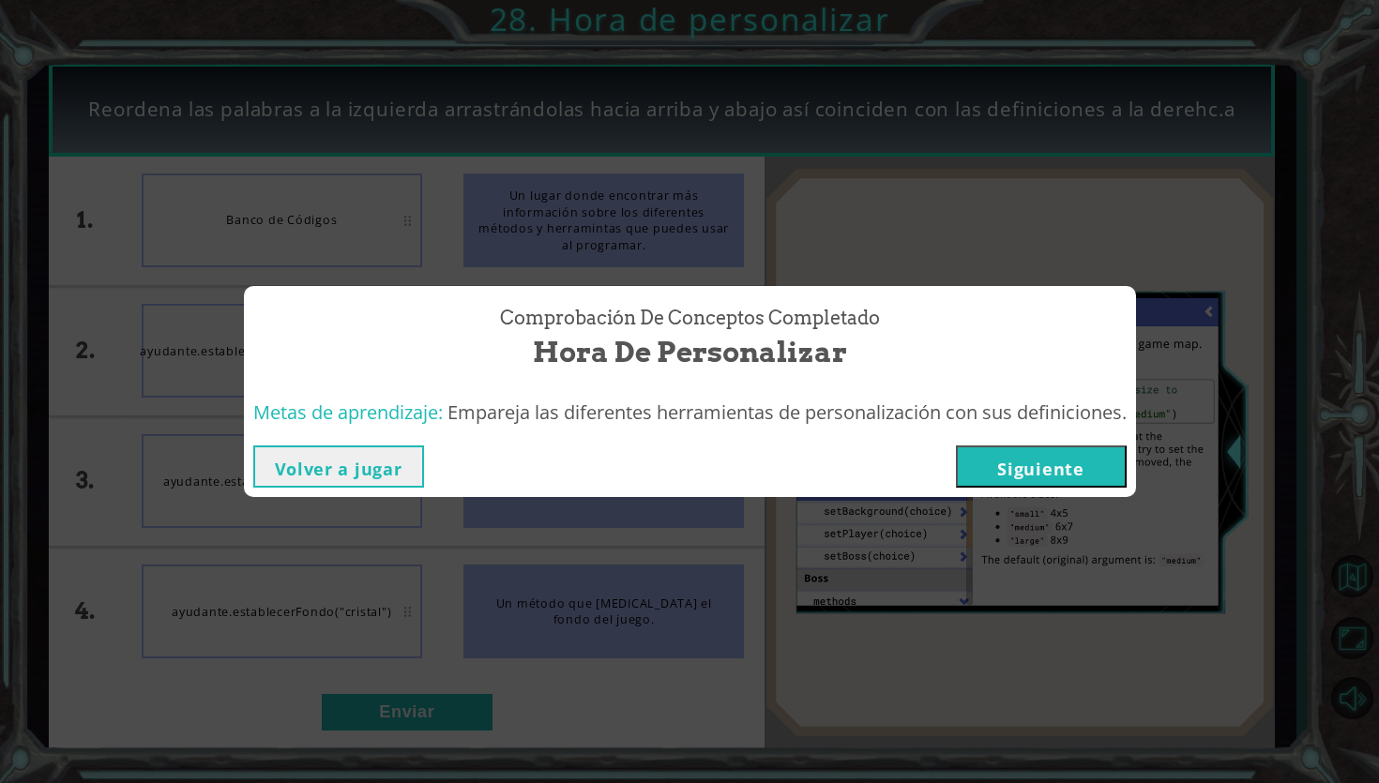
click at [1040, 450] on button "Siguiente" at bounding box center [1041, 467] width 171 height 42
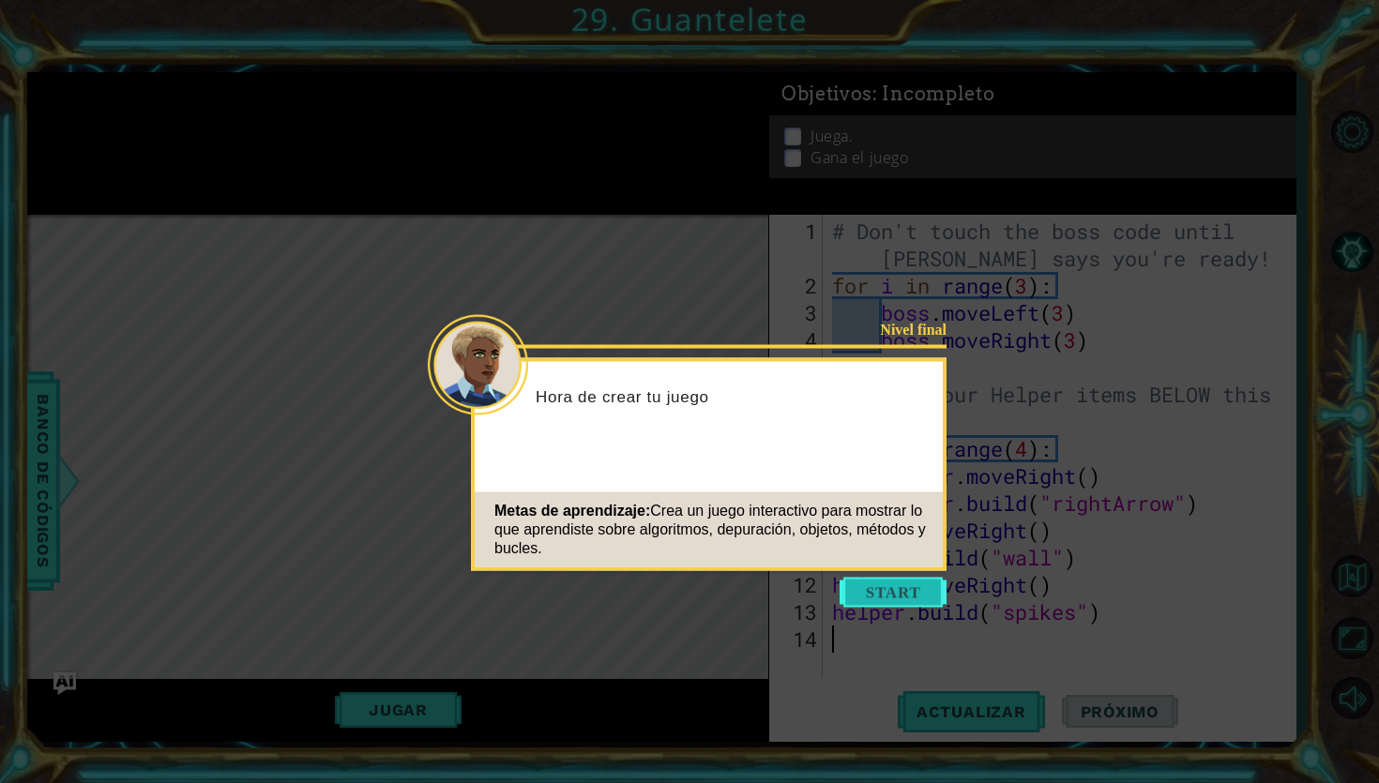
click at [869, 596] on button "Start" at bounding box center [893, 593] width 107 height 30
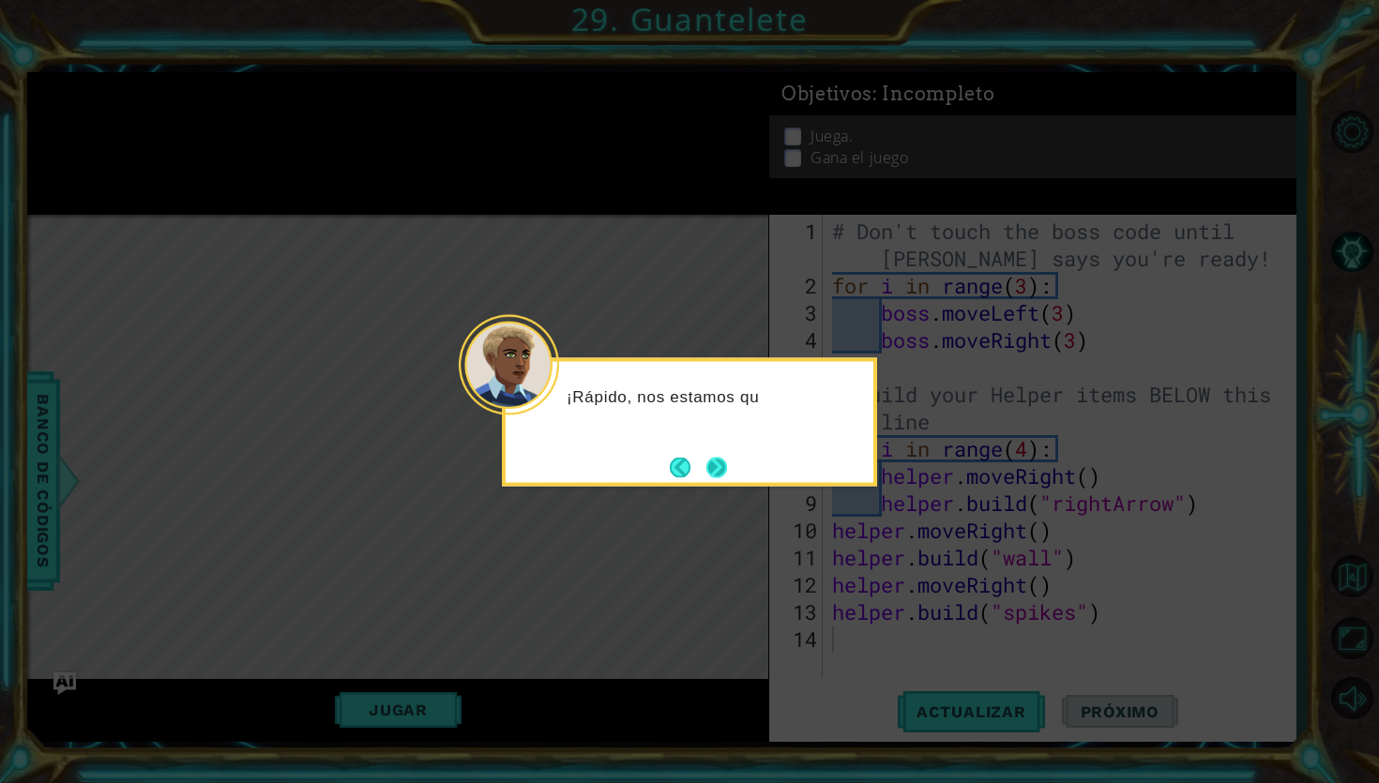
click at [730, 467] on button "Next" at bounding box center [716, 467] width 33 height 33
click at [722, 467] on button "Next" at bounding box center [716, 467] width 23 height 23
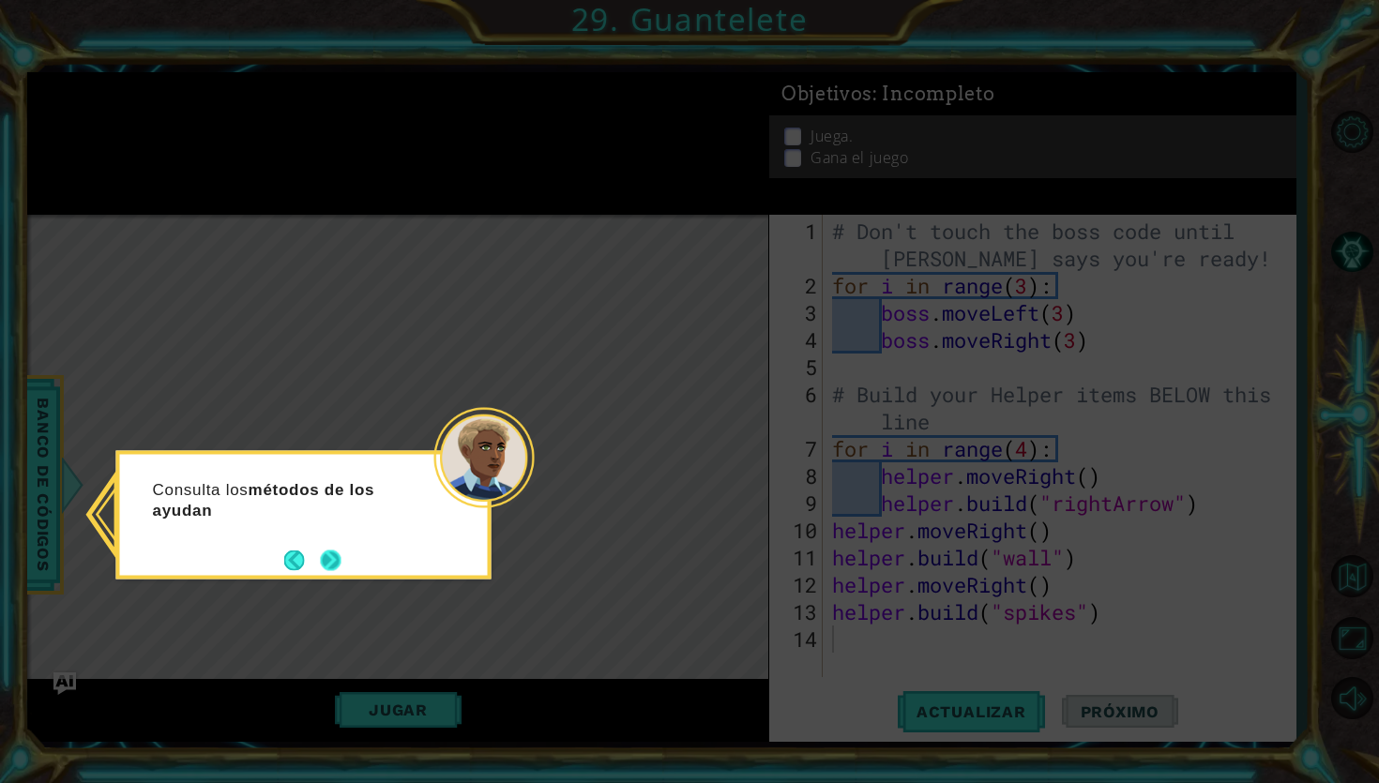
click at [329, 562] on button "Next" at bounding box center [330, 560] width 35 height 35
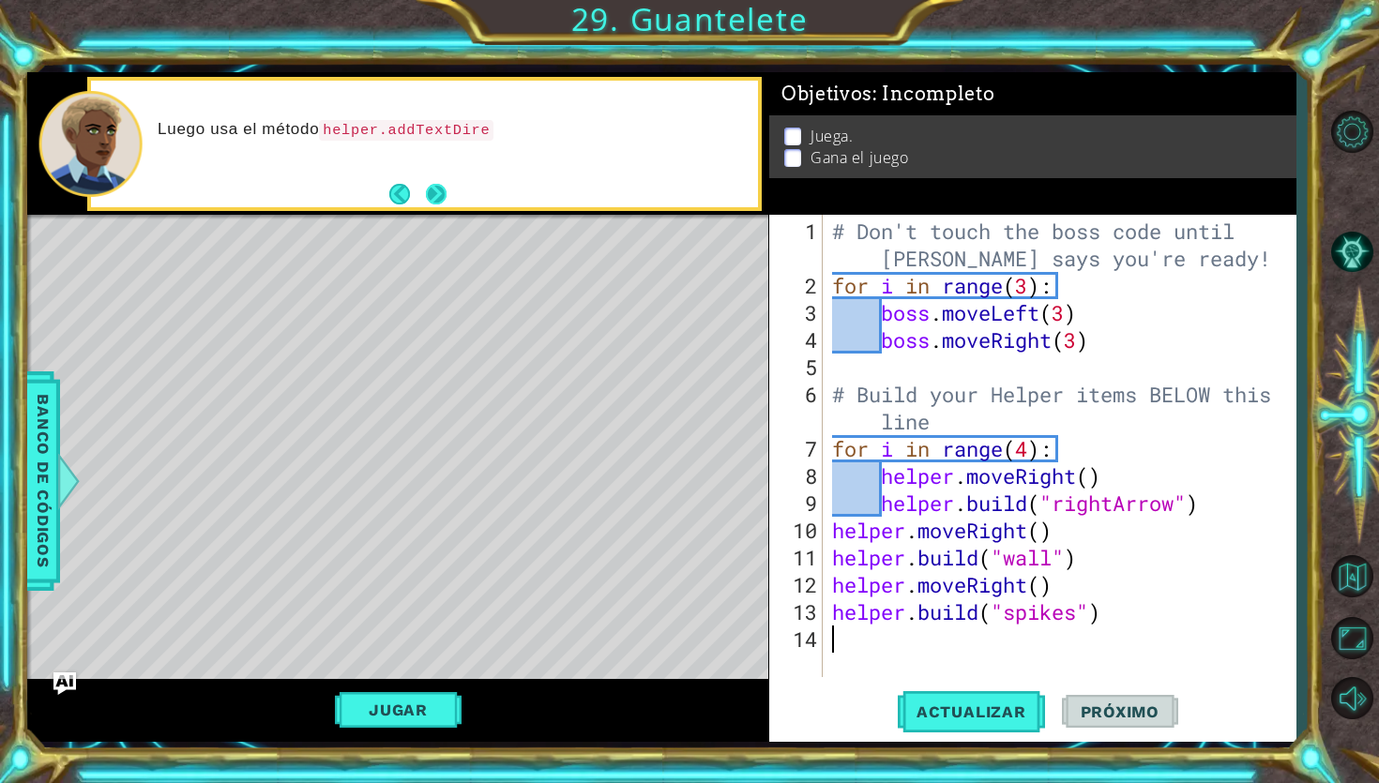
click at [438, 204] on button "Next" at bounding box center [436, 194] width 24 height 24
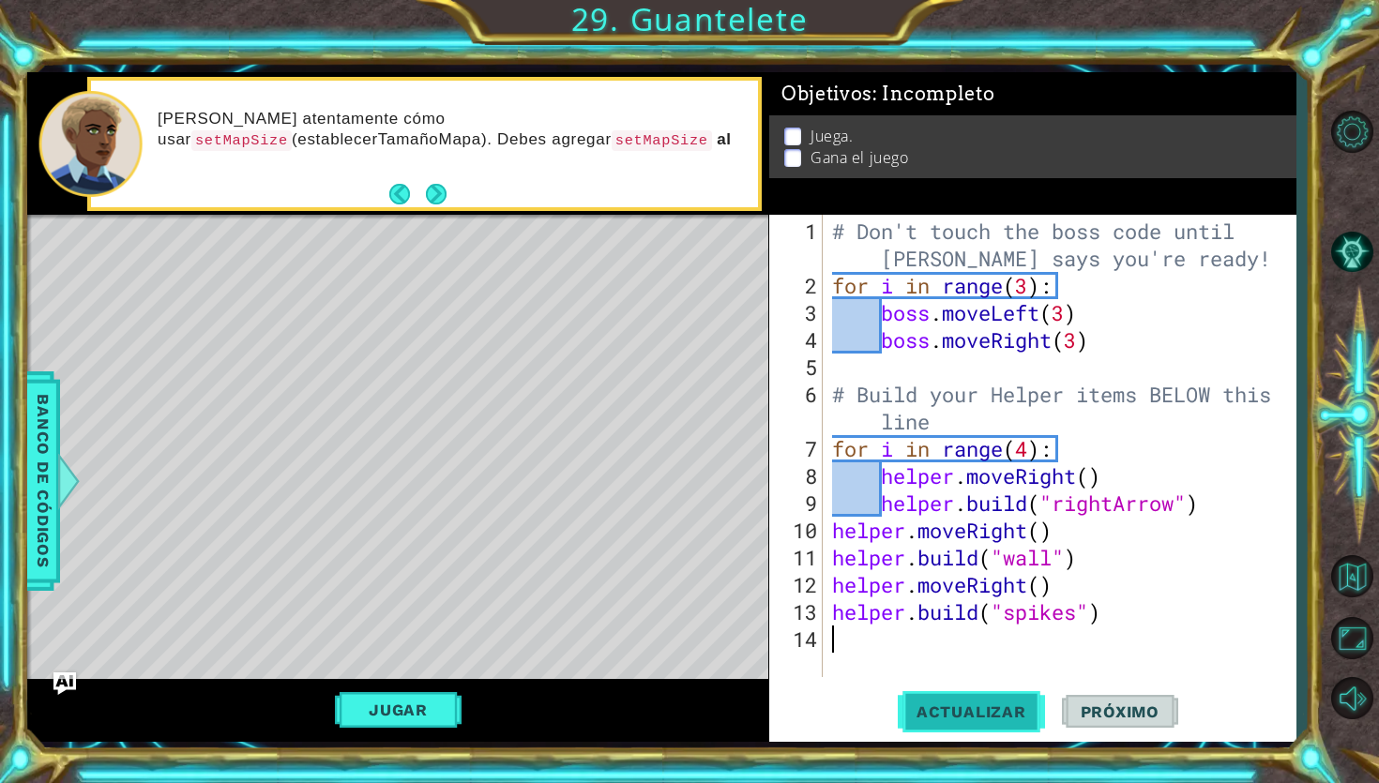
click at [969, 696] on button "Actualizar" at bounding box center [971, 712] width 147 height 53
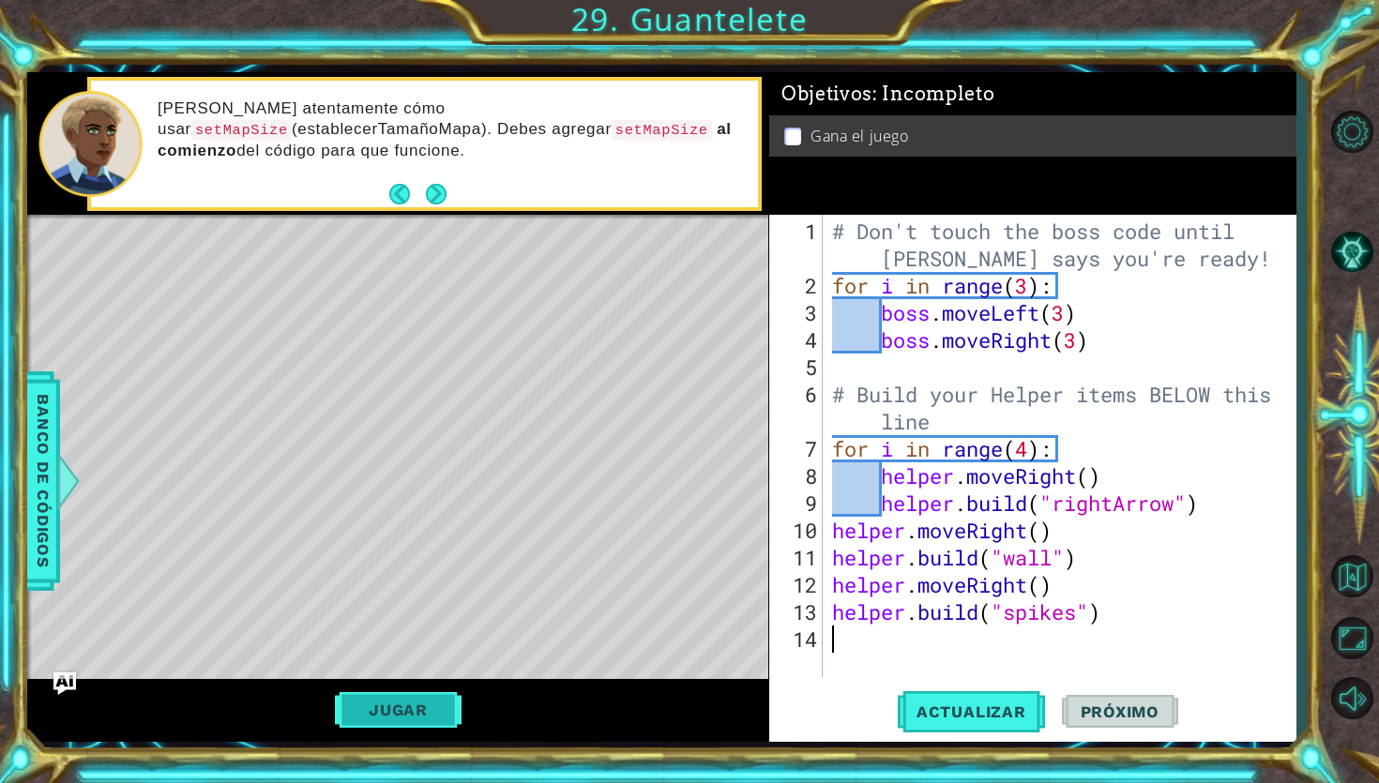
click at [421, 703] on button "Jugar" at bounding box center [398, 710] width 127 height 36
click at [1149, 706] on span "Próximo" at bounding box center [1120, 712] width 116 height 19
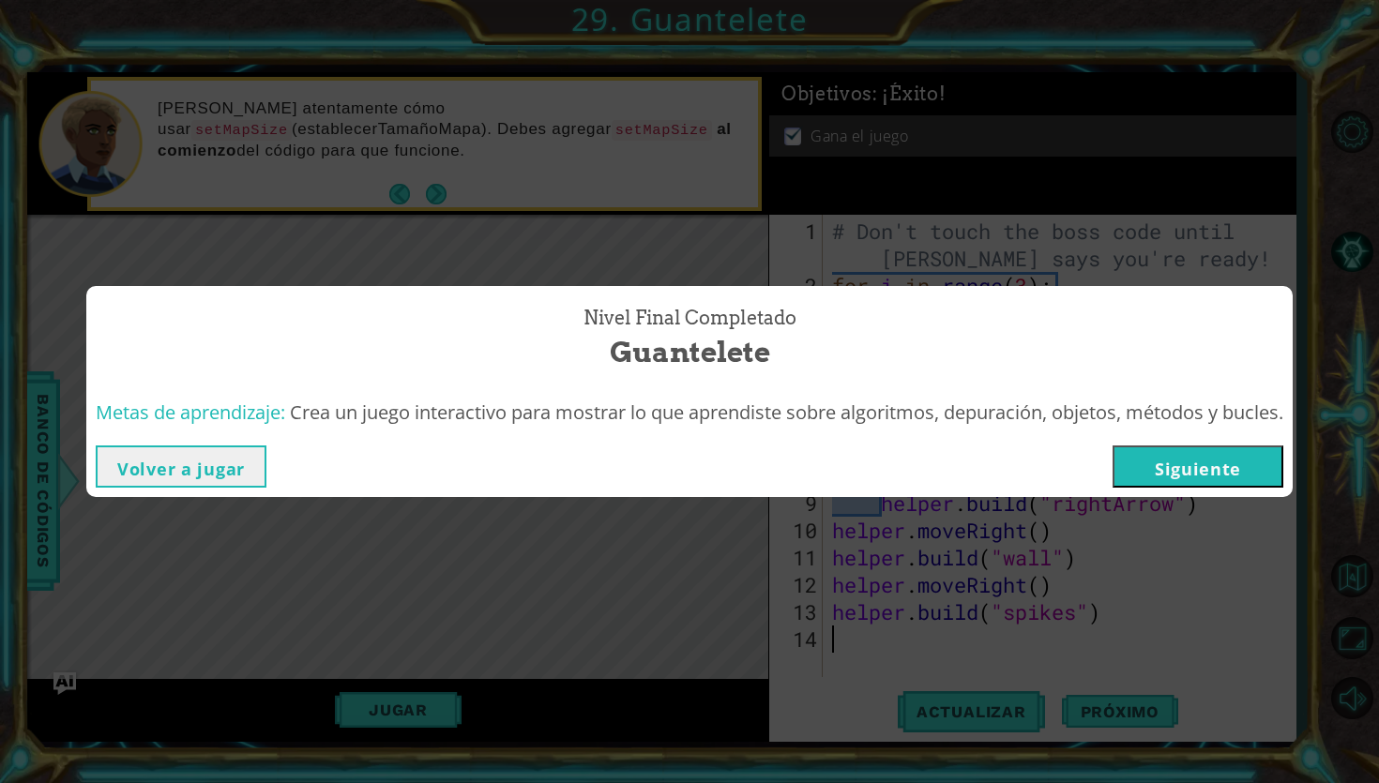
click at [1203, 474] on button "Siguiente" at bounding box center [1197, 467] width 171 height 42
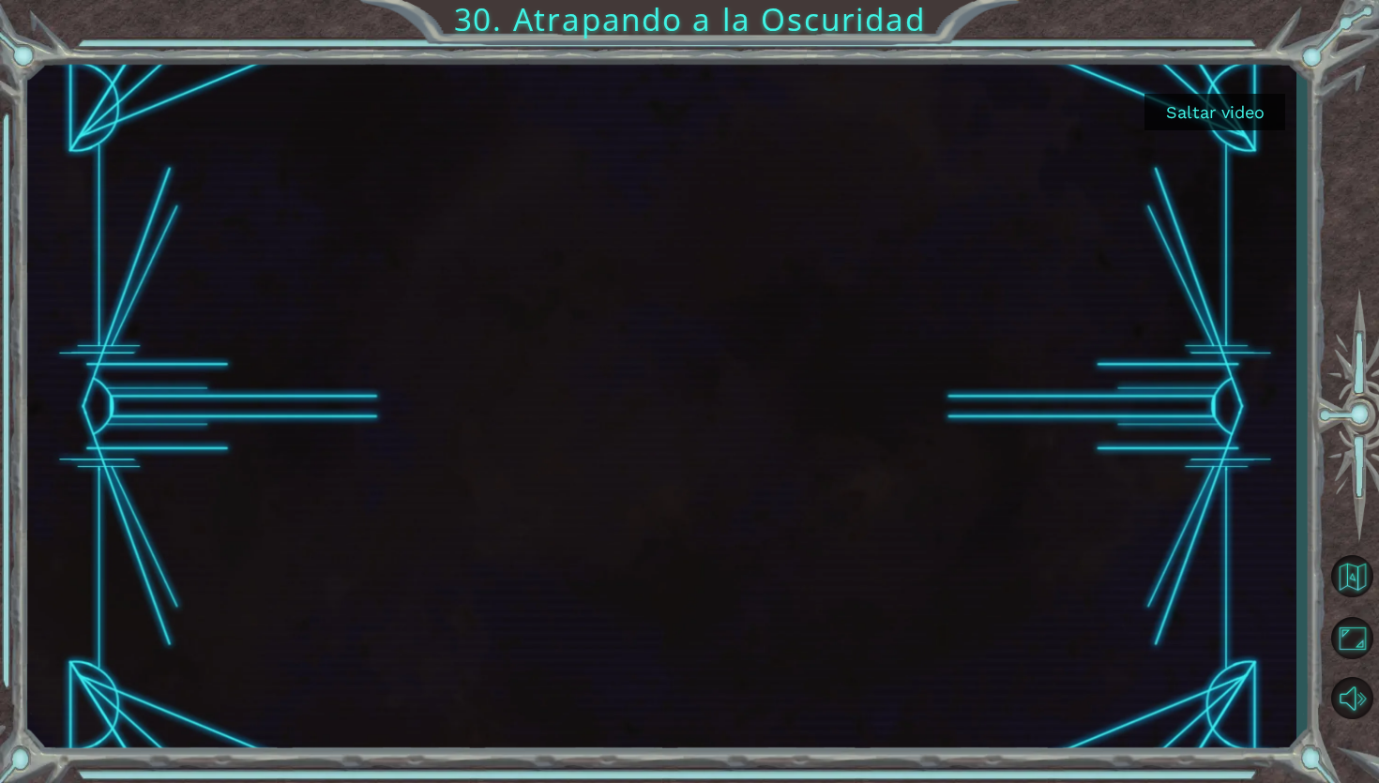
click at [1203, 119] on button "Saltar video" at bounding box center [1214, 112] width 141 height 37
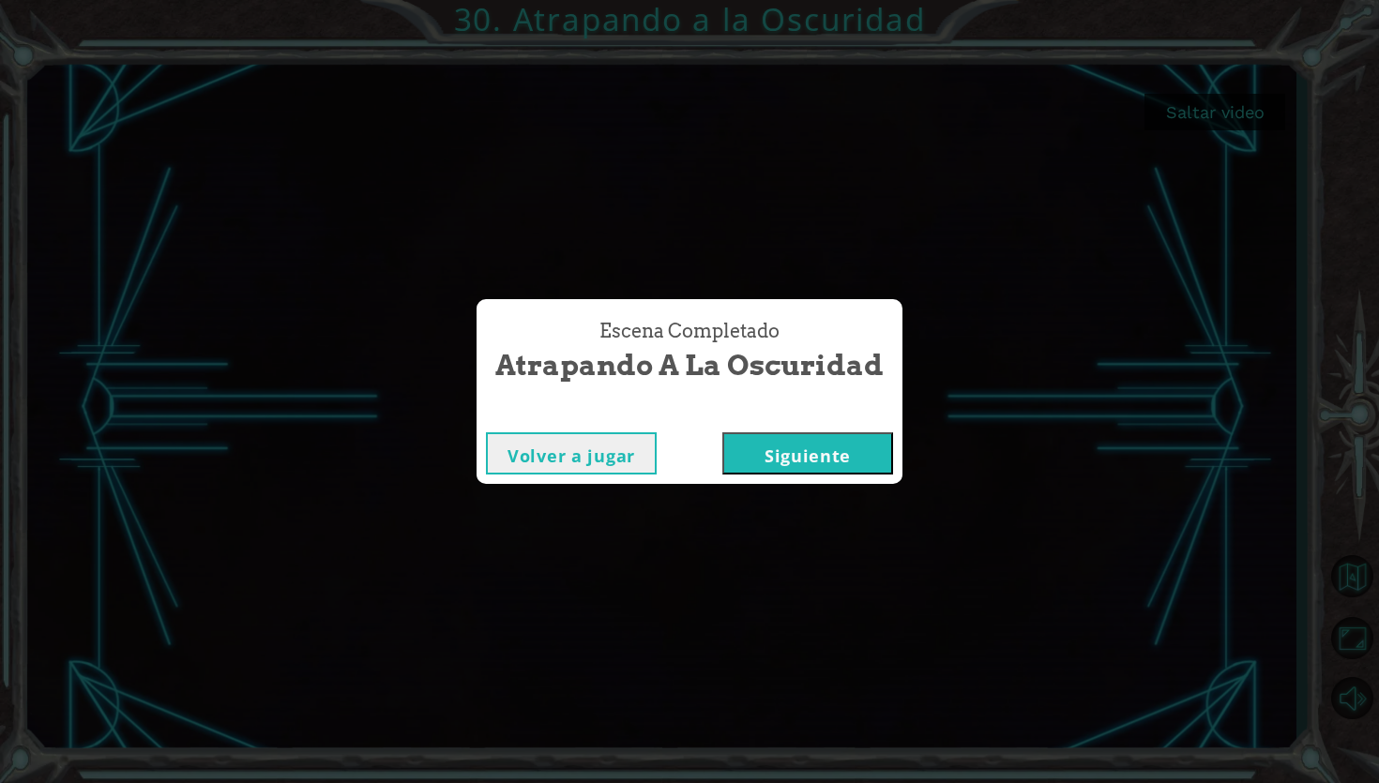
click at [795, 461] on button "Siguiente" at bounding box center [807, 453] width 171 height 42
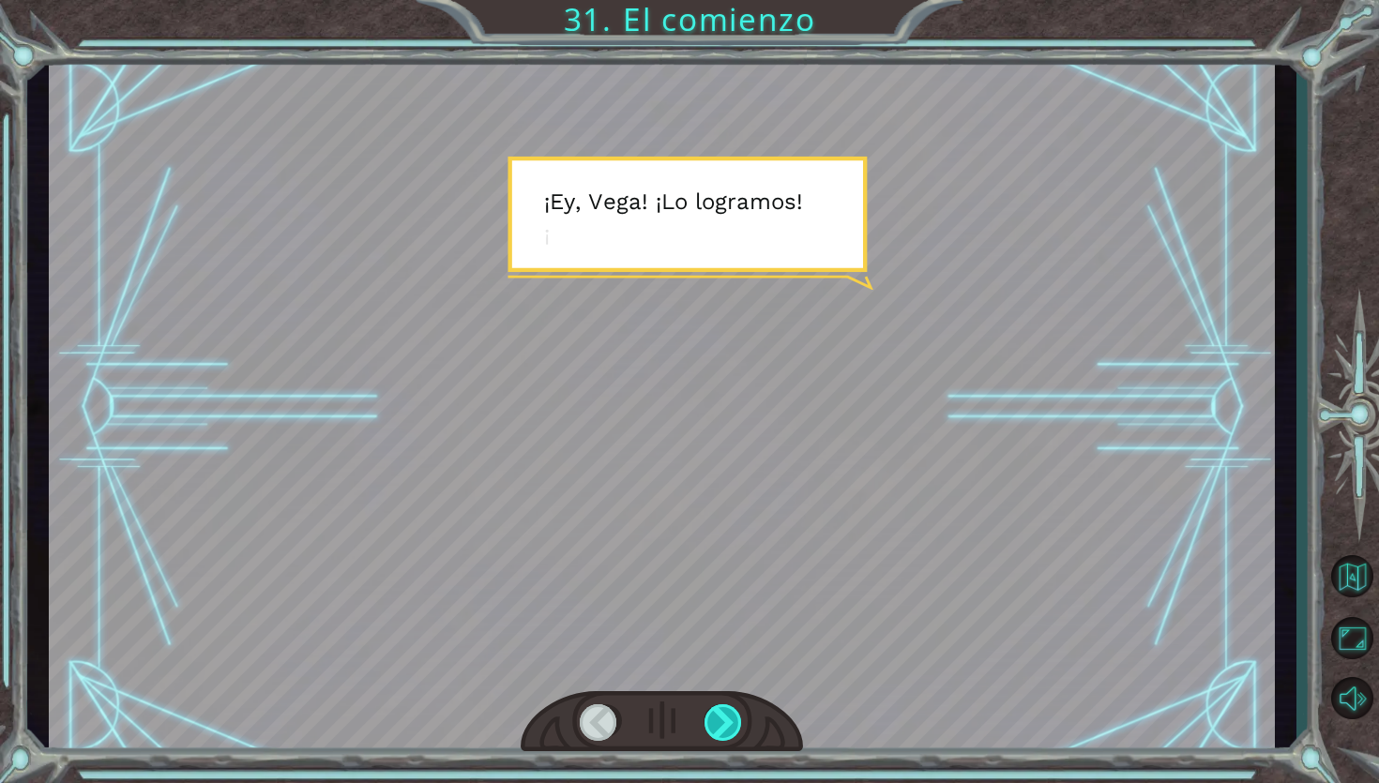
click at [738, 716] on div at bounding box center [723, 723] width 39 height 38
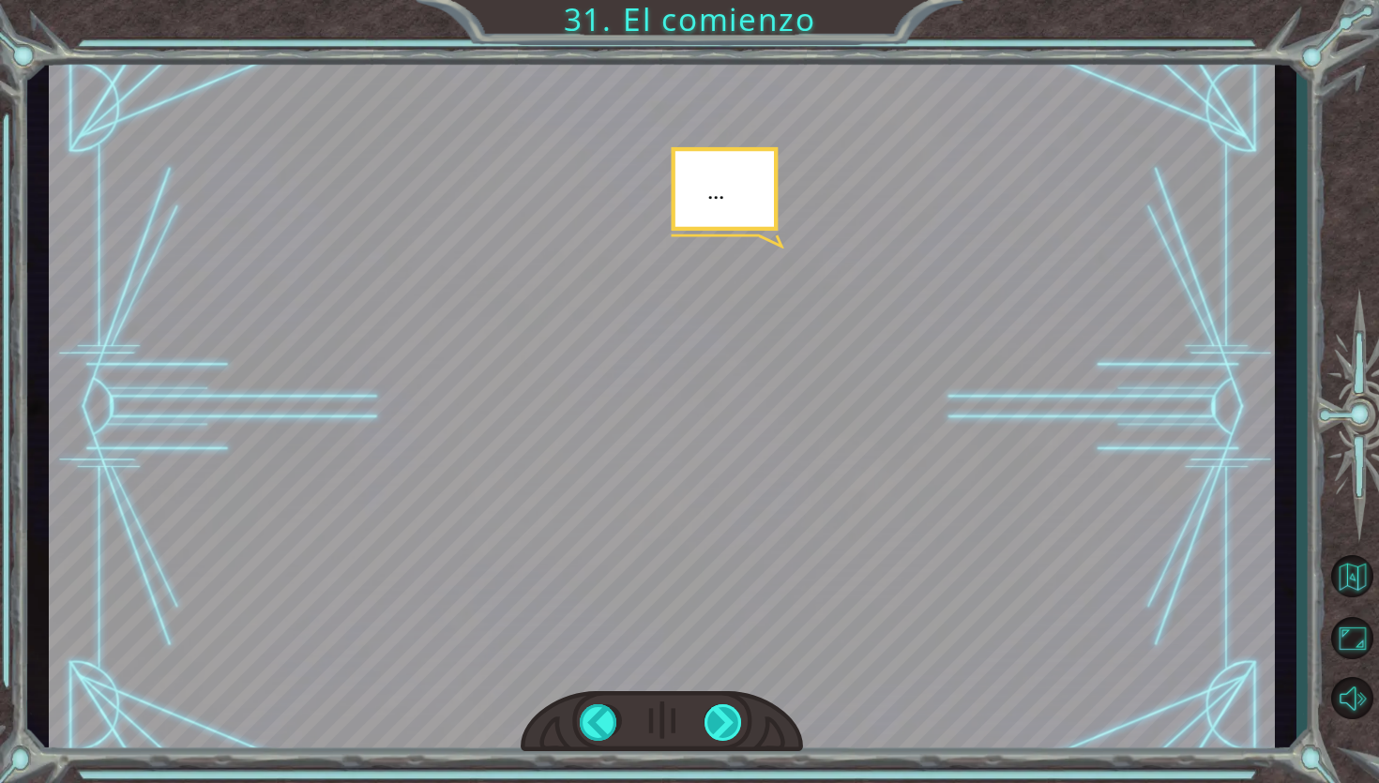
click at [738, 716] on div at bounding box center [723, 723] width 39 height 38
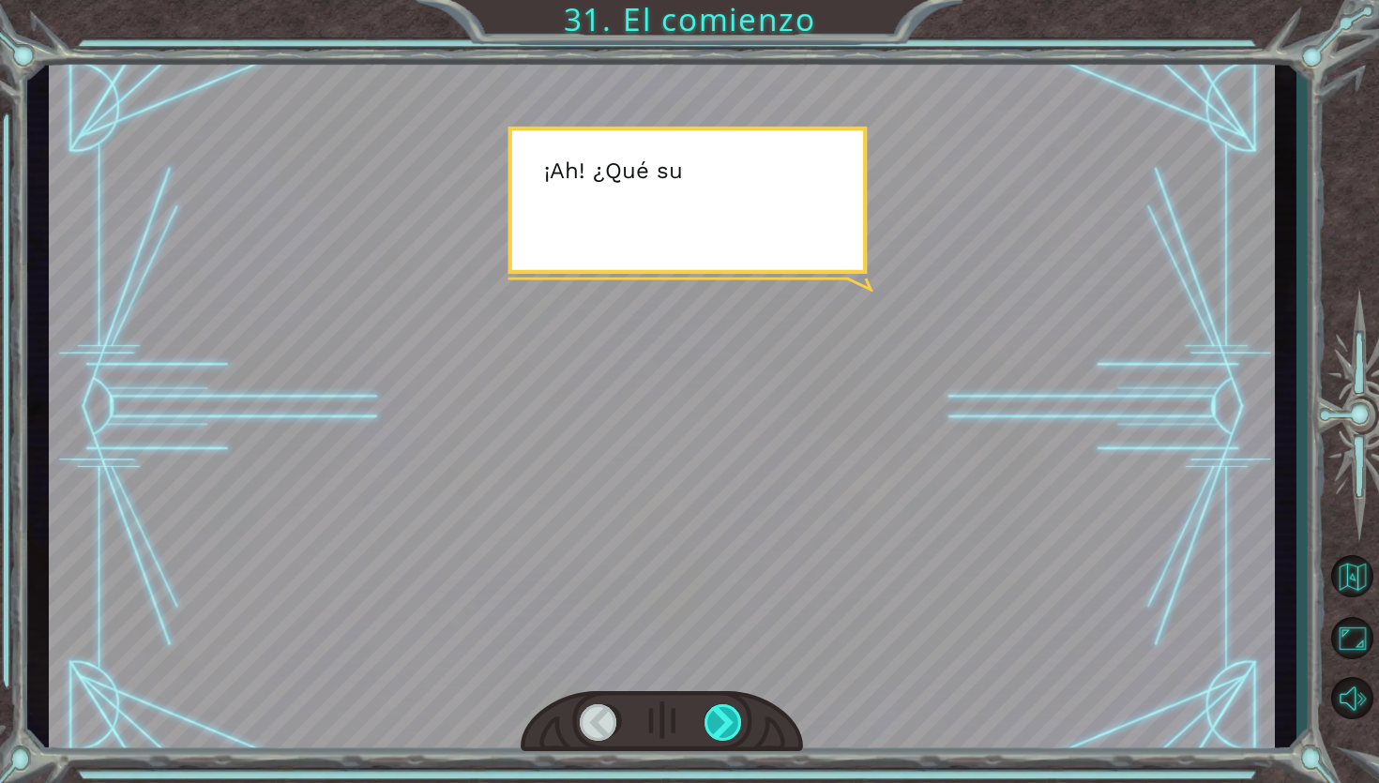
click at [738, 716] on div at bounding box center [723, 723] width 39 height 38
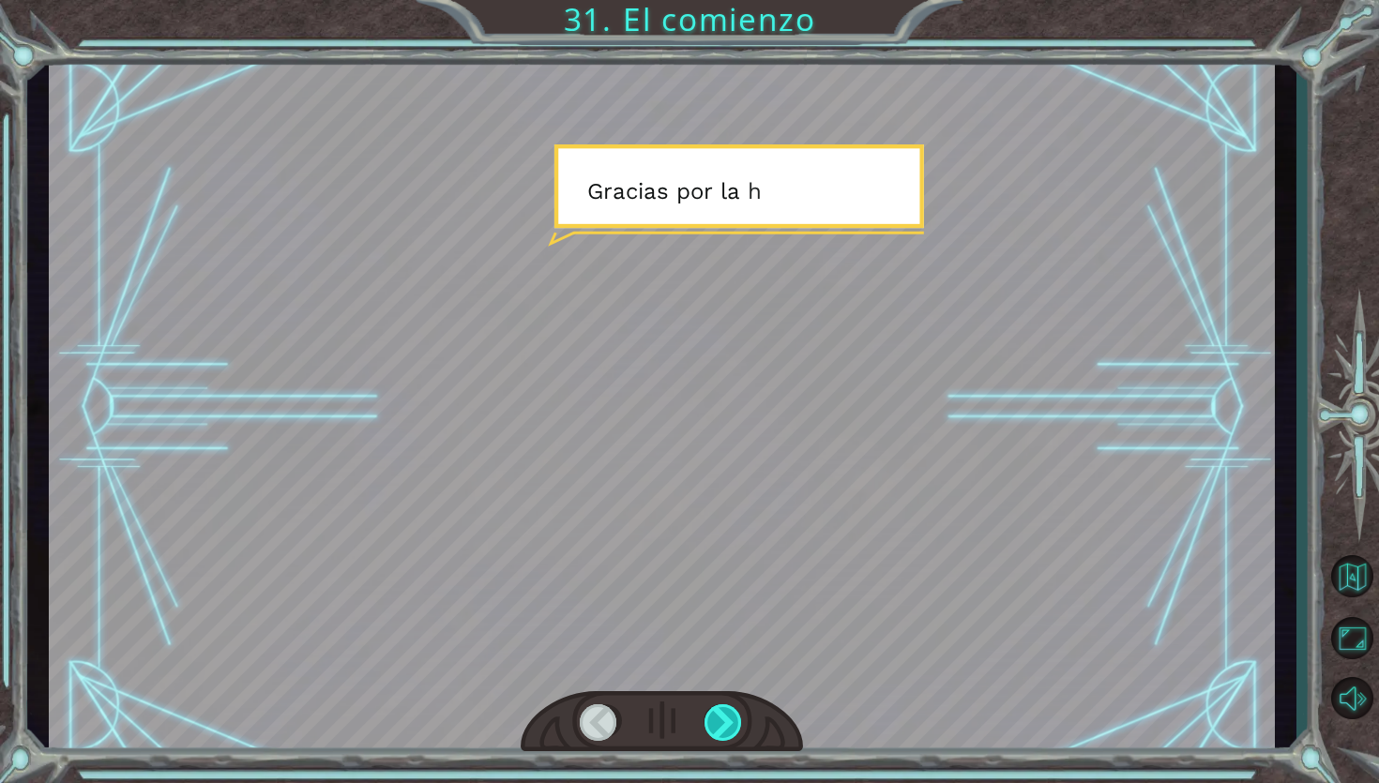
click at [738, 716] on div at bounding box center [723, 723] width 39 height 38
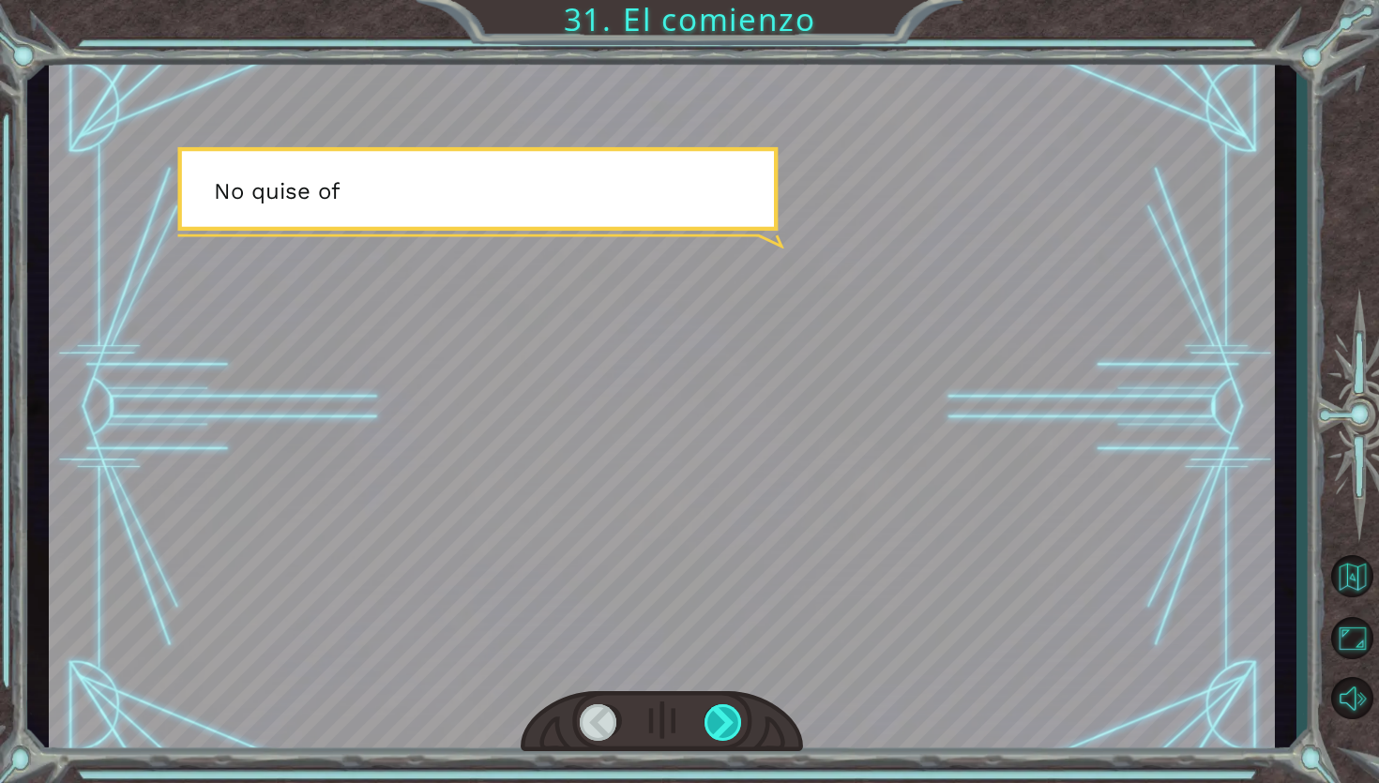
click at [738, 716] on div at bounding box center [723, 723] width 39 height 38
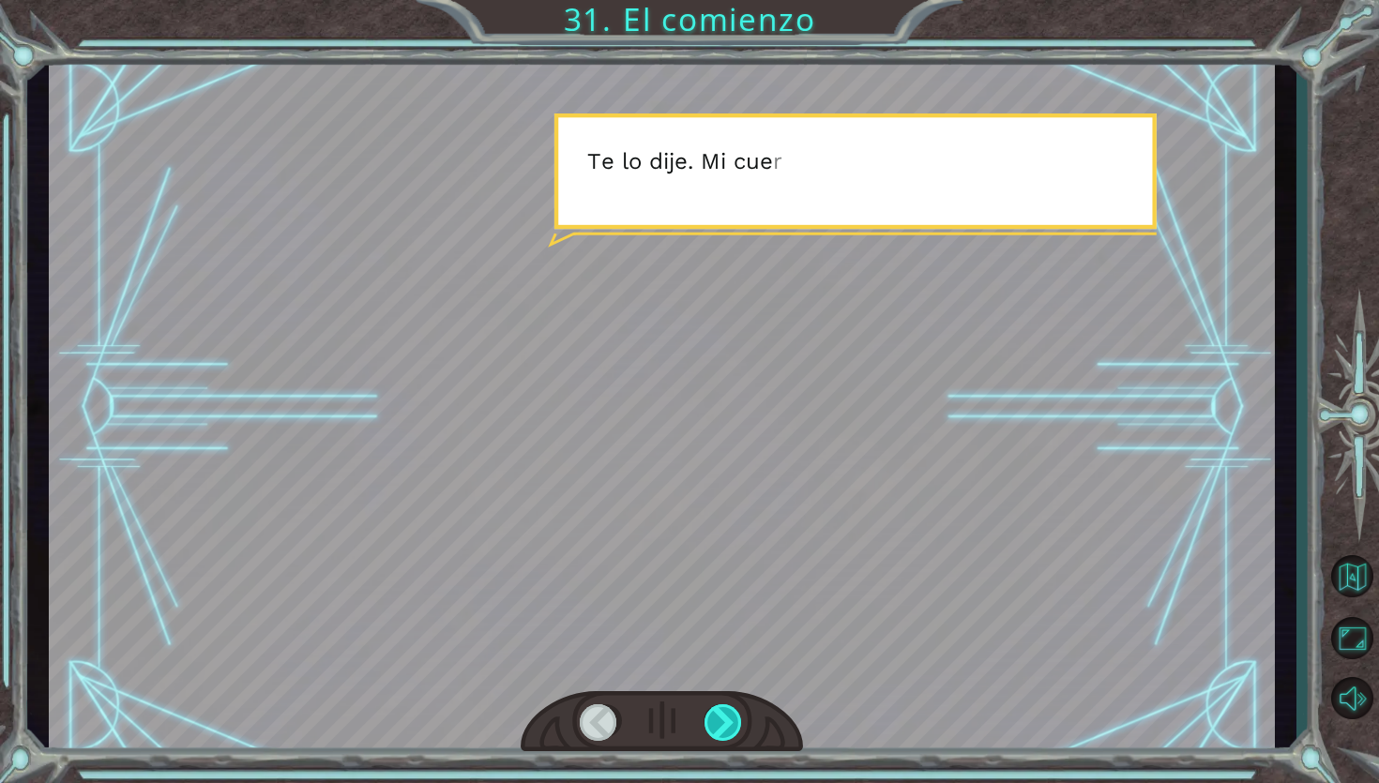
click at [738, 716] on div at bounding box center [723, 723] width 39 height 38
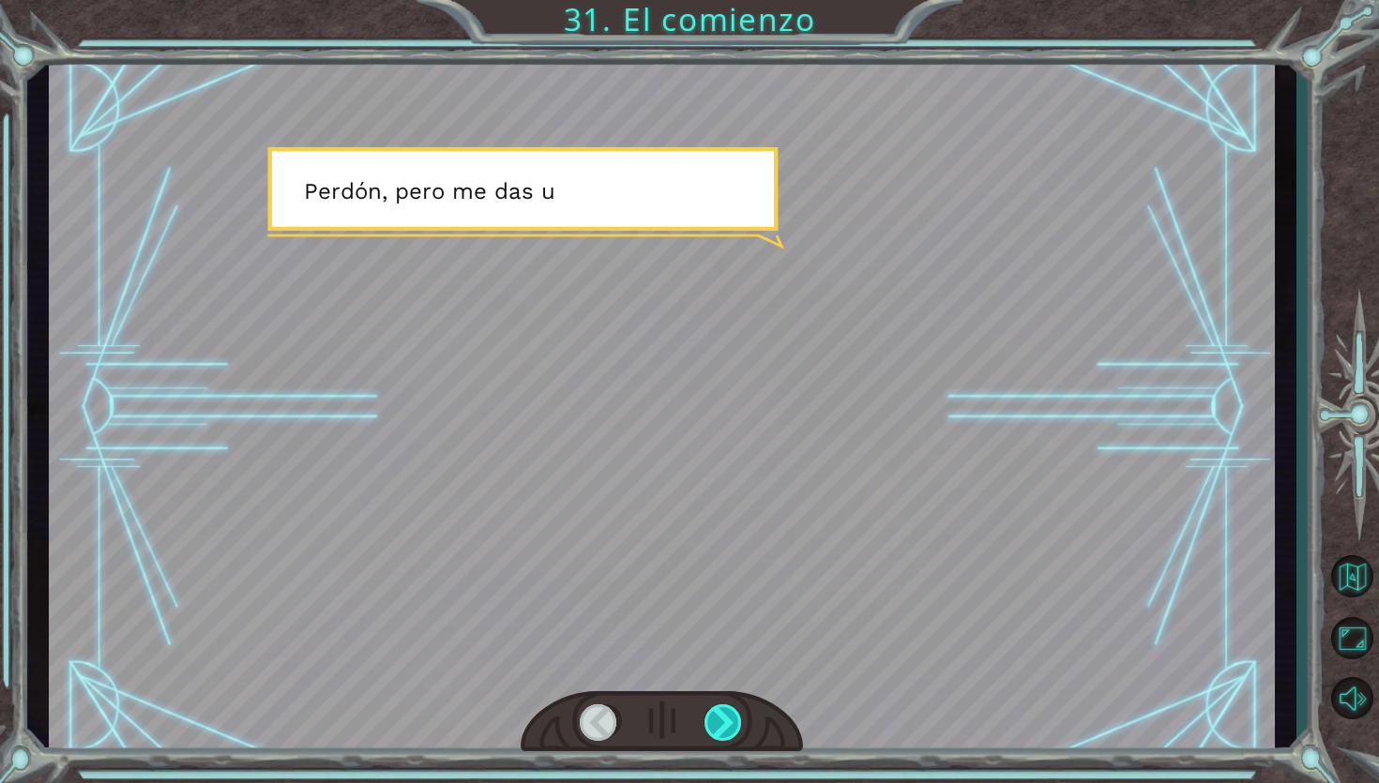
click at [738, 716] on div at bounding box center [723, 723] width 39 height 38
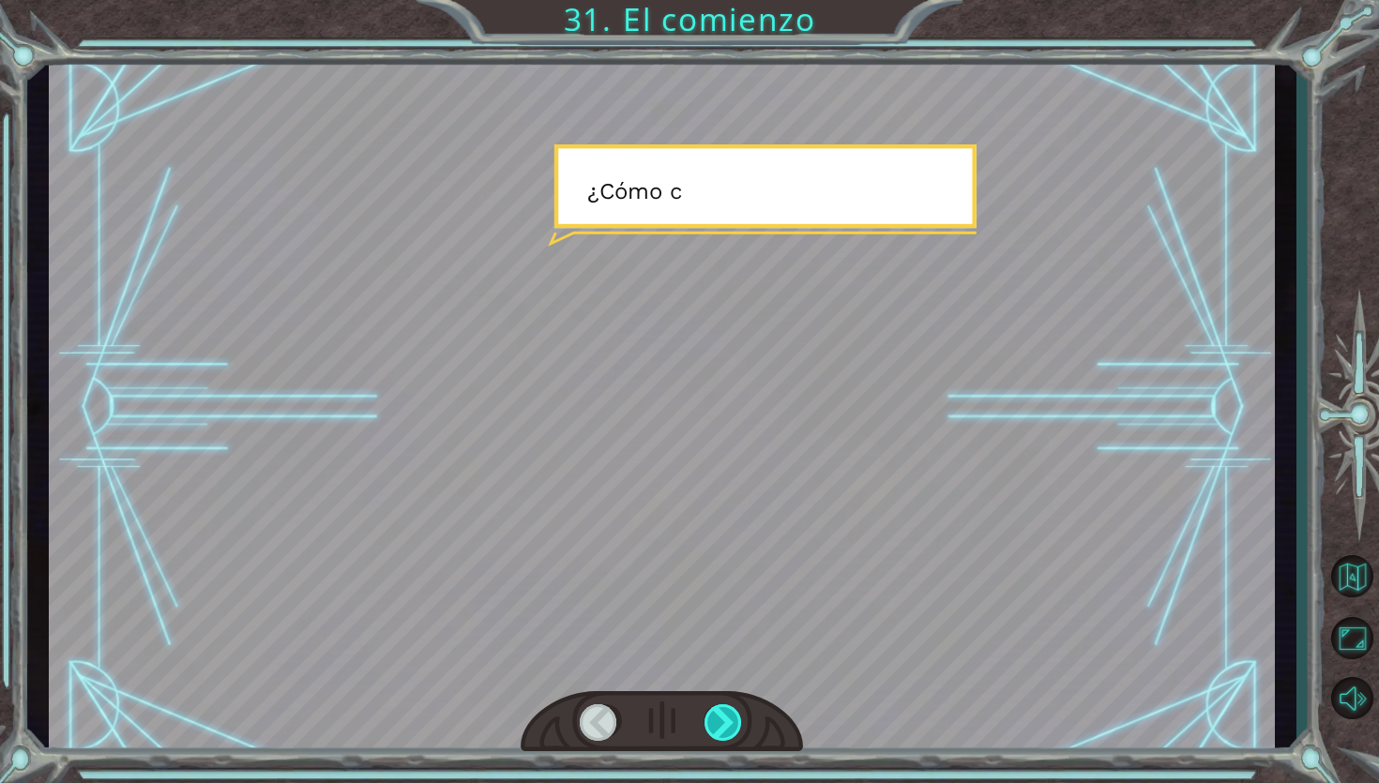
click at [738, 716] on div at bounding box center [723, 723] width 39 height 38
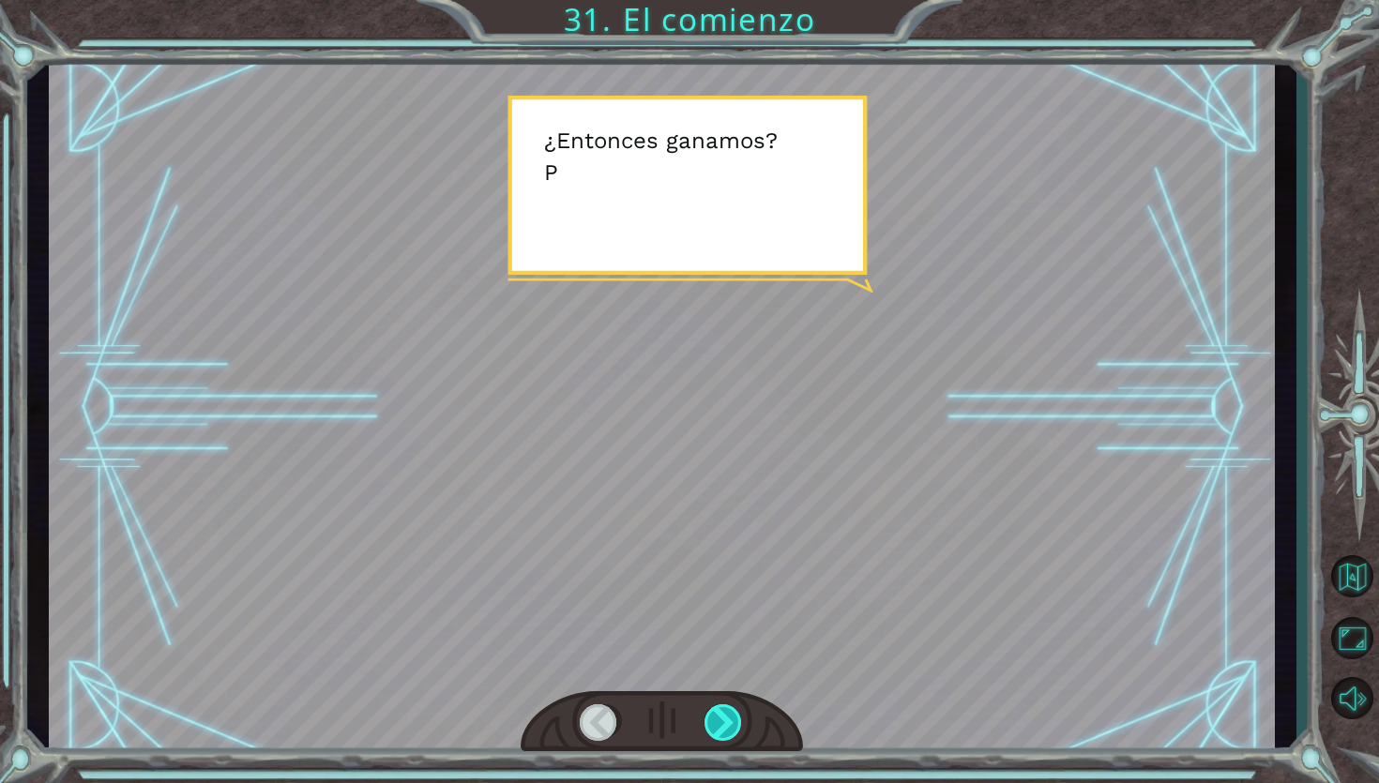
click at [738, 716] on div at bounding box center [723, 723] width 39 height 38
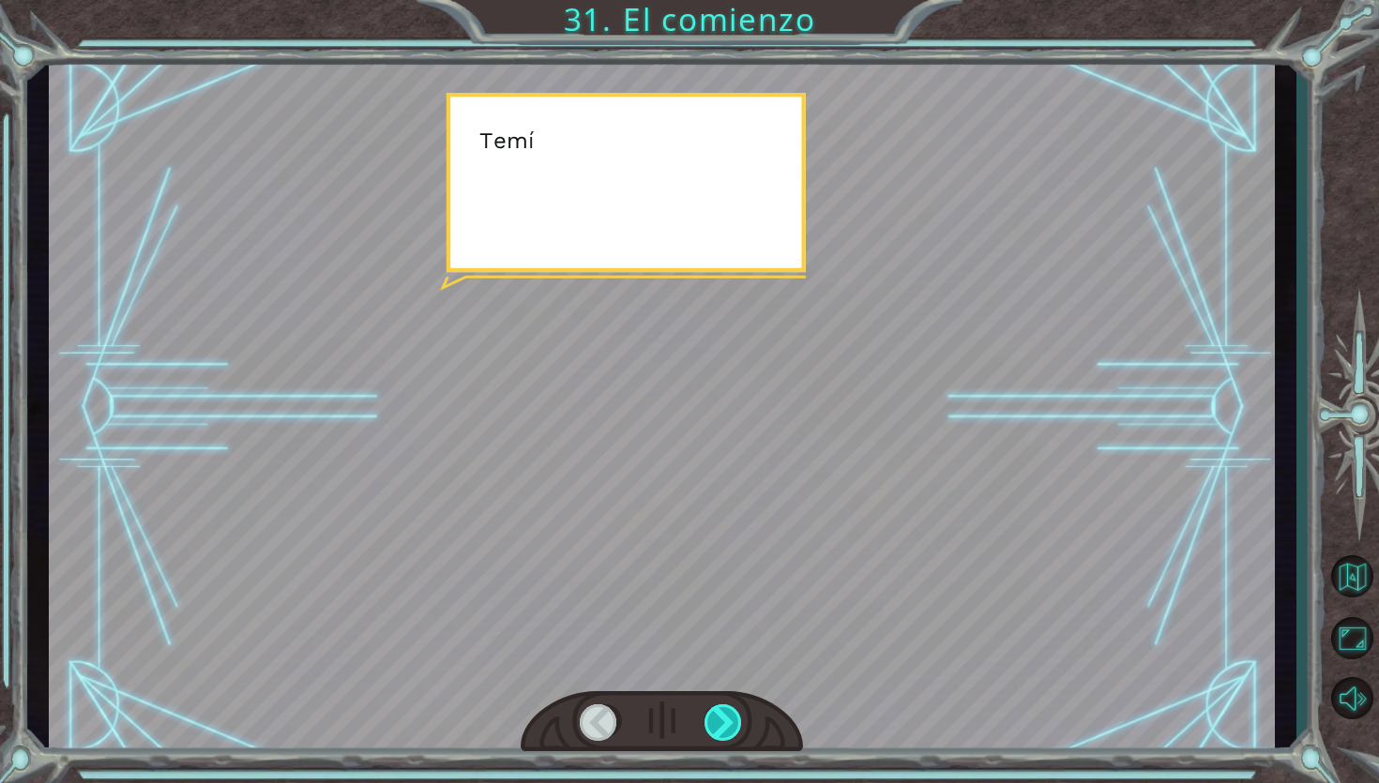
click at [738, 716] on div at bounding box center [723, 723] width 39 height 38
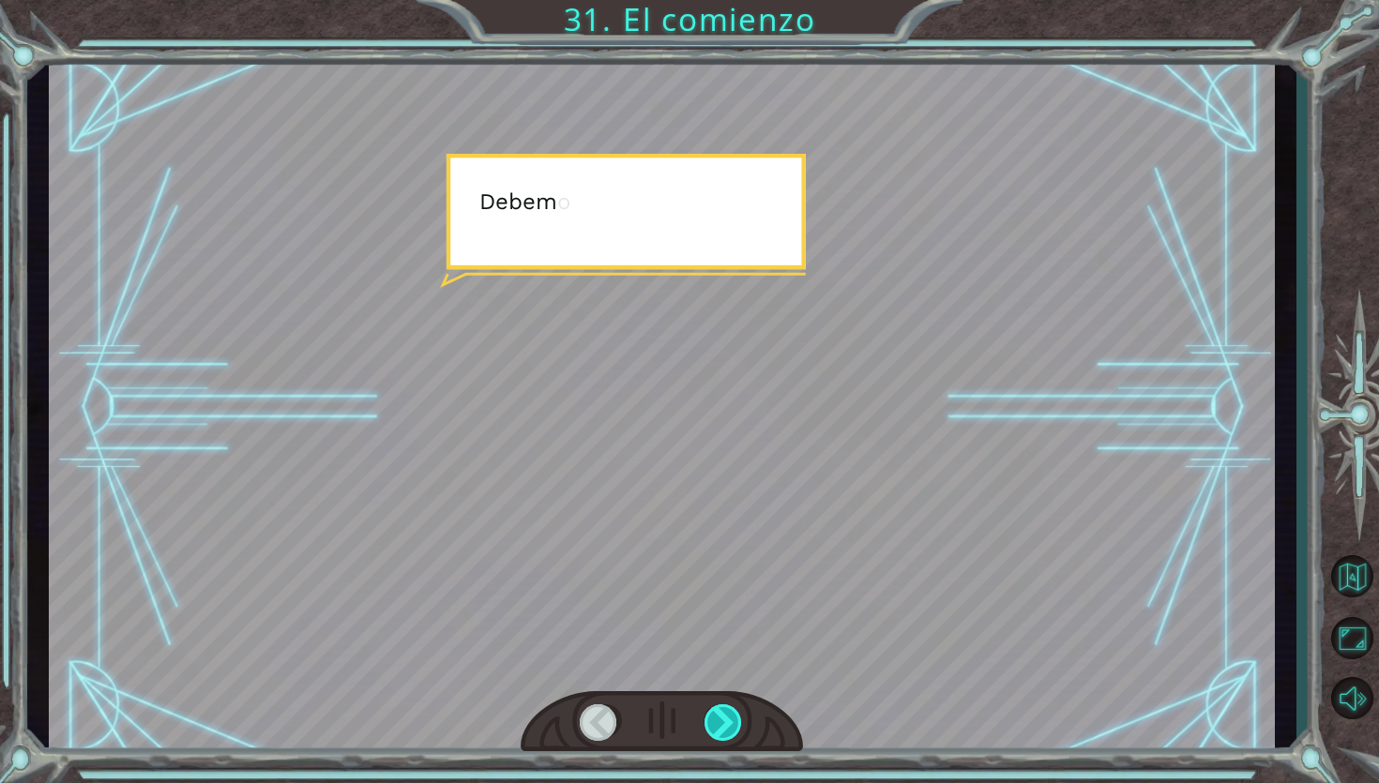
click at [736, 706] on div at bounding box center [723, 723] width 39 height 38
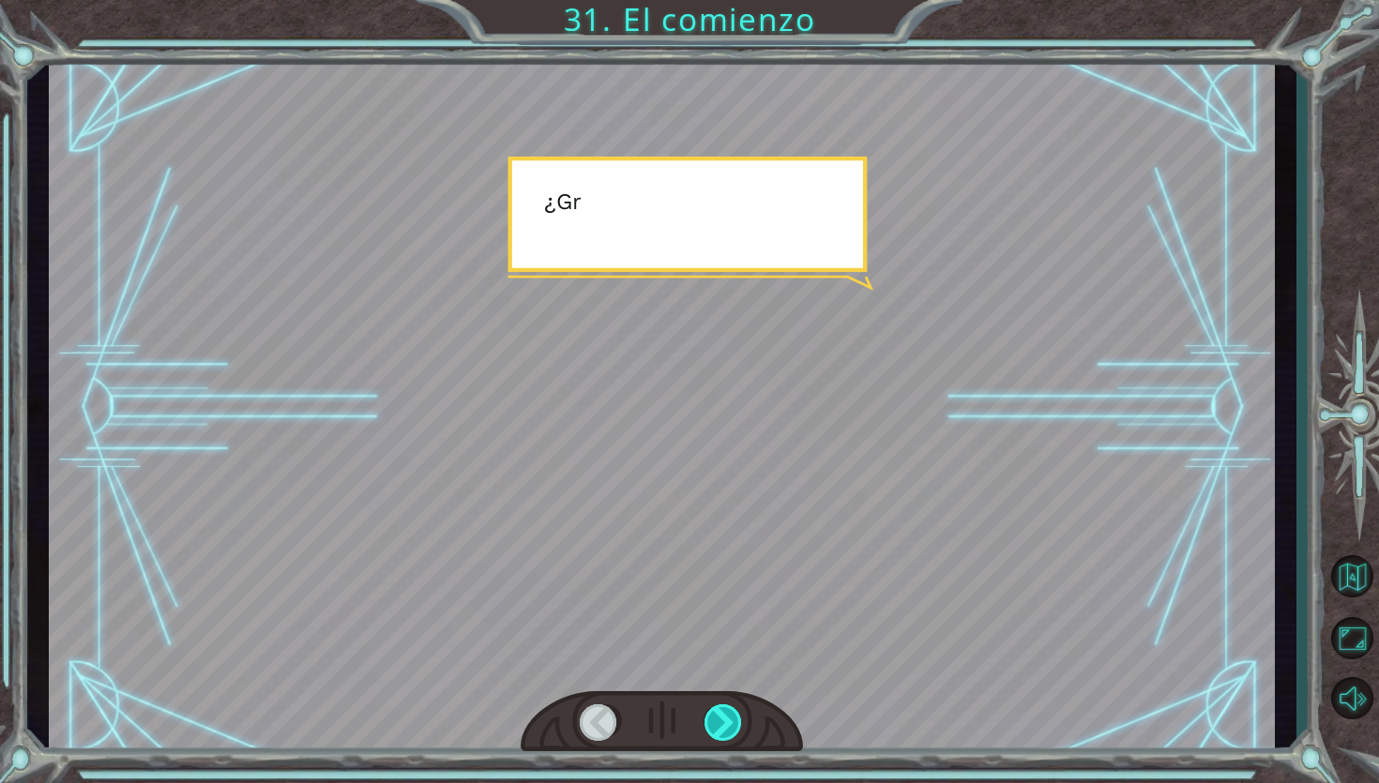
click at [736, 706] on div at bounding box center [723, 723] width 39 height 38
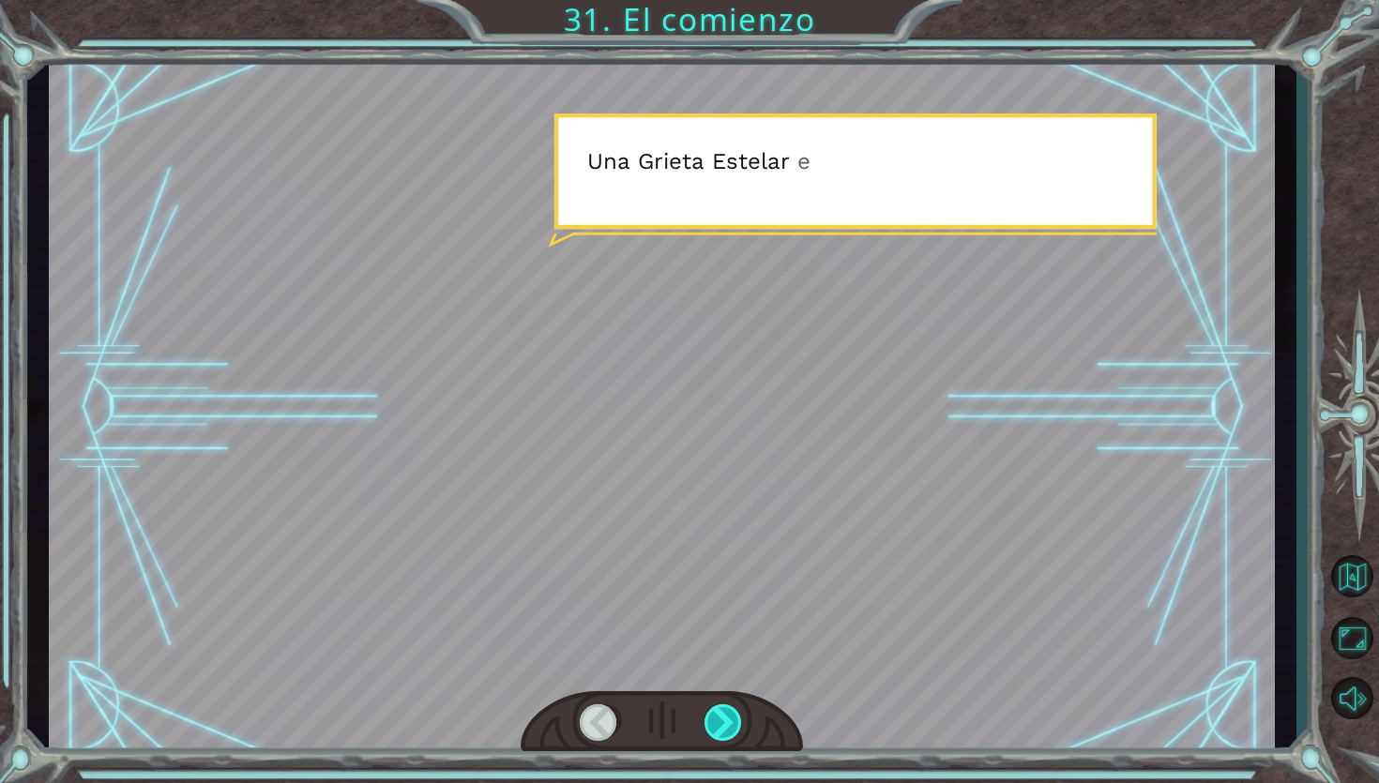
click at [731, 719] on div at bounding box center [723, 723] width 39 height 38
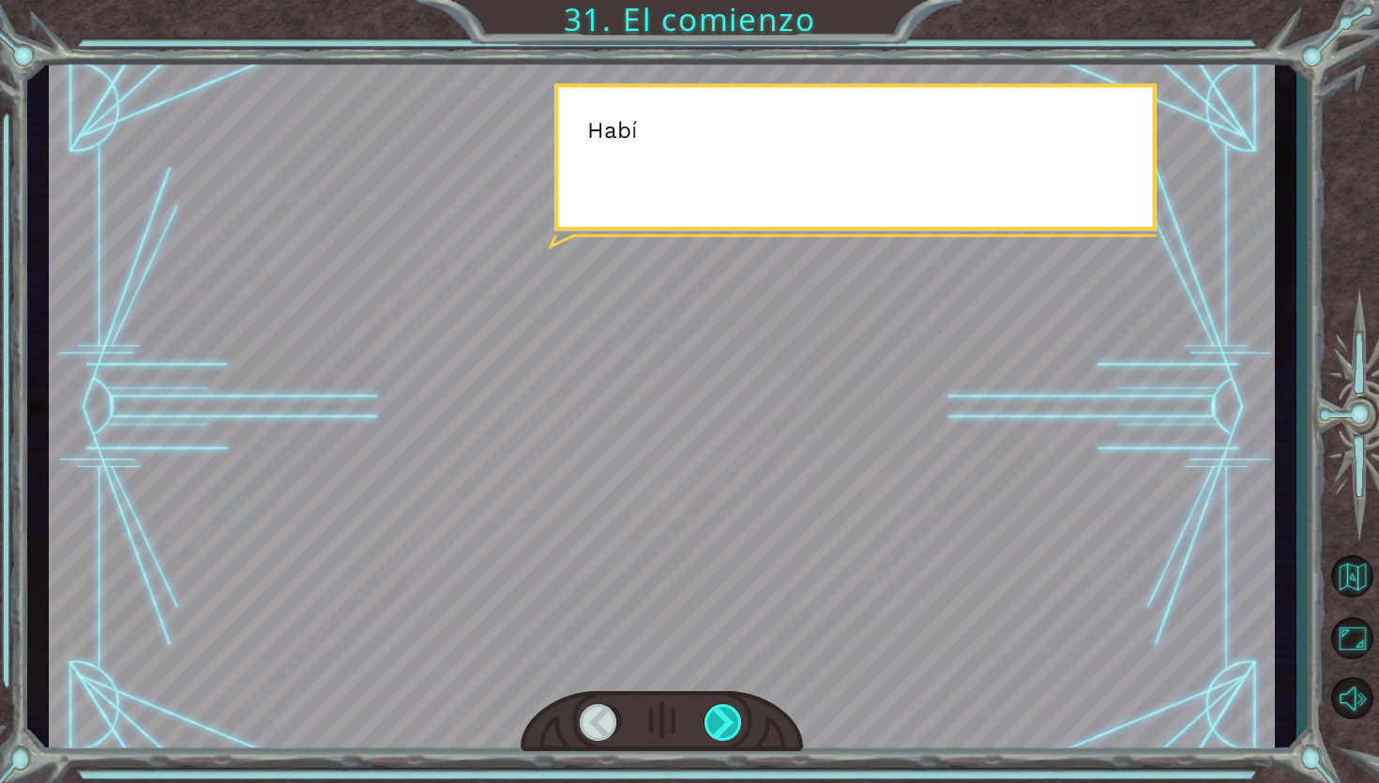
click at [731, 719] on div at bounding box center [723, 723] width 39 height 38
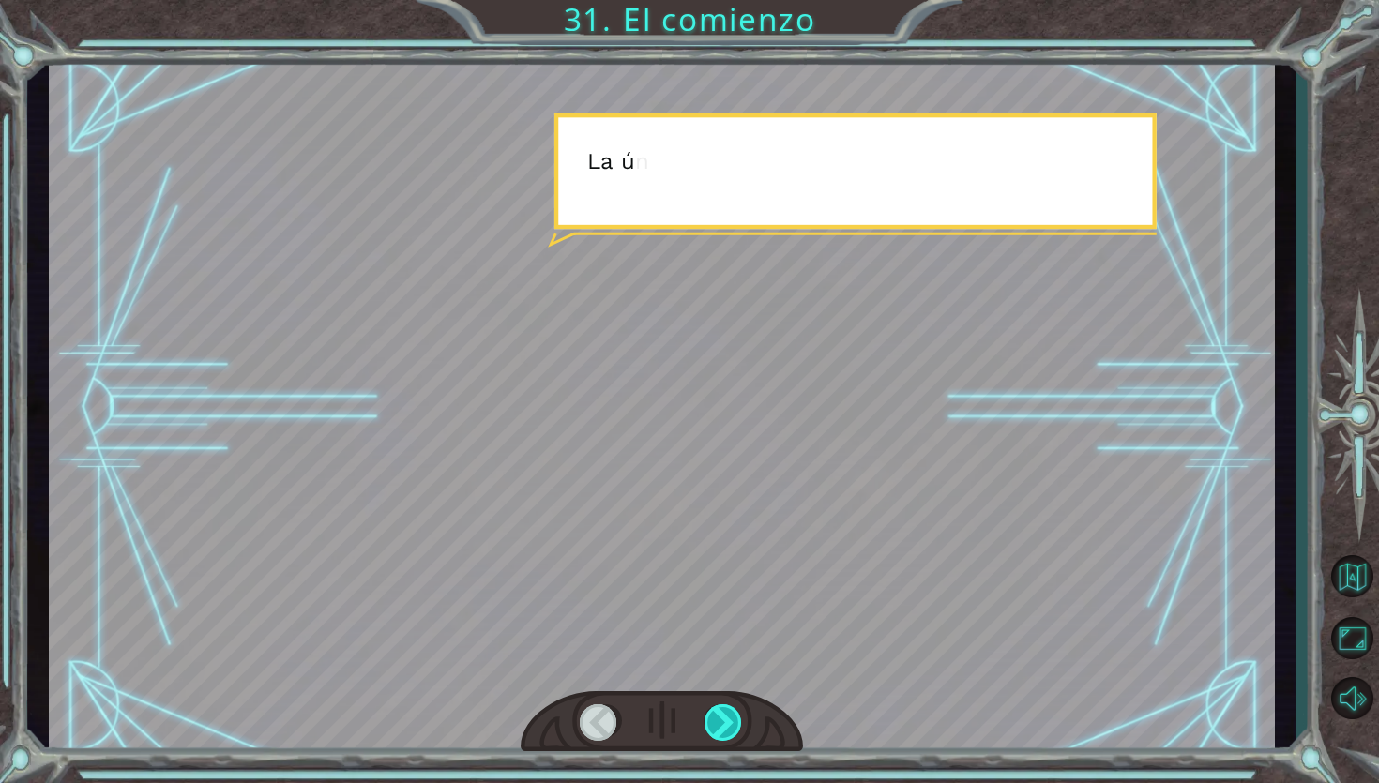
click at [731, 719] on div at bounding box center [723, 723] width 39 height 38
click at [728, 719] on div at bounding box center [723, 723] width 39 height 38
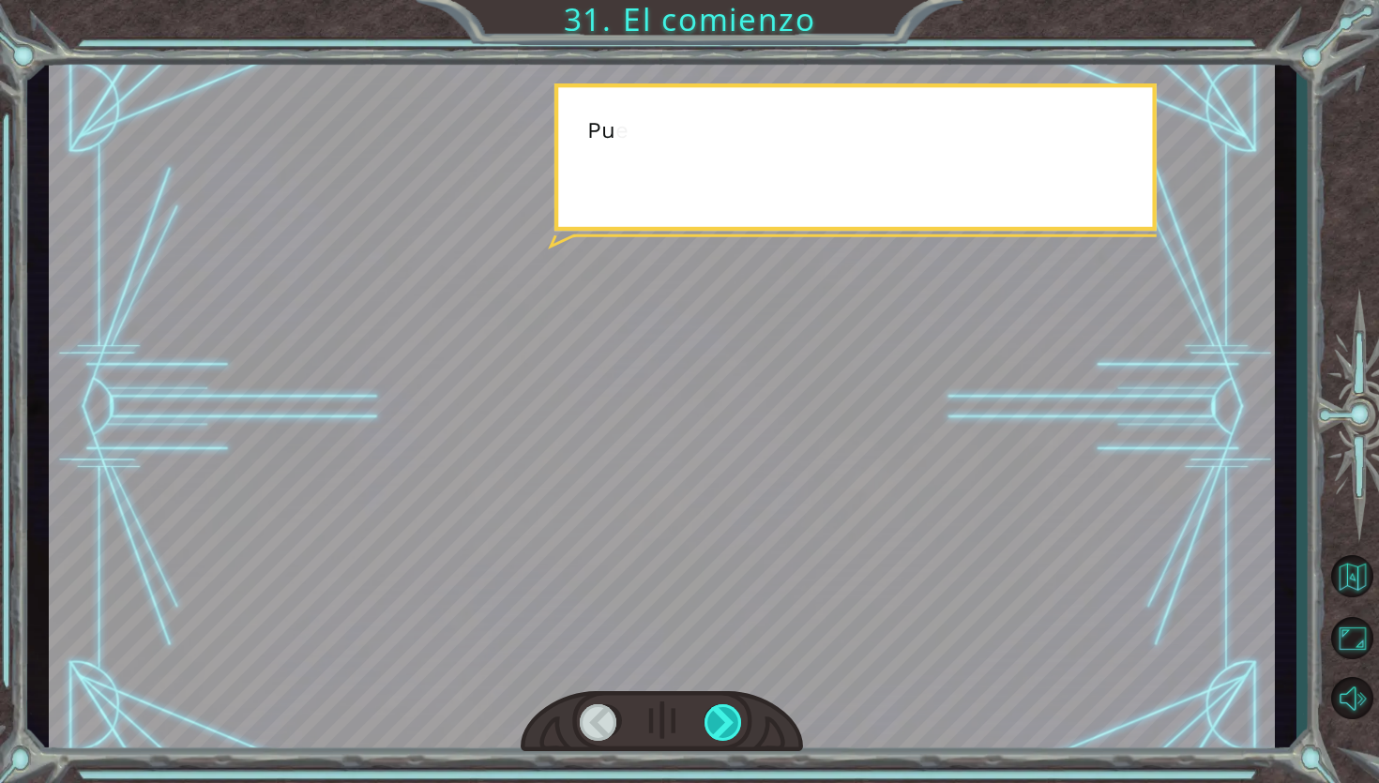
click at [728, 719] on div at bounding box center [723, 723] width 39 height 38
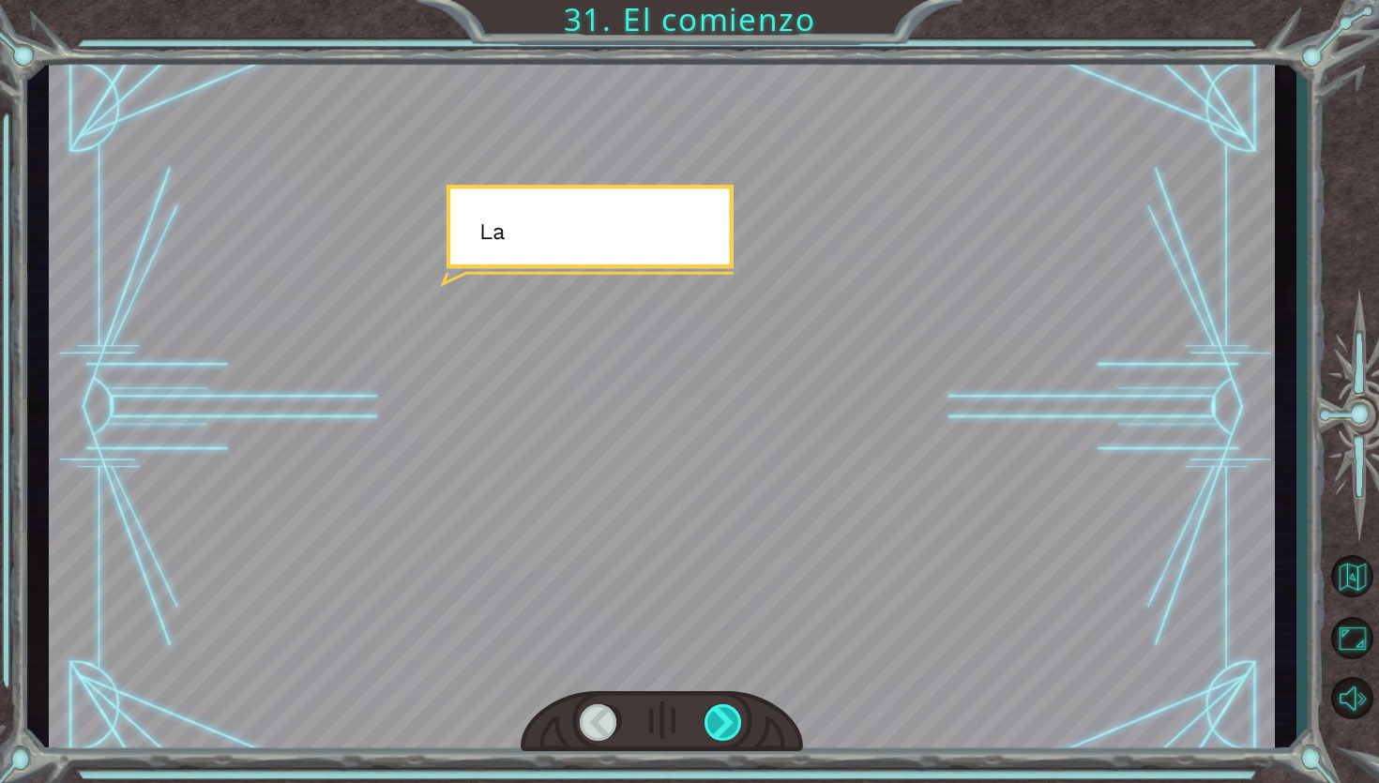
click at [728, 719] on div at bounding box center [723, 723] width 39 height 38
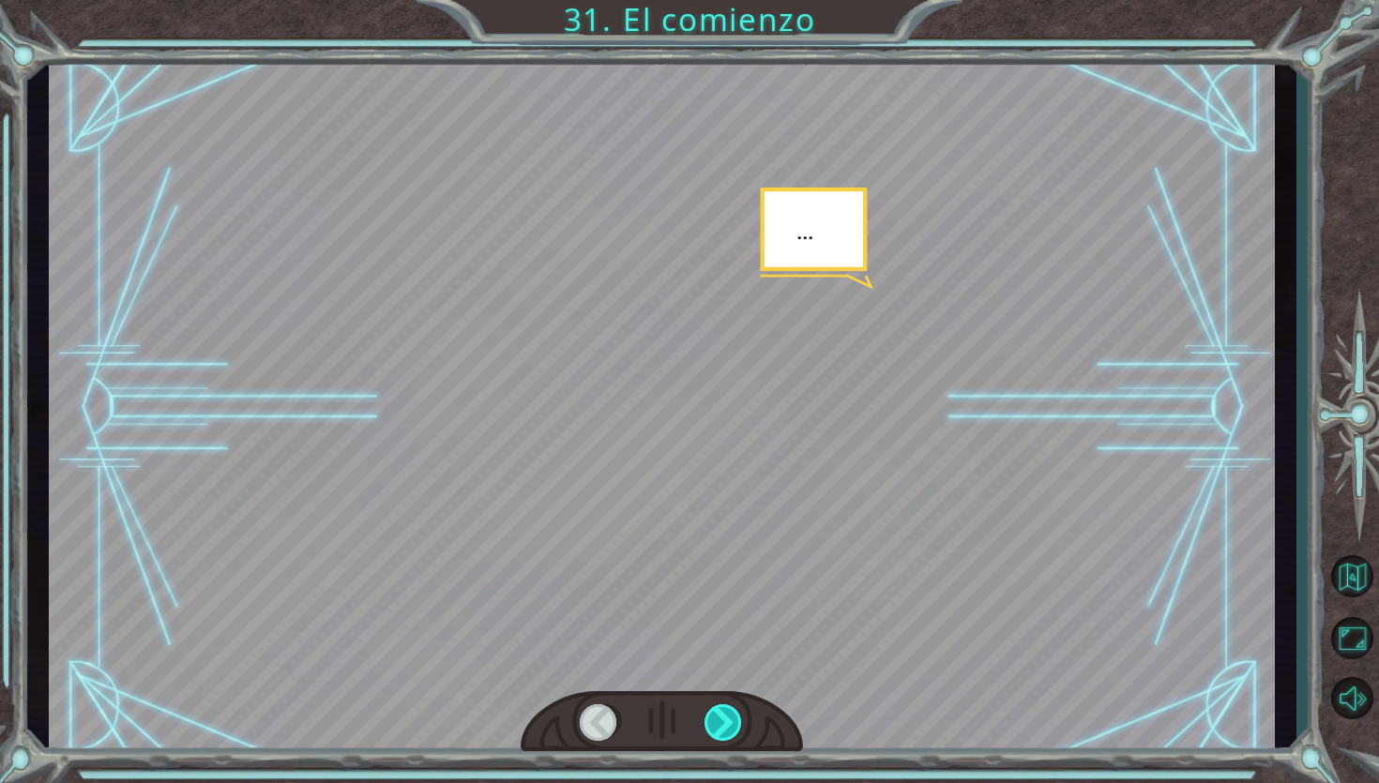
click at [728, 719] on div at bounding box center [723, 723] width 39 height 38
click at [726, 723] on div at bounding box center [723, 723] width 39 height 38
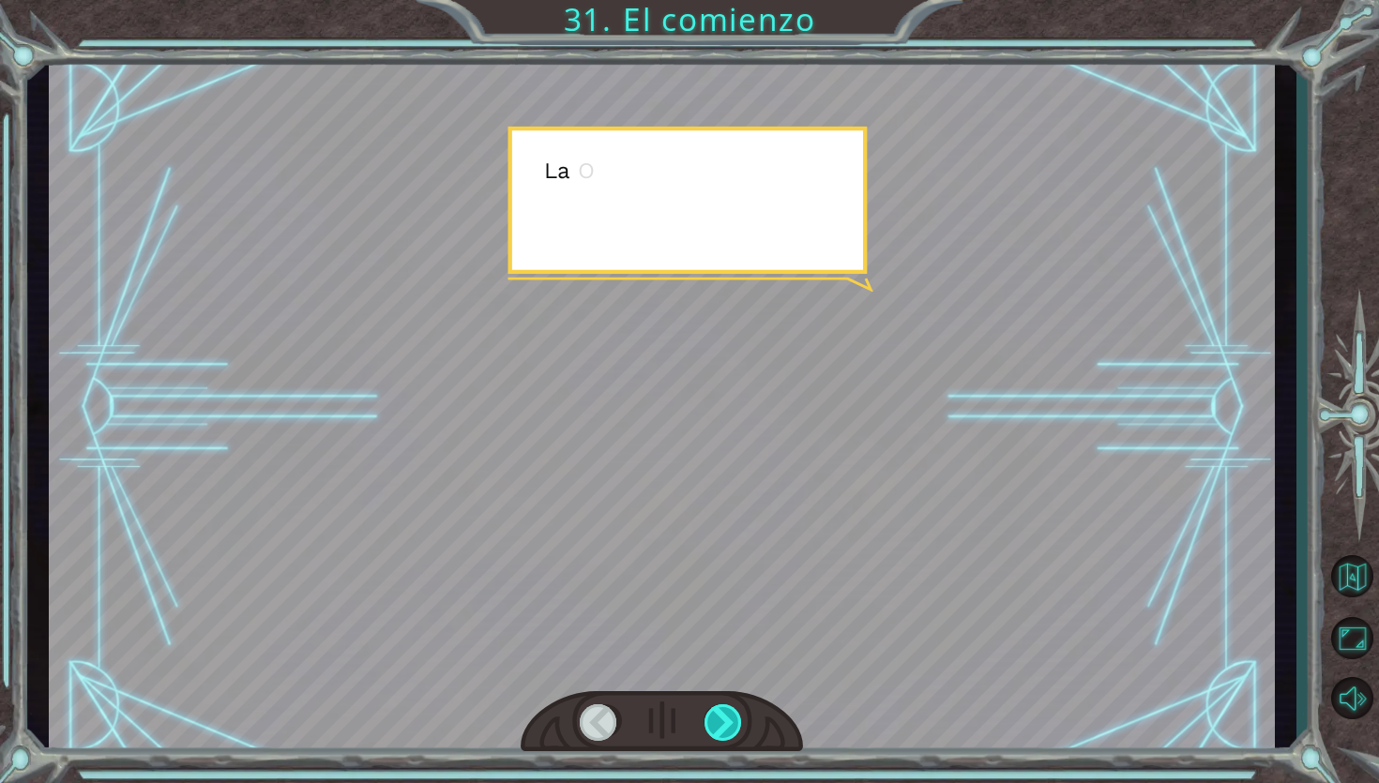
click at [726, 723] on div at bounding box center [723, 723] width 39 height 38
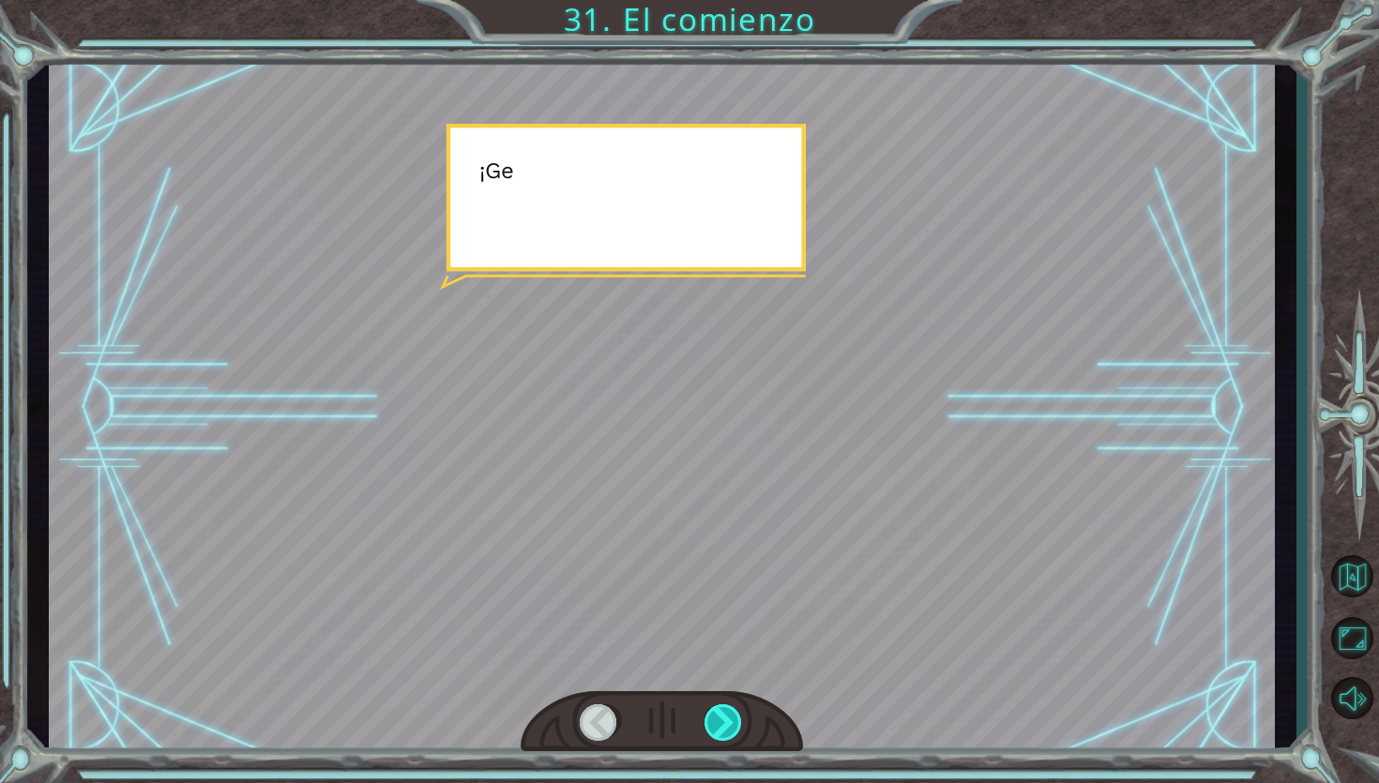
click at [726, 723] on div at bounding box center [723, 723] width 39 height 38
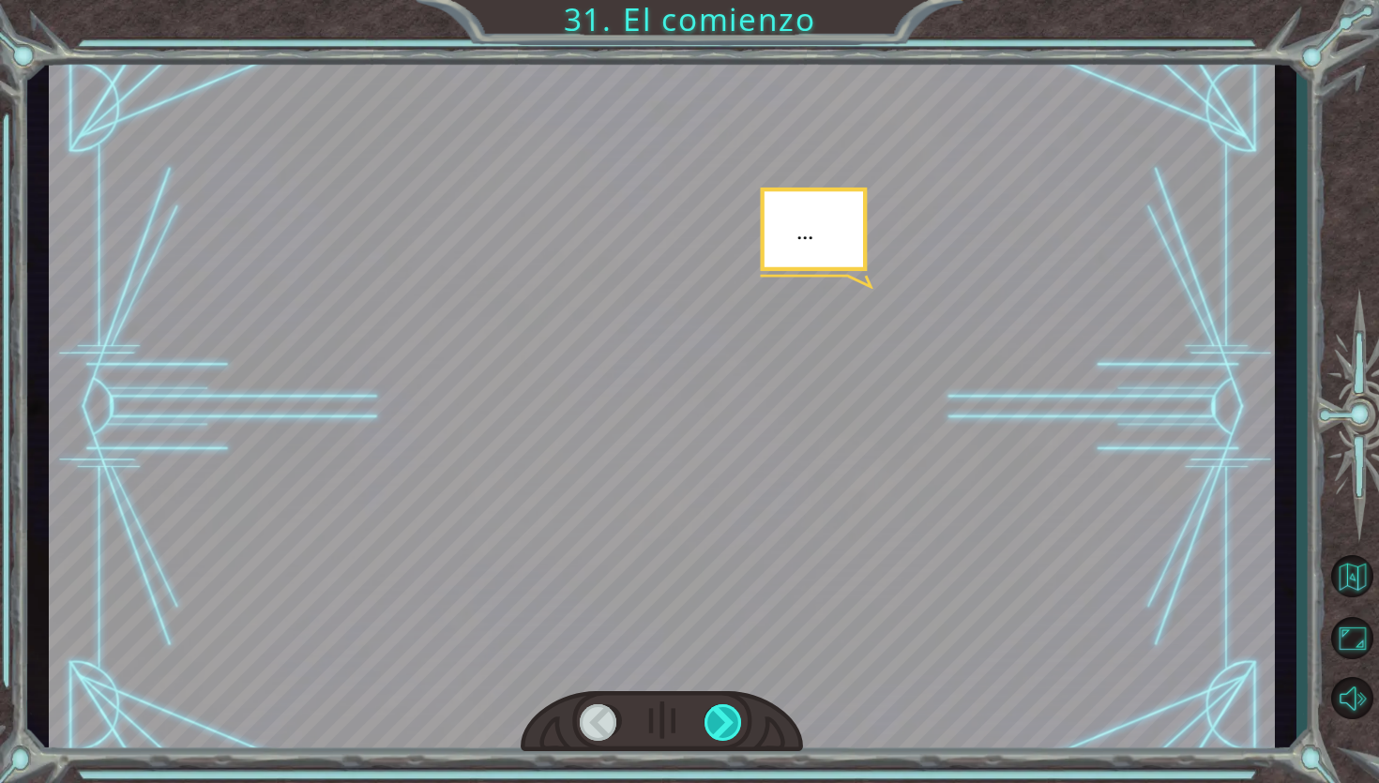
click at [726, 723] on div at bounding box center [723, 723] width 39 height 38
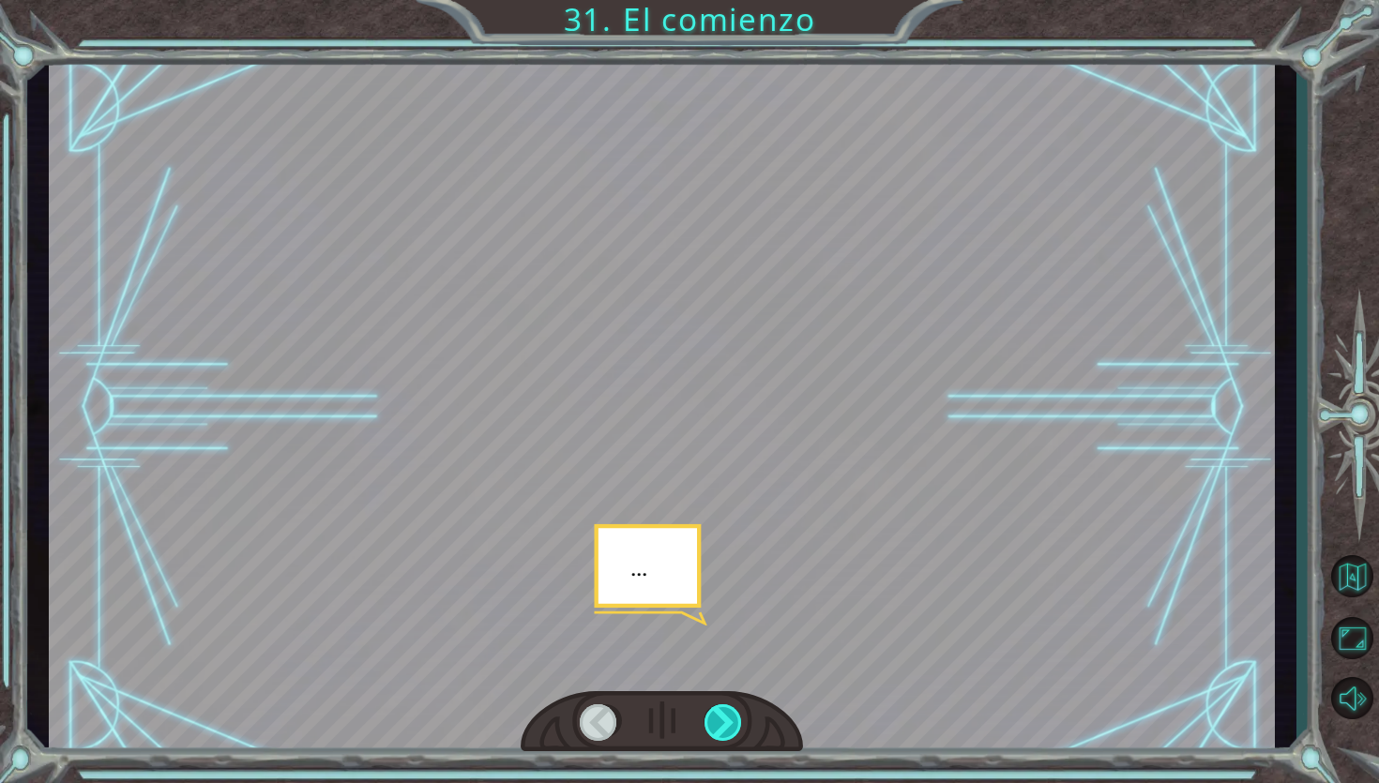
click at [726, 723] on div at bounding box center [723, 723] width 39 height 38
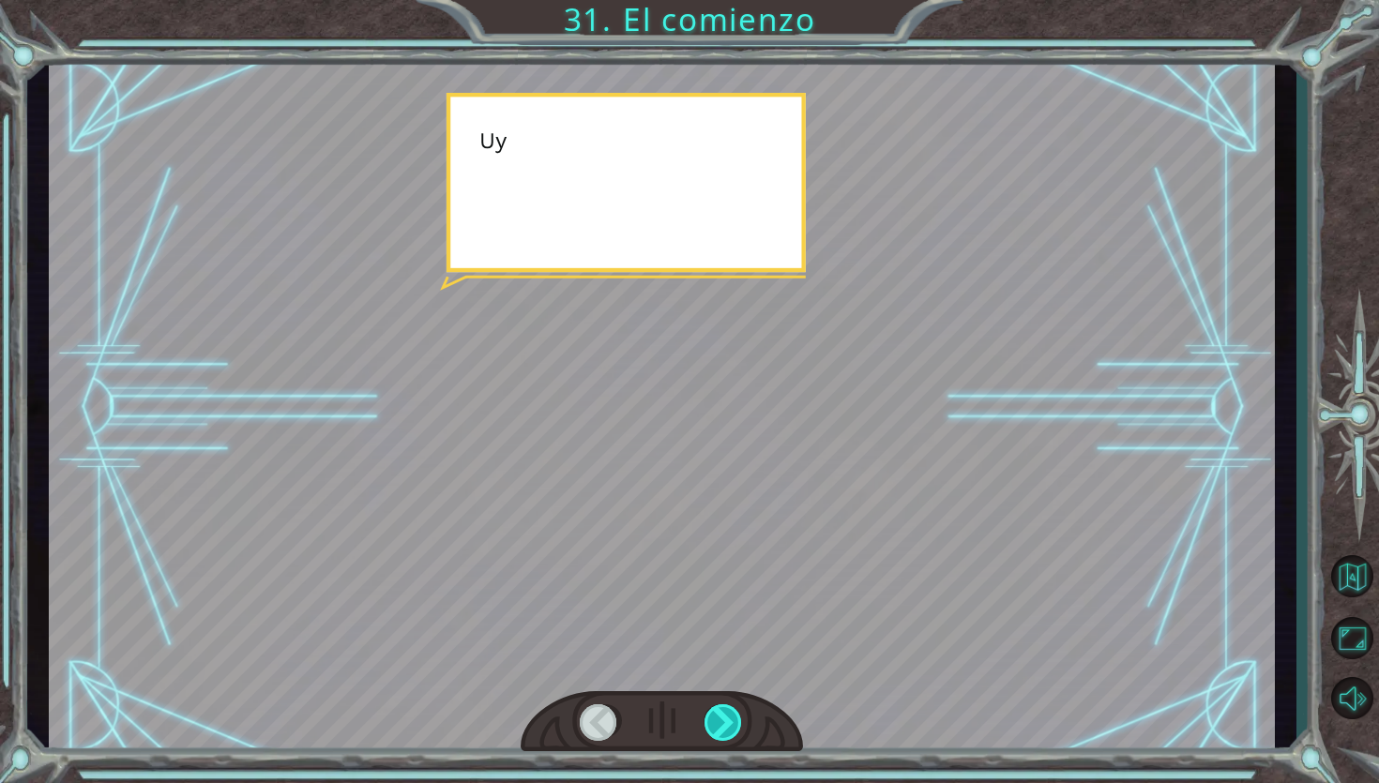
click at [726, 723] on div at bounding box center [723, 723] width 39 height 38
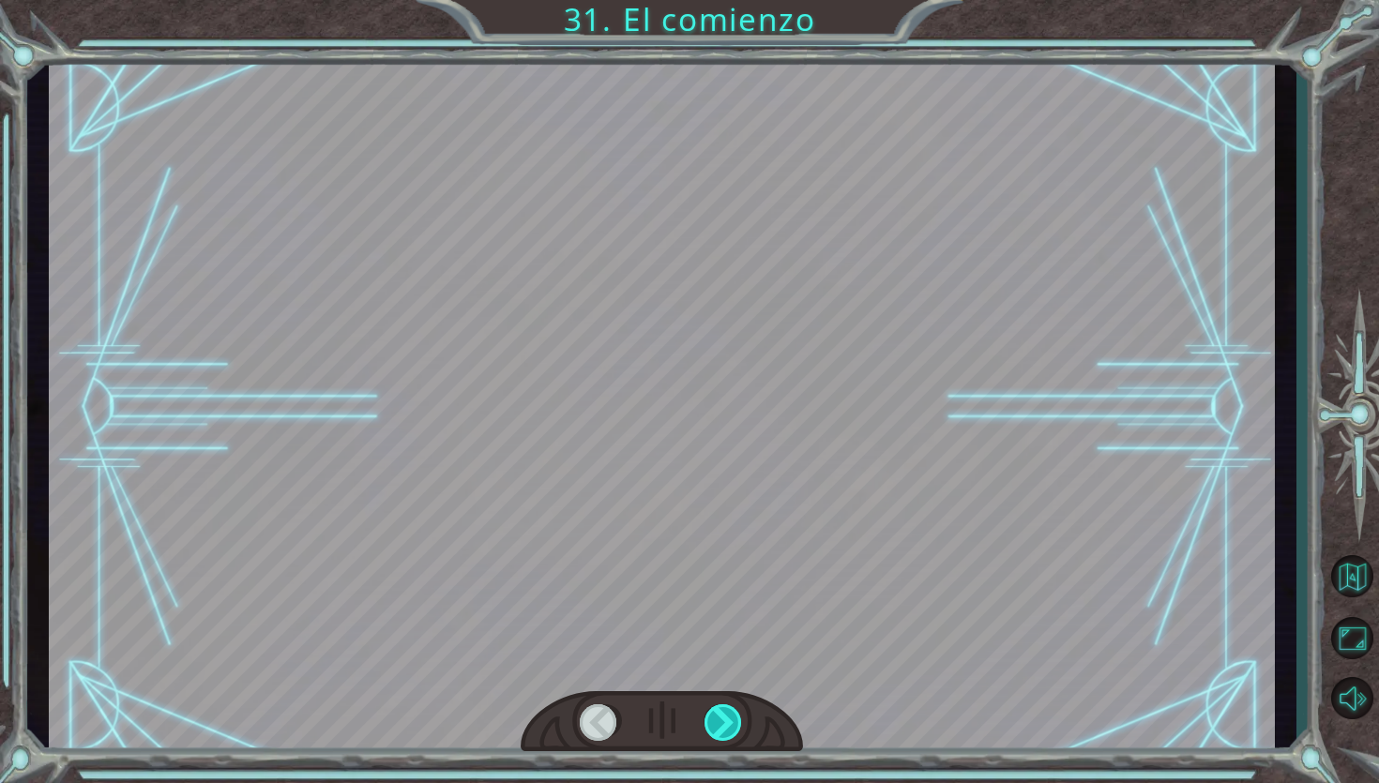
click at [726, 723] on div at bounding box center [723, 723] width 39 height 38
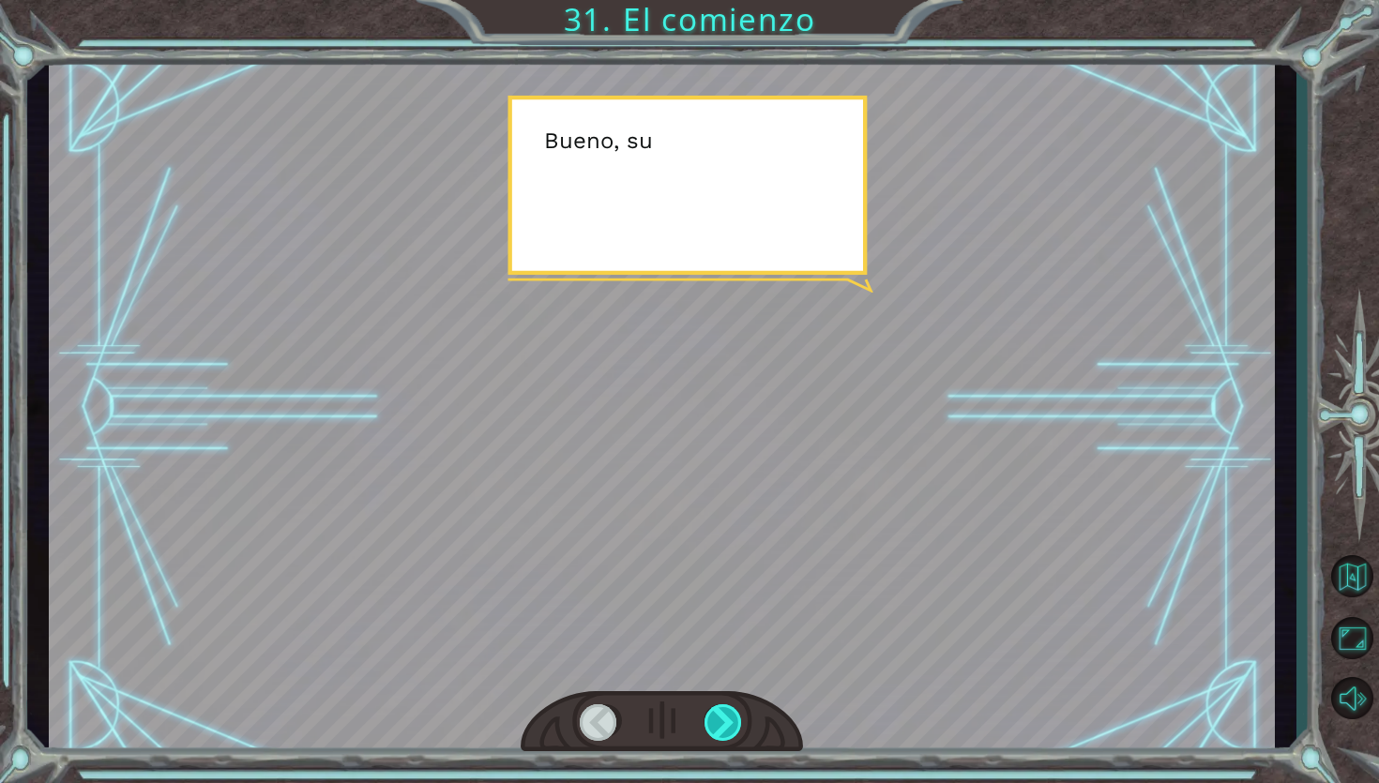
click at [726, 723] on div at bounding box center [723, 723] width 39 height 38
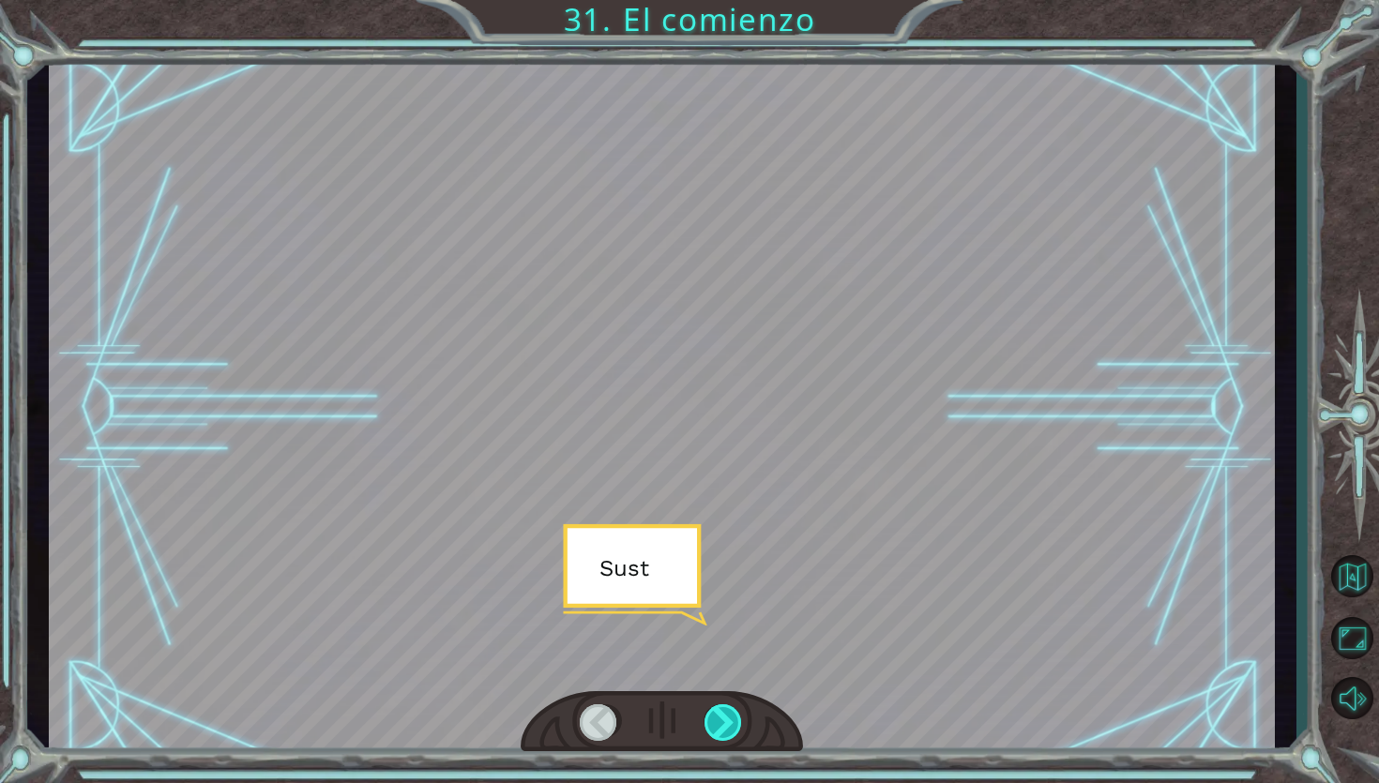
click at [726, 723] on div at bounding box center [723, 723] width 39 height 38
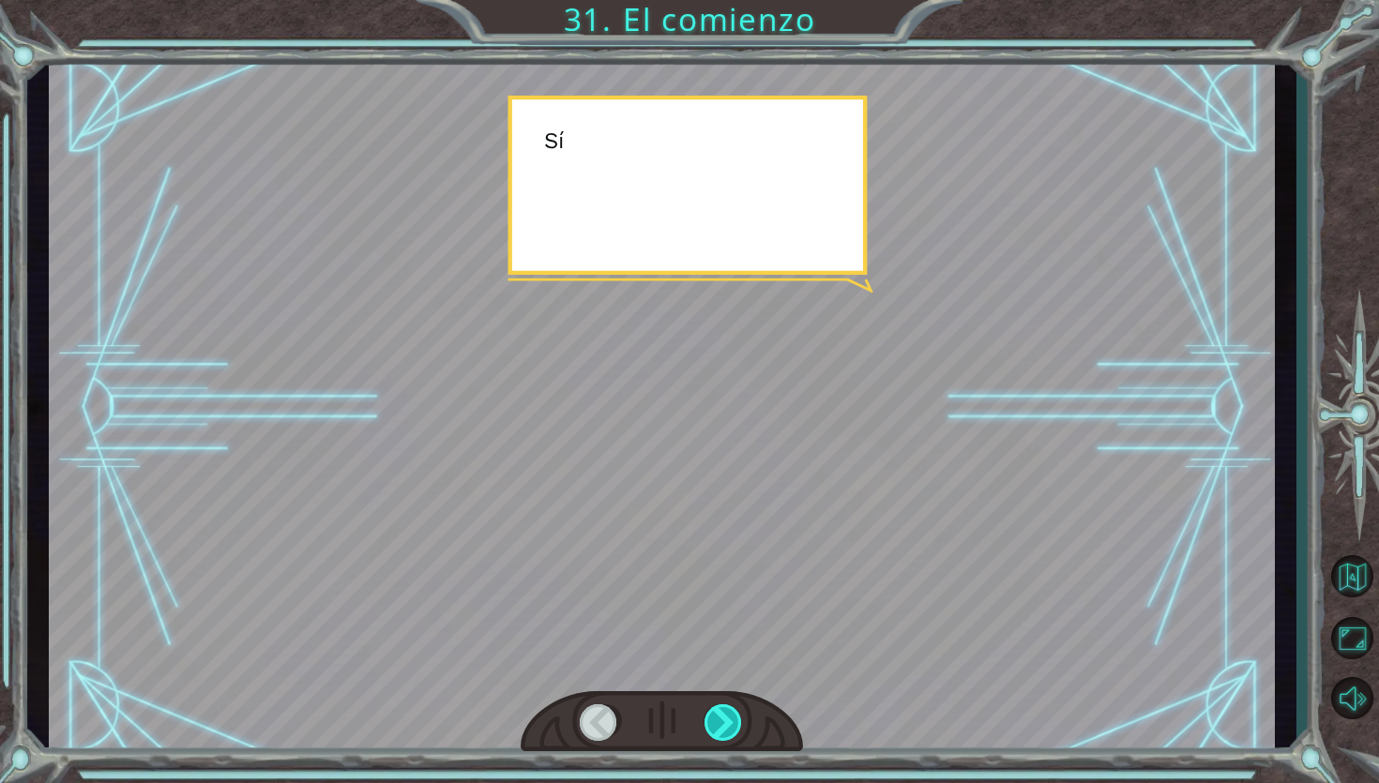
click at [726, 723] on div at bounding box center [723, 723] width 39 height 38
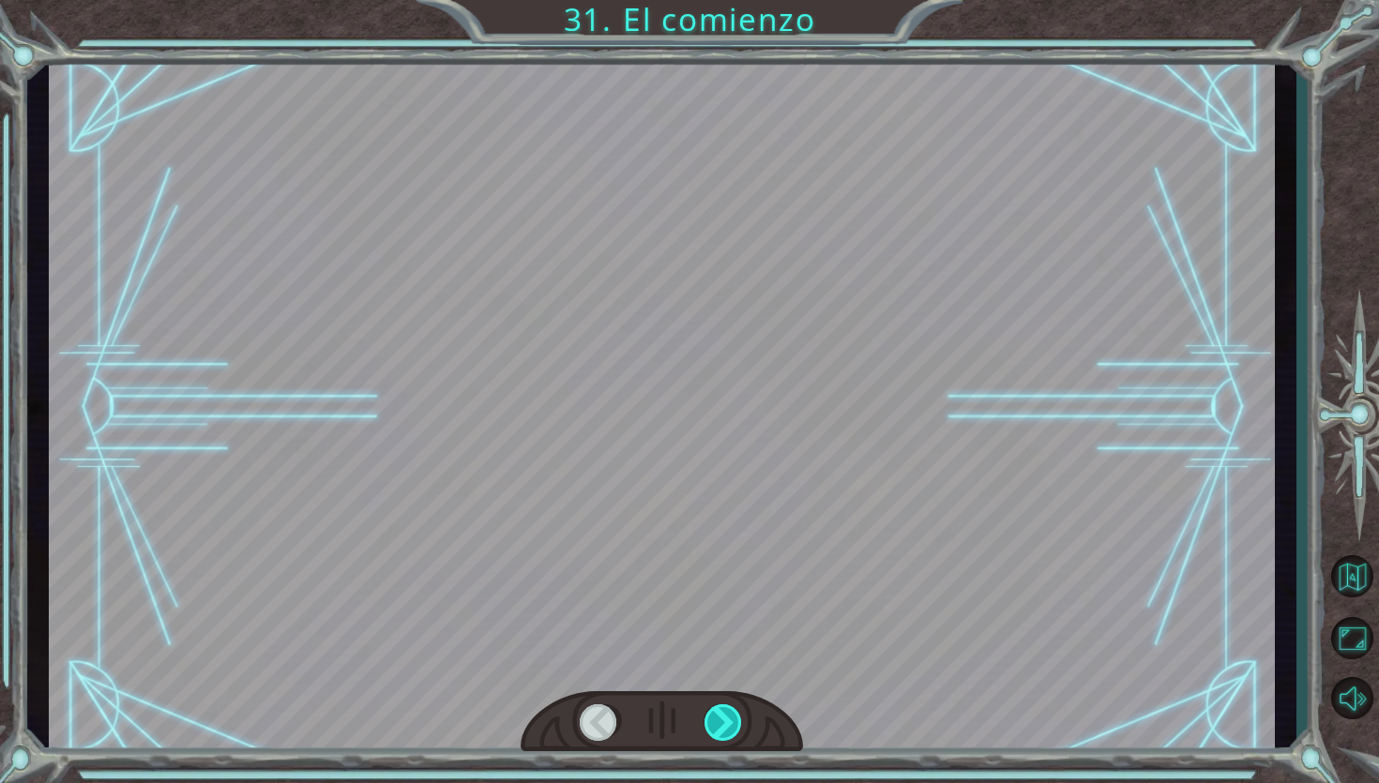
click at [726, 723] on div at bounding box center [723, 723] width 39 height 38
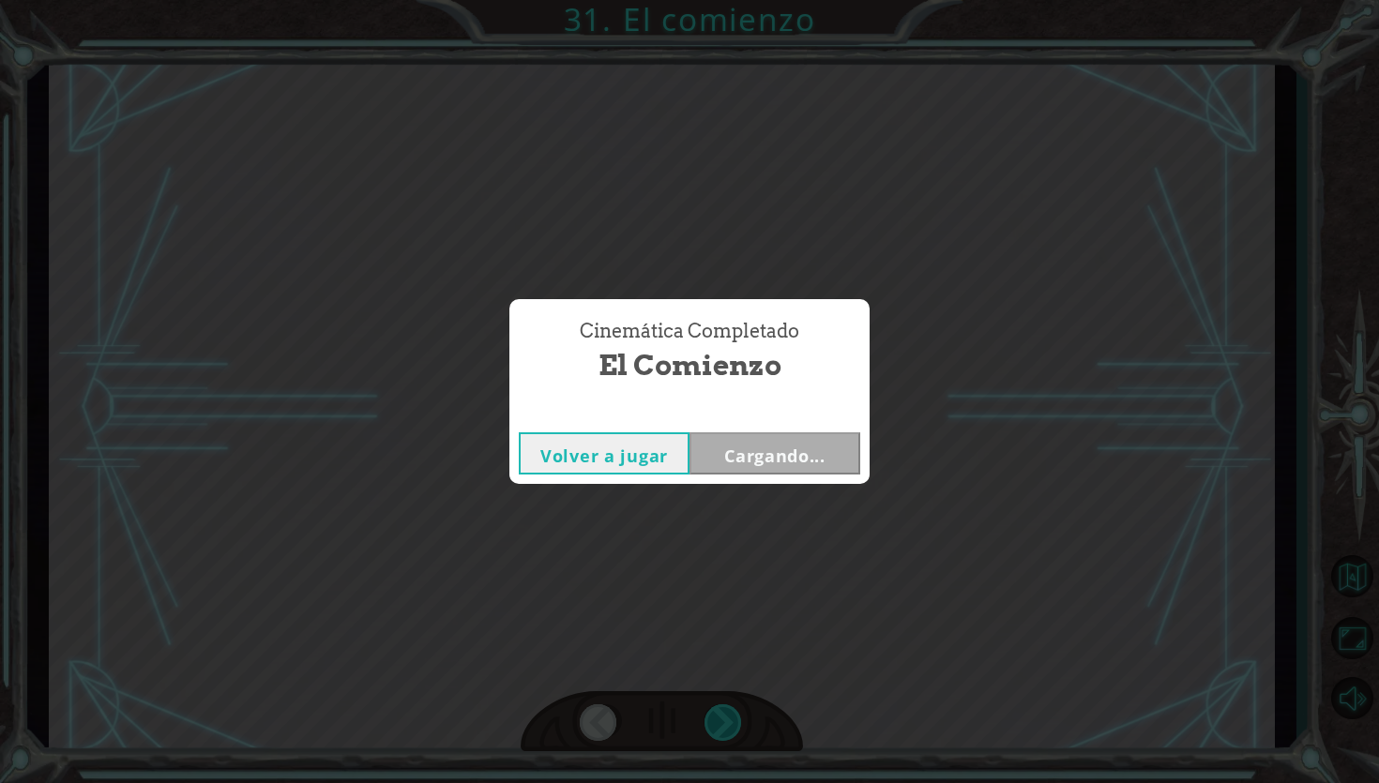
click at [726, 723] on div "Cinemática Completado El comienzo Volver a jugar Cargando..." at bounding box center [689, 391] width 1379 height 783
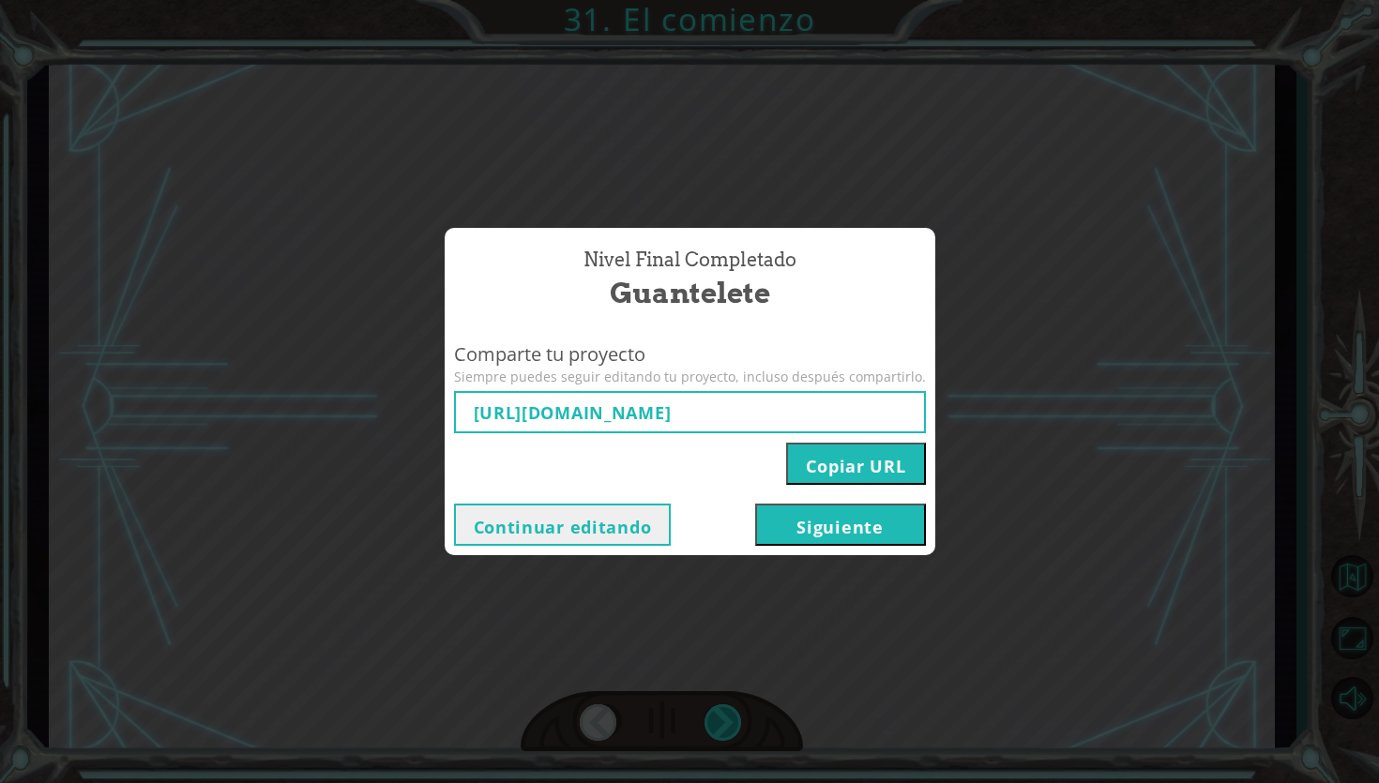
type input "[URL][DOMAIN_NAME]"
click at [853, 534] on button "Siguiente" at bounding box center [840, 525] width 171 height 42
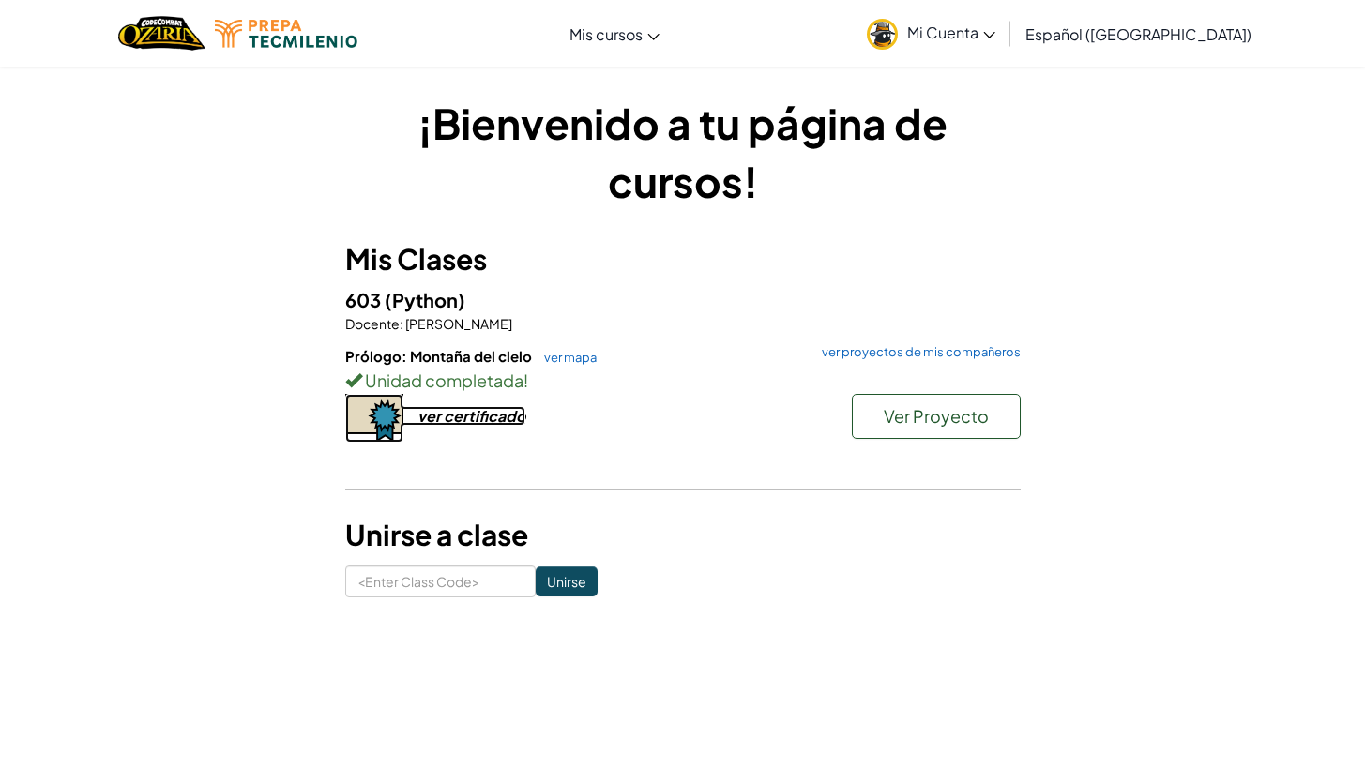
click at [462, 417] on div "ver certificado" at bounding box center [471, 416] width 108 height 20
